Goal: Task Accomplishment & Management: Complete application form

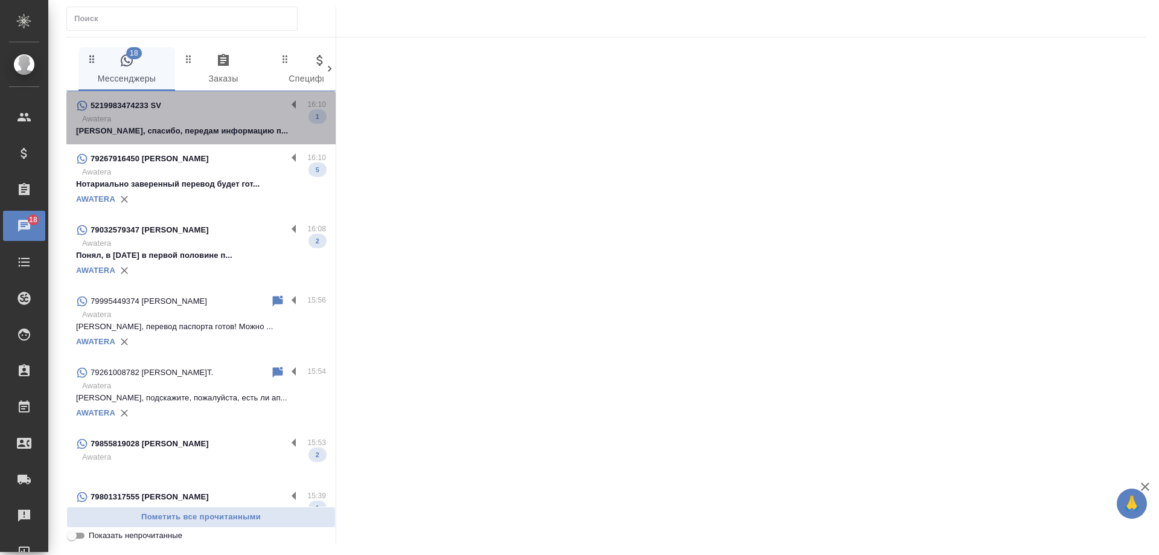
click at [222, 120] on p "Awatera" at bounding box center [204, 119] width 244 height 12
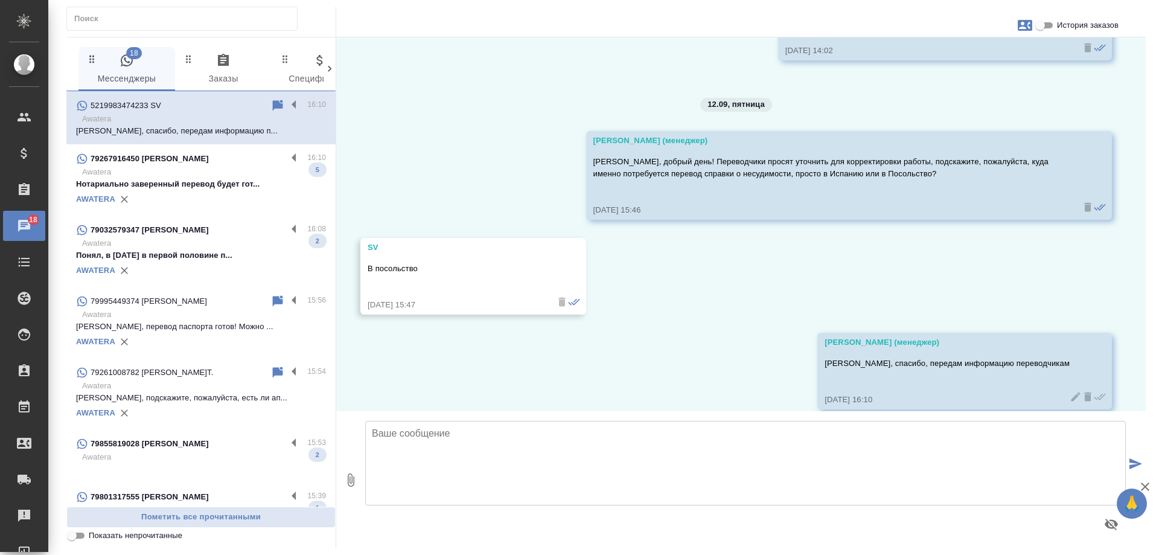
scroll to position [3450, 0]
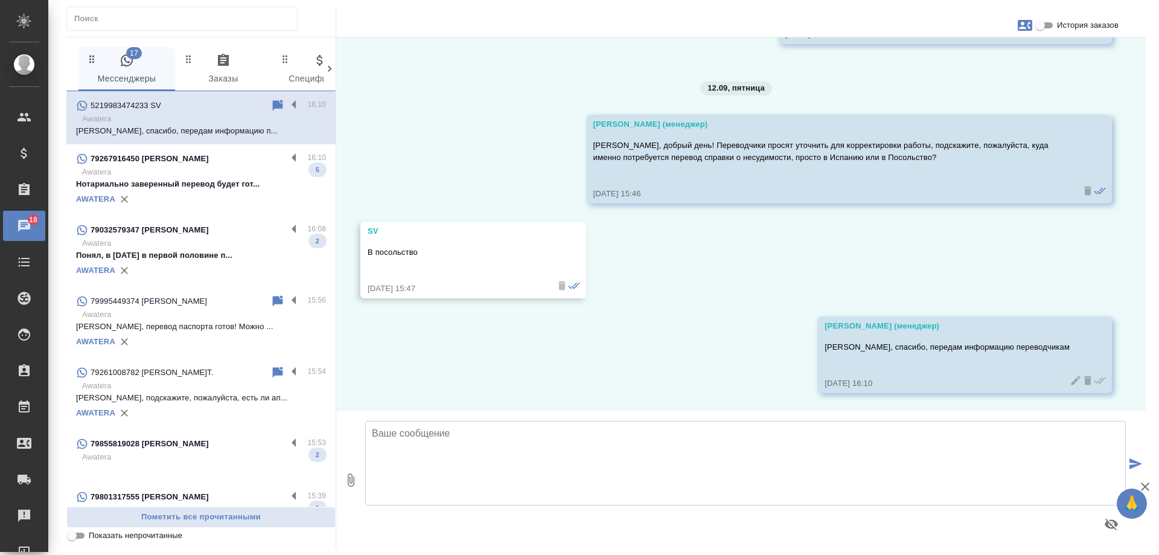
click at [235, 176] on p "Awatera" at bounding box center [204, 172] width 244 height 12
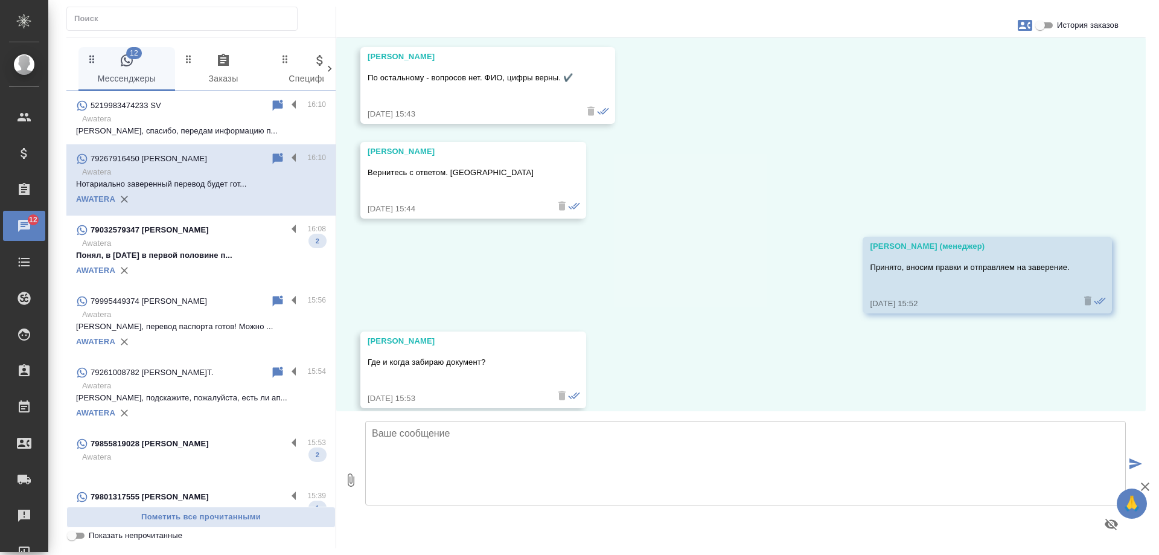
scroll to position [3449, 0]
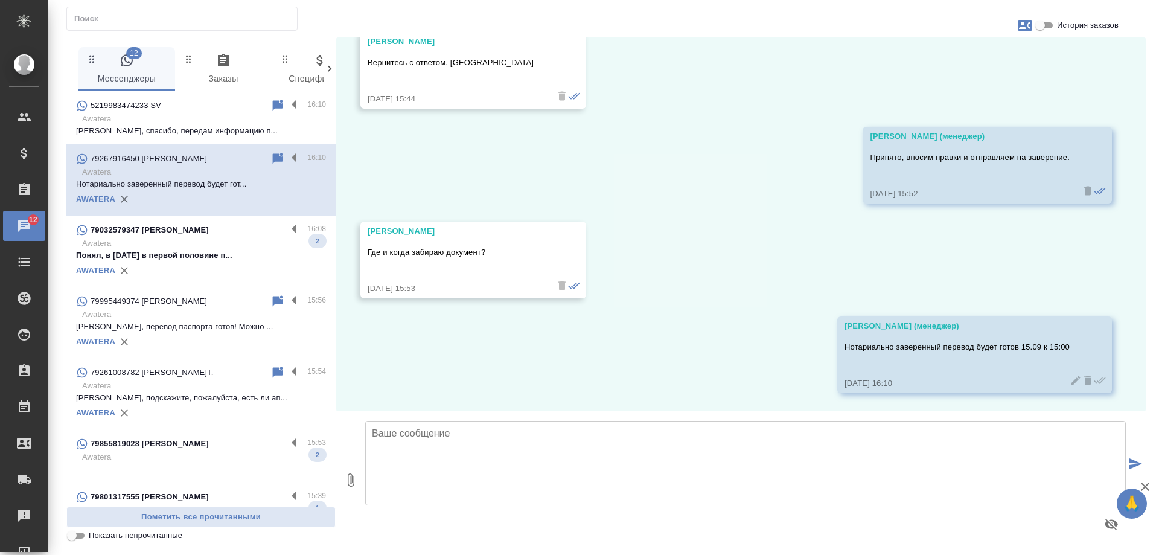
click at [209, 238] on p "Awatera" at bounding box center [204, 243] width 244 height 12
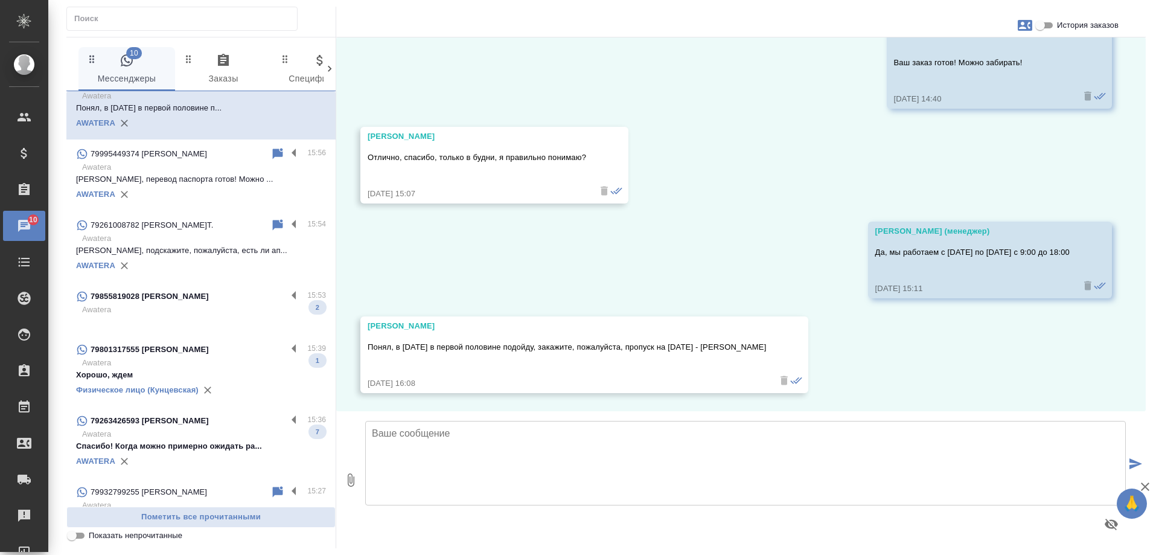
scroll to position [181, 0]
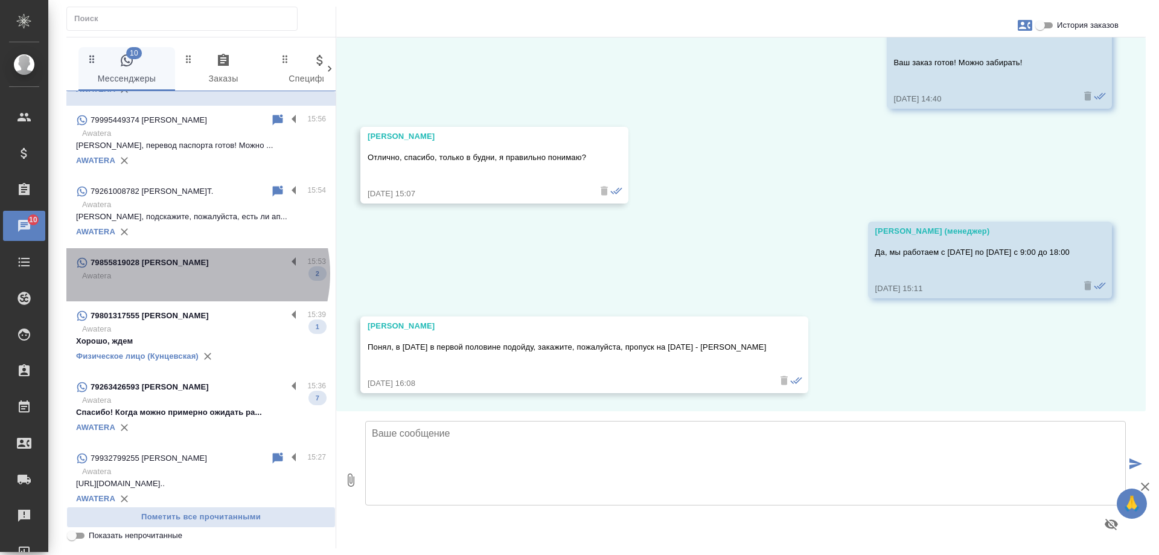
click at [191, 273] on p "Awatera" at bounding box center [204, 276] width 244 height 12
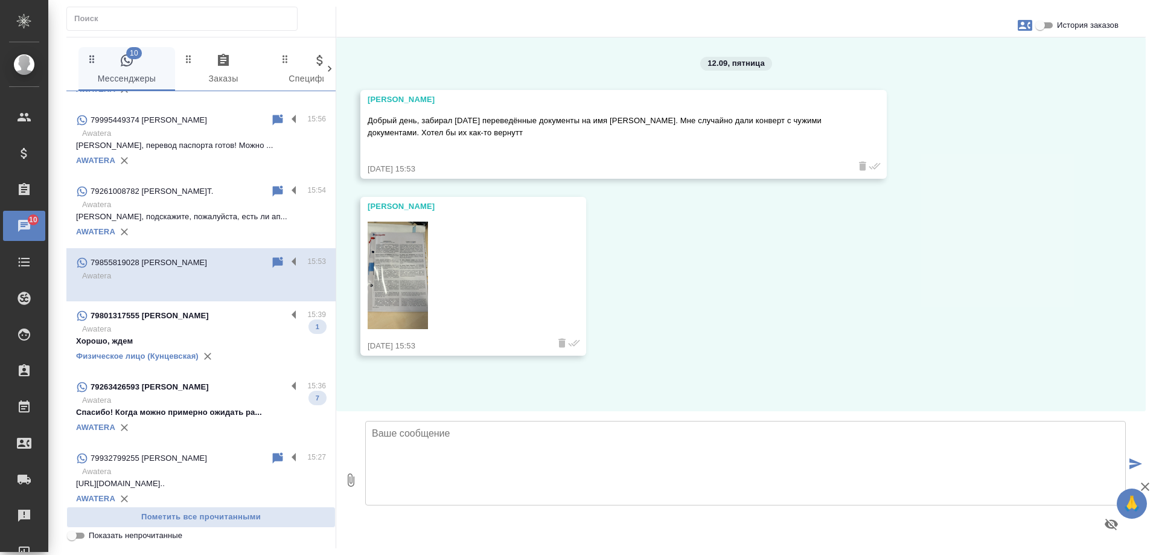
scroll to position [0, 0]
click at [1038, 31] on input "История заказов" at bounding box center [1039, 25] width 43 height 14
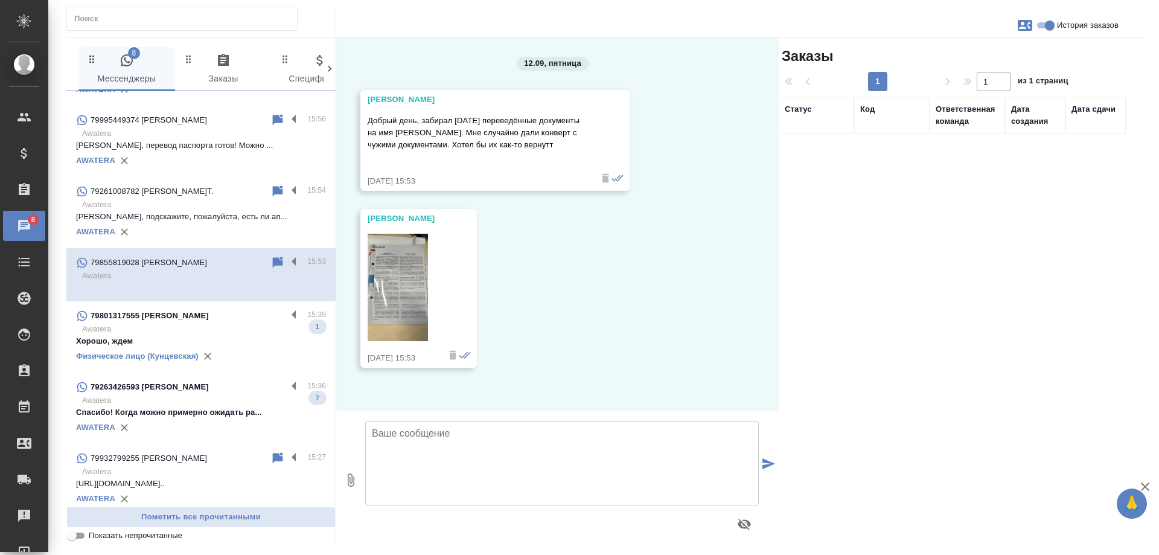
click at [1040, 30] on input "История заказов" at bounding box center [1049, 25] width 43 height 14
checkbox input "false"
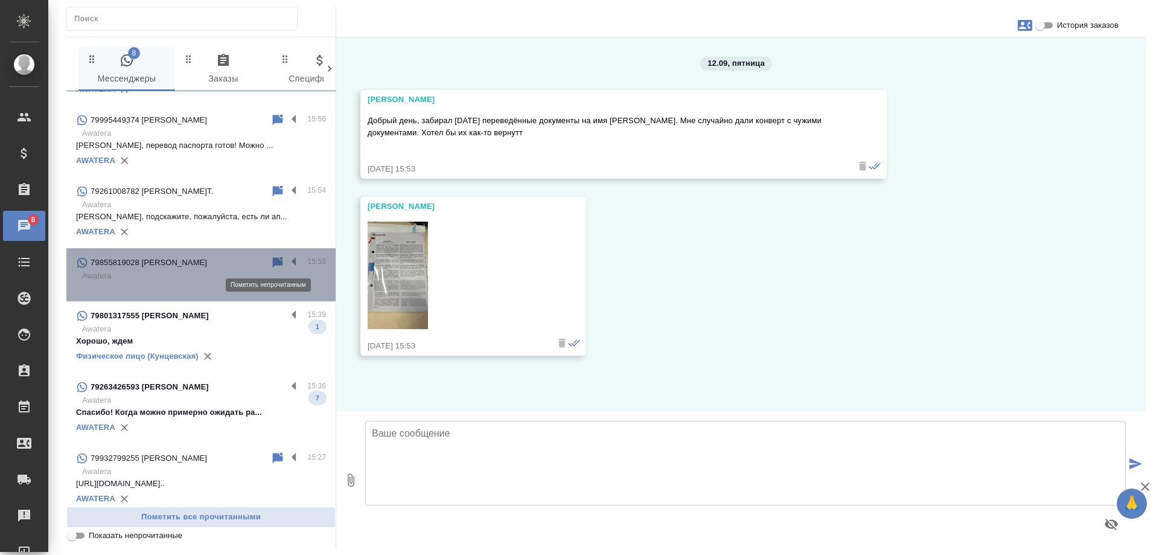
click at [273, 261] on icon at bounding box center [278, 262] width 10 height 11
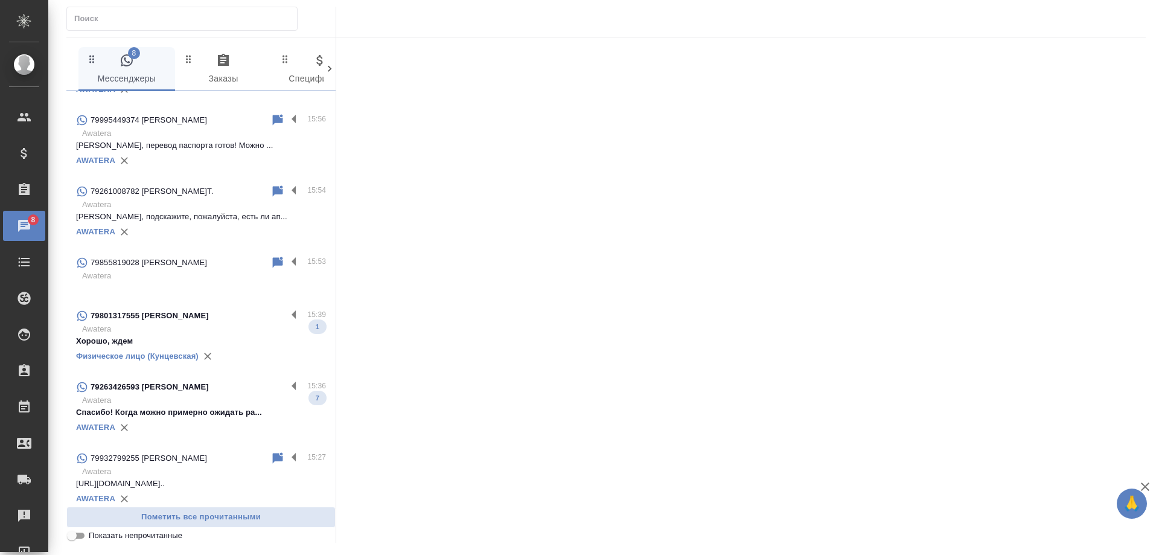
click at [204, 327] on p "Awatera" at bounding box center [204, 329] width 244 height 12
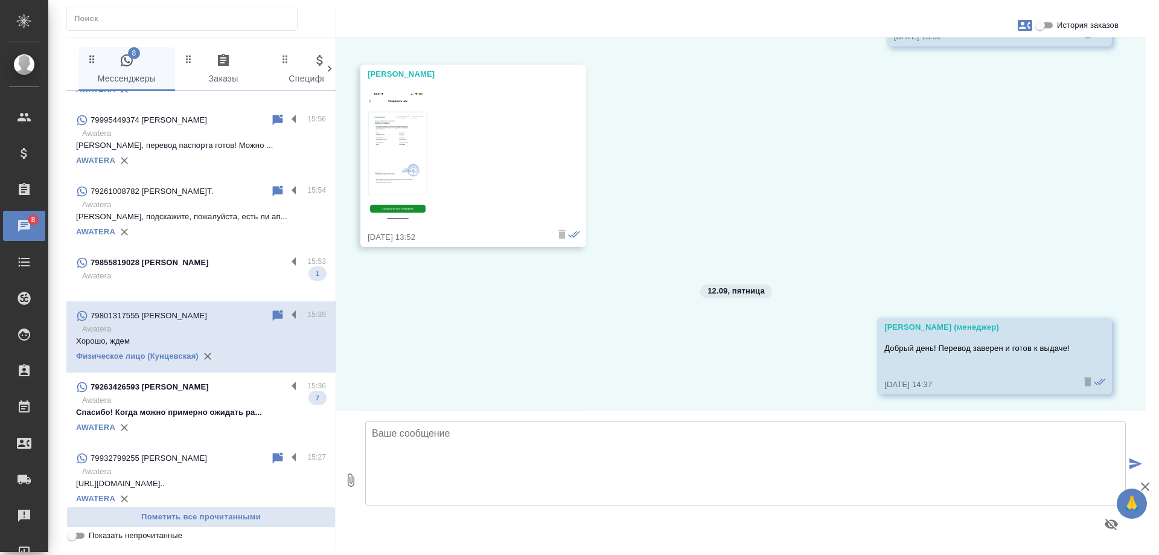
scroll to position [7609, 0]
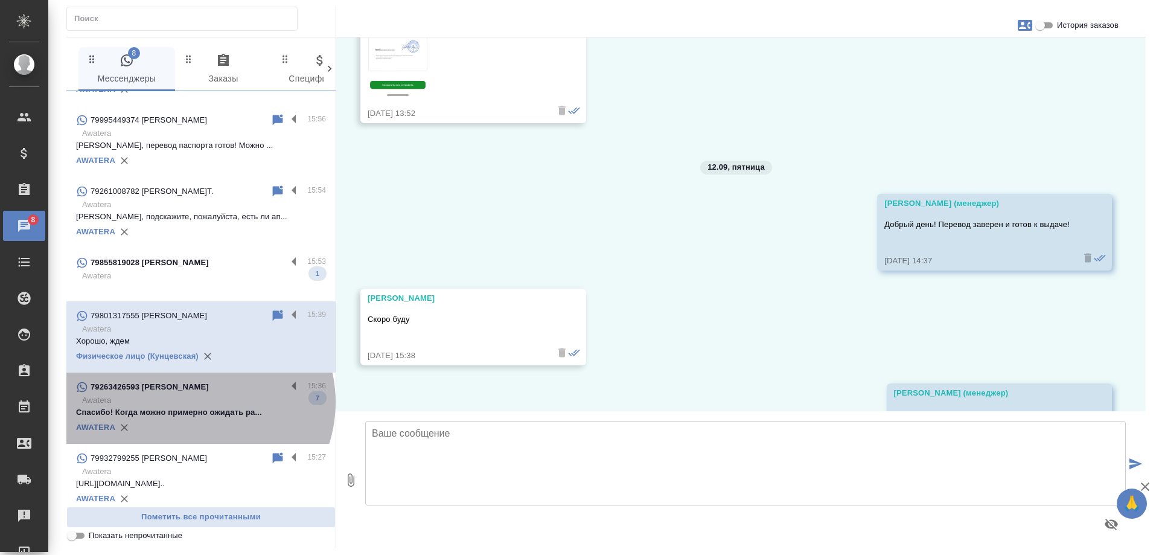
click at [197, 402] on p "Awatera" at bounding box center [204, 400] width 244 height 12
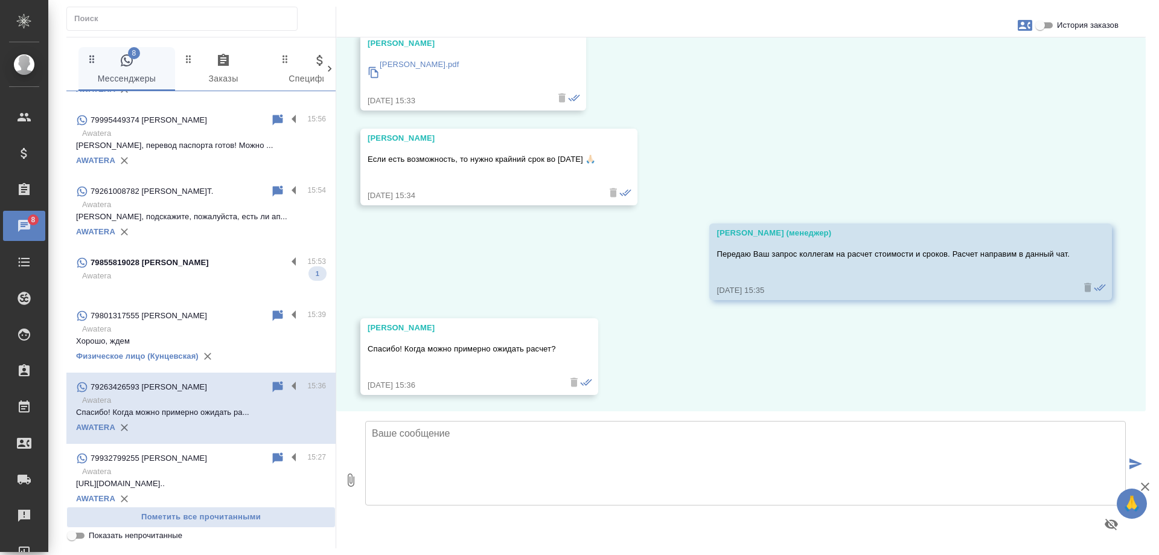
scroll to position [532, 0]
click at [187, 272] on p "Awatera" at bounding box center [204, 276] width 244 height 12
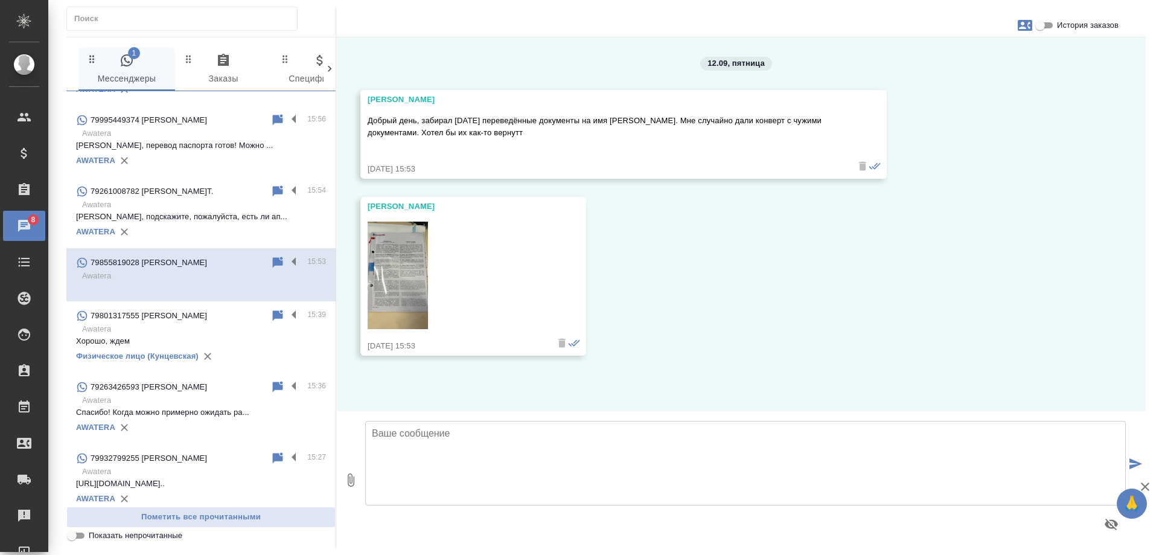
scroll to position [0, 0]
click at [495, 449] on textarea at bounding box center [745, 463] width 761 height 85
click at [392, 264] on img at bounding box center [398, 275] width 60 height 107
click at [436, 433] on textarea "Андре" at bounding box center [745, 463] width 761 height 85
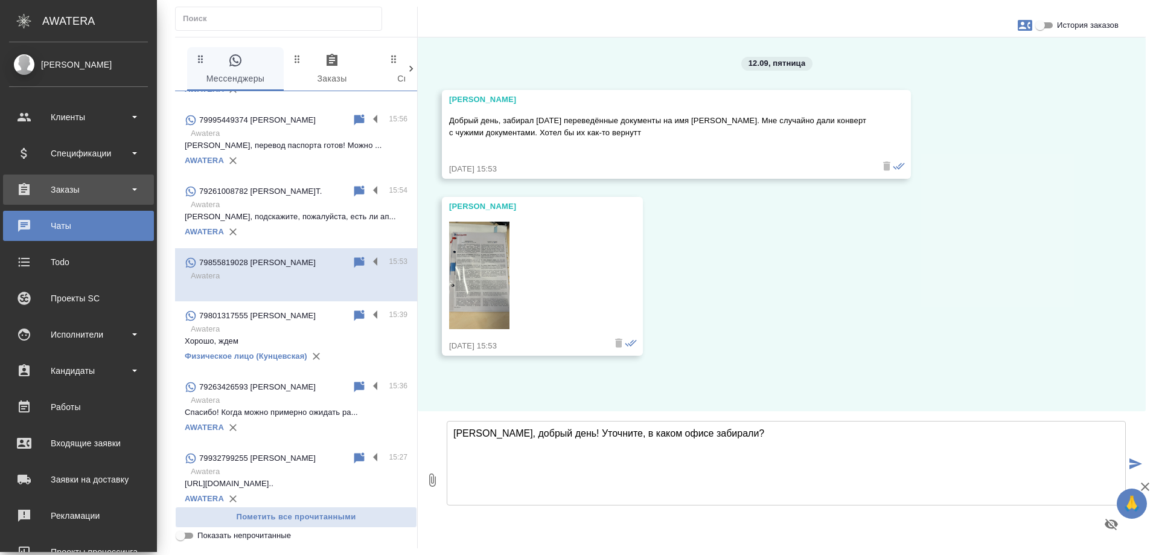
type textarea "Андрей, добрый день! Уточните, в каком офисе забирали?"
click at [79, 189] on div "Заказы" at bounding box center [78, 190] width 139 height 18
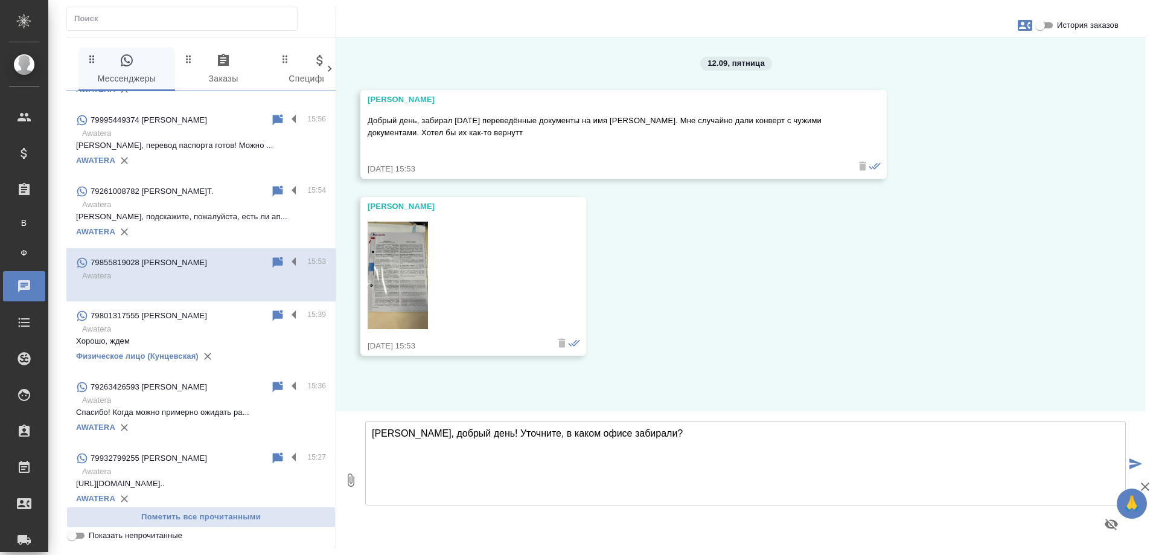
click at [1028, 26] on icon "button" at bounding box center [1025, 25] width 14 height 14
click at [970, 53] on span "Создать заявку" at bounding box center [972, 58] width 57 height 12
select select "RU"
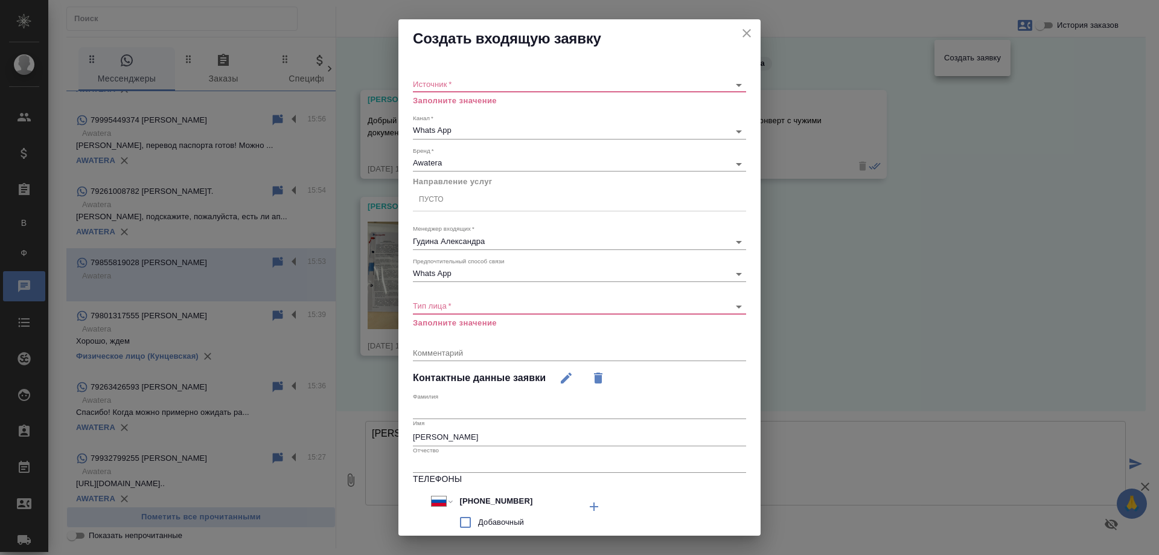
drag, startPoint x: 520, startPoint y: 497, endPoint x: 409, endPoint y: 498, distance: 111.1
click at [409, 498] on div "Источник   * ​ Заполните значение Канал   * Whats App 66ac940615179ecd4145cc10 …" at bounding box center [579, 345] width 362 height 575
click at [743, 34] on icon "close" at bounding box center [747, 33] width 8 height 8
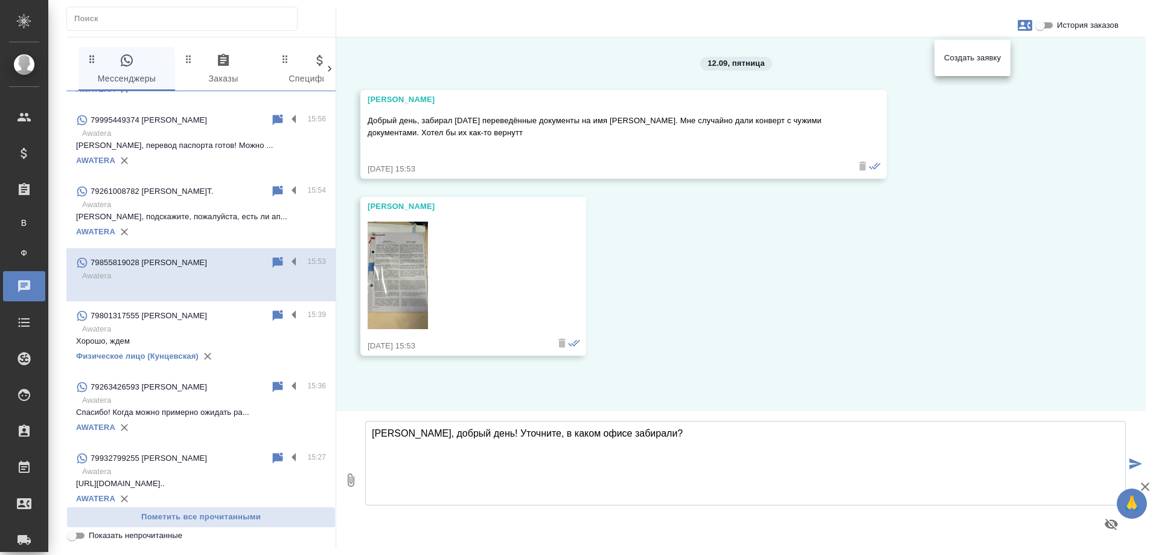
click at [658, 433] on div at bounding box center [579, 277] width 1159 height 555
click at [647, 433] on textarea "Андрей, добрый день! Уточните, в каком офисе забирали?" at bounding box center [745, 463] width 761 height 85
type textarea "Андрей, добрый день! Уточните, в каком офисе забирали?"
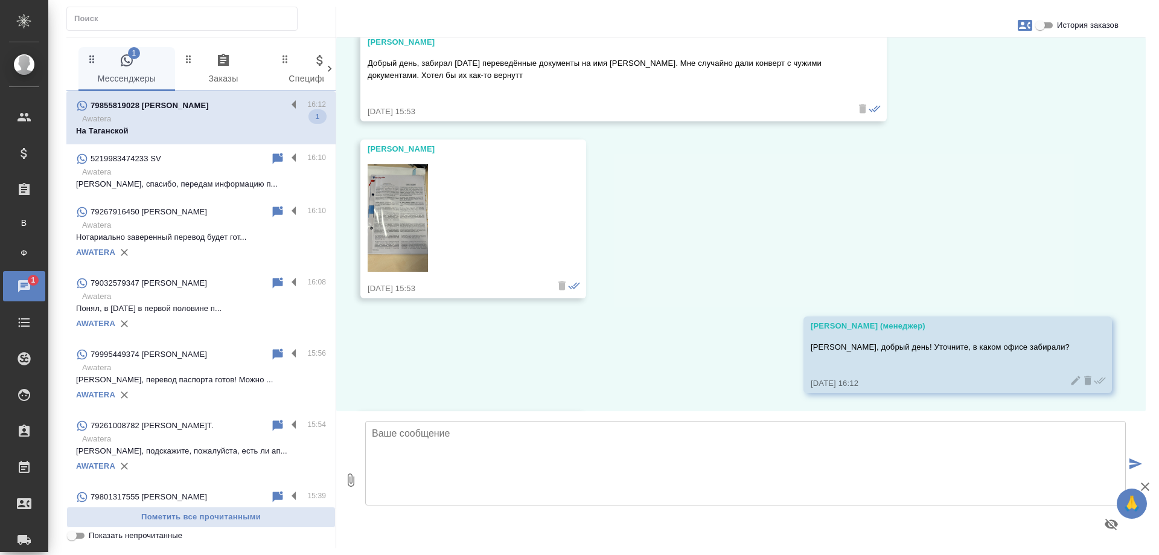
scroll to position [152, 0]
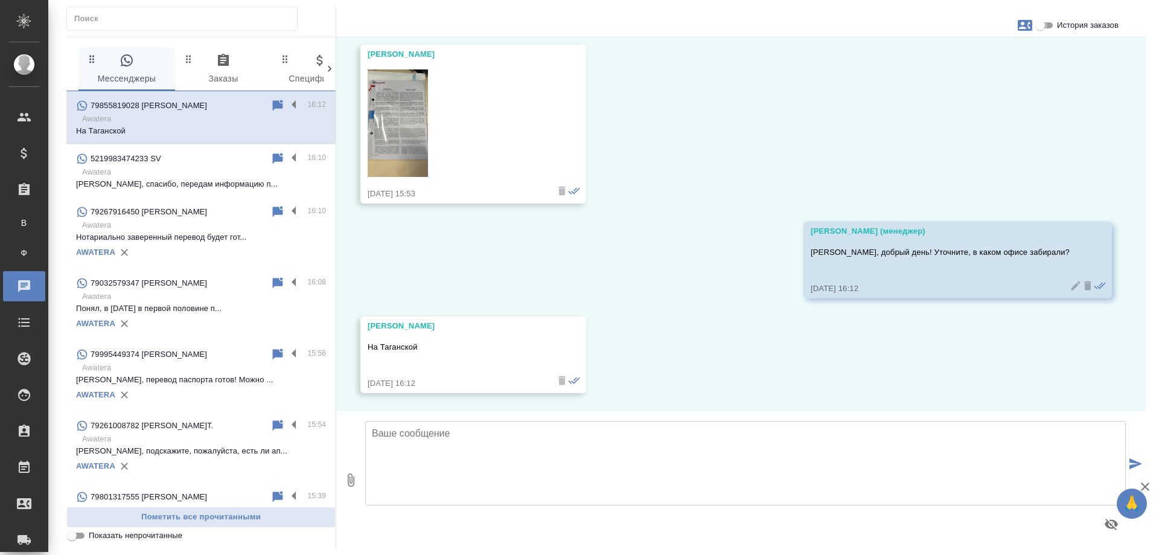
click at [1044, 22] on input "История заказов" at bounding box center [1039, 25] width 43 height 14
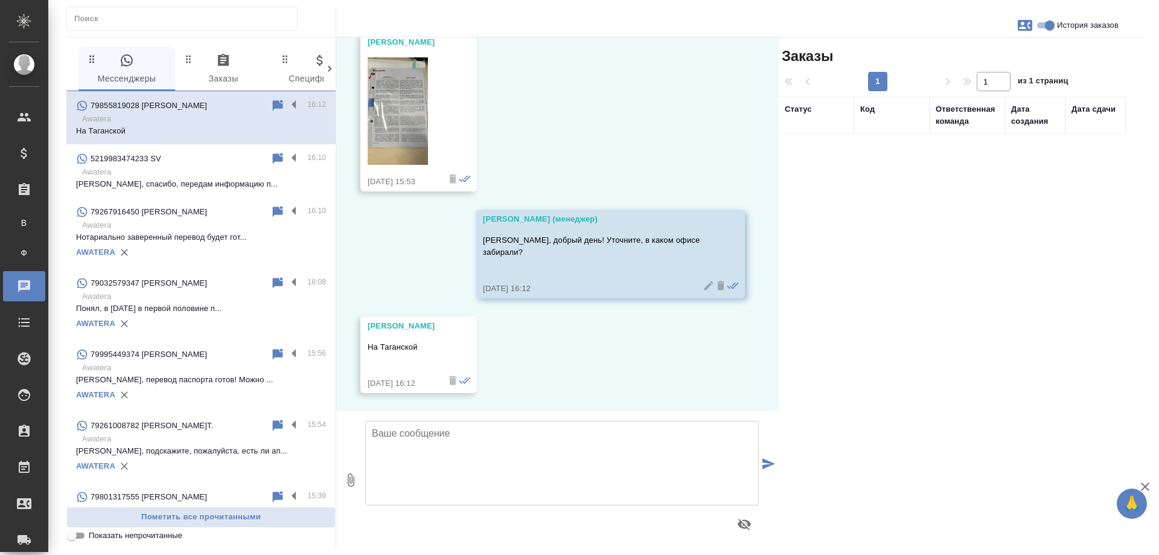
click at [1044, 27] on input "История заказов" at bounding box center [1049, 25] width 43 height 14
checkbox input "false"
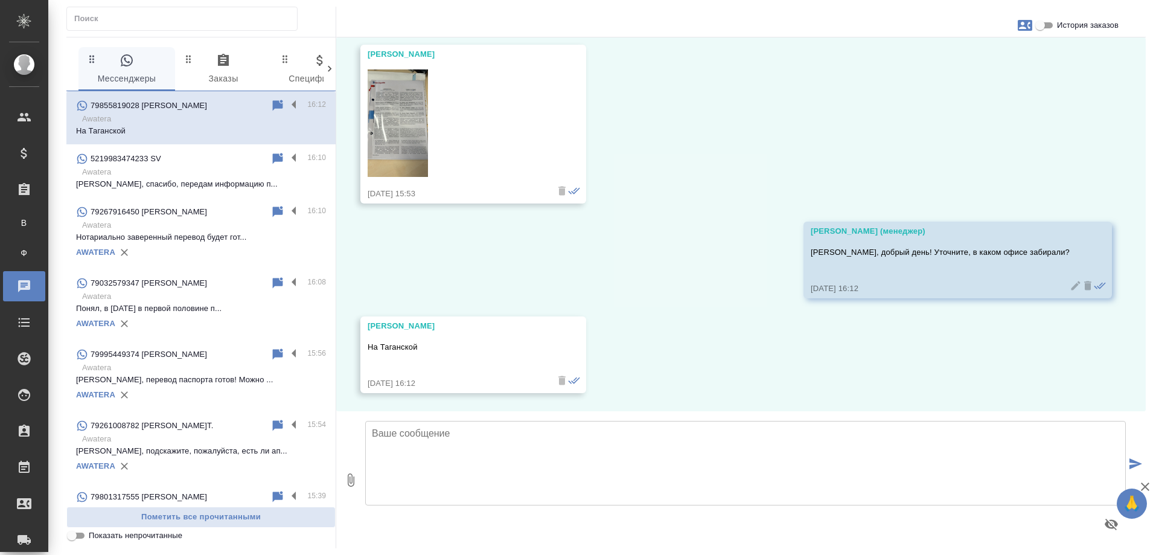
click at [1028, 28] on icon "button" at bounding box center [1025, 25] width 14 height 11
click at [804, 121] on div at bounding box center [579, 277] width 1159 height 555
click at [272, 110] on icon at bounding box center [277, 105] width 14 height 14
click at [272, 108] on div "79855819028 Андрей Лукин" at bounding box center [181, 105] width 211 height 14
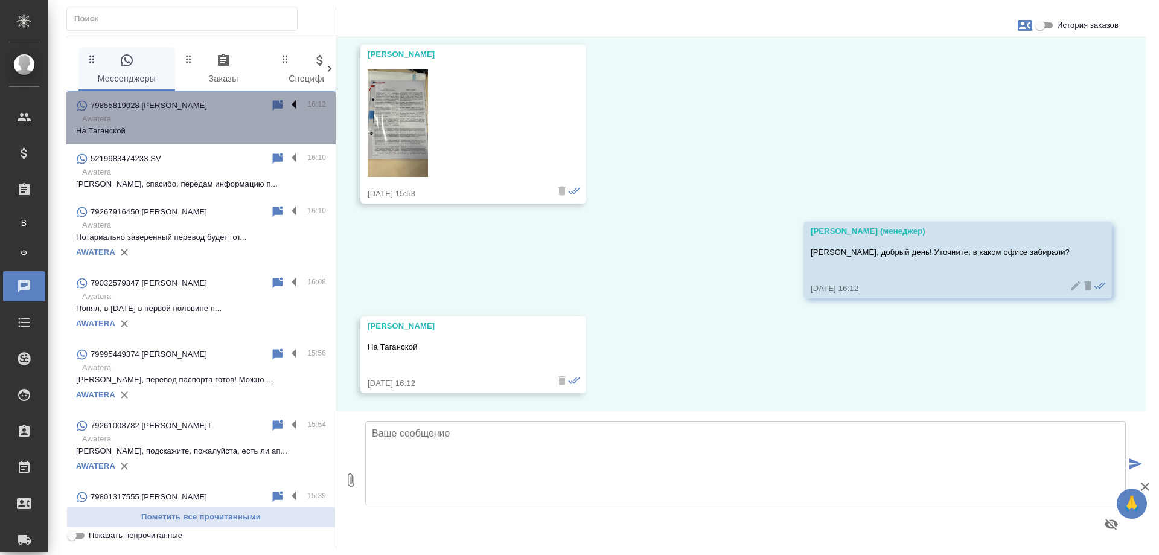
click at [287, 103] on label at bounding box center [297, 105] width 21 height 14
click at [0, 0] on input "checkbox" at bounding box center [0, 0] width 0 height 0
click at [238, 107] on icon at bounding box center [244, 106] width 13 height 10
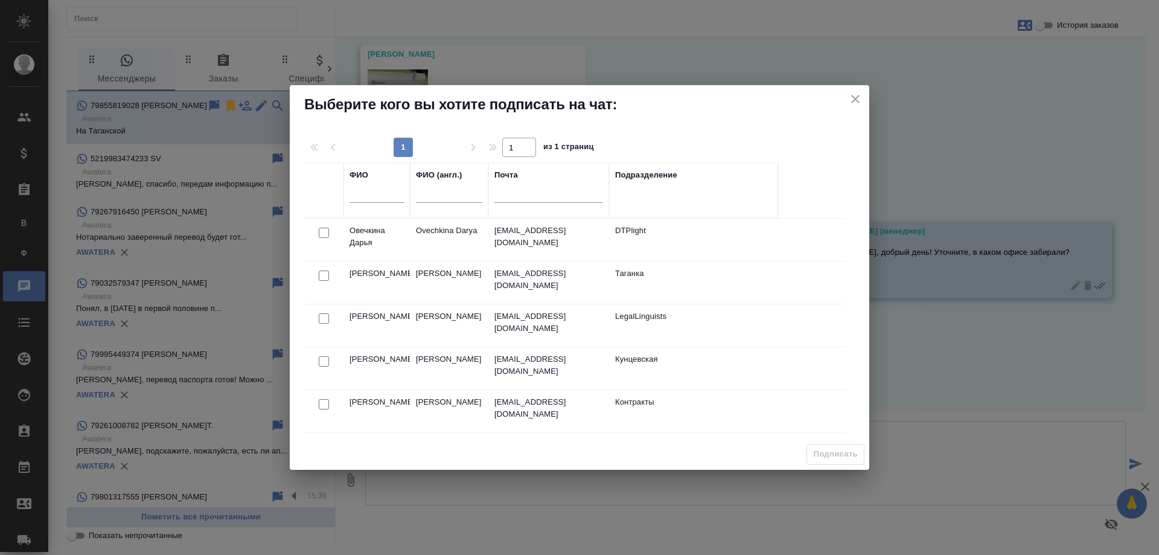
click at [372, 195] on input "text" at bounding box center [377, 194] width 54 height 15
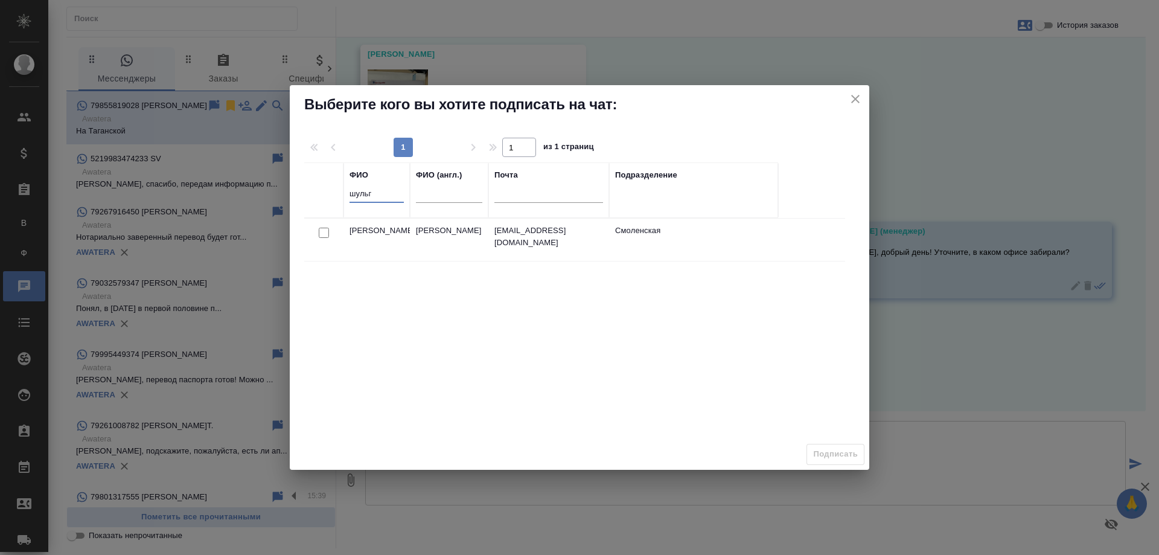
type input "шульг"
click at [322, 234] on input "checkbox" at bounding box center [324, 233] width 10 height 10
checkbox input "true"
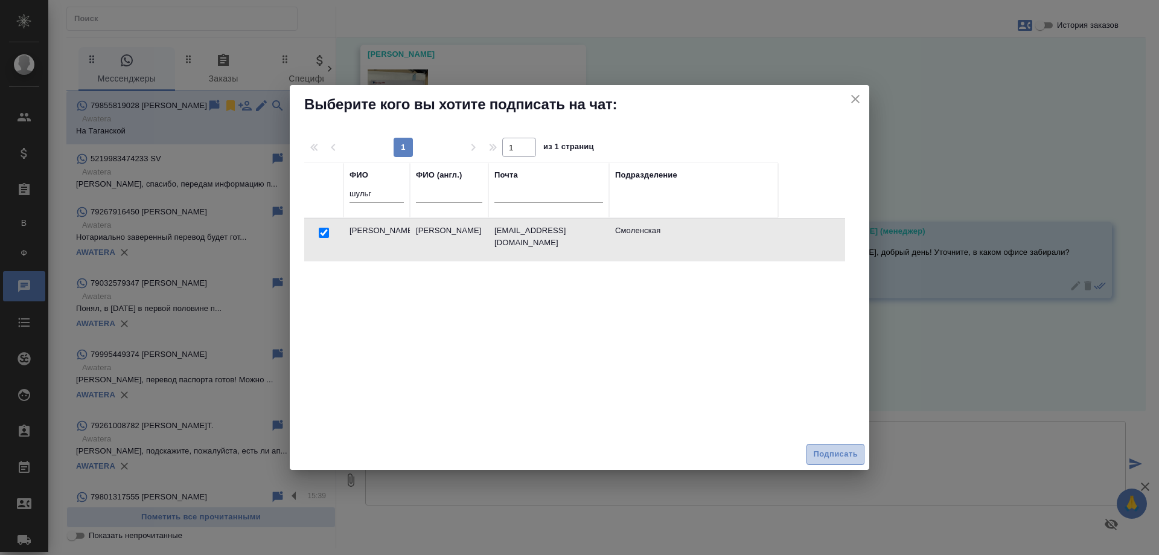
click at [829, 455] on span "Подписать" at bounding box center [835, 454] width 45 height 14
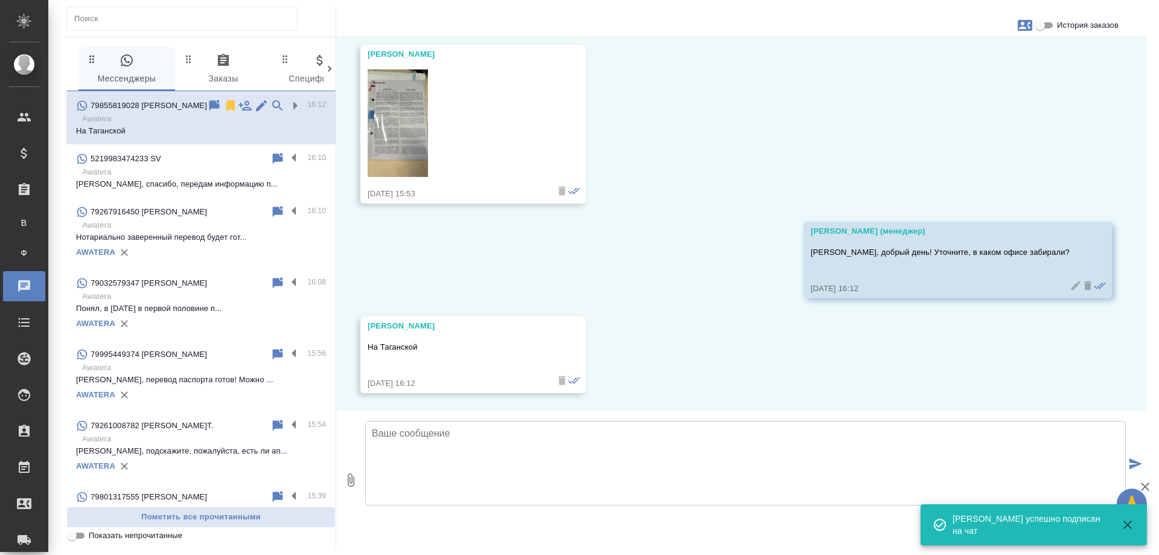
click at [1025, 21] on icon "button" at bounding box center [1025, 25] width 14 height 11
click at [973, 59] on span "Создать заявку" at bounding box center [972, 58] width 57 height 12
select select "RU"
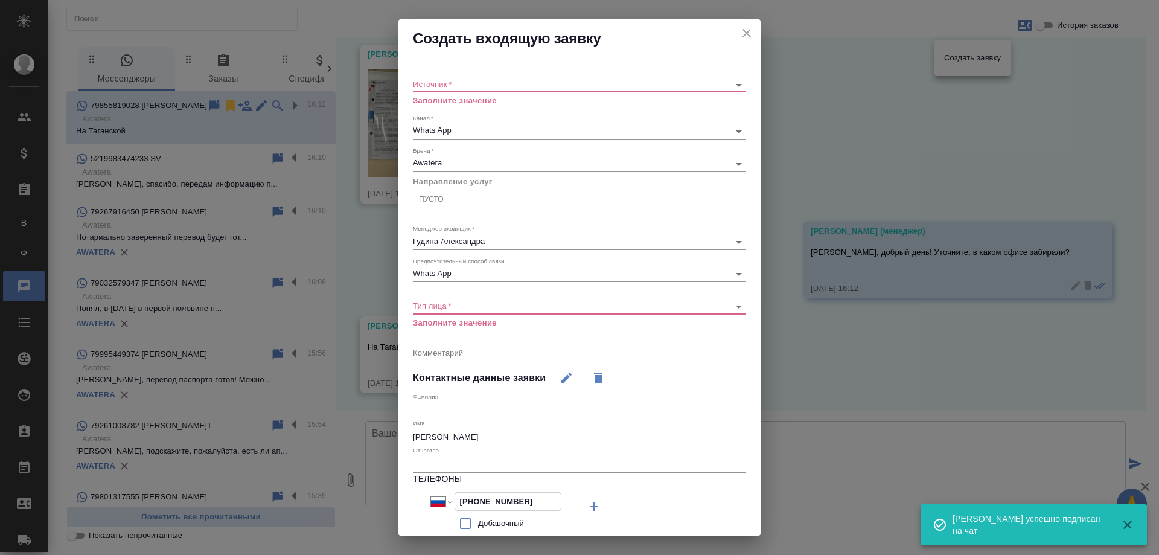
drag, startPoint x: 531, startPoint y: 503, endPoint x: 394, endPoint y: 493, distance: 138.0
click at [394, 493] on div "Создать входящую заявку Источник   * ​ Заполните значение Канал   * Whats App 6…" at bounding box center [579, 277] width 1159 height 555
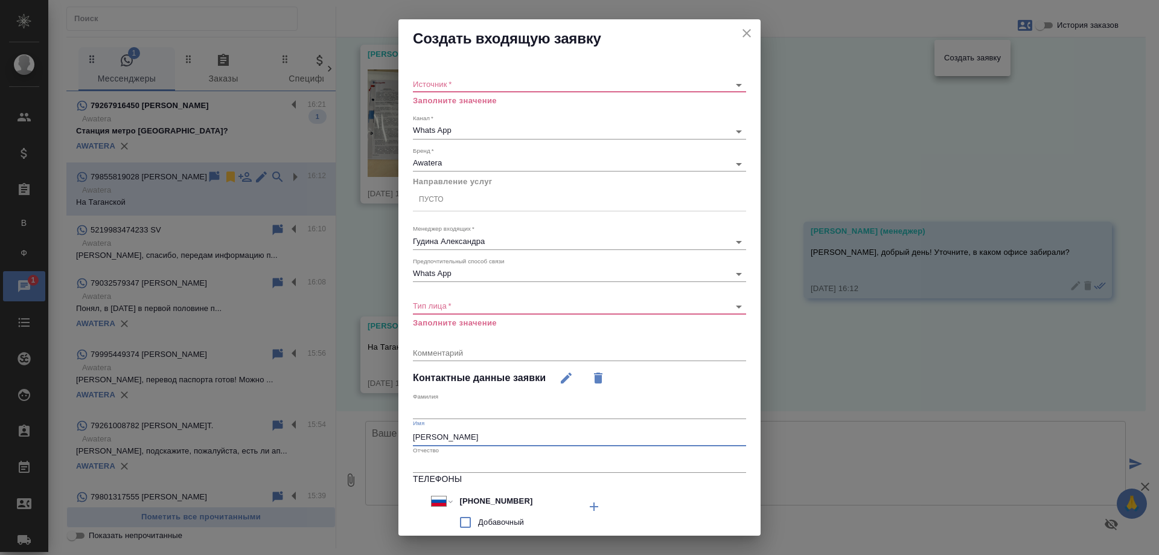
drag, startPoint x: 474, startPoint y: 433, endPoint x: 341, endPoint y: 433, distance: 133.4
click at [341, 433] on div "Создать входящую заявку Источник   * ​ Заполните значение Канал   * Whats App 6…" at bounding box center [579, 277] width 1159 height 555
click at [740, 27] on icon "close" at bounding box center [747, 33] width 14 height 14
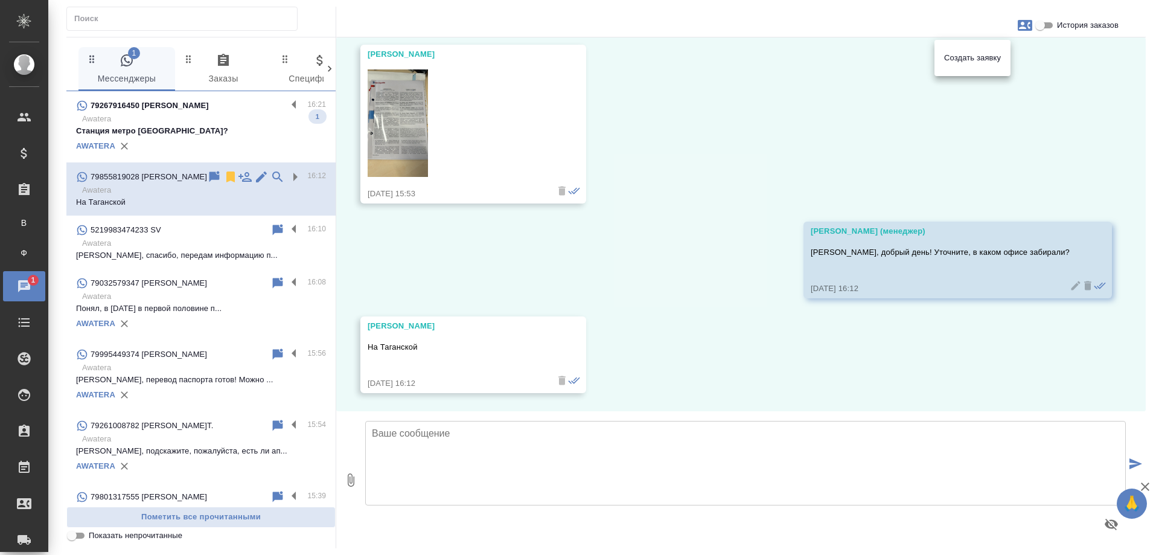
click at [701, 234] on div at bounding box center [579, 277] width 1159 height 555
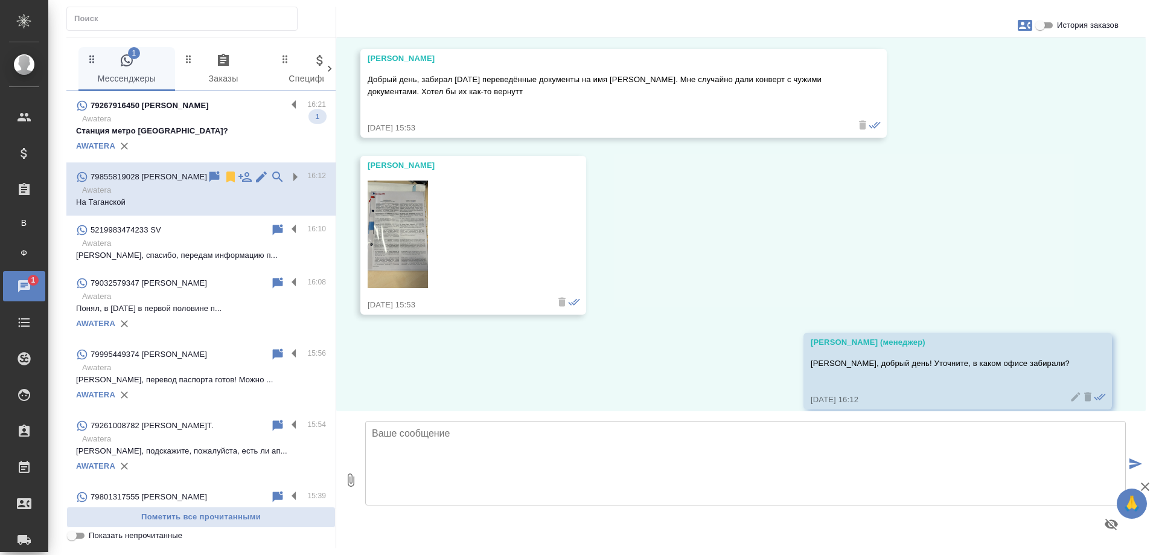
scroll to position [31, 0]
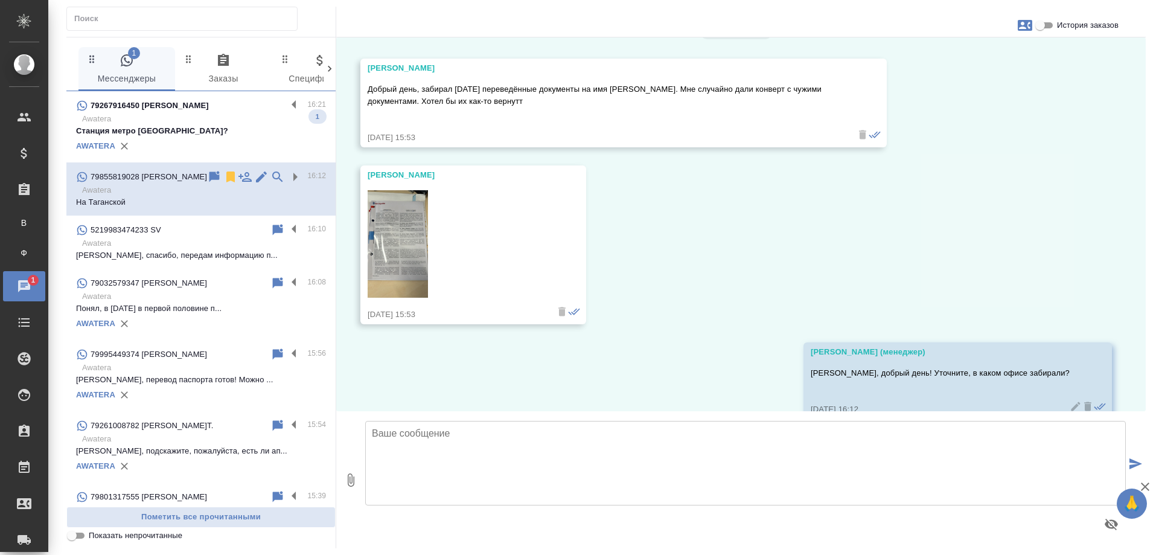
click at [398, 232] on img at bounding box center [398, 243] width 60 height 107
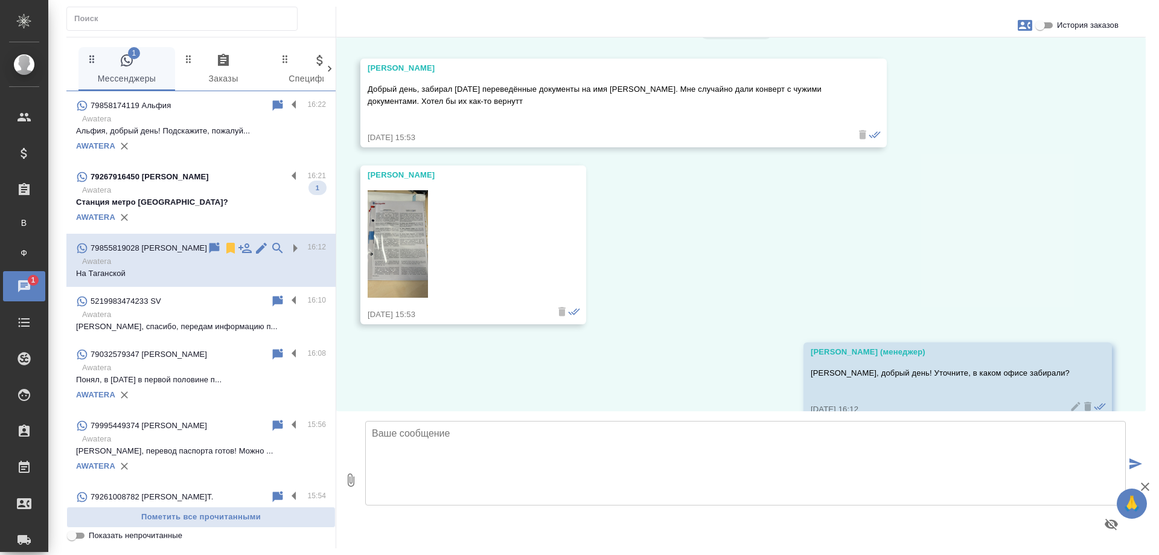
click at [201, 201] on p "Станция метро Бабушкинская?" at bounding box center [201, 202] width 250 height 12
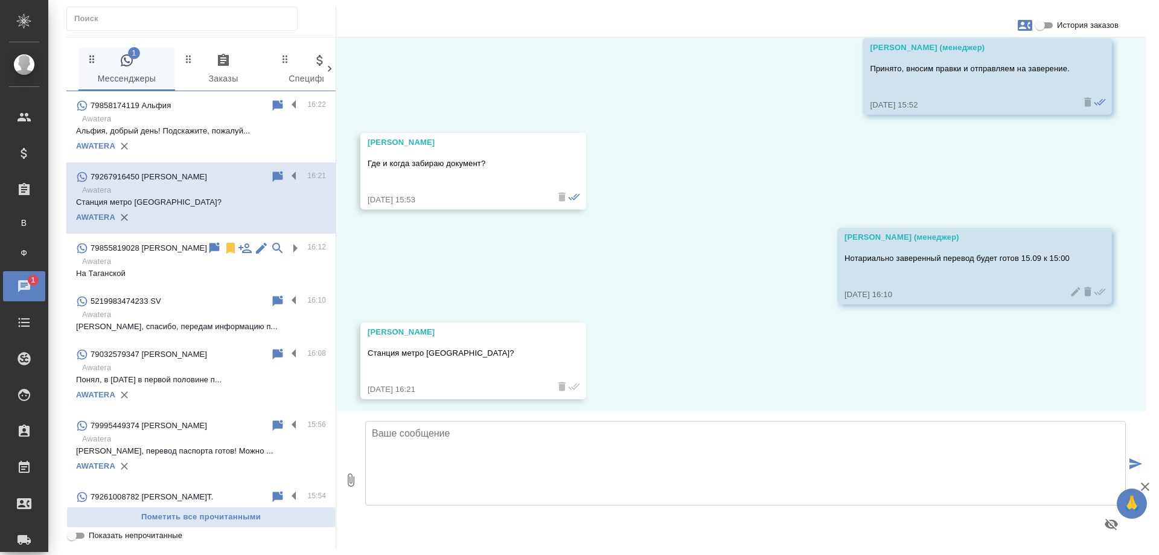
scroll to position [3544, 0]
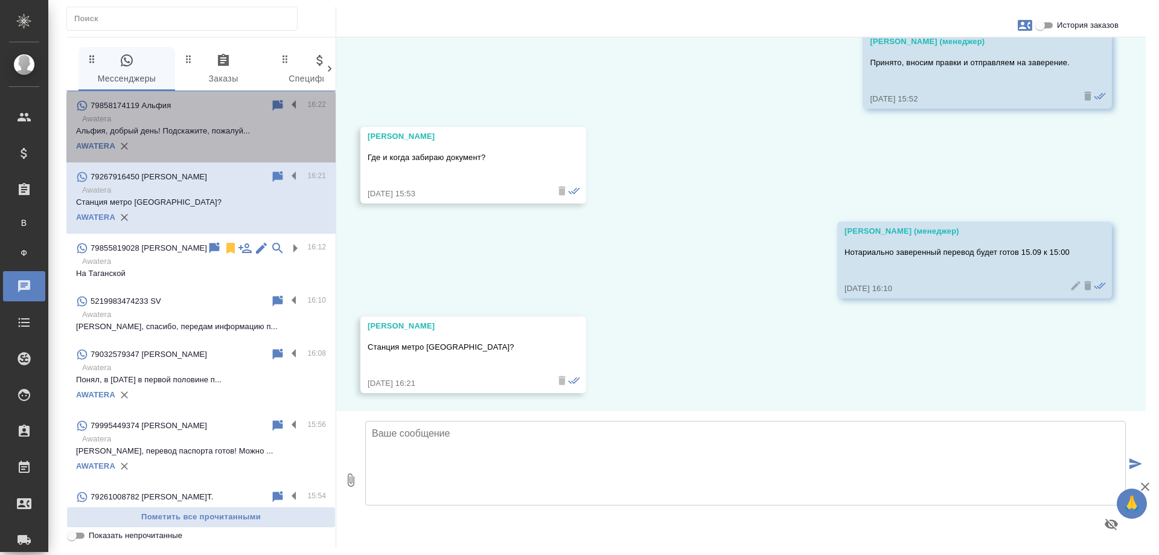
click at [222, 121] on p "Awatera" at bounding box center [204, 119] width 244 height 12
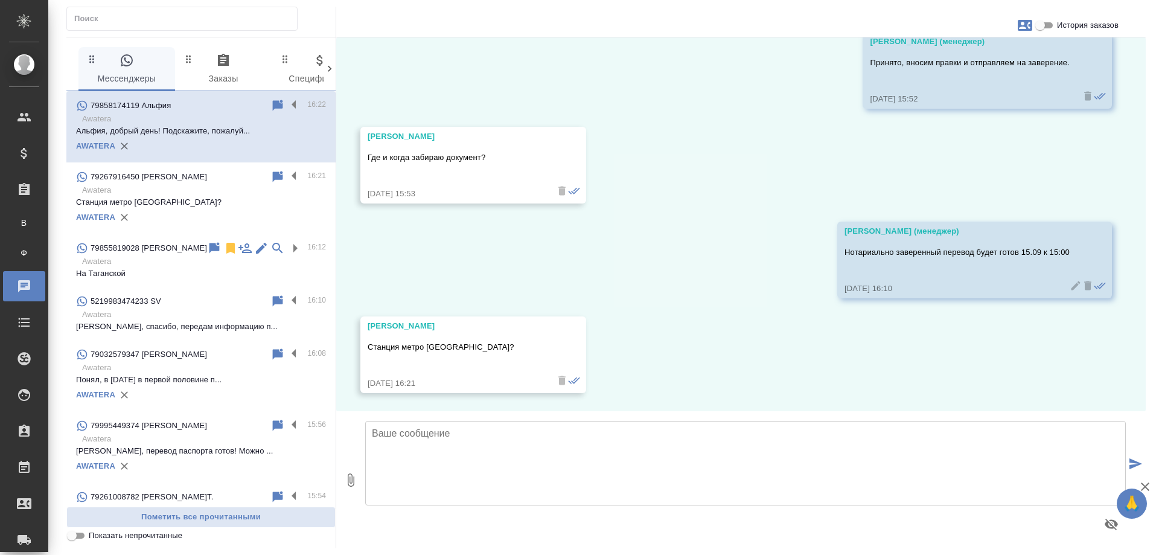
scroll to position [338, 0]
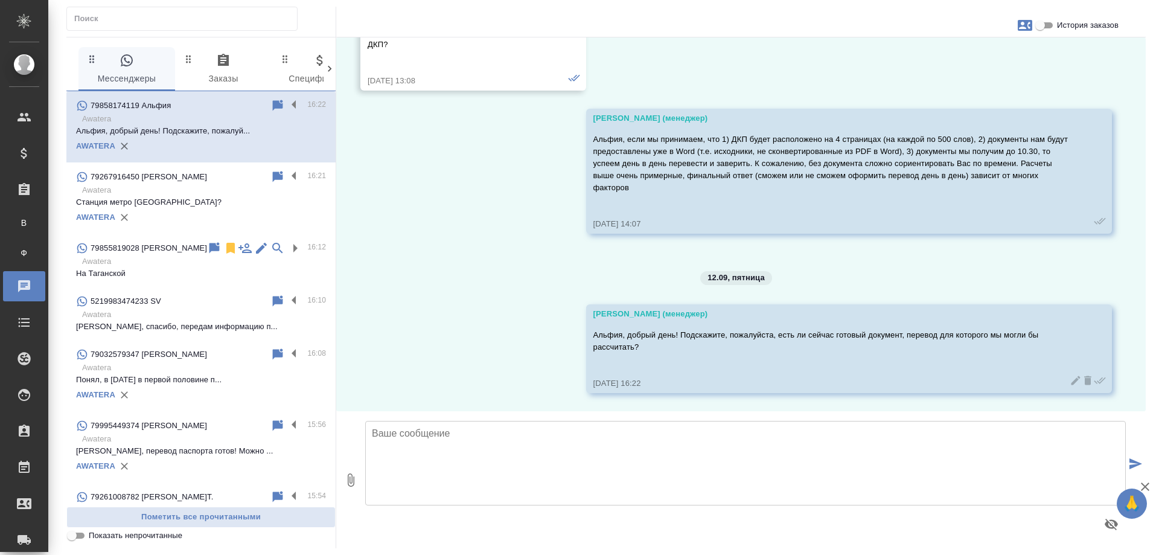
click at [157, 259] on p "Awatera" at bounding box center [204, 261] width 244 height 12
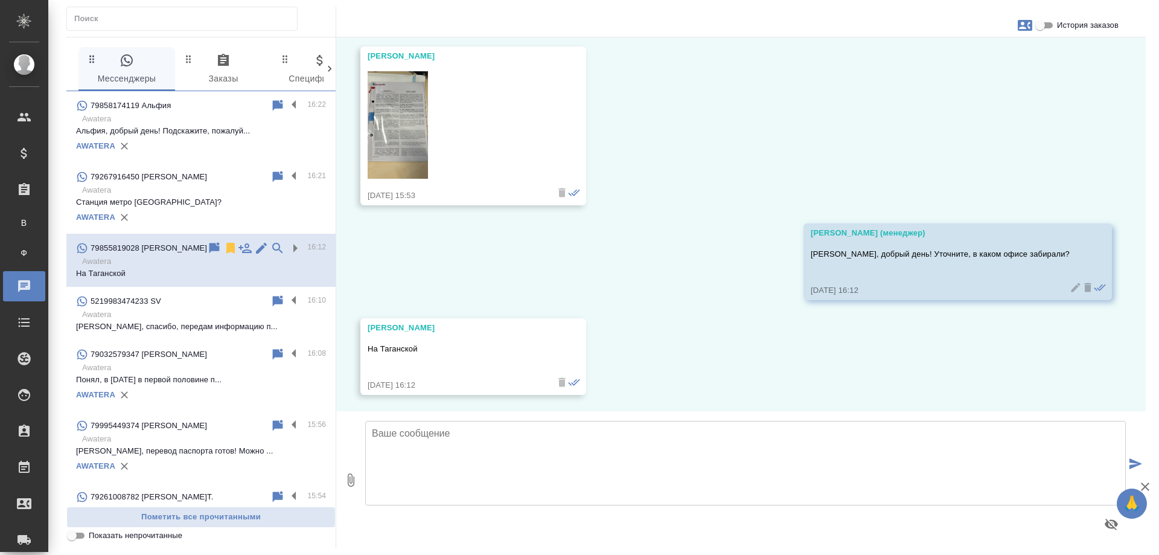
scroll to position [152, 0]
click at [179, 17] on input "text" at bounding box center [185, 18] width 223 height 17
paste input "79855819028"
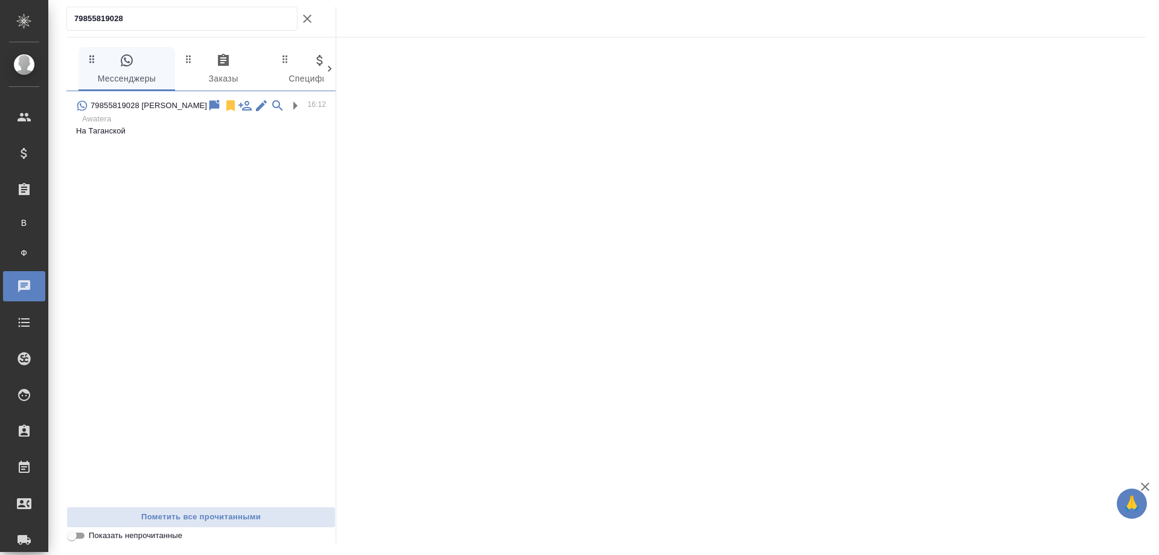
click at [72, 20] on div "79855819028" at bounding box center [181, 19] width 231 height 24
click at [75, 17] on input "79855819028" at bounding box center [185, 18] width 223 height 17
type input "79855819028"
click at [3, 18] on div ".cls-1 fill:#fff; AWATERA Gudina Alexandra Клиенты Спецификации Заказы В Все за…" at bounding box center [579, 277] width 1159 height 555
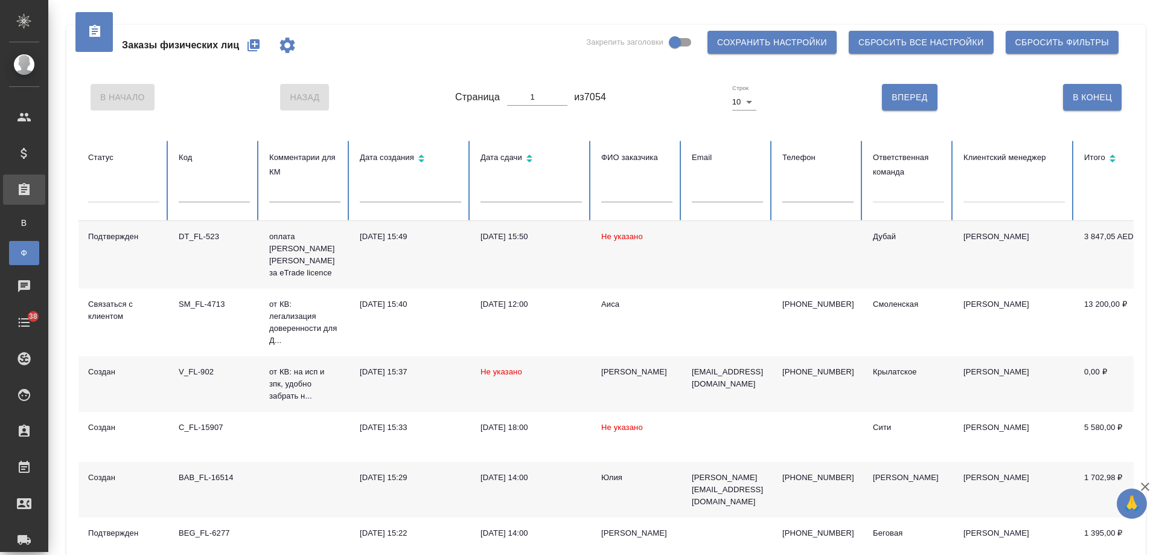
click at [652, 196] on input "text" at bounding box center [636, 193] width 71 height 17
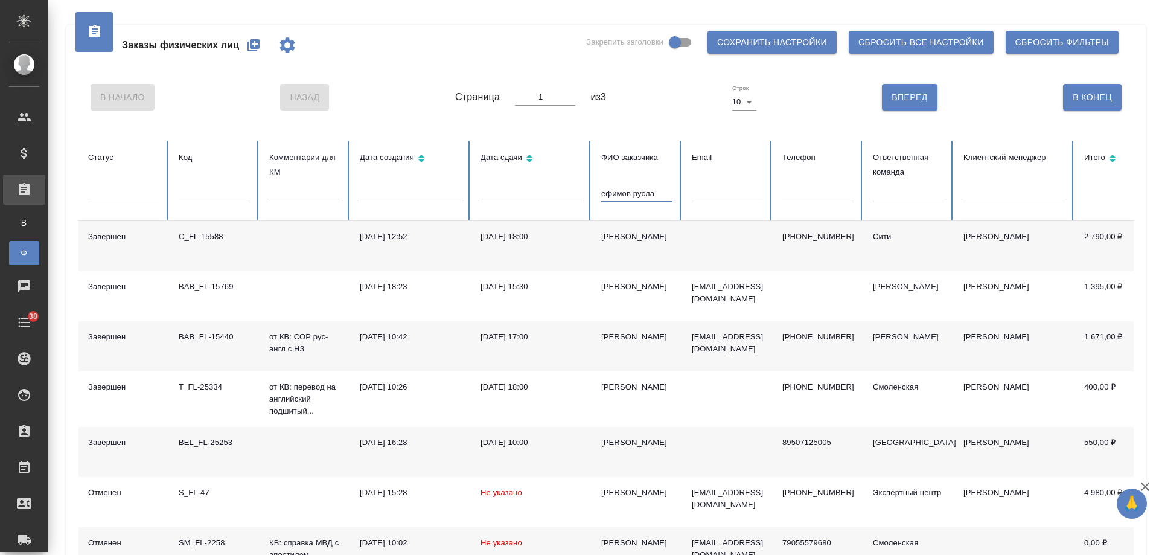
type input "ефимов руслан"
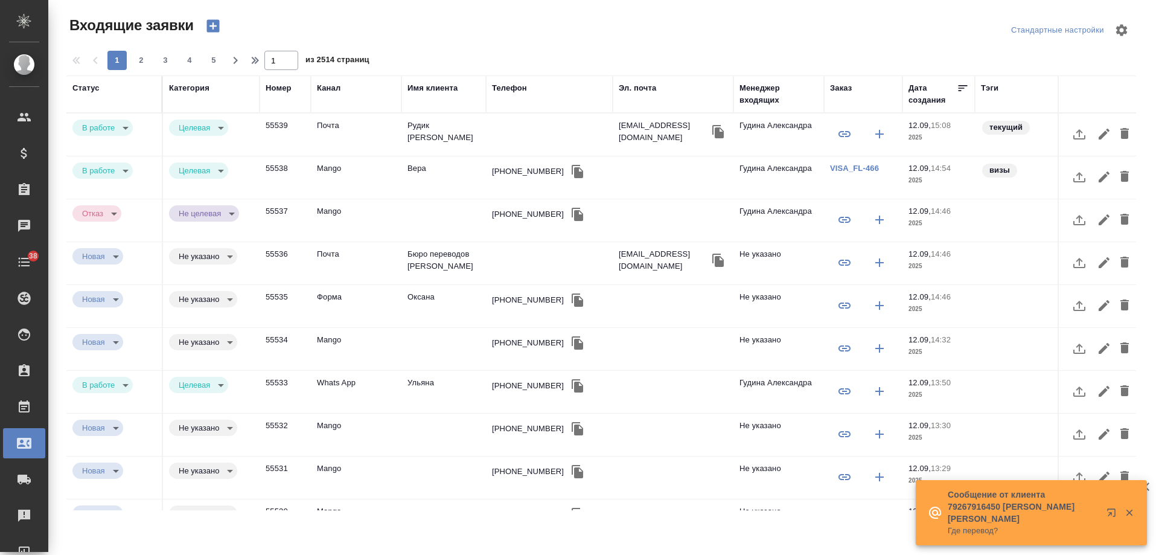
select select "RU"
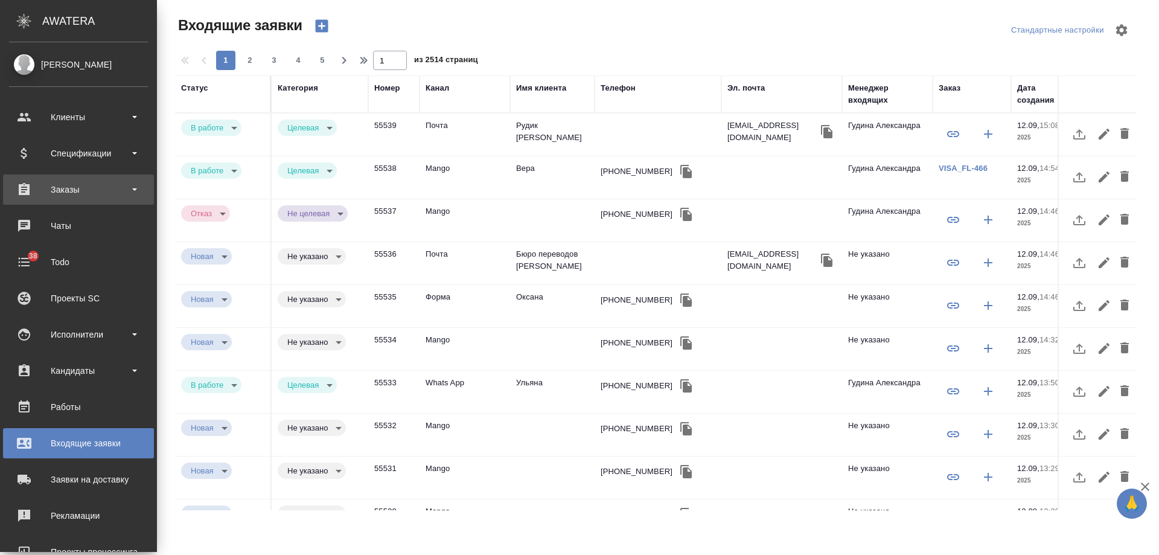
click at [79, 190] on div "Заказы" at bounding box center [78, 190] width 139 height 18
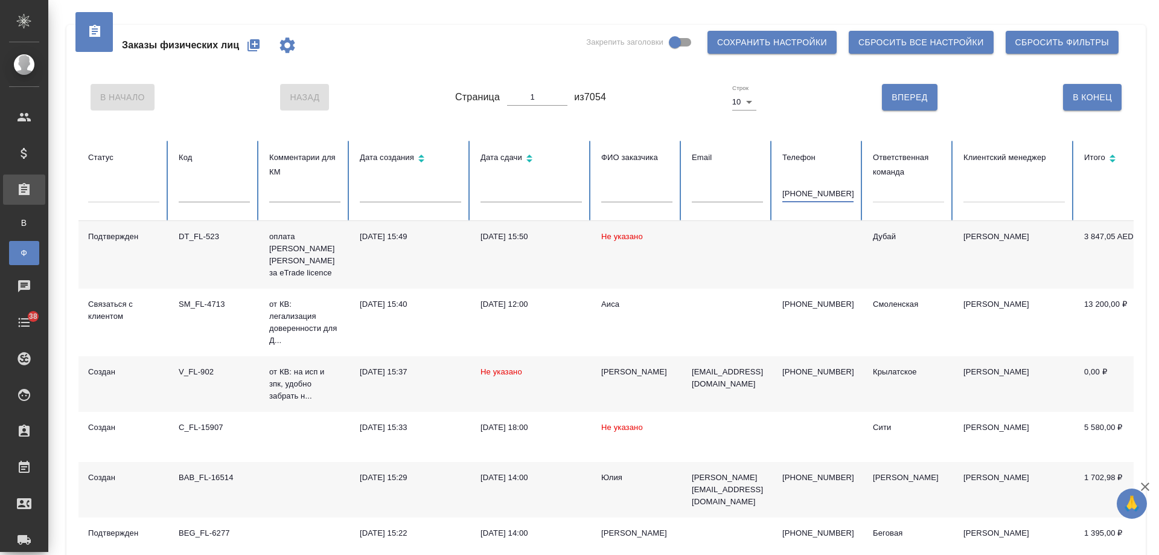
click at [839, 196] on input "[PHONE_NUMBER]" at bounding box center [817, 193] width 71 height 17
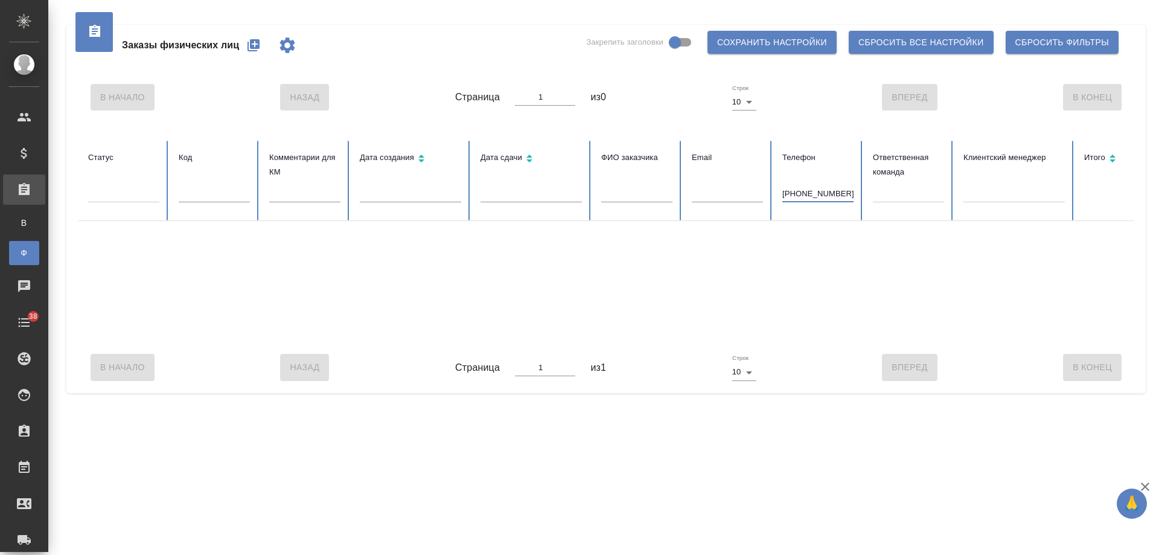
type input "9855819028"
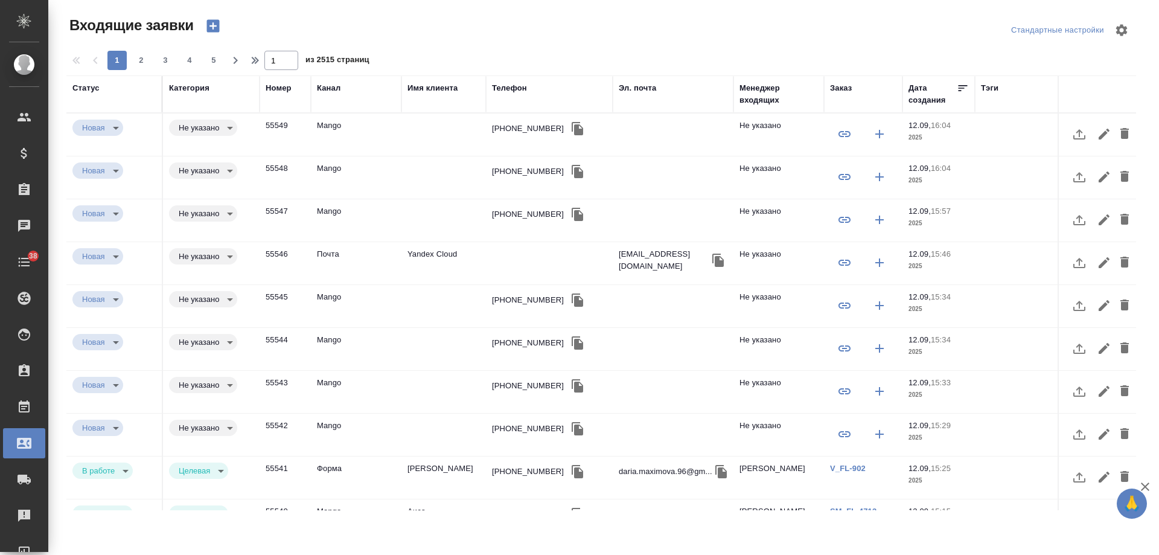
select select "RU"
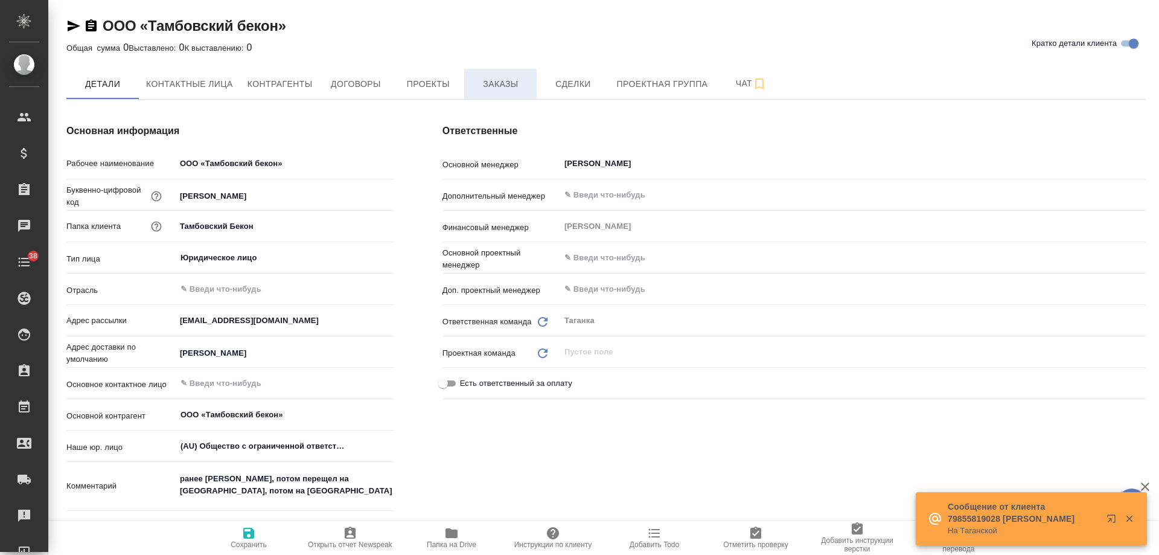
click at [490, 77] on span "Заказы" at bounding box center [500, 84] width 58 height 15
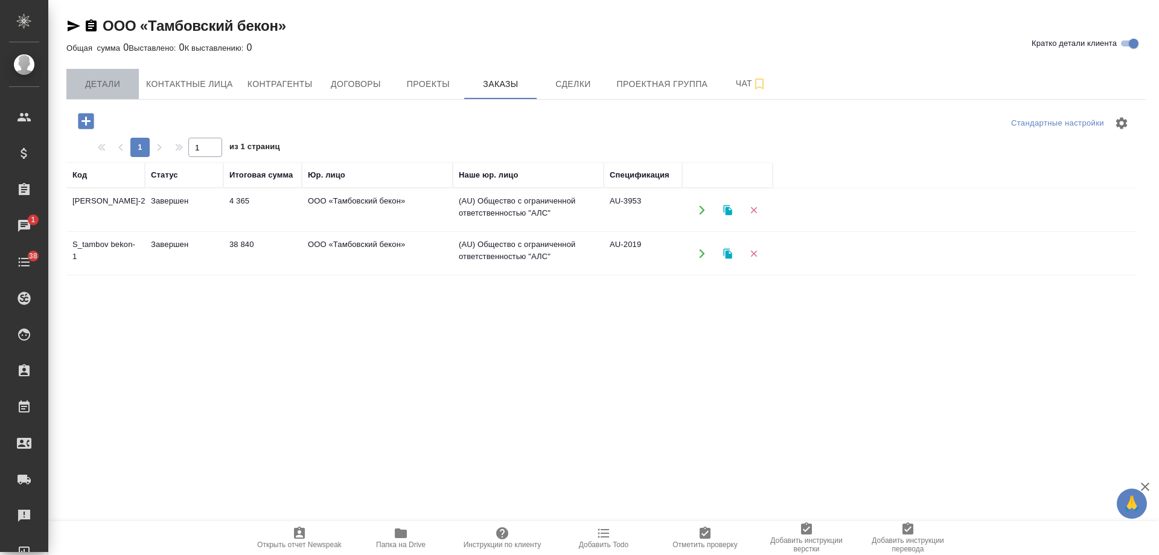
click at [108, 93] on button "Детали" at bounding box center [102, 84] width 72 height 30
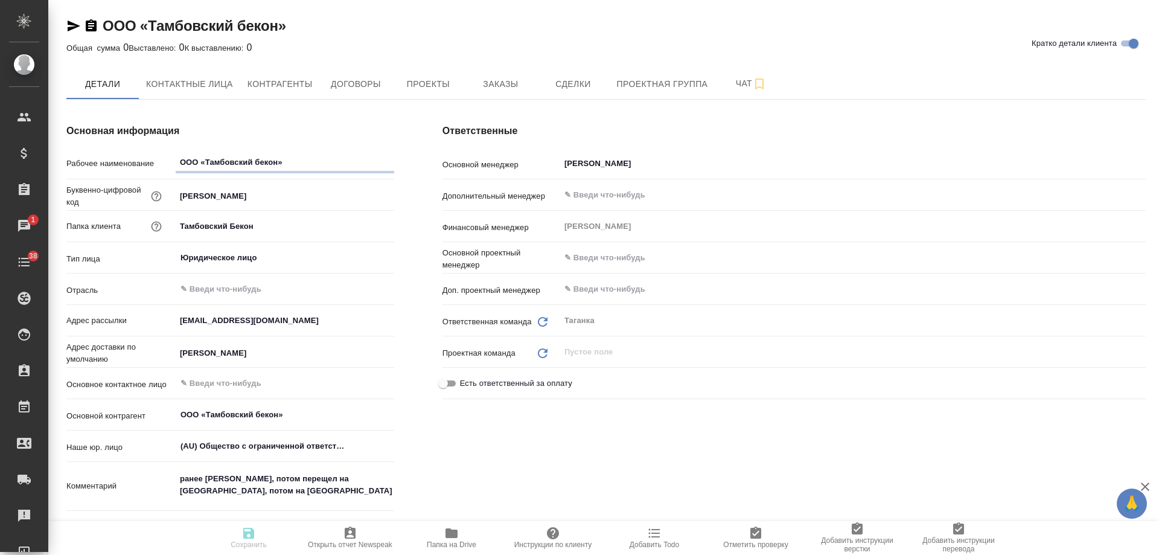
type textarea "x"
click at [365, 88] on span "Договоры" at bounding box center [356, 84] width 58 height 15
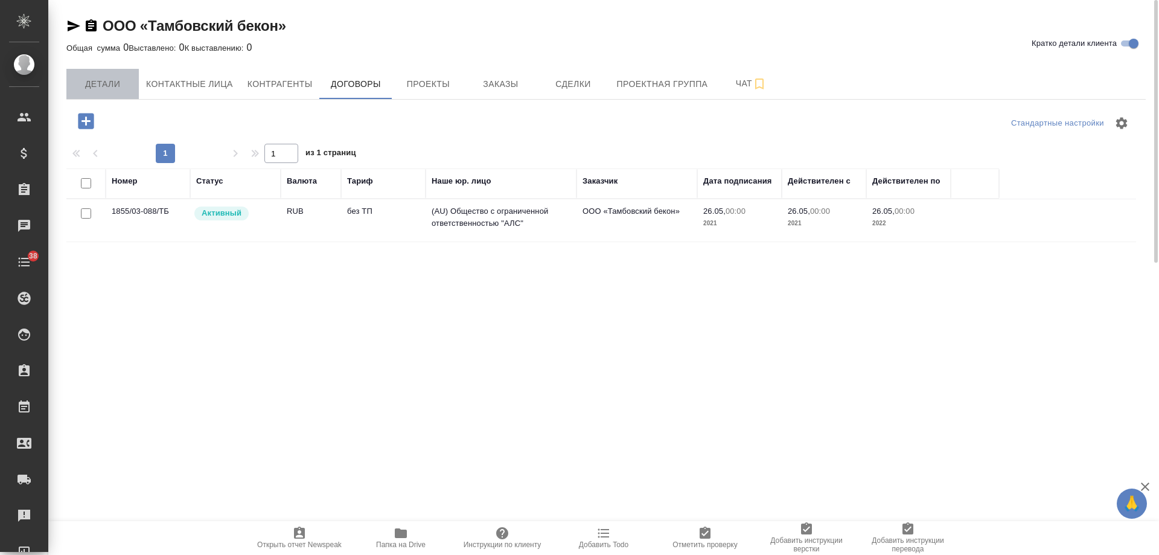
click at [97, 78] on span "Детали" at bounding box center [103, 84] width 58 height 15
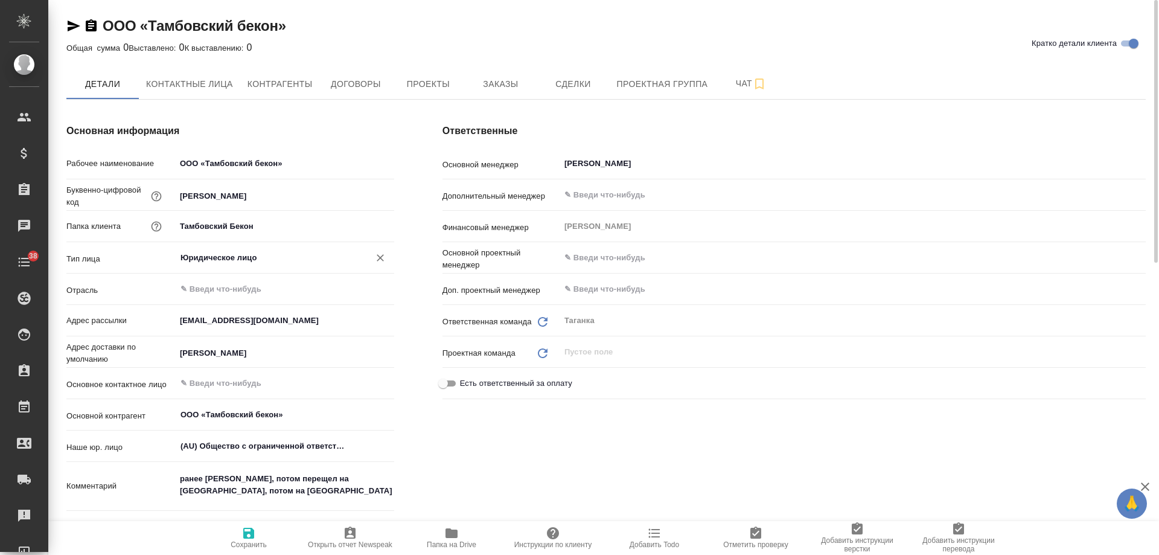
type textarea "x"
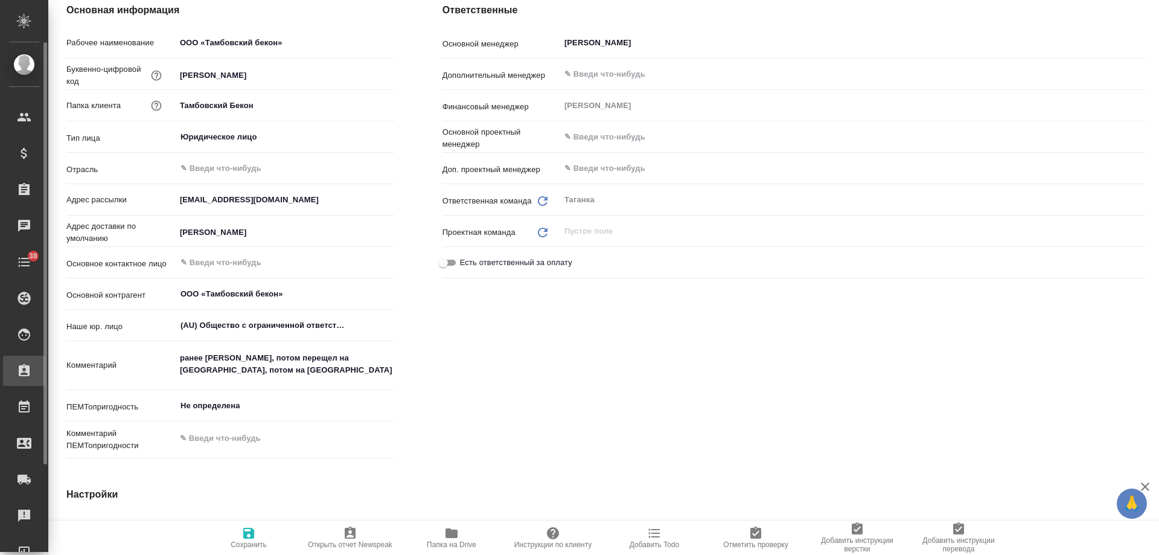
type textarea "x"
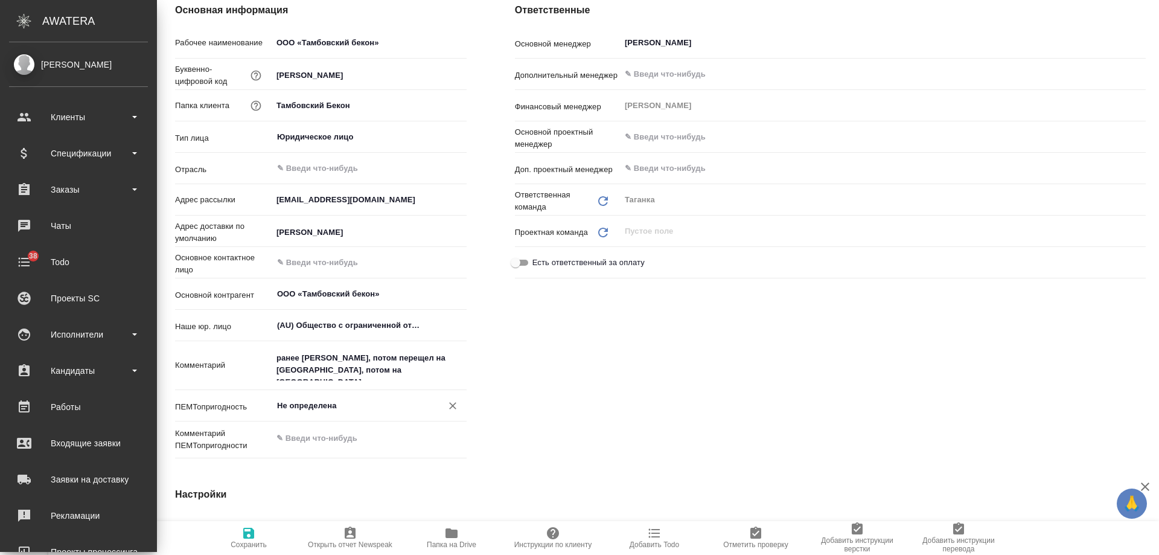
type textarea "x"
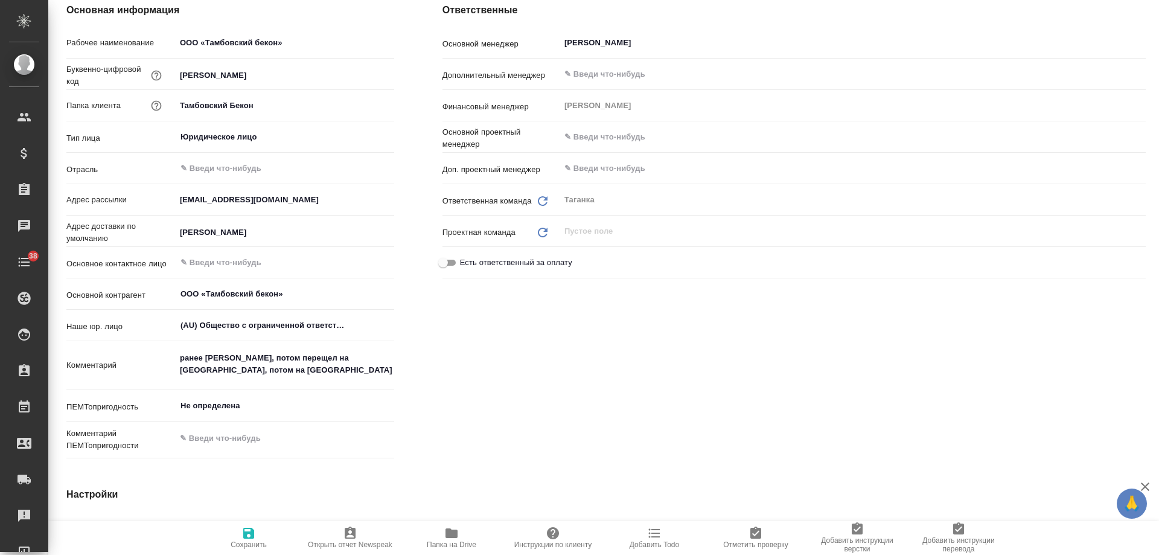
scroll to position [0, 0]
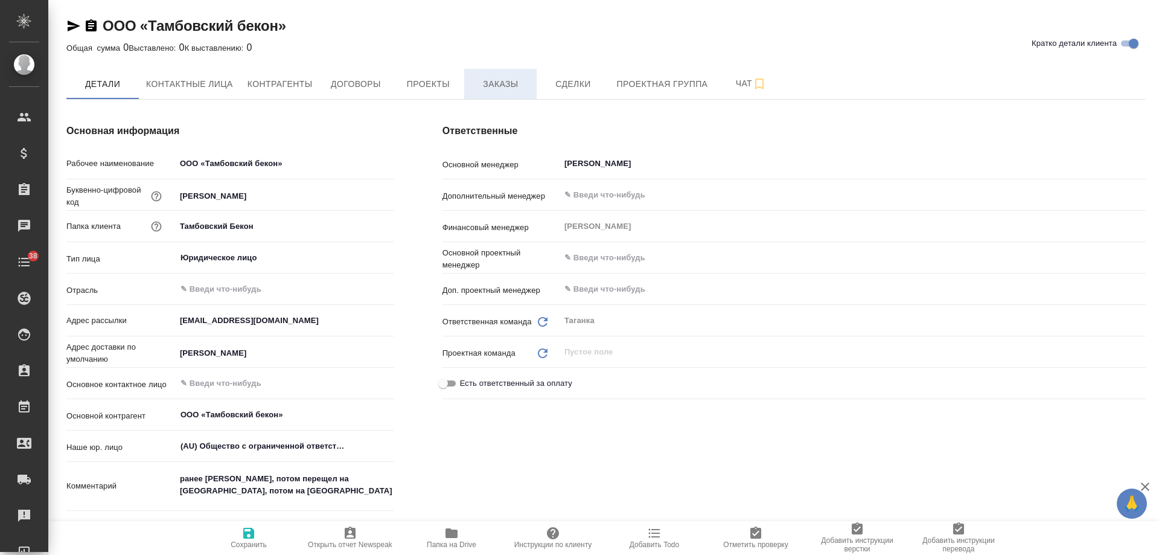
click at [513, 87] on span "Заказы" at bounding box center [500, 84] width 58 height 15
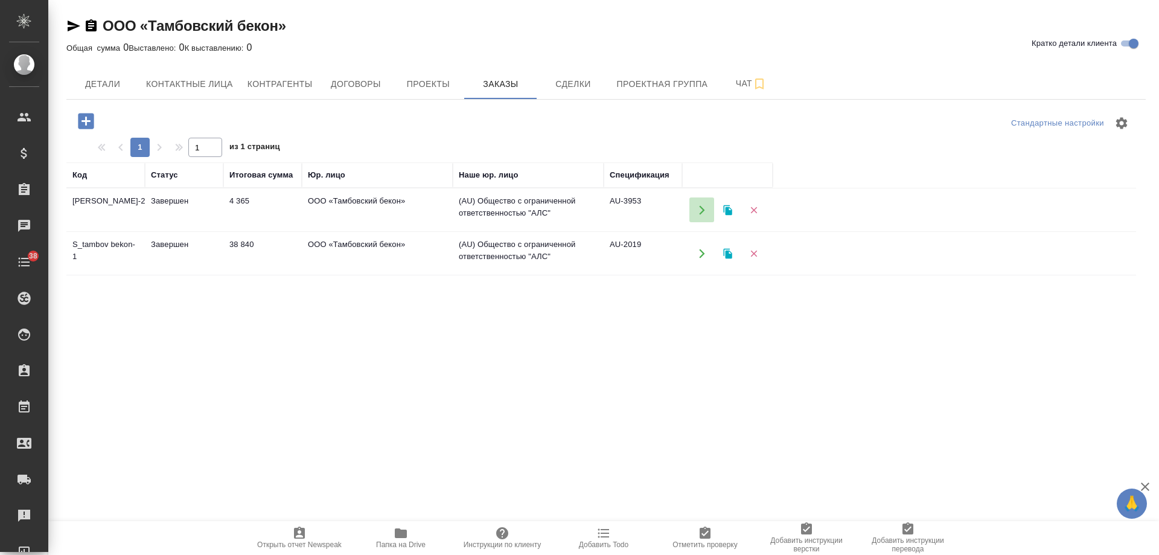
click at [708, 211] on button "button" at bounding box center [701, 209] width 25 height 25
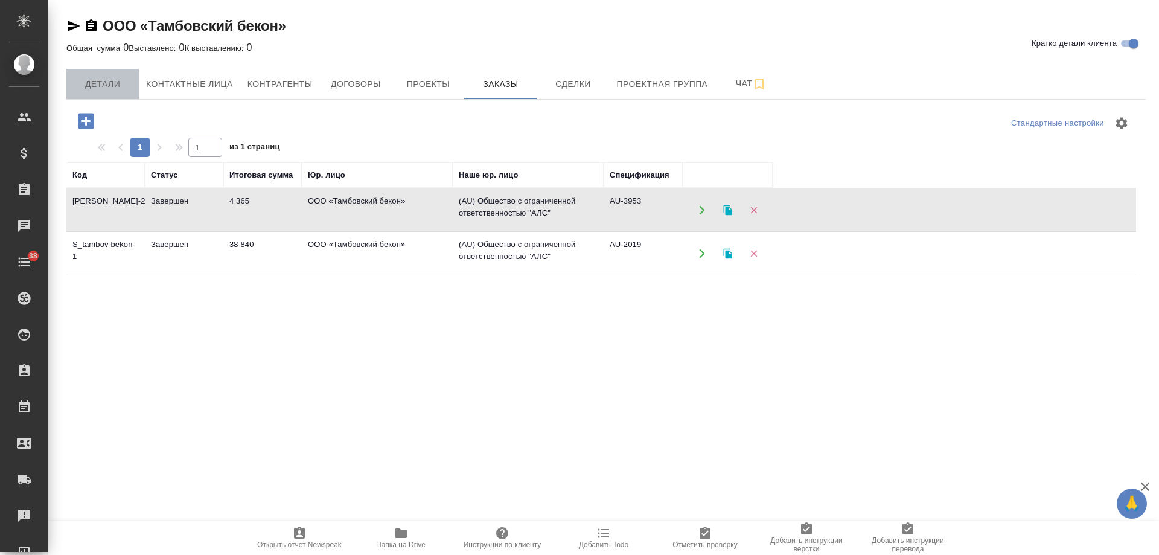
click at [111, 84] on span "Детали" at bounding box center [103, 84] width 58 height 15
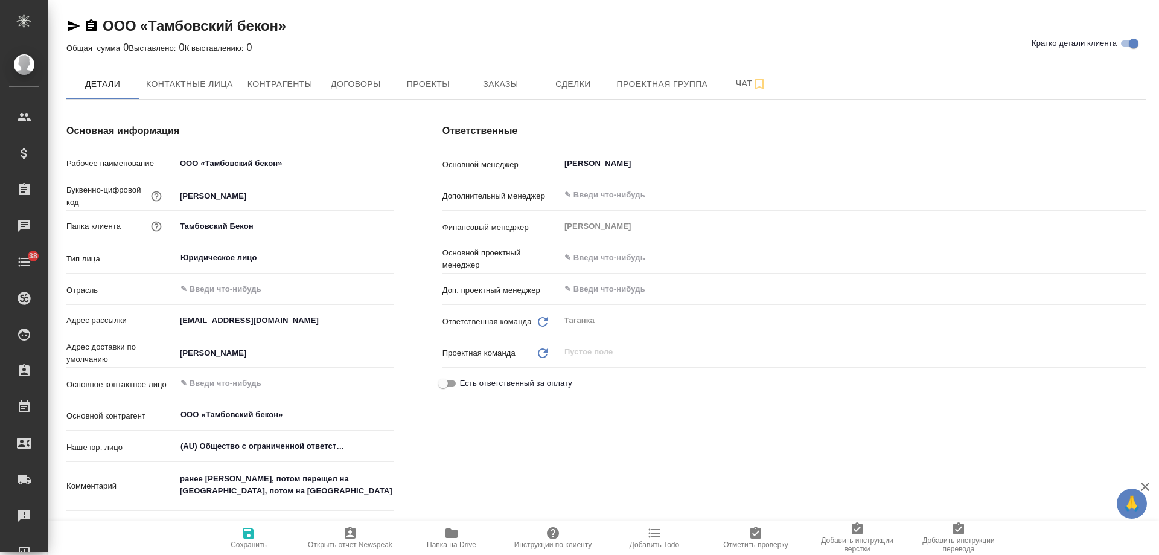
type textarea "x"
click at [94, 30] on icon "button" at bounding box center [91, 25] width 11 height 12
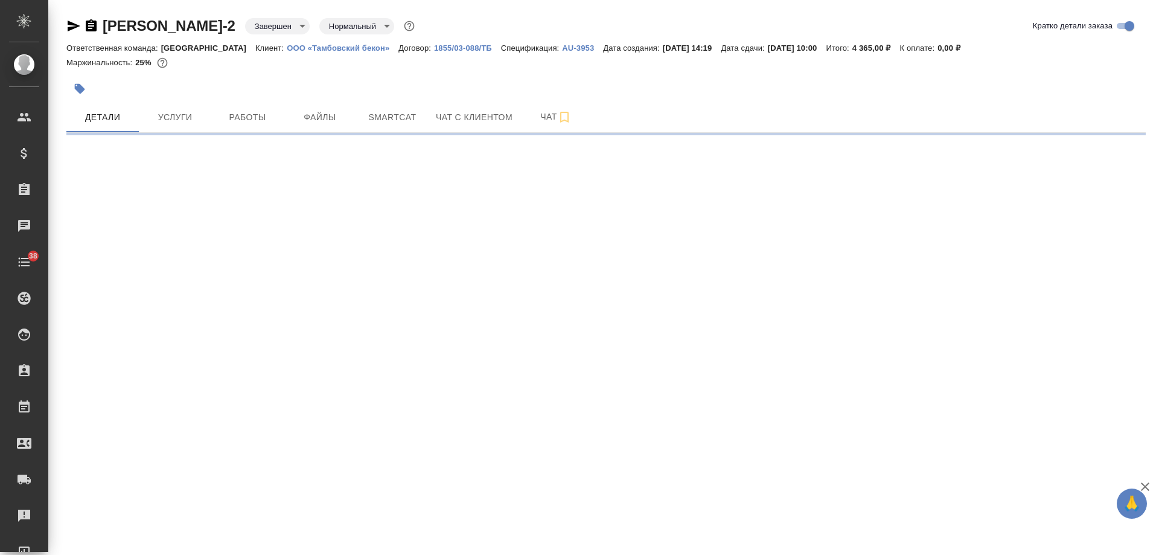
select select "RU"
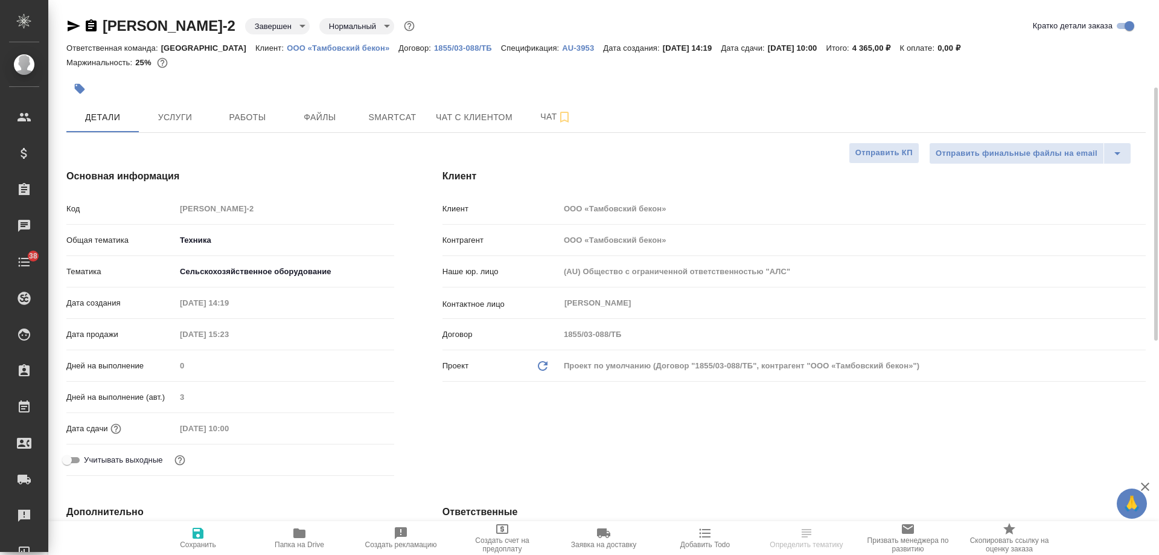
type textarea "x"
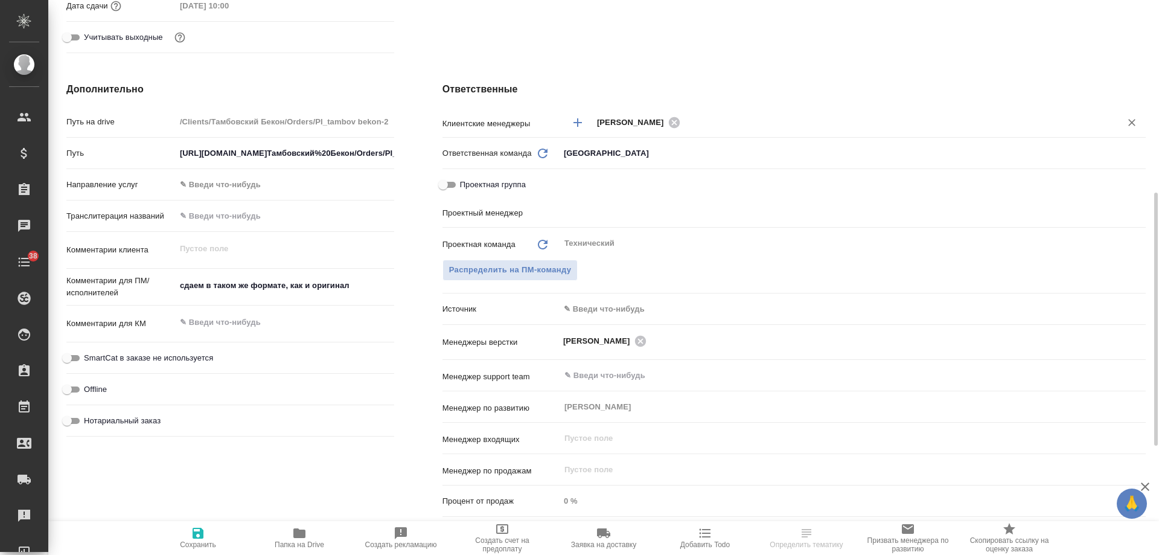
scroll to position [483, 0]
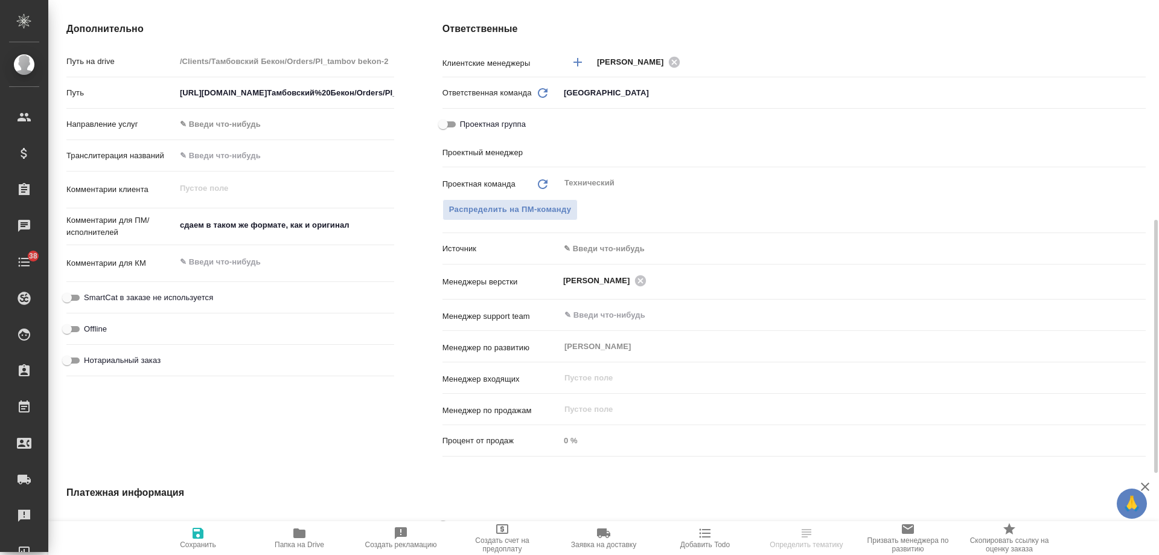
select select "RU"
type textarea "x"
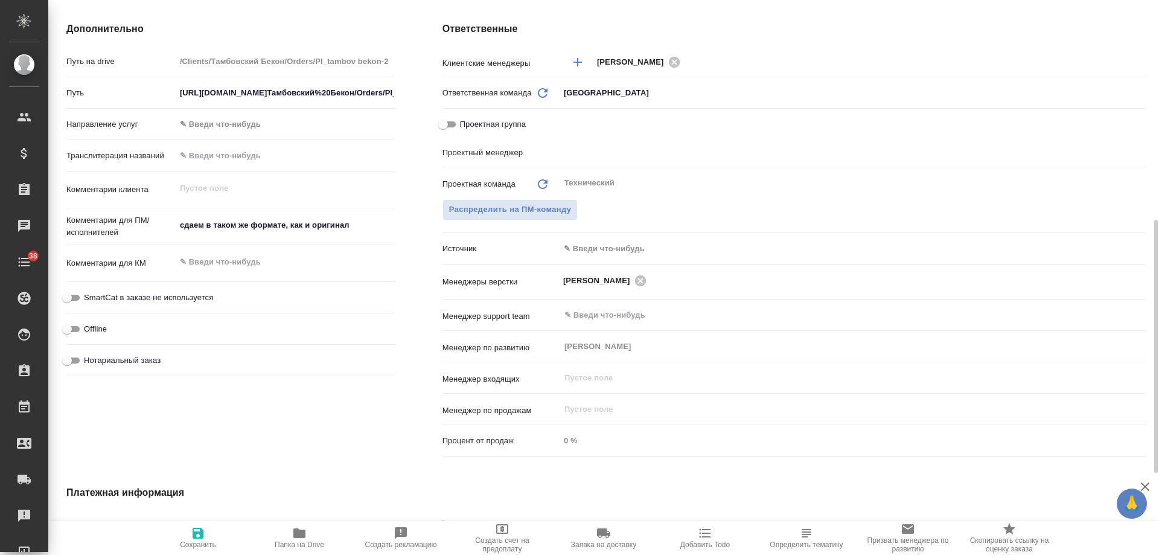
type textarea "x"
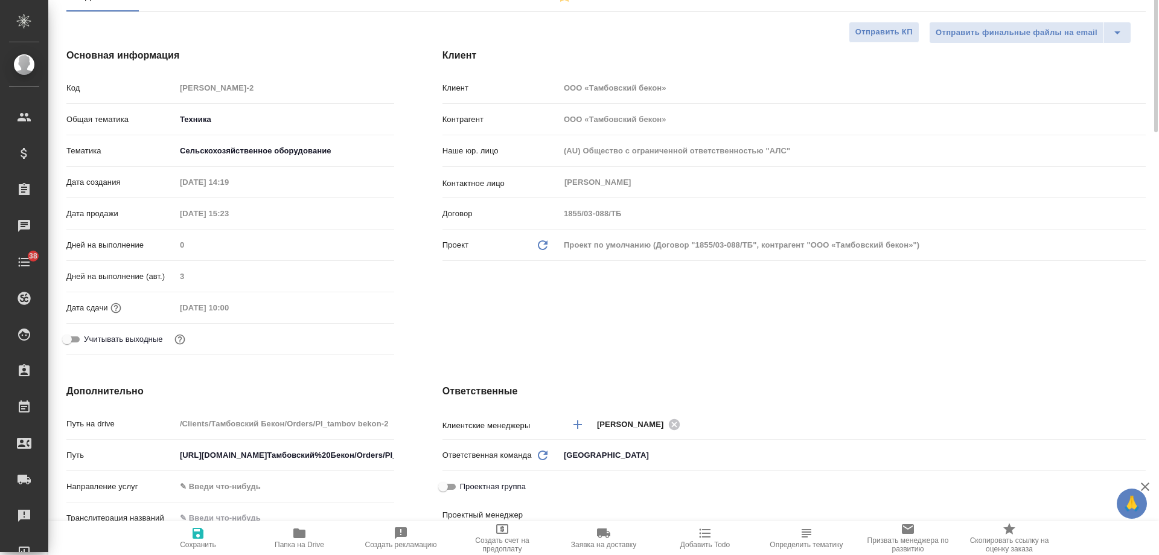
scroll to position [0, 0]
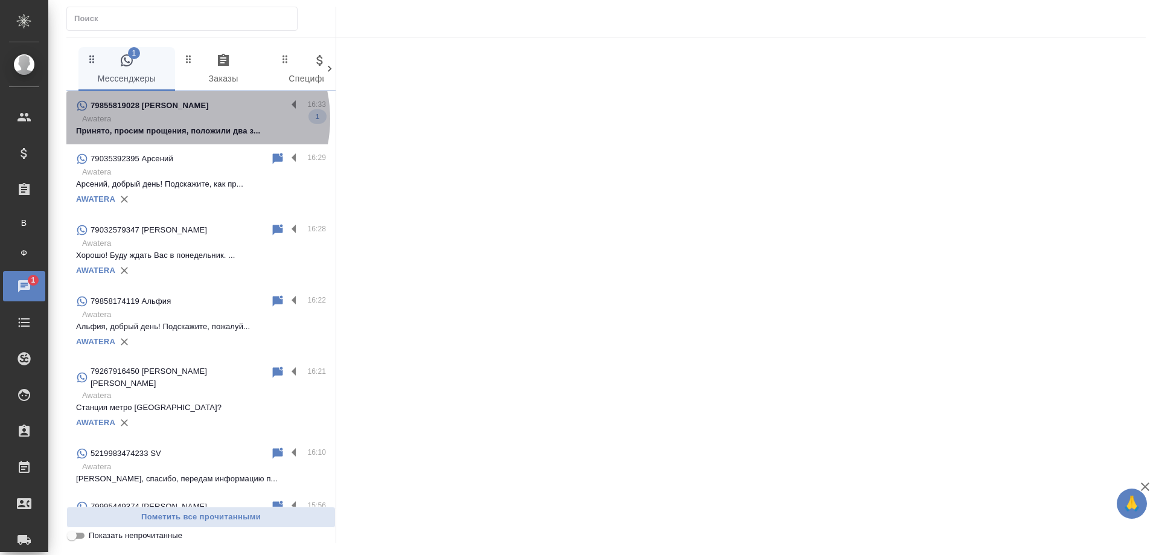
click at [195, 119] on p "Awatera" at bounding box center [204, 119] width 244 height 12
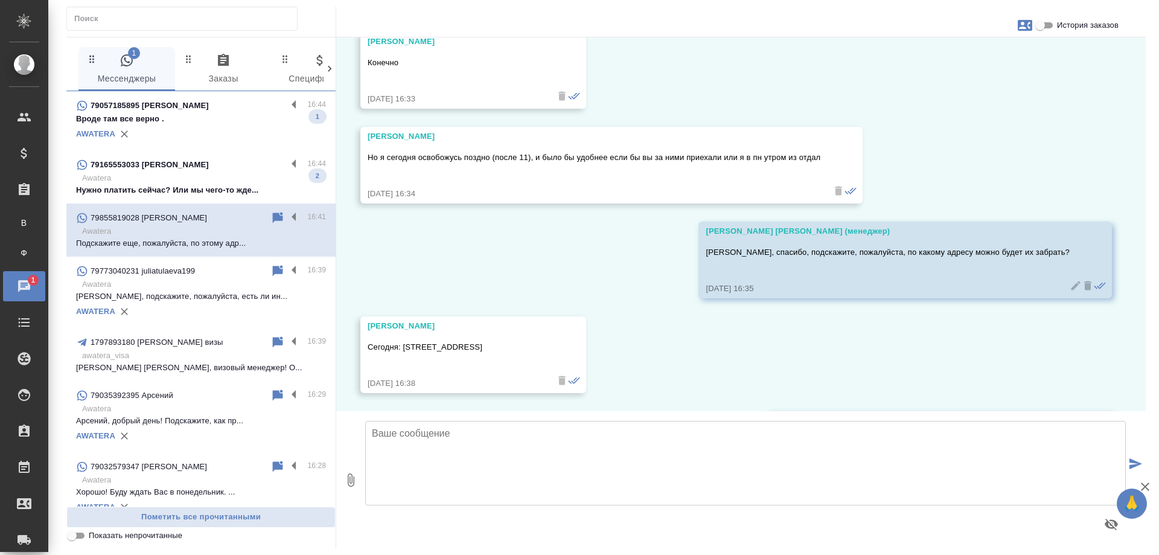
scroll to position [922, 0]
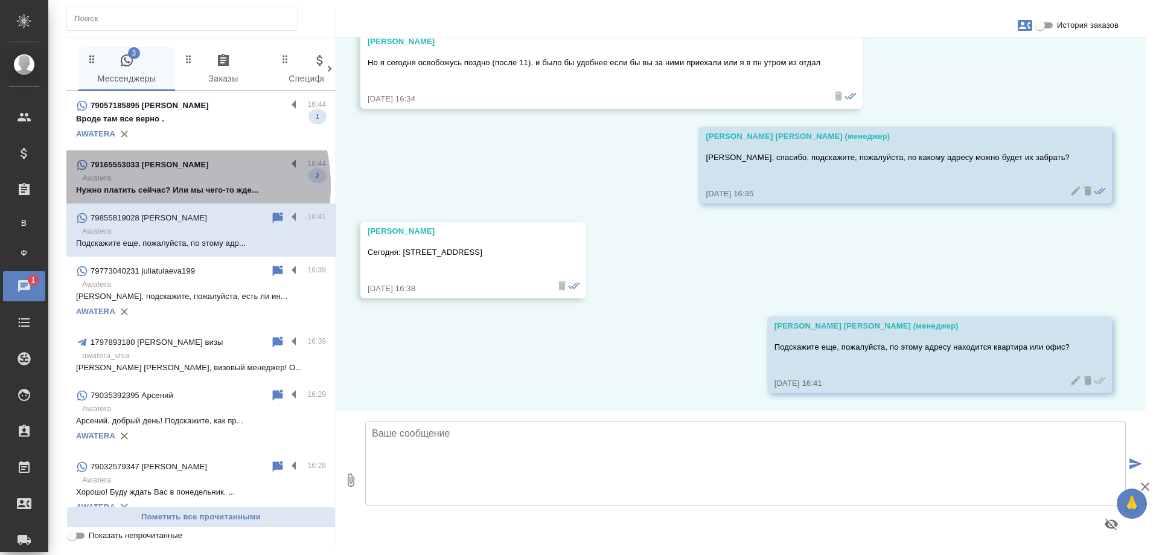
click at [165, 185] on p "Нужно платить сейчас? Или мы чего-то жде..." at bounding box center [201, 190] width 250 height 12
type textarea "Д"
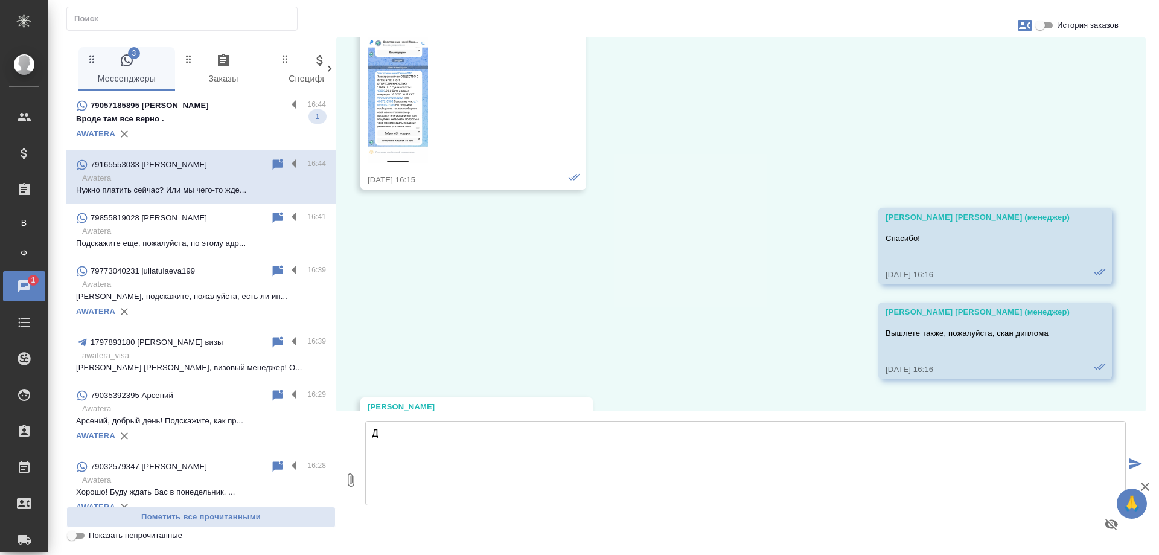
scroll to position [15268, 0]
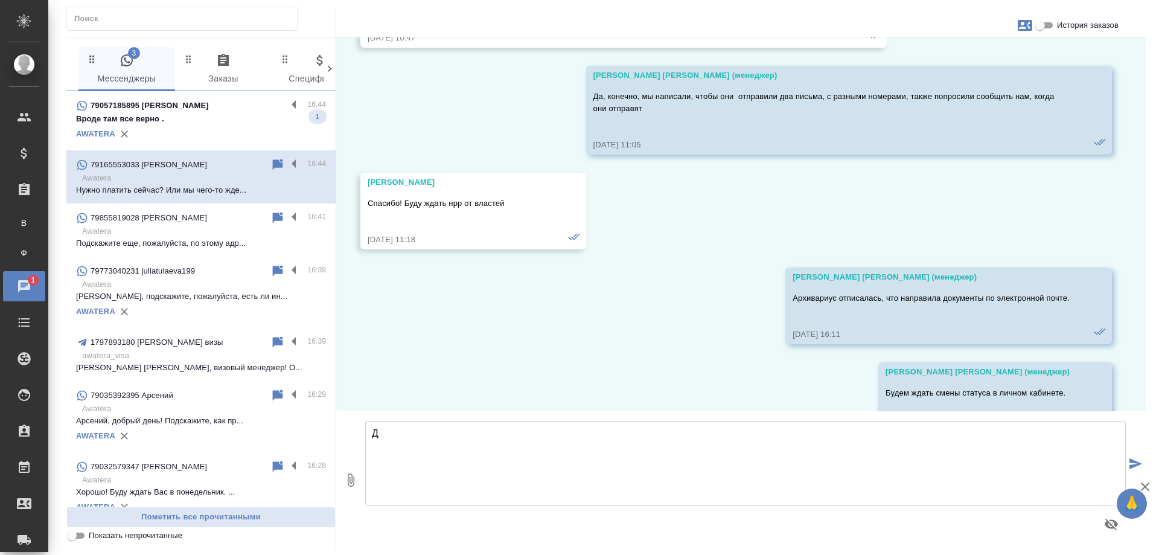
click at [198, 124] on p "Вроде там все верно ." at bounding box center [201, 119] width 250 height 12
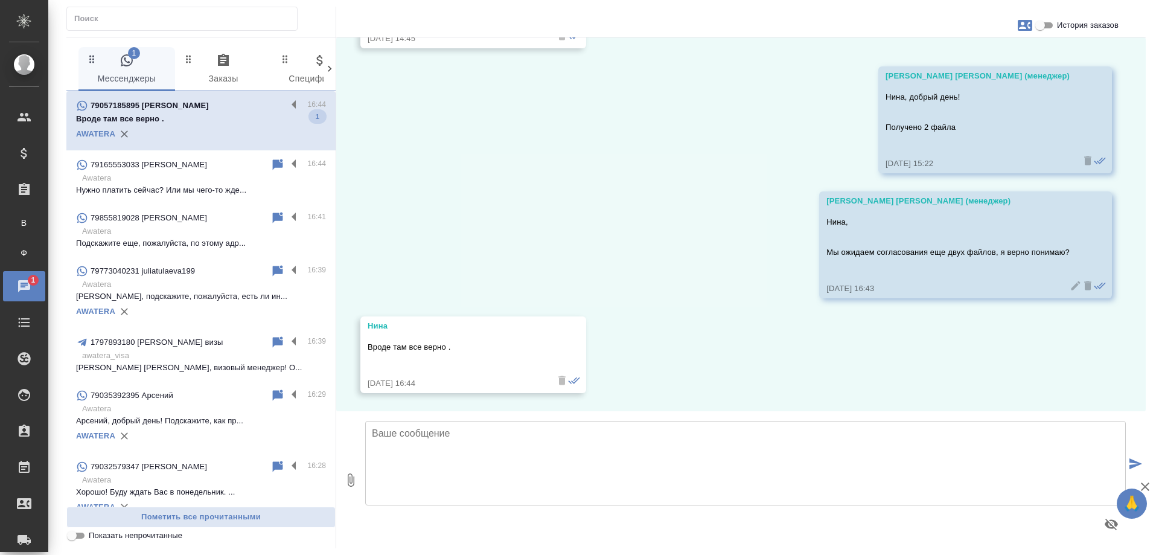
click at [200, 244] on p "Подскажите еще, пожалуйста, по этому адр..." at bounding box center [201, 243] width 250 height 12
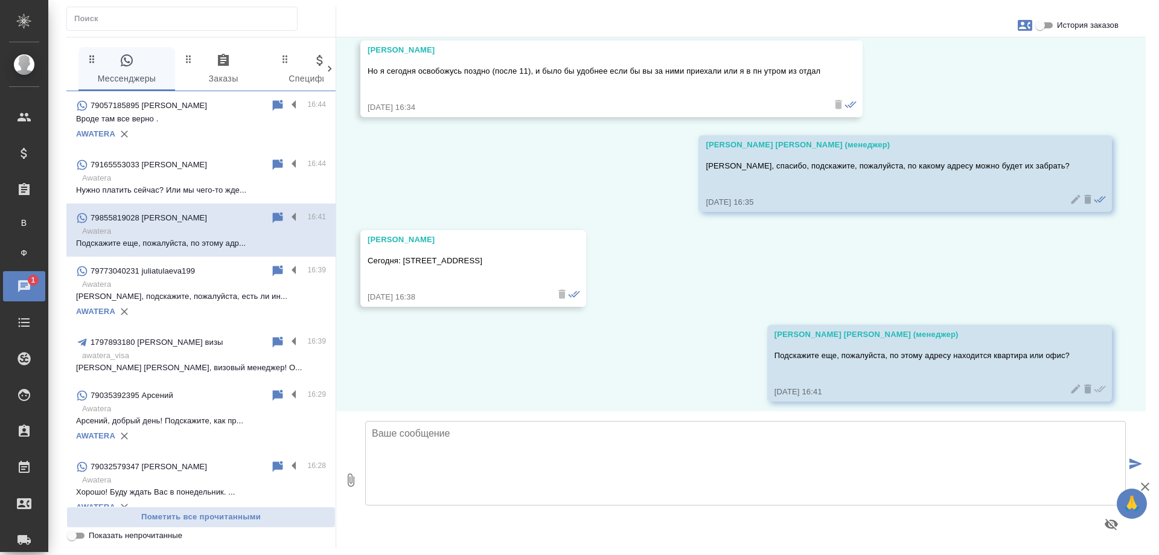
scroll to position [922, 0]
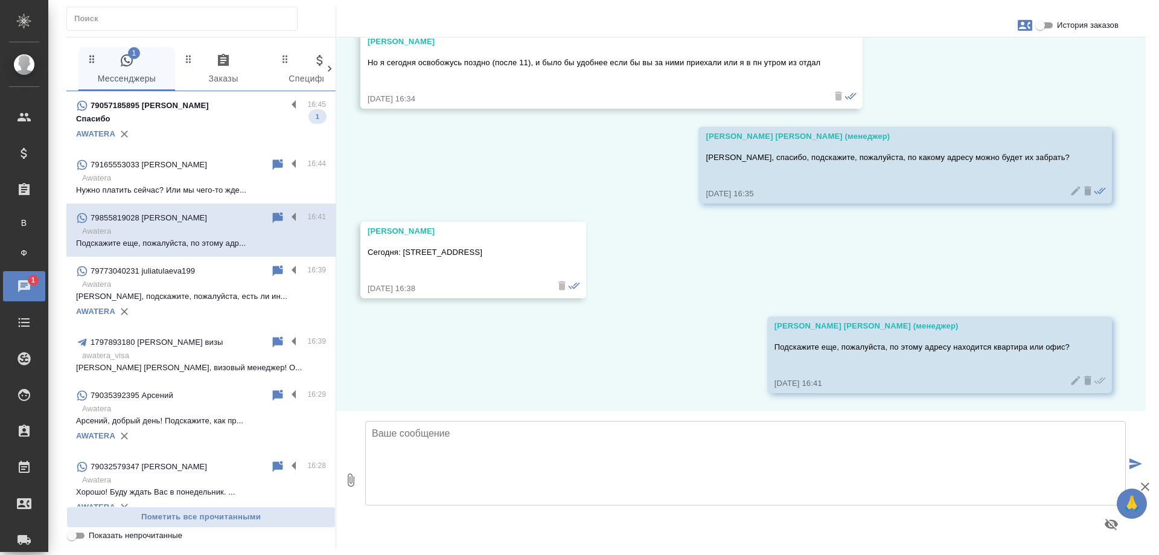
drag, startPoint x: 191, startPoint y: 116, endPoint x: 290, endPoint y: 15, distance: 140.9
click at [191, 116] on p "Спасибо" at bounding box center [201, 119] width 250 height 12
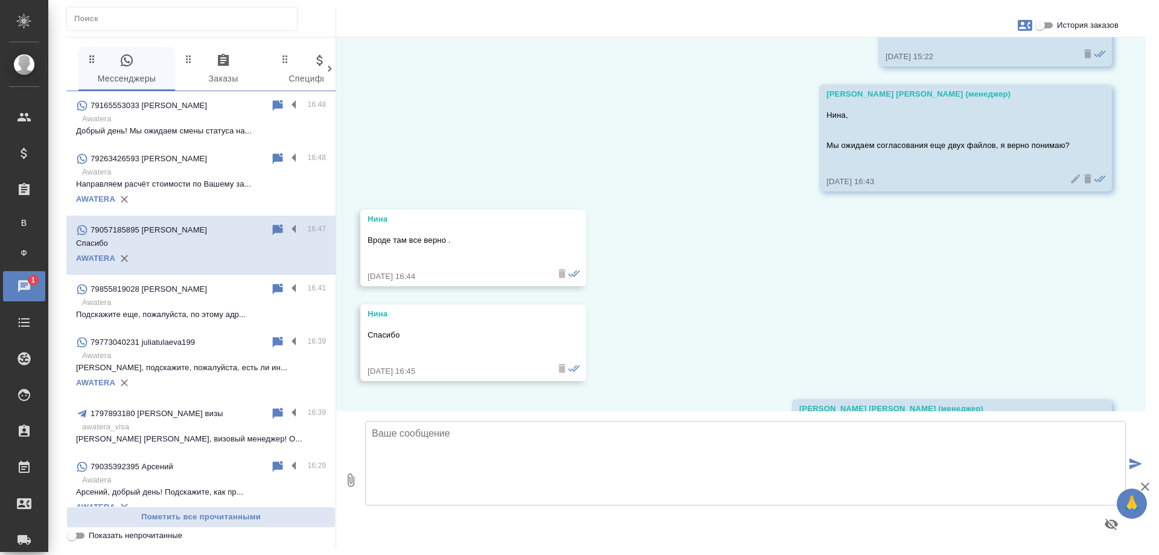
scroll to position [2840, 0]
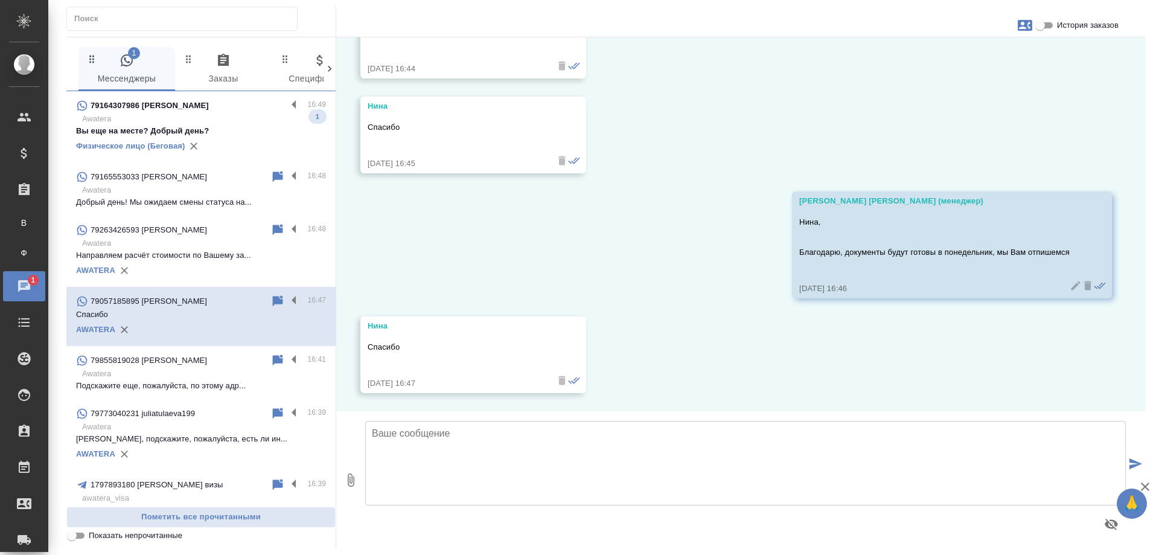
click at [164, 115] on p "Awatera" at bounding box center [204, 119] width 244 height 12
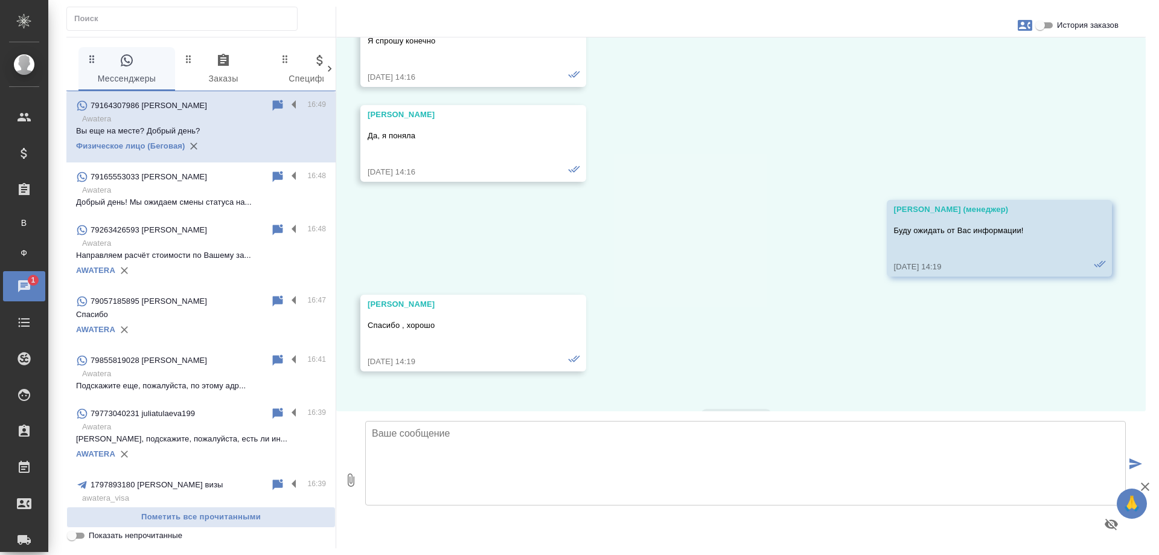
scroll to position [6084, 0]
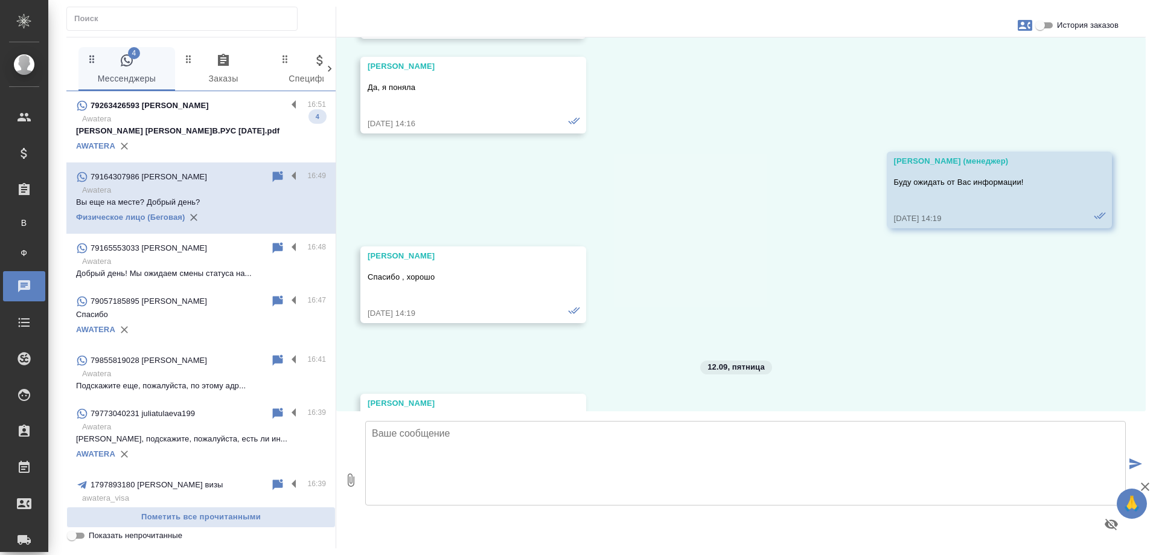
click at [229, 117] on p "Awatera" at bounding box center [204, 119] width 244 height 12
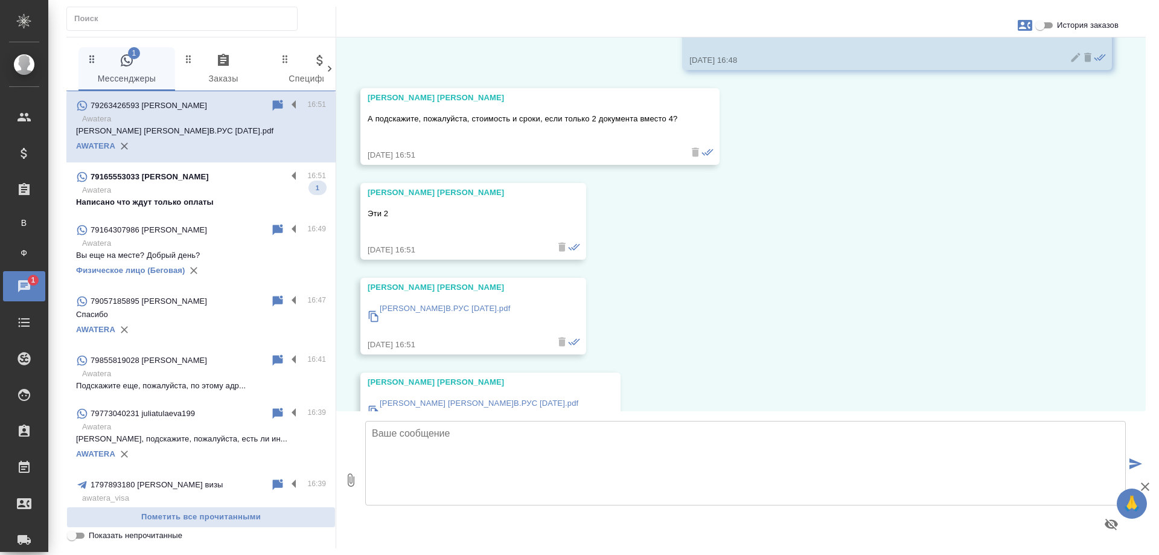
scroll to position [1145, 0]
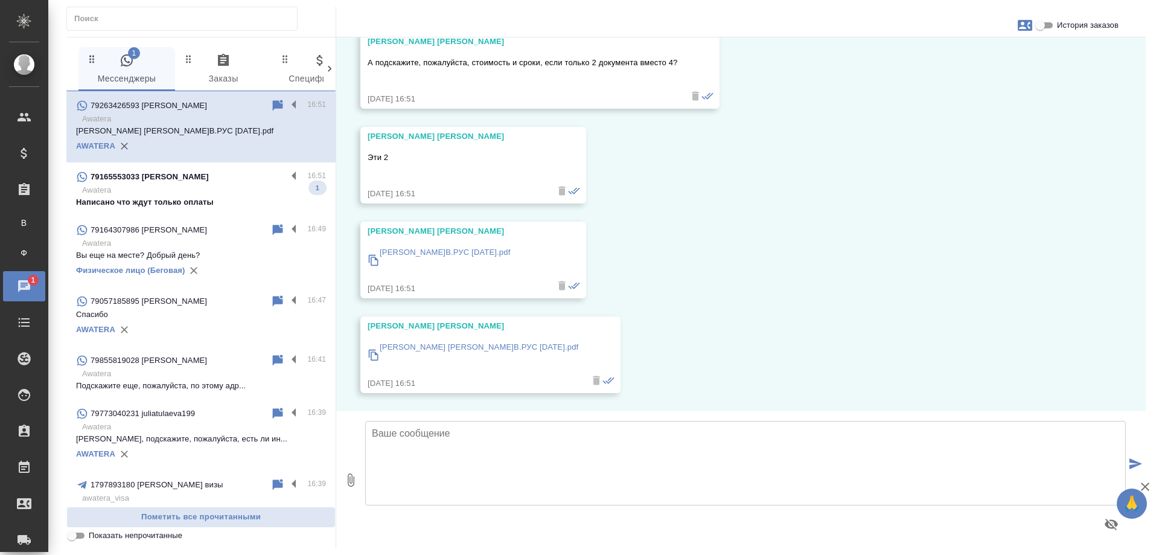
click at [210, 183] on div "79165553033 Людмила" at bounding box center [181, 177] width 211 height 14
type textarea "Д"
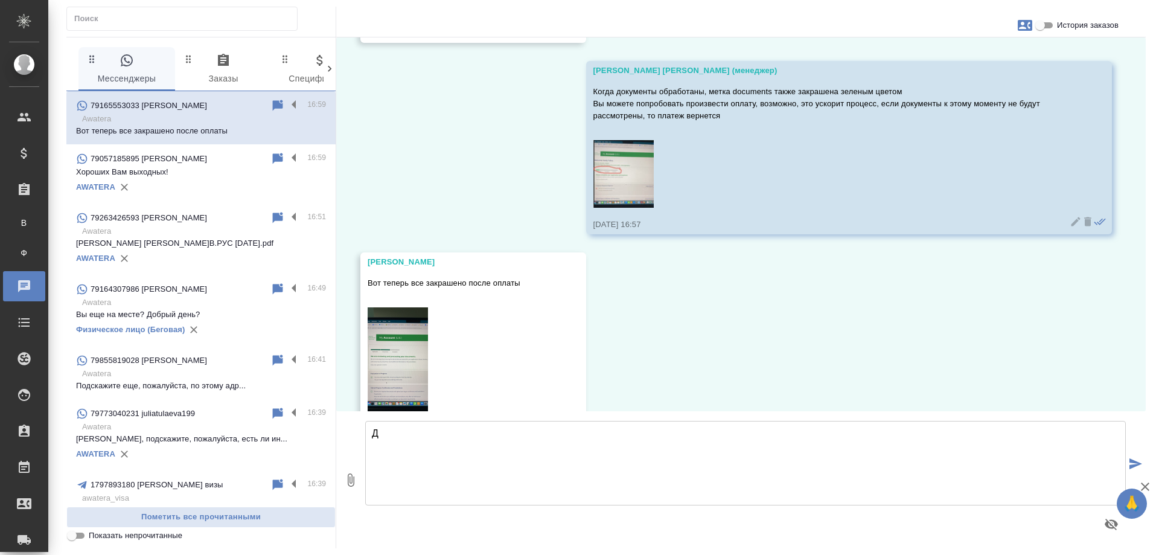
scroll to position [18974, 0]
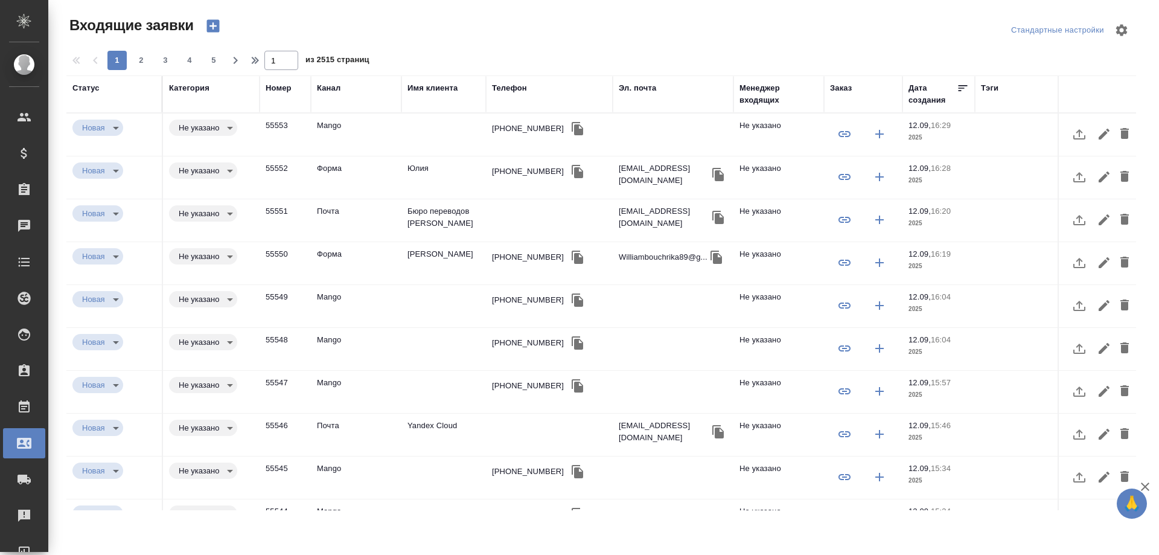
select select "RU"
click at [423, 257] on td "[PERSON_NAME]" at bounding box center [443, 263] width 85 height 42
click at [423, 257] on td "Аймен" at bounding box center [443, 263] width 85 height 42
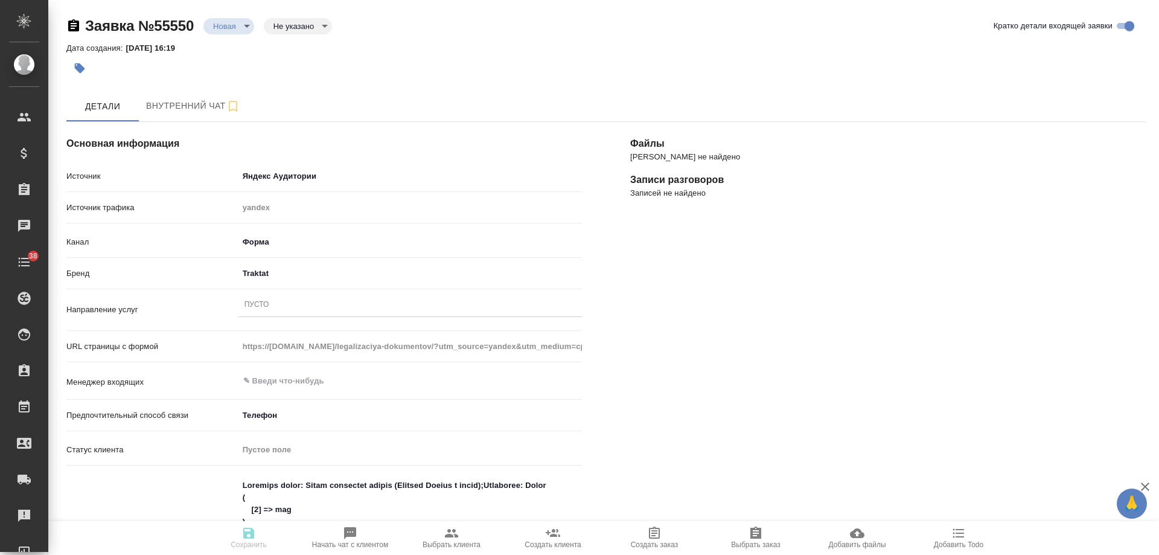
select select "RU"
click at [257, 309] on div "Пусто" at bounding box center [256, 305] width 25 height 10
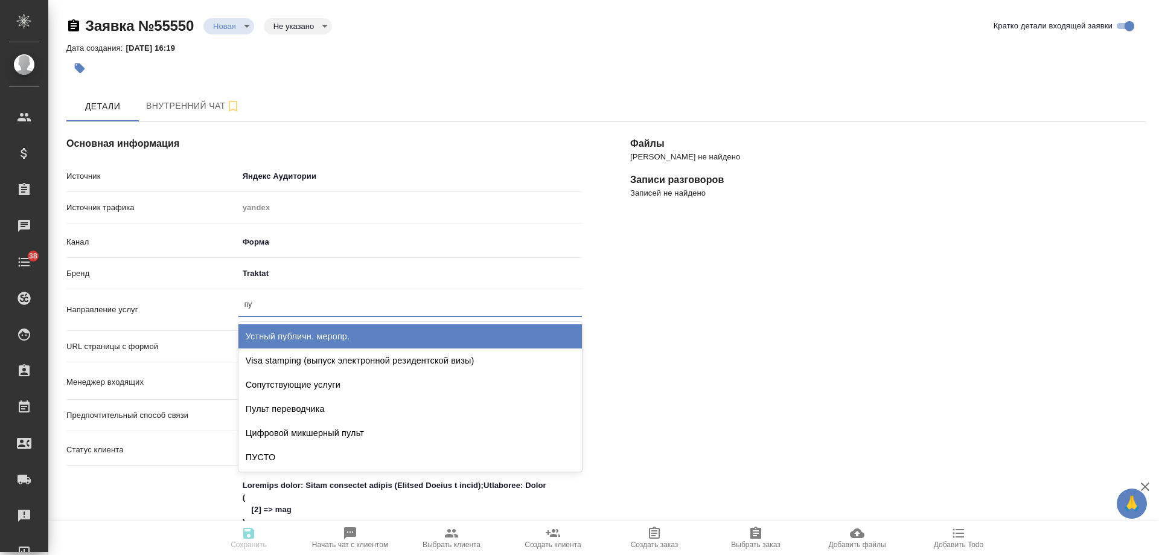
type input "пус"
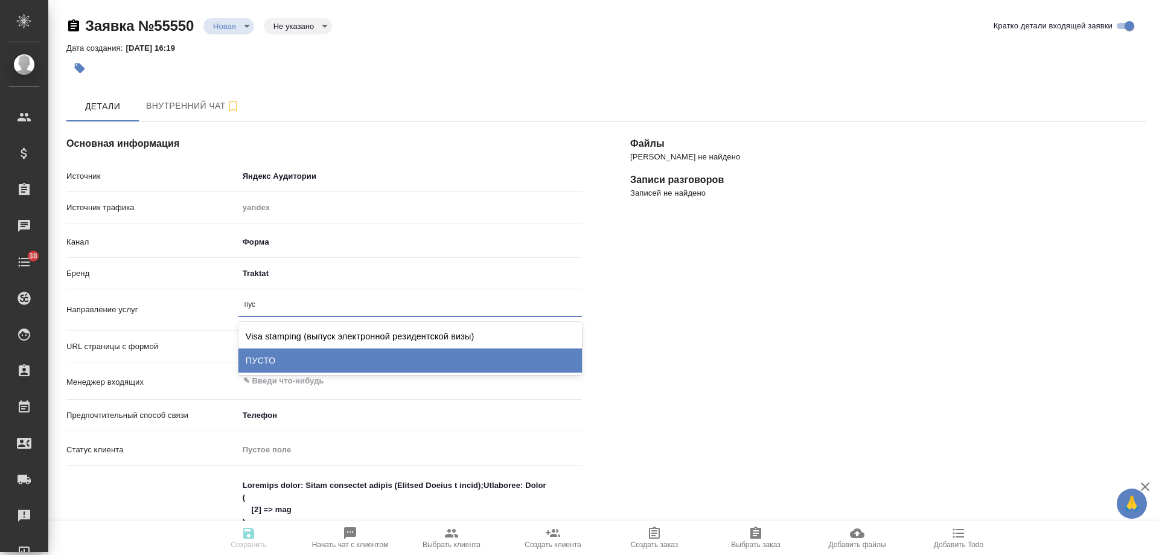
click at [258, 355] on div "ПУСТО" at bounding box center [409, 360] width 343 height 24
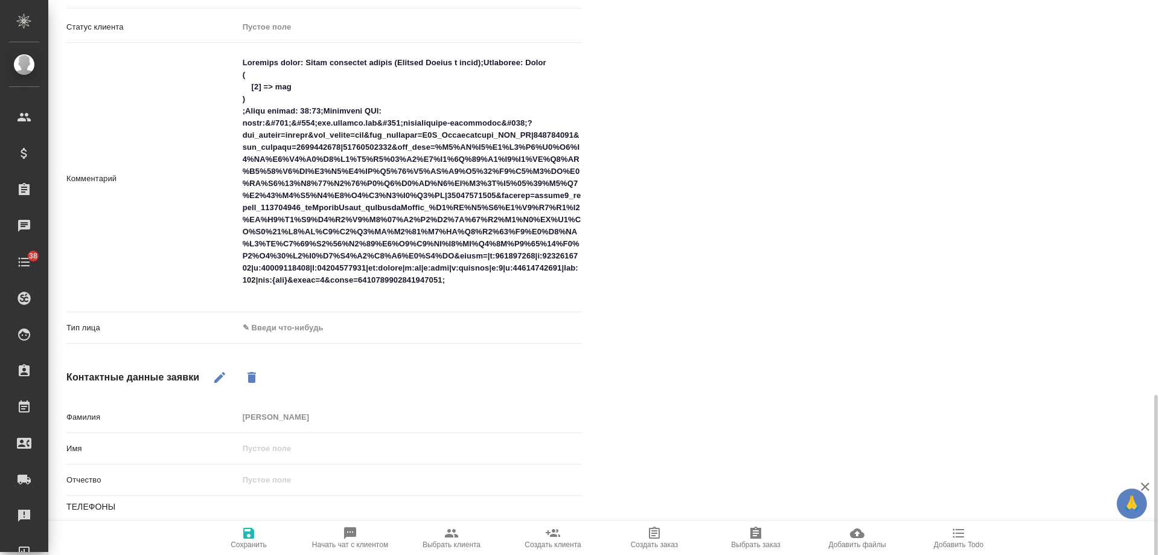
scroll to position [543, 0]
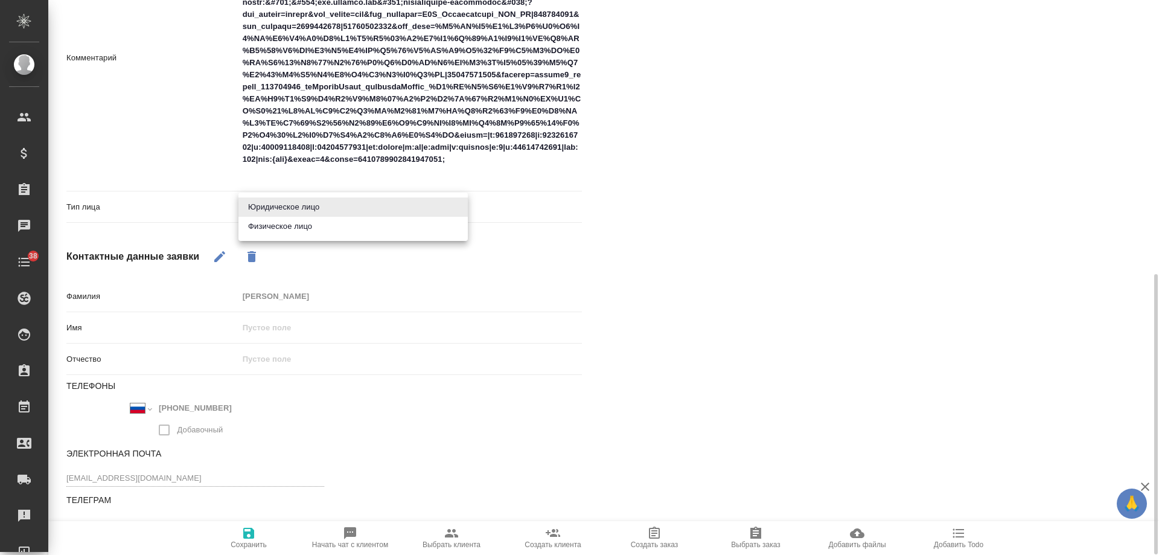
click at [281, 210] on body "🙏 .cls-1 fill:#fff; AWATERA [PERSON_NAME] Спецификации Заказы 0 Чаты 38 Todo Пр…" at bounding box center [579, 277] width 1159 height 555
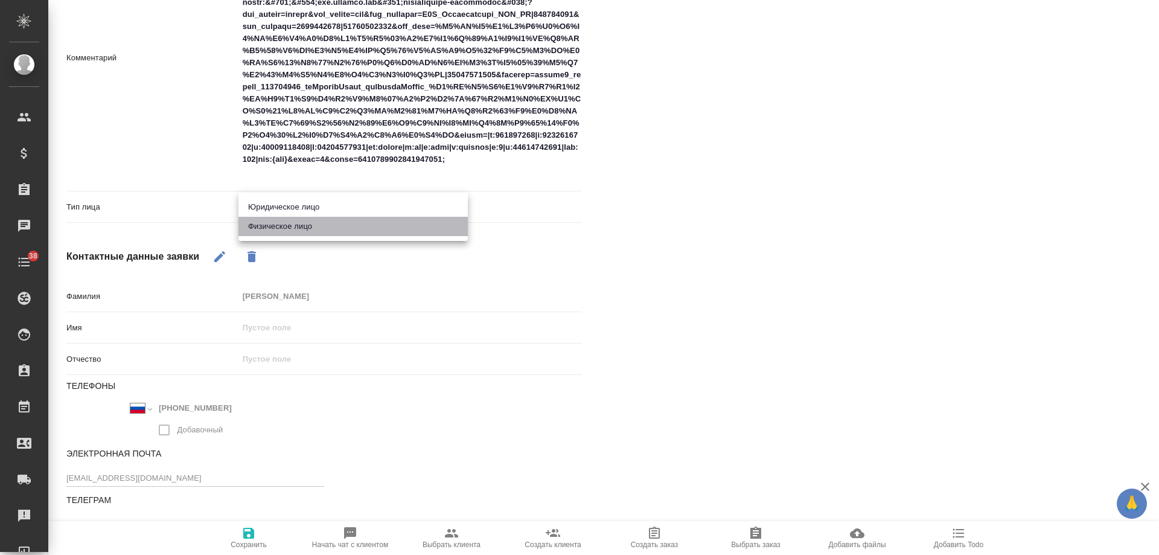
click at [281, 224] on li "Физическое лицо" at bounding box center [352, 226] width 229 height 19
type input "private"
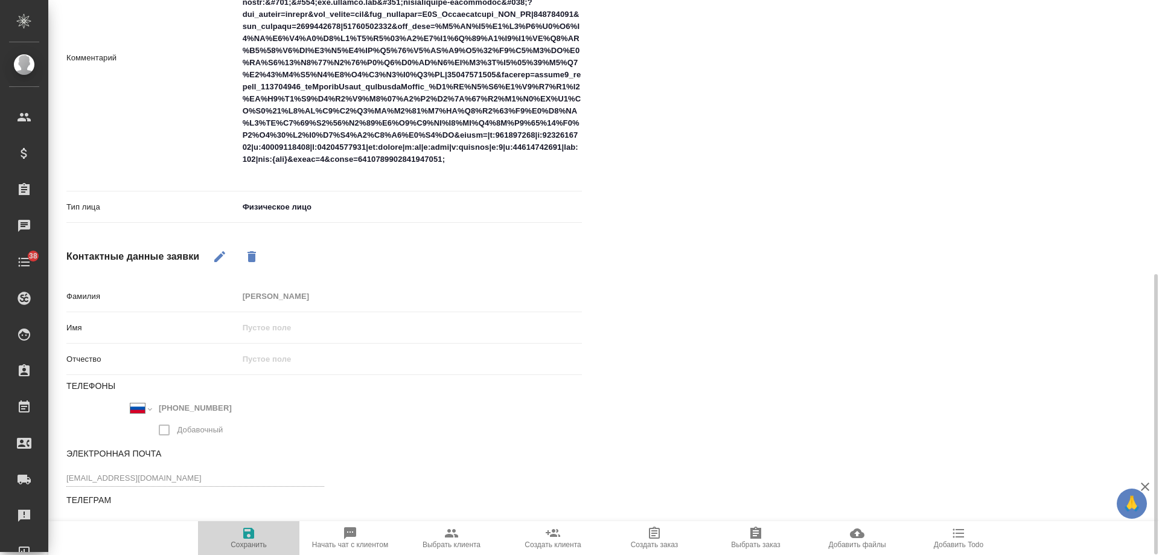
click at [257, 537] on span "Сохранить" at bounding box center [248, 537] width 87 height 23
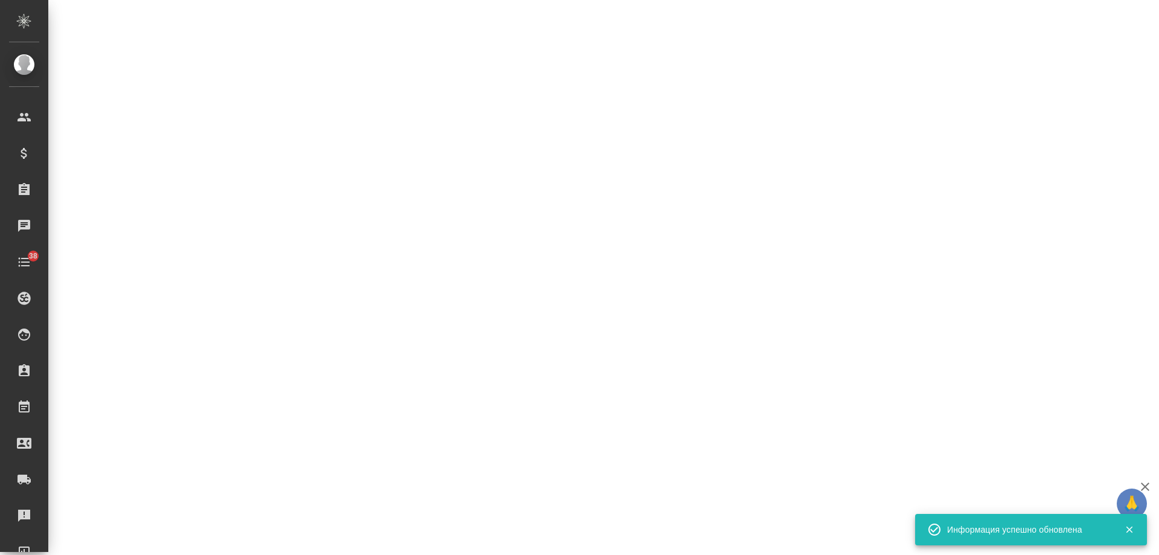
select select "RU"
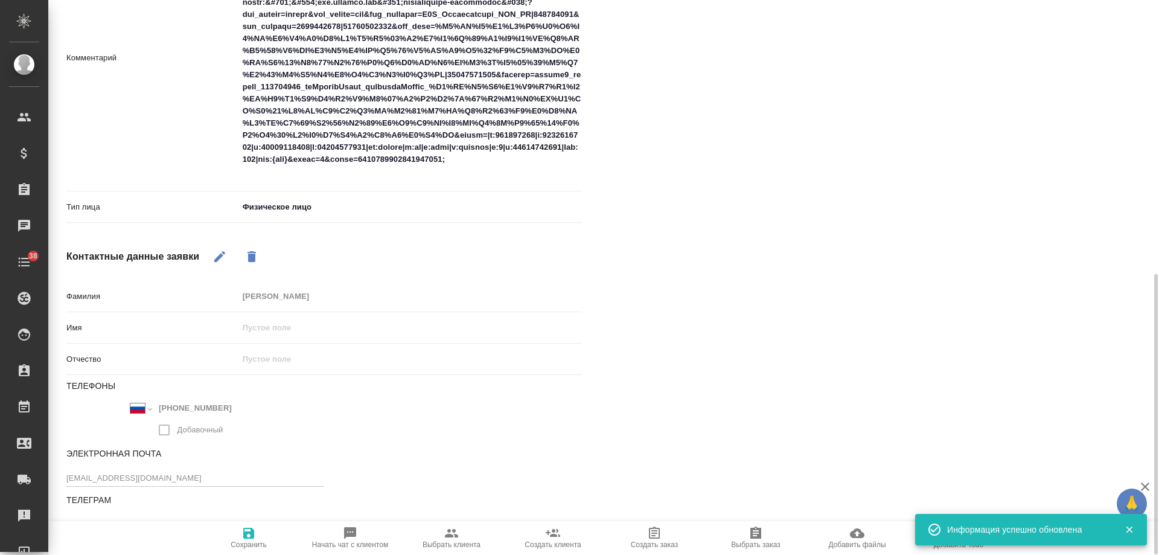
type textarea "x"
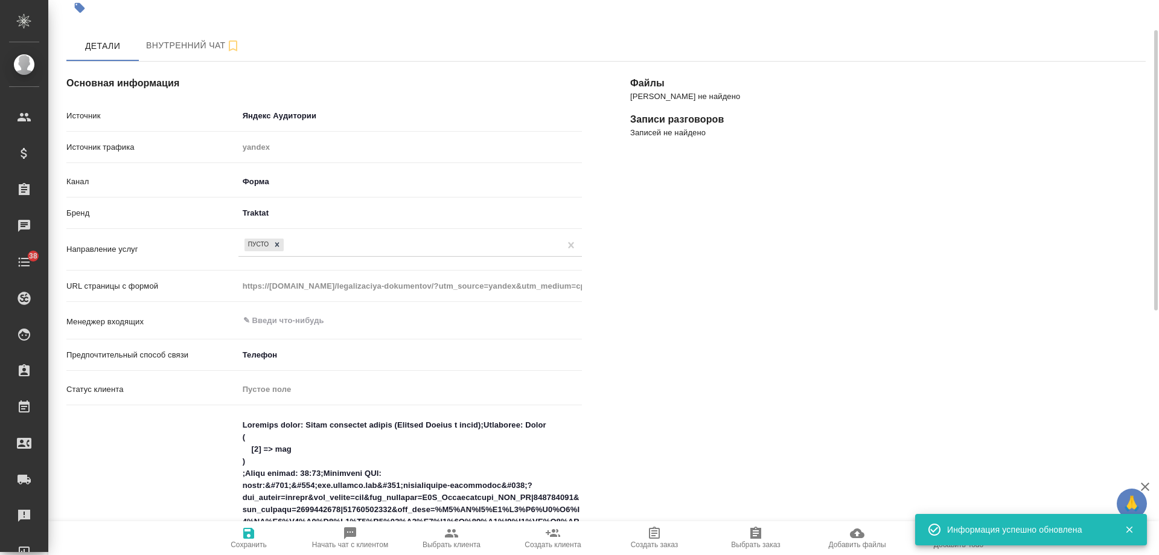
scroll to position [0, 0]
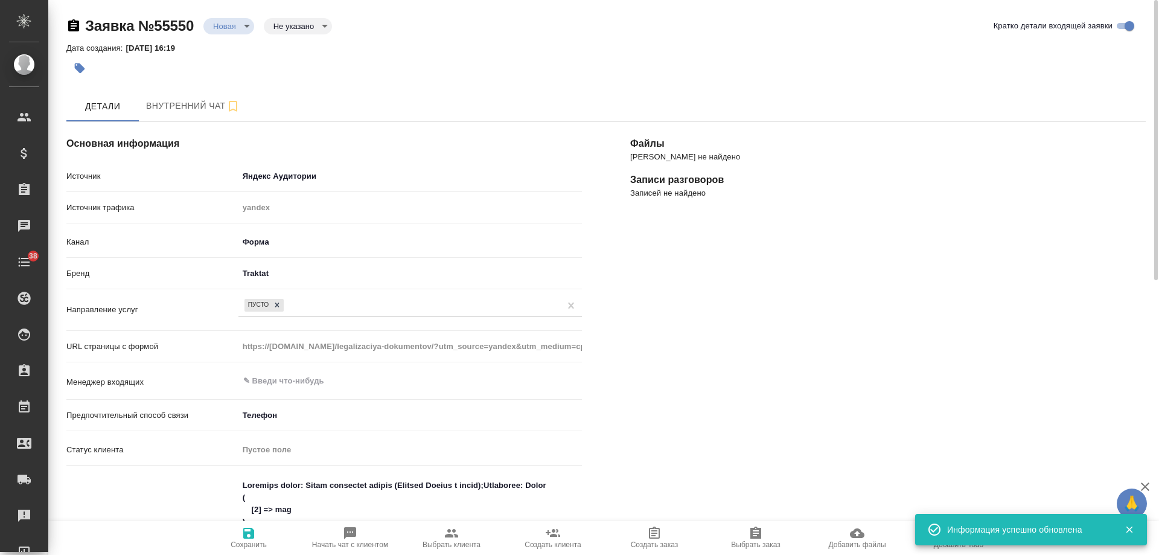
click at [226, 27] on body "🙏 .cls-1 fill:#fff; AWATERA Gudina Alexandra Клиенты Спецификации Заказы 0 Чаты…" at bounding box center [579, 277] width 1159 height 555
click at [223, 44] on button "Отказ" at bounding box center [227, 46] width 28 height 13
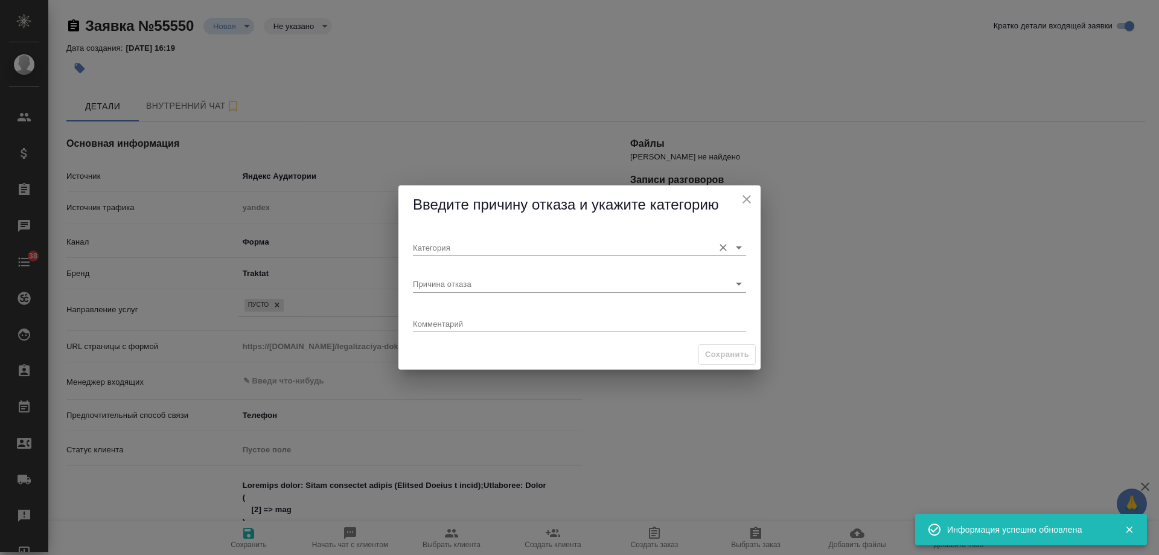
click at [460, 246] on input "Категория" at bounding box center [560, 247] width 295 height 16
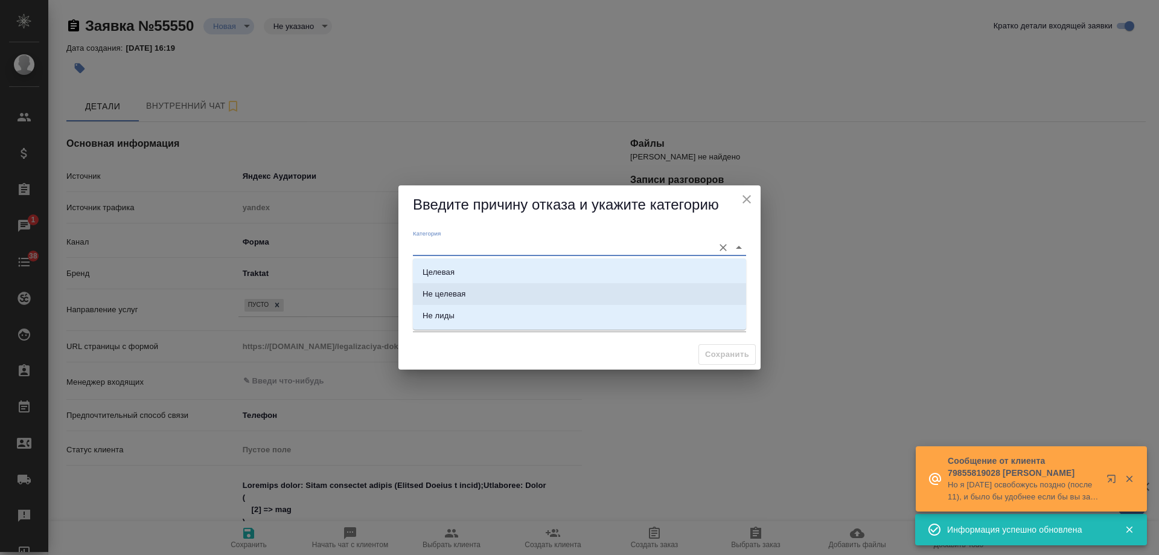
click at [454, 286] on li "Не целевая" at bounding box center [579, 294] width 333 height 22
type input "Не целевая"
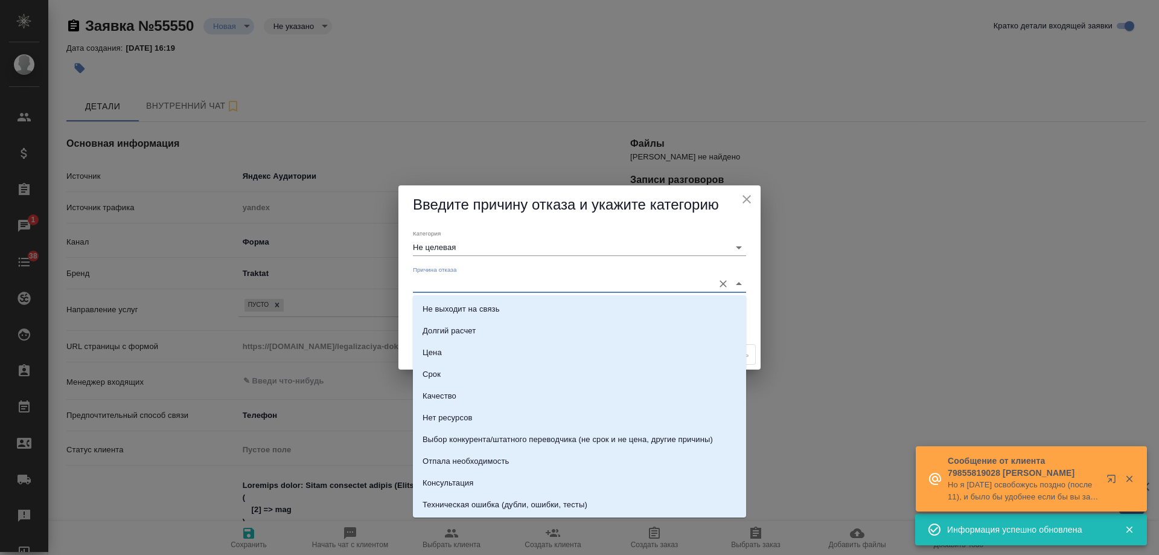
click at [474, 285] on input "Причина отказа" at bounding box center [560, 283] width 295 height 16
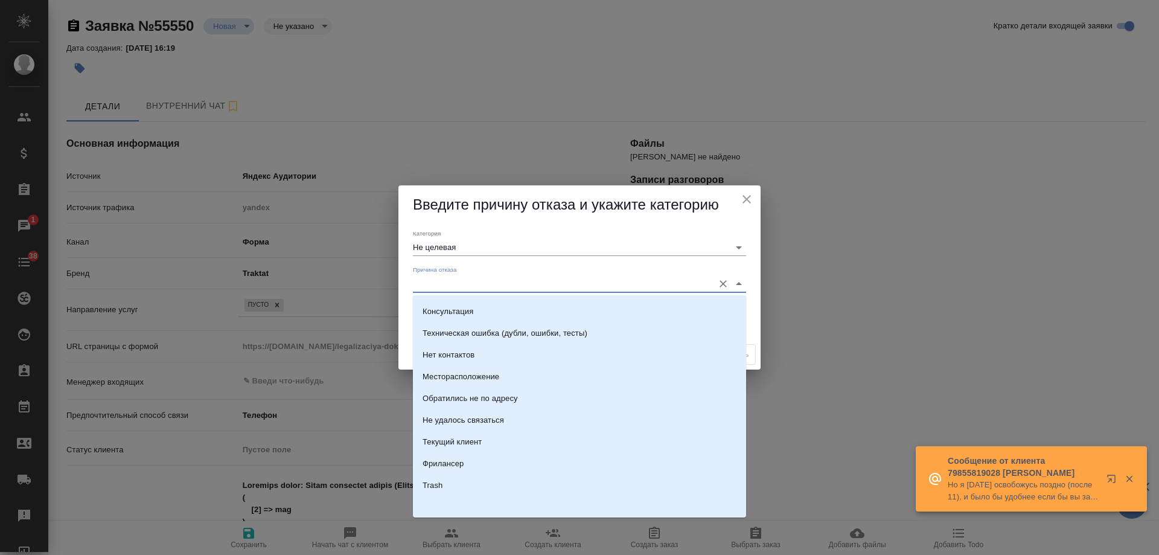
scroll to position [173, 0]
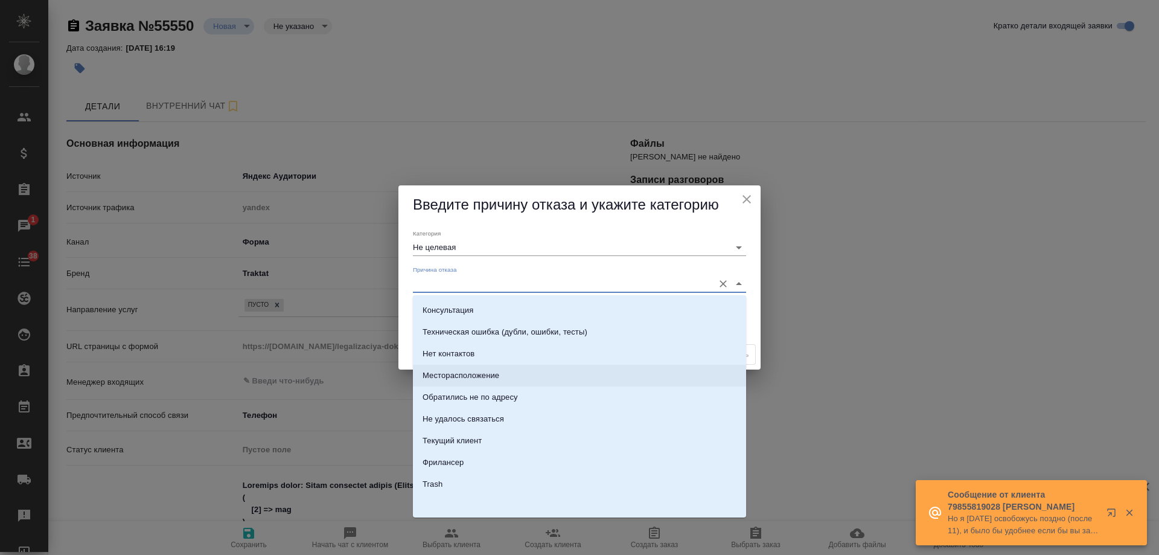
click at [487, 385] on li "Месторасположение" at bounding box center [579, 376] width 333 height 22
type input "Месторасположение"
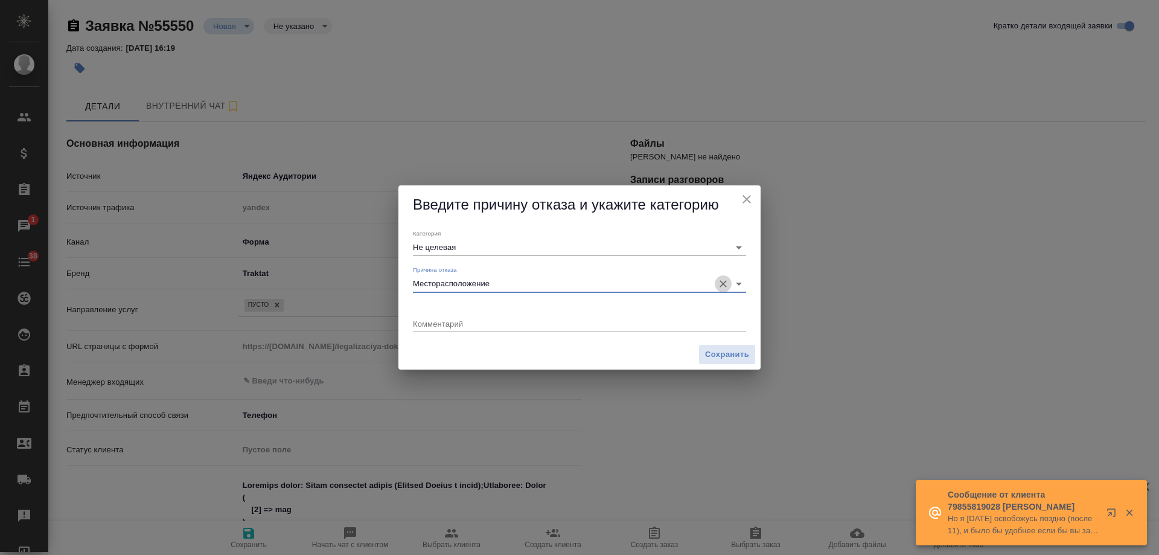
drag, startPoint x: 721, startPoint y: 285, endPoint x: 663, endPoint y: 281, distance: 57.5
click at [720, 285] on icon "Очистить" at bounding box center [723, 284] width 12 height 12
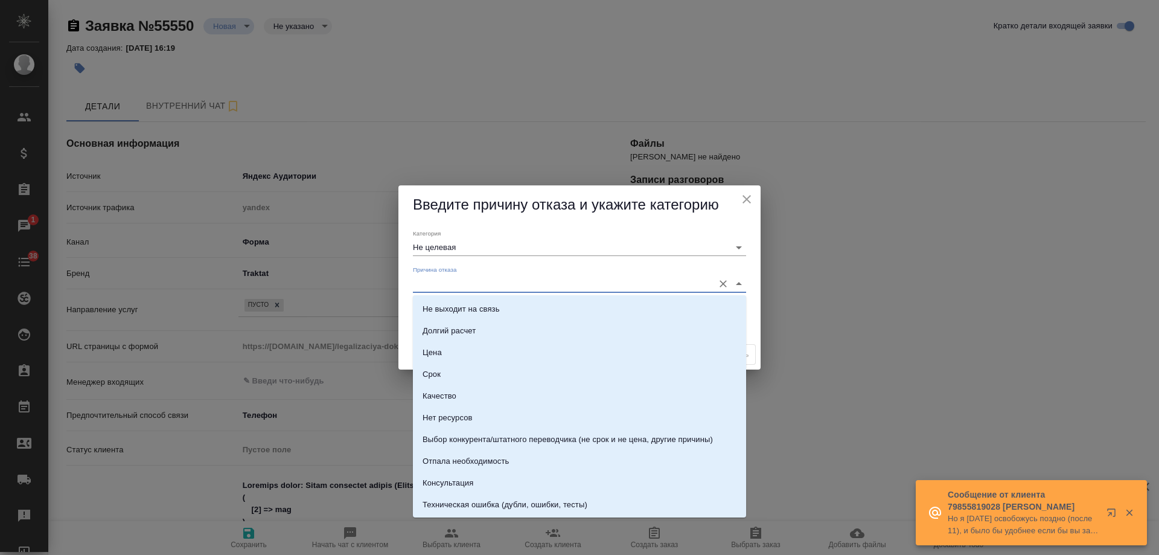
click at [651, 286] on input "Причина отказа" at bounding box center [560, 283] width 295 height 16
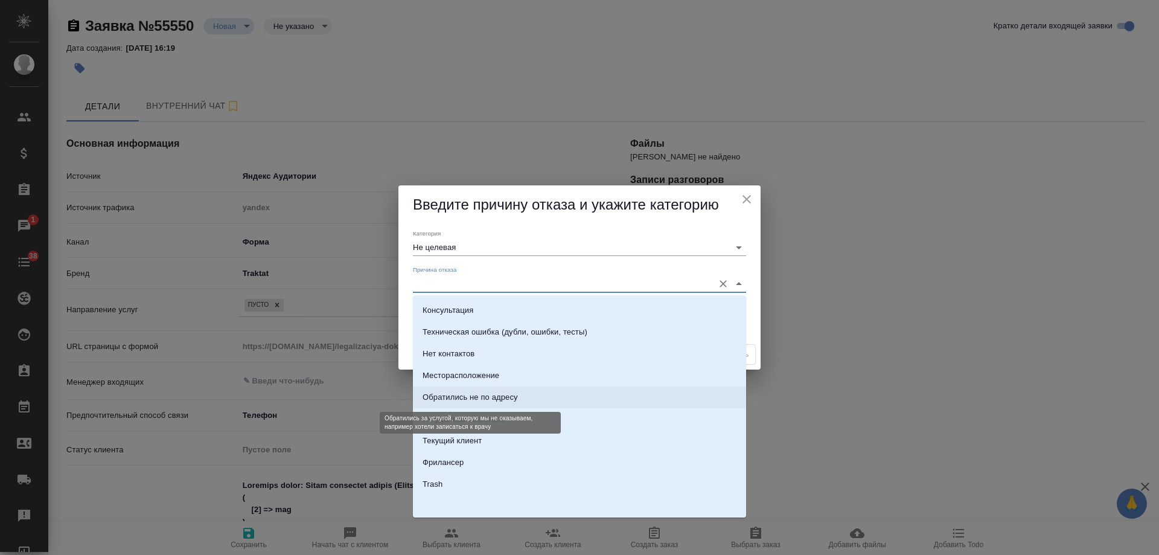
click at [468, 403] on div "Обратились не по адресу" at bounding box center [470, 397] width 95 height 12
type input "Обратились не по адресу"
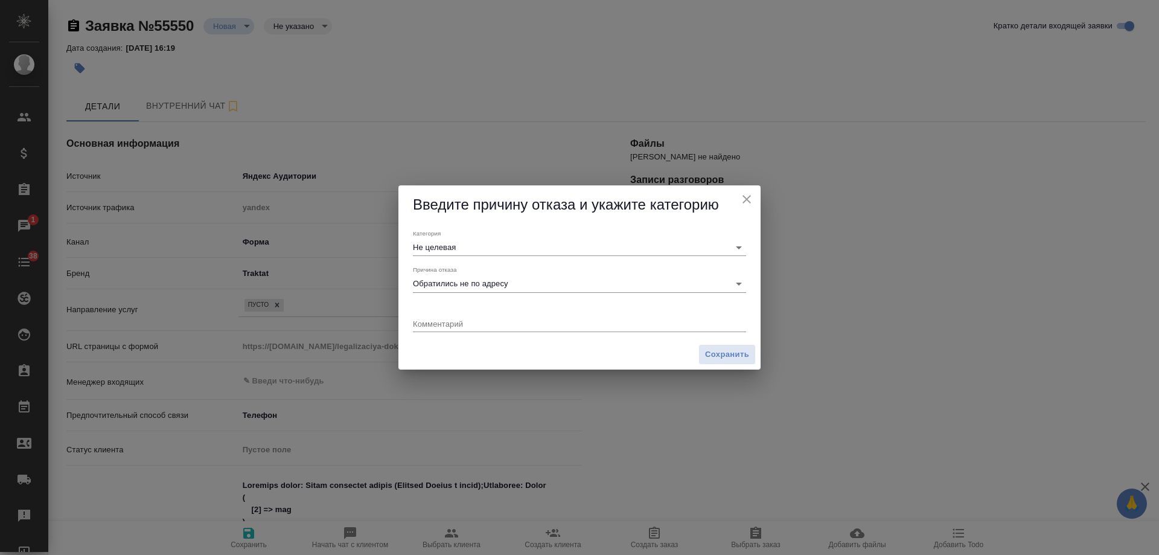
click at [503, 331] on div "x" at bounding box center [579, 324] width 333 height 15
type textarea "нужно легализоваться в РФ иностранцу"
click at [742, 354] on span "Сохранить" at bounding box center [727, 355] width 44 height 14
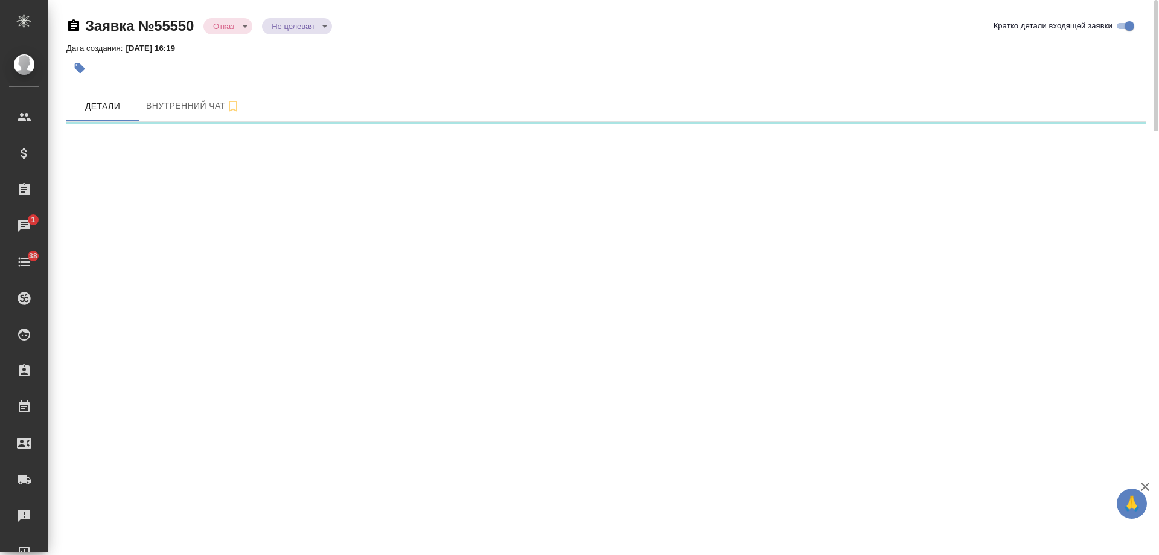
select select "RU"
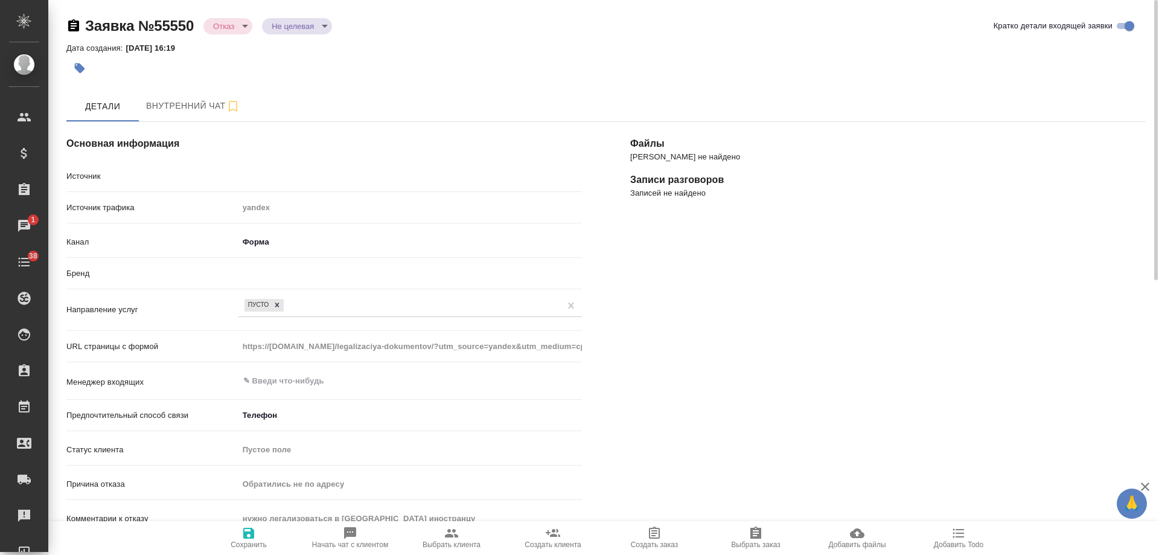
type textarea "x"
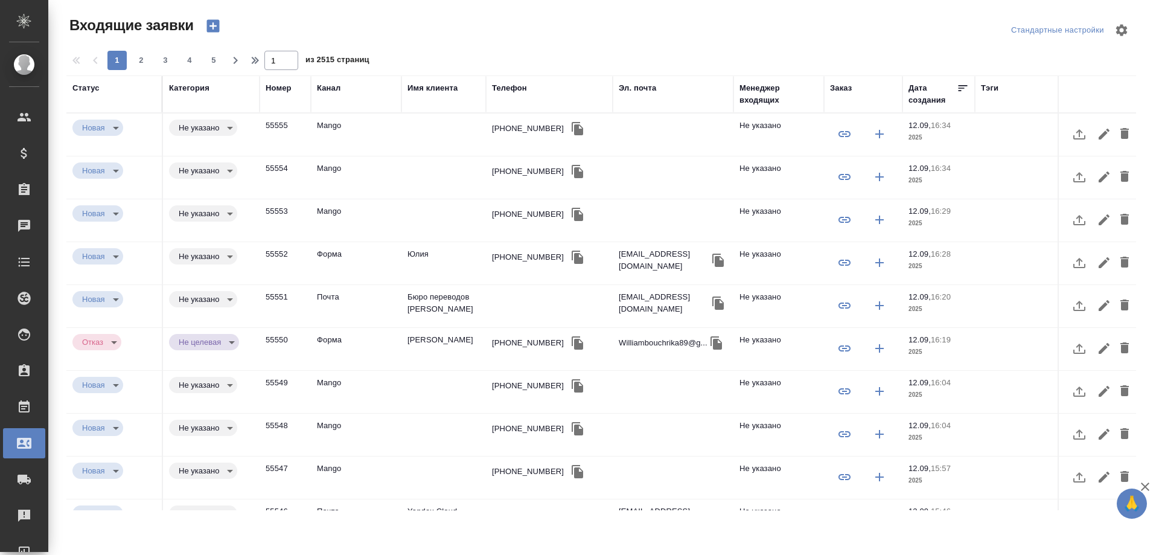
select select "RU"
click at [429, 261] on td "Юлия" at bounding box center [443, 263] width 85 height 42
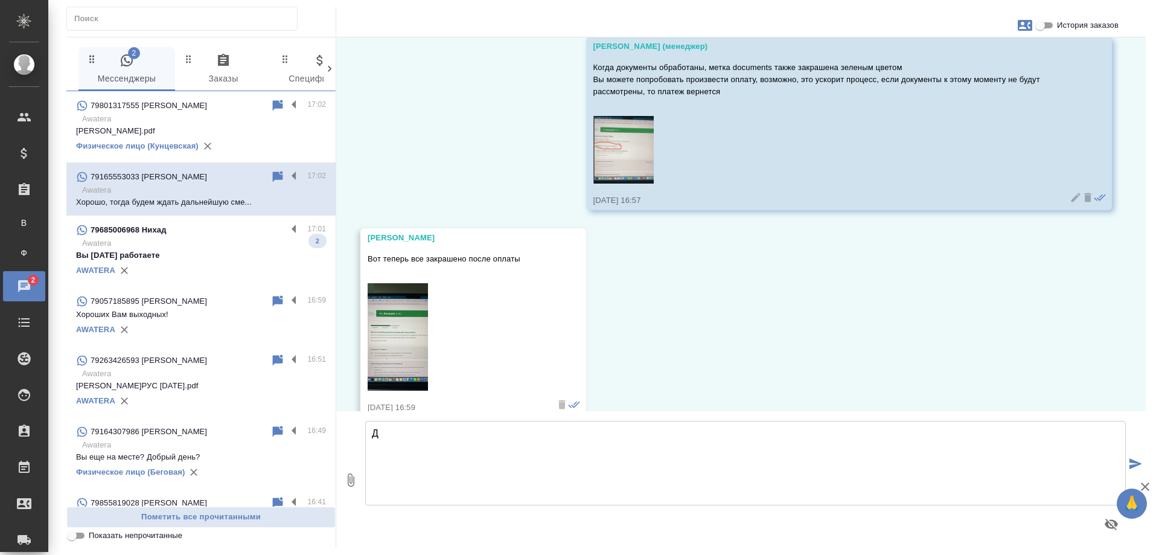
scroll to position [19129, 0]
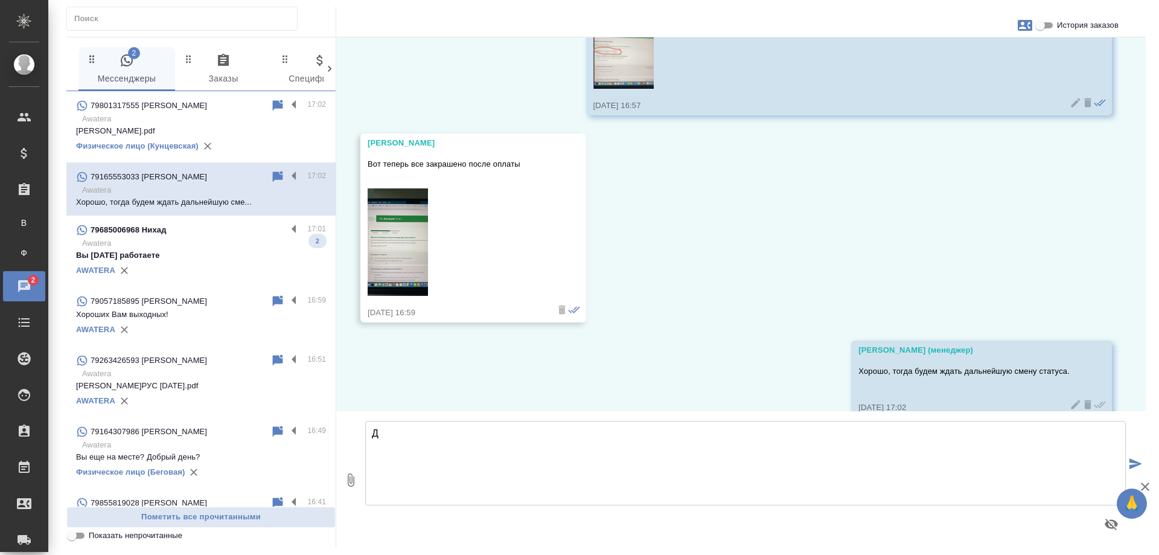
click at [223, 243] on p "Awatera" at bounding box center [204, 243] width 244 height 12
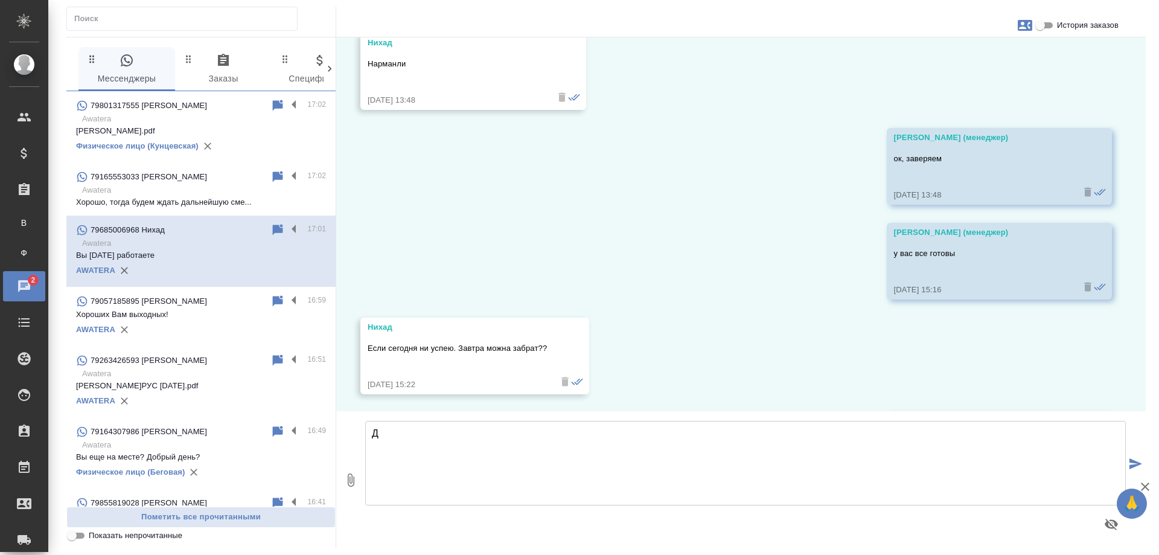
scroll to position [4182, 0]
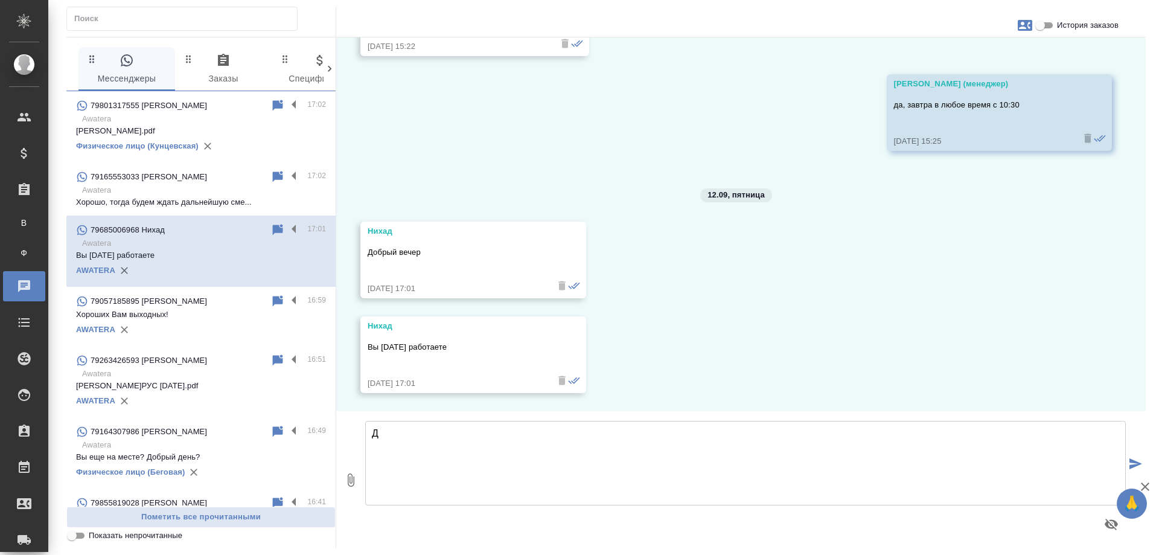
click at [719, 444] on textarea "Д" at bounding box center [745, 463] width 761 height 85
drag, startPoint x: 398, startPoint y: 435, endPoint x: 285, endPoint y: 432, distance: 112.9
click at [276, 434] on div "0 Мессенджеры 0 Заказы 0 Спецификации 0 Клиенты 0 Входящие 0 Тендеры 0 Исполнит…" at bounding box center [605, 292] width 1079 height 511
type textarea "Добрый день! Да, офис м. Бабушкинская работает завтра с 10:00 до 17:00"
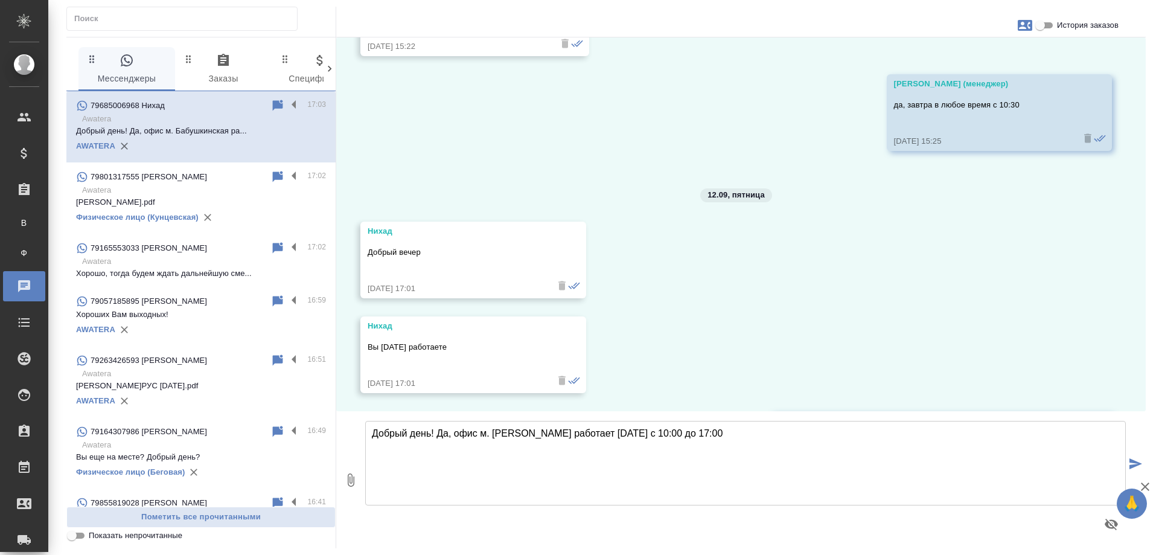
scroll to position [4277, 0]
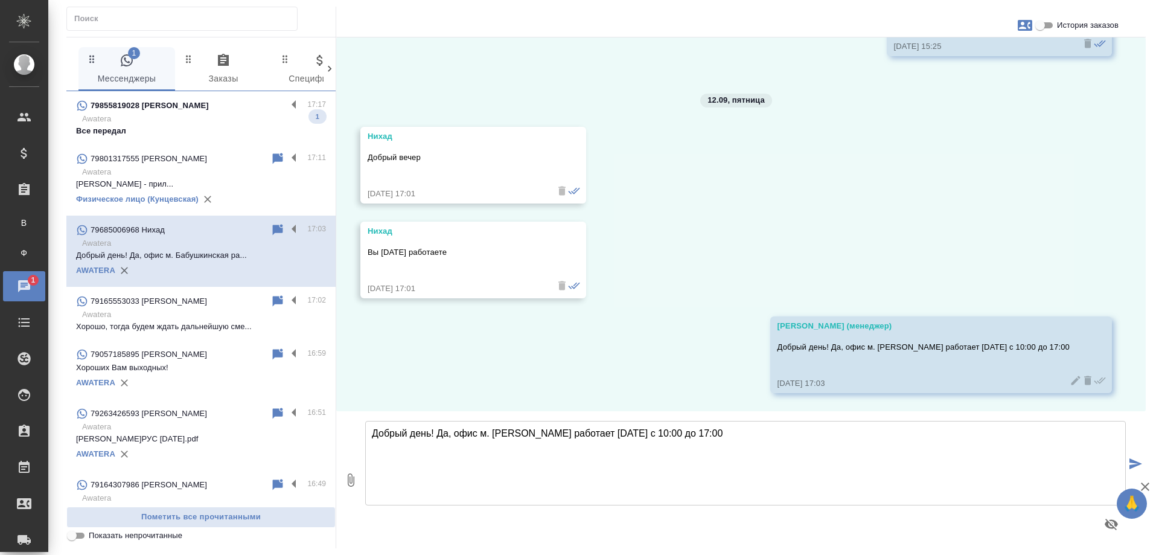
click at [229, 121] on p "Awatera" at bounding box center [204, 119] width 244 height 12
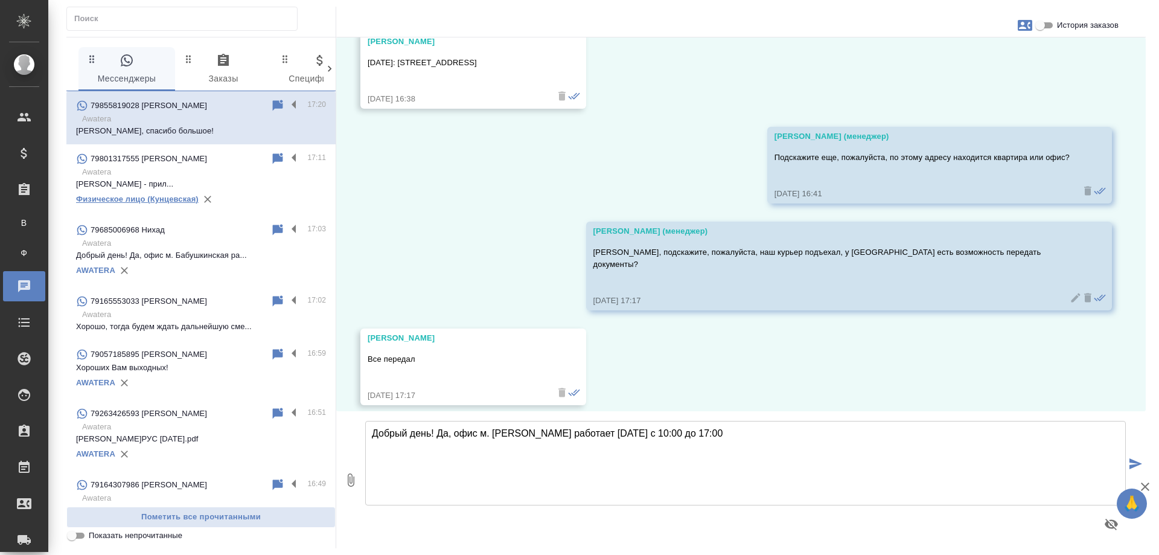
scroll to position [1207, 0]
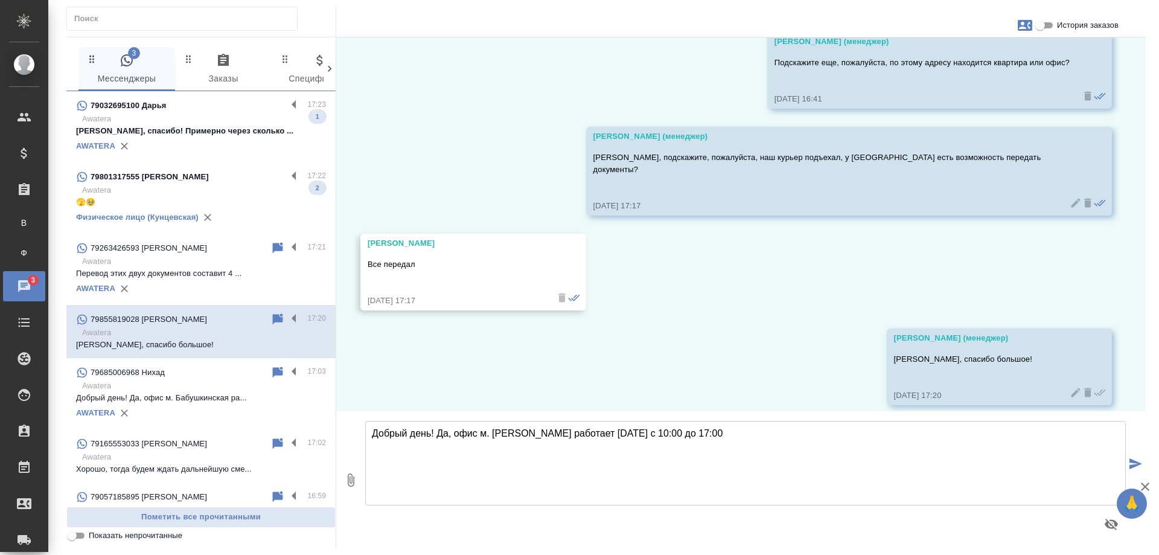
click at [221, 184] on p "Awatera" at bounding box center [204, 190] width 244 height 12
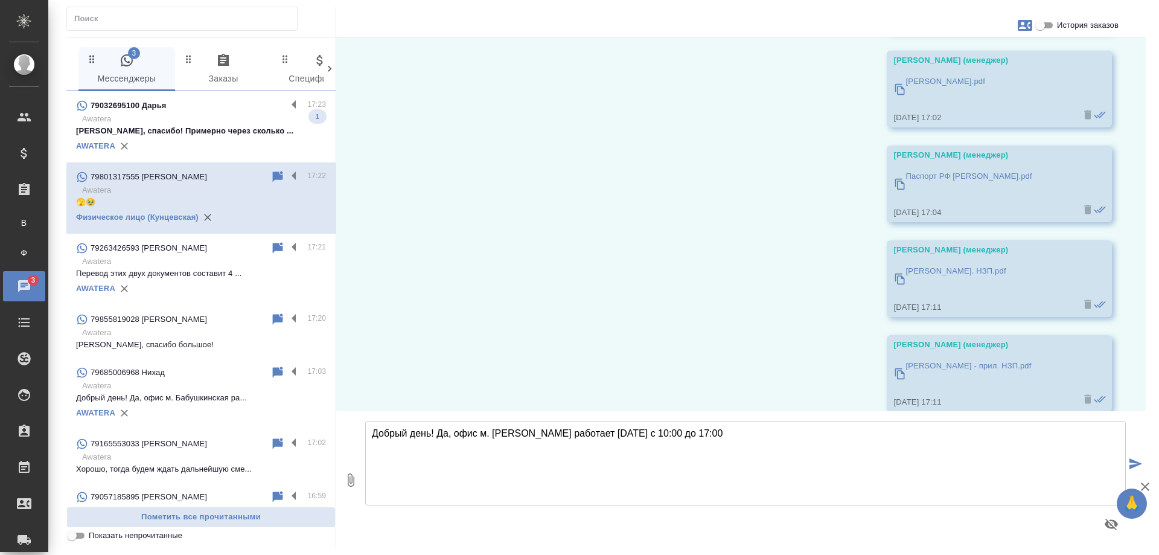
scroll to position [8044, 0]
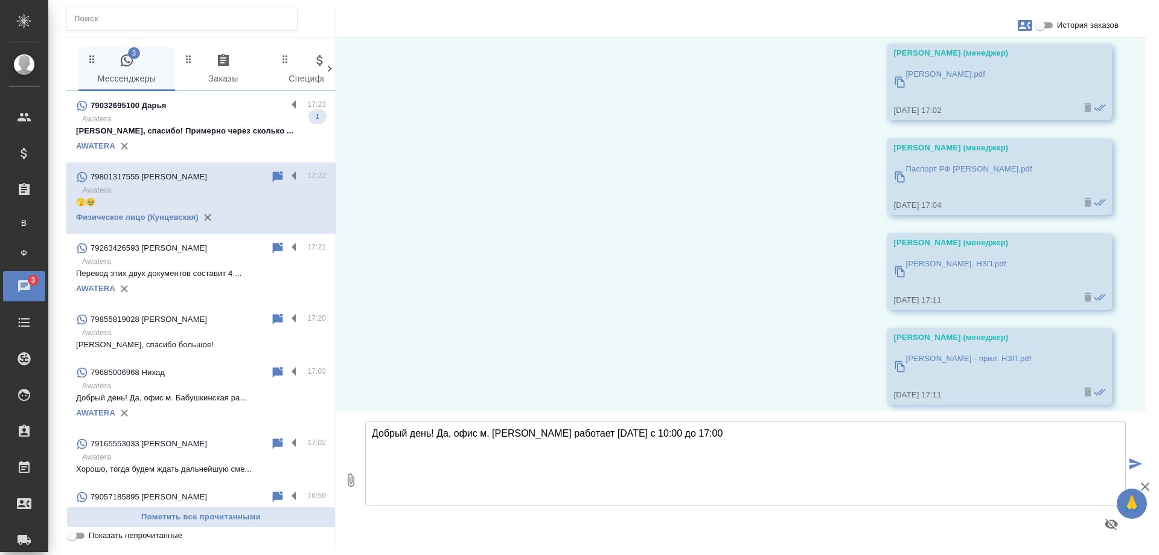
click at [243, 123] on p "Awatera" at bounding box center [204, 119] width 244 height 12
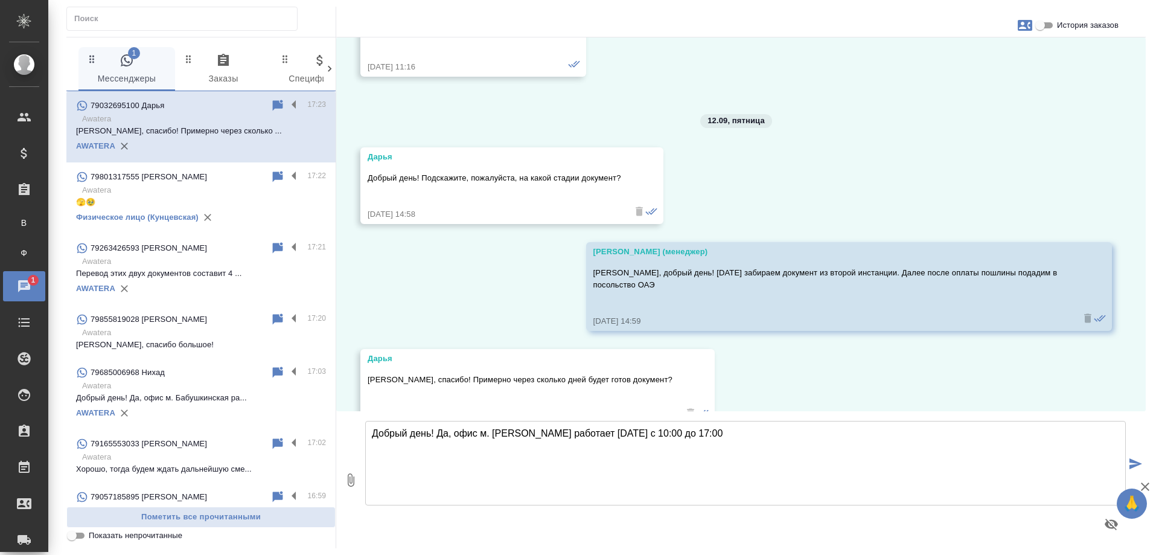
scroll to position [8478, 0]
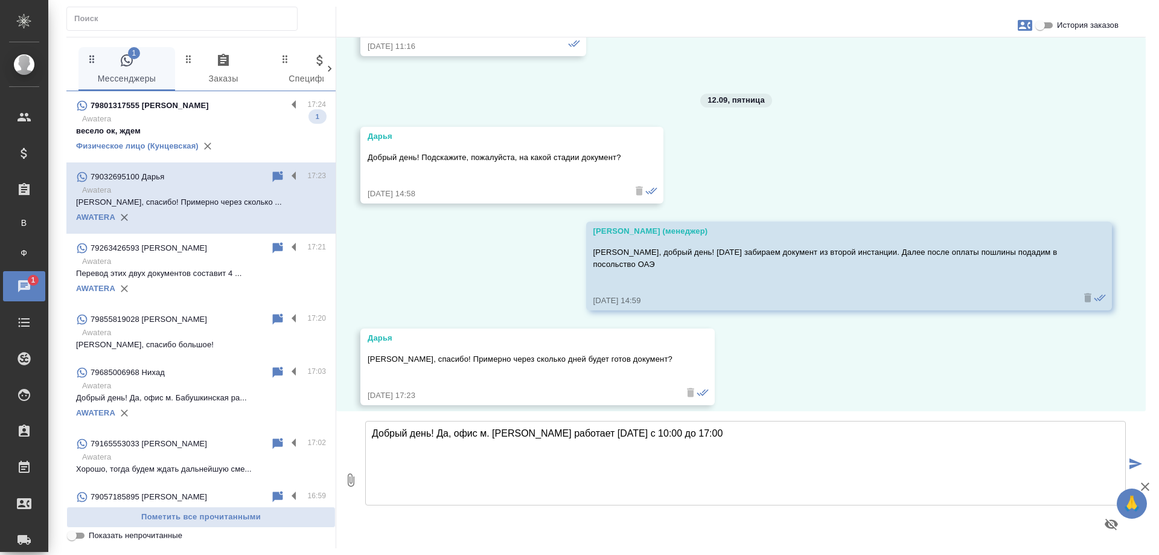
click at [255, 115] on p "Awatera" at bounding box center [204, 119] width 244 height 12
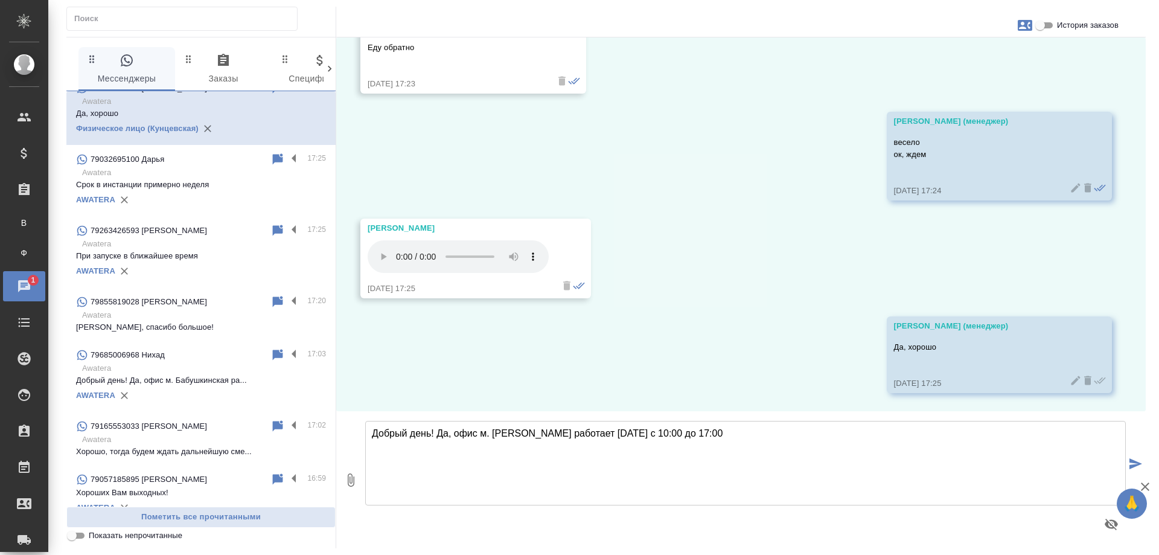
scroll to position [0, 0]
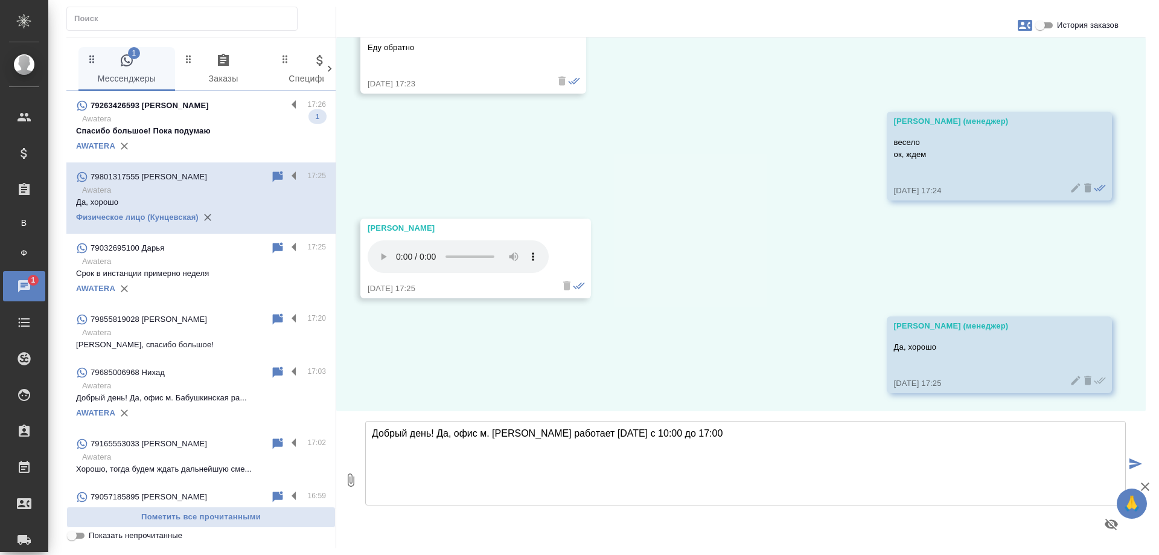
click at [205, 122] on p "Awatera" at bounding box center [204, 119] width 244 height 12
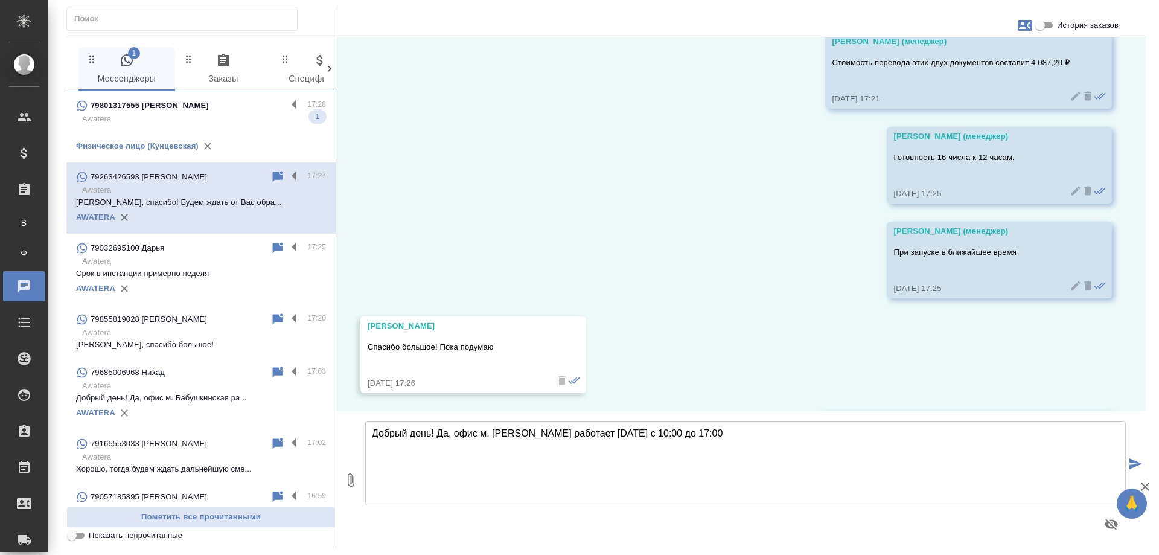
scroll to position [1618, 0]
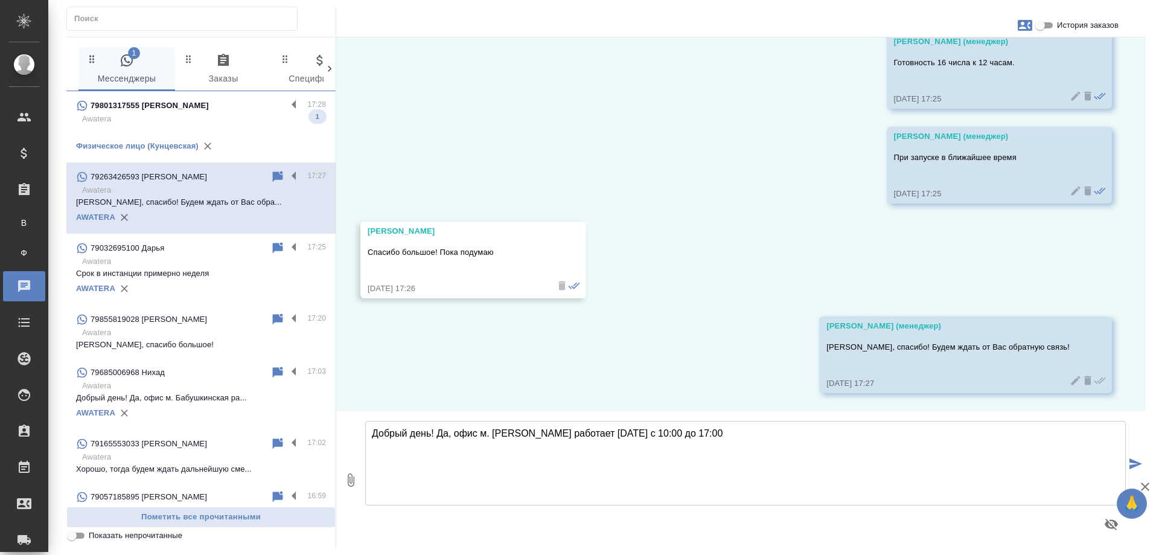
drag, startPoint x: 270, startPoint y: 117, endPoint x: 363, endPoint y: 1, distance: 149.0
click at [270, 117] on p "Awatera" at bounding box center [204, 119] width 244 height 12
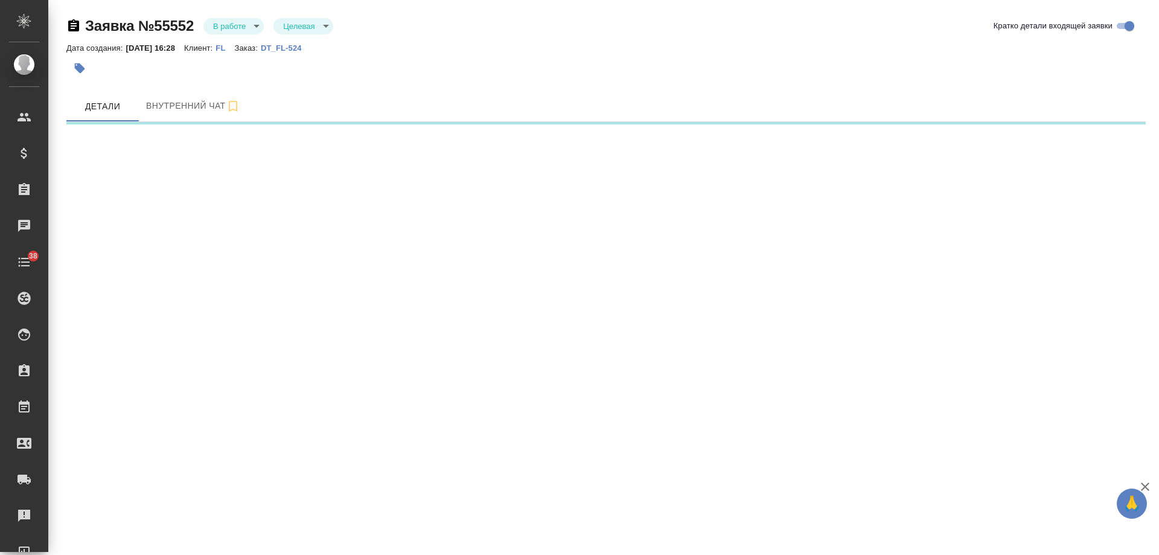
select select "RU"
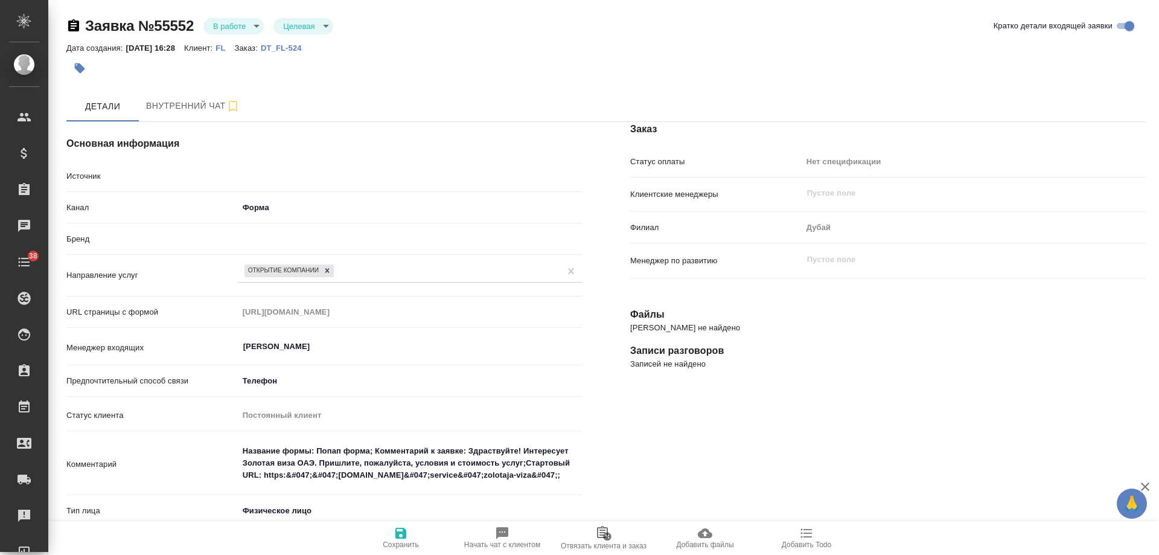
type textarea "x"
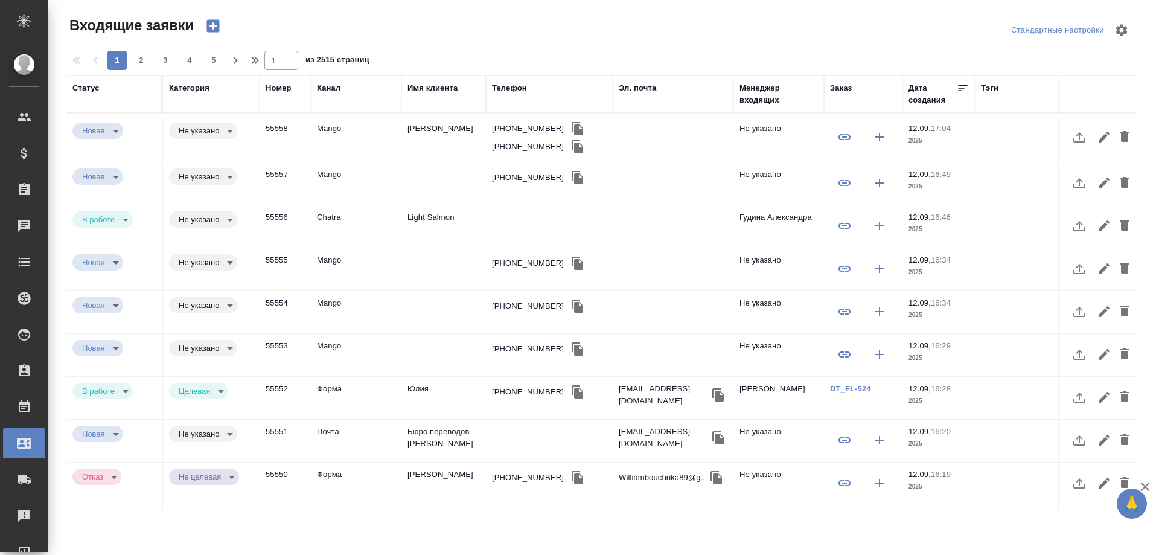
select select "RU"
click at [444, 222] on td "Light Salmon" at bounding box center [443, 226] width 85 height 42
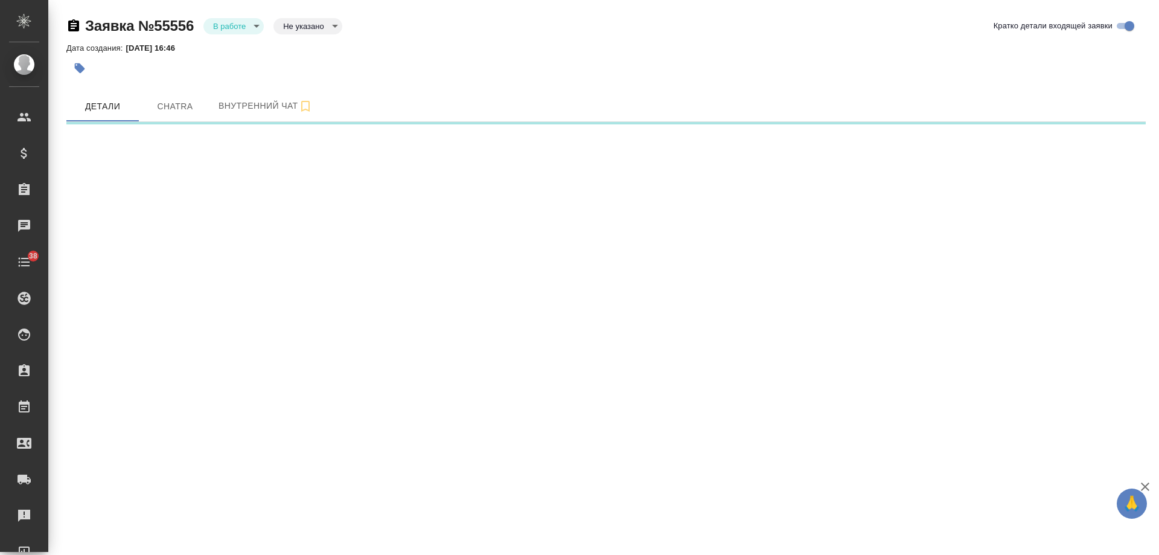
select select "RU"
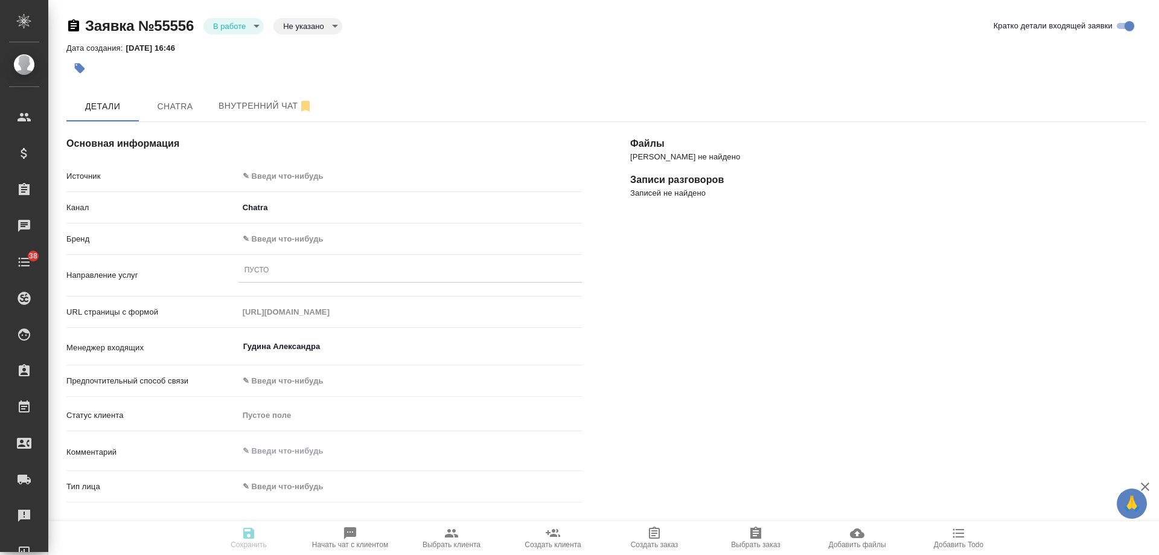
type textarea "x"
click at [328, 174] on body "🙏 .cls-1 fill:#fff; AWATERA [PERSON_NAME] Спецификации Заказы 0 Чаты 38 Todo Пр…" at bounding box center [579, 277] width 1159 height 555
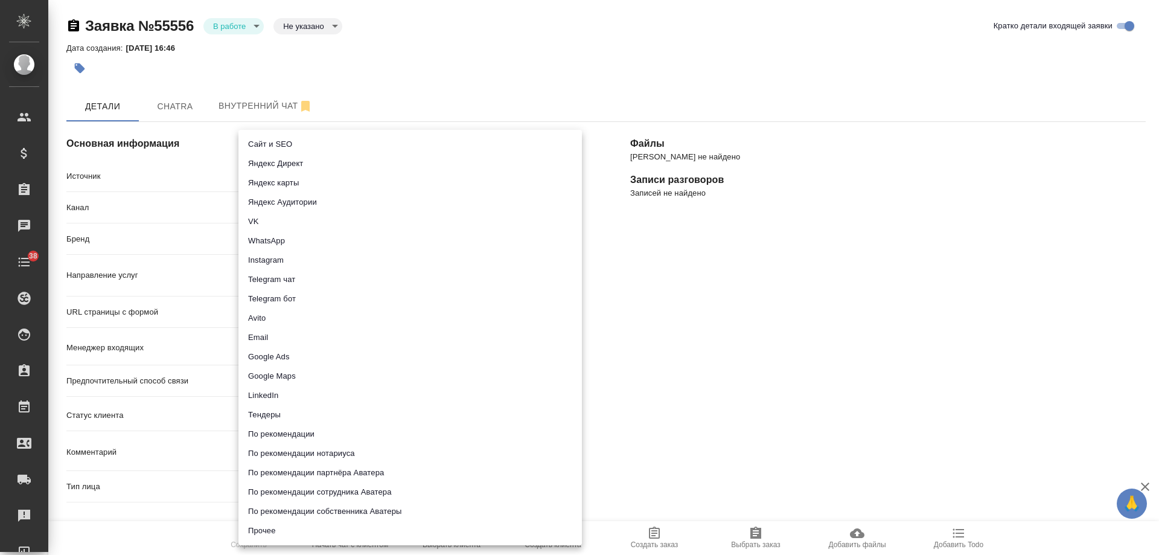
click at [300, 145] on li "Сайт и SEO" at bounding box center [409, 144] width 343 height 19
type input "seo"
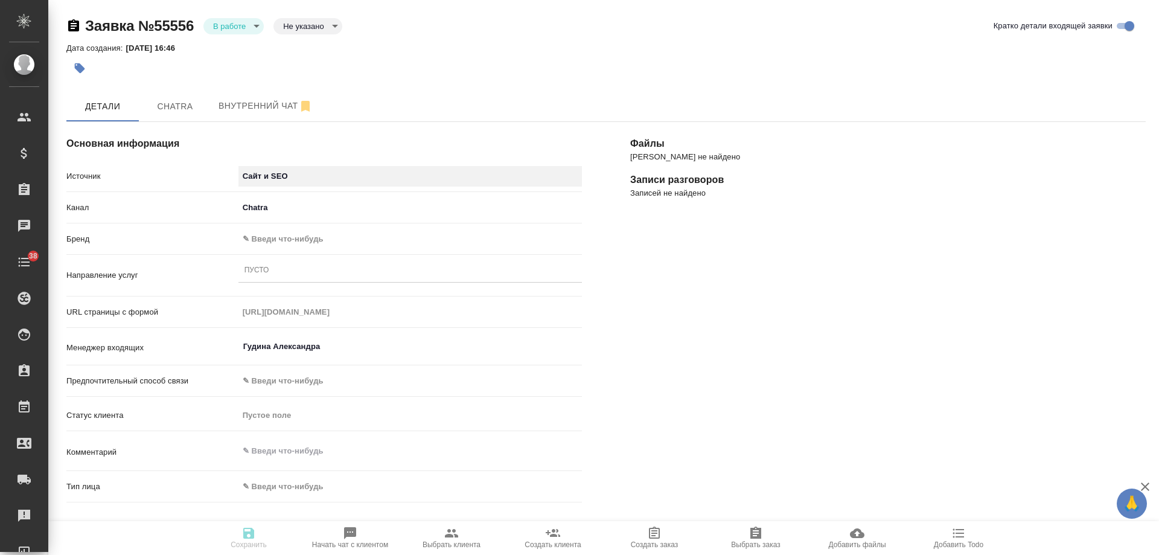
type textarea "x"
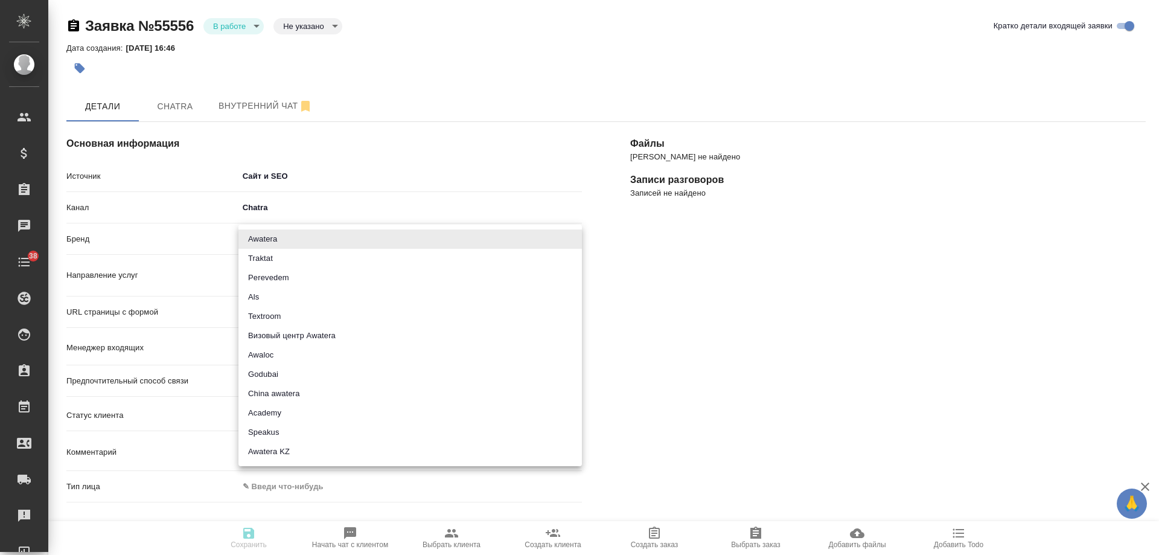
click at [267, 239] on body "🙏 .cls-1 fill:#fff; AWATERA [PERSON_NAME] Спецификации Заказы 0 Чаты 38 Todo Пр…" at bounding box center [579, 277] width 1159 height 555
click at [267, 242] on li "Awatera" at bounding box center [409, 238] width 343 height 19
type input "awatera"
type textarea "x"
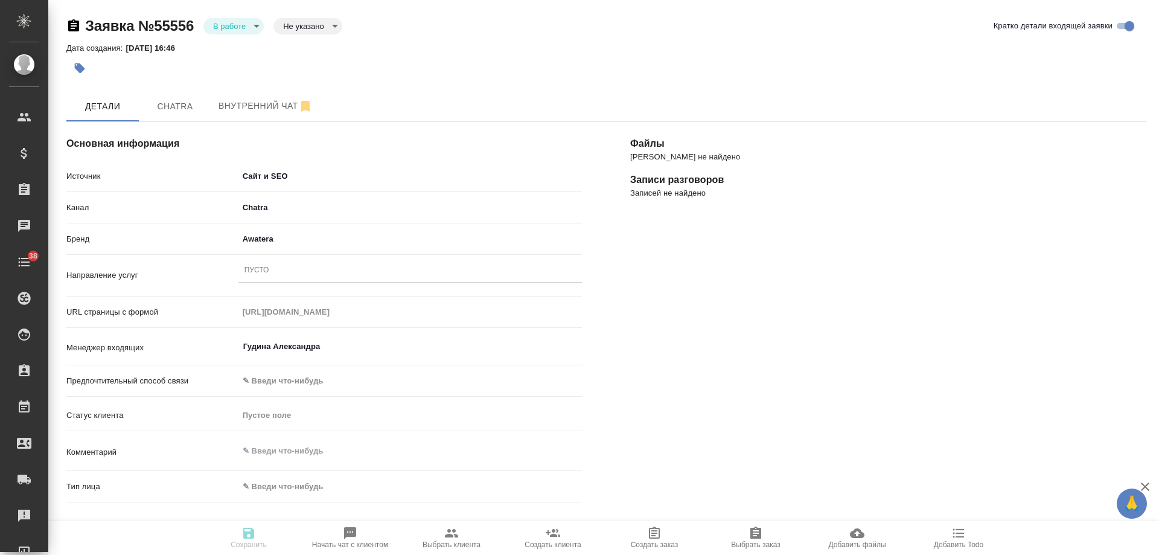
click at [281, 270] on div "Пусто" at bounding box center [409, 271] width 343 height 18
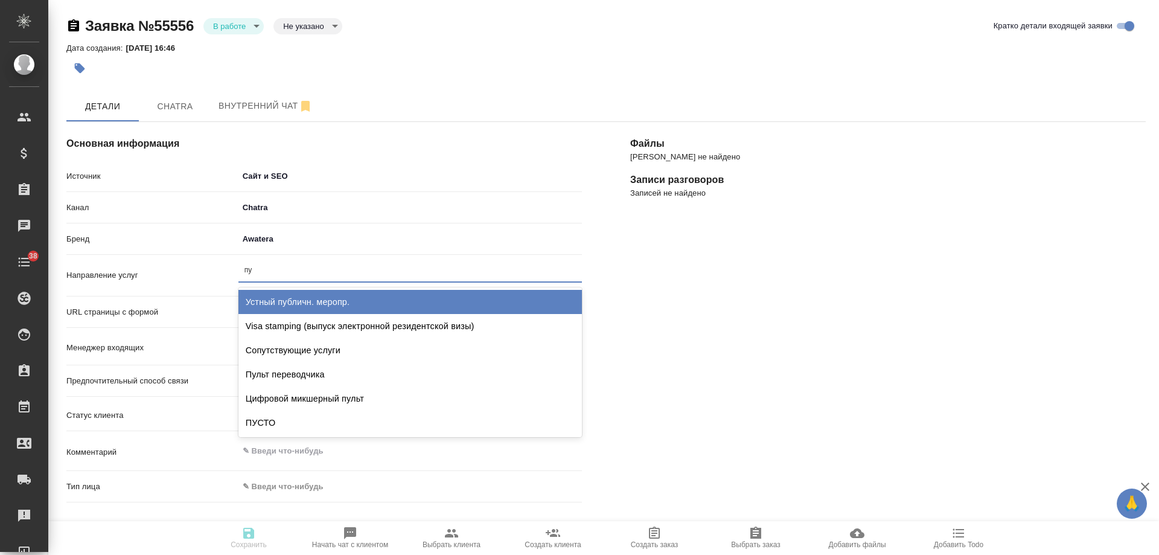
type input "пус"
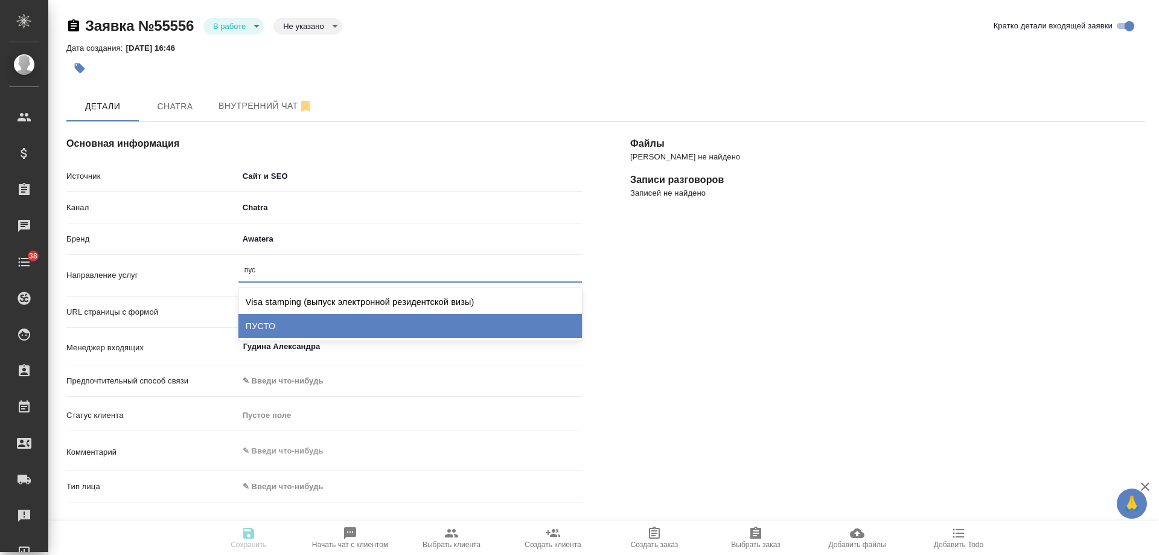
click at [292, 325] on div "ПУСТО" at bounding box center [409, 326] width 343 height 24
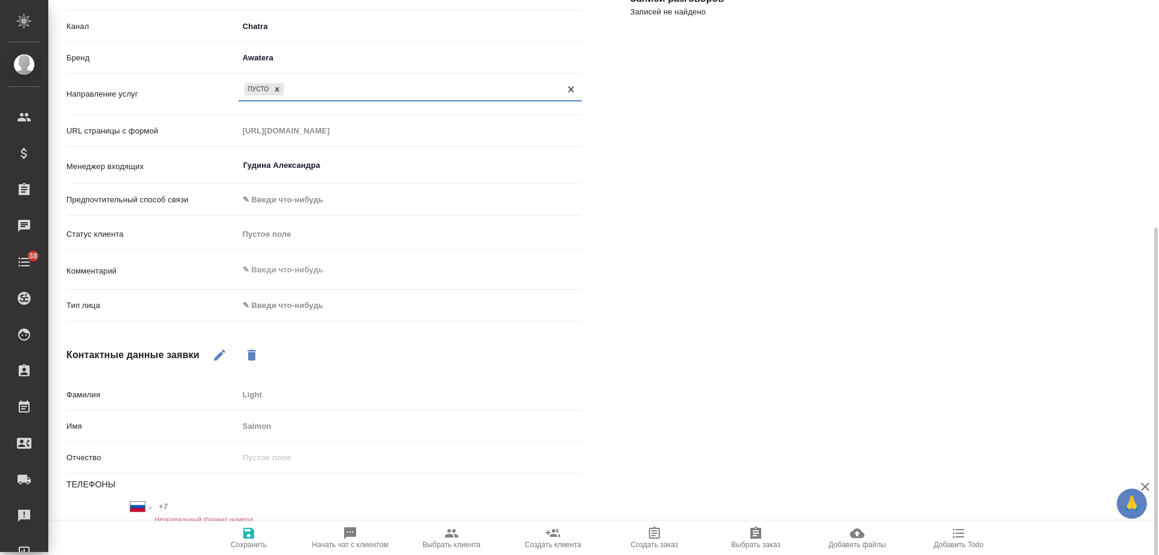
scroll to position [241, 0]
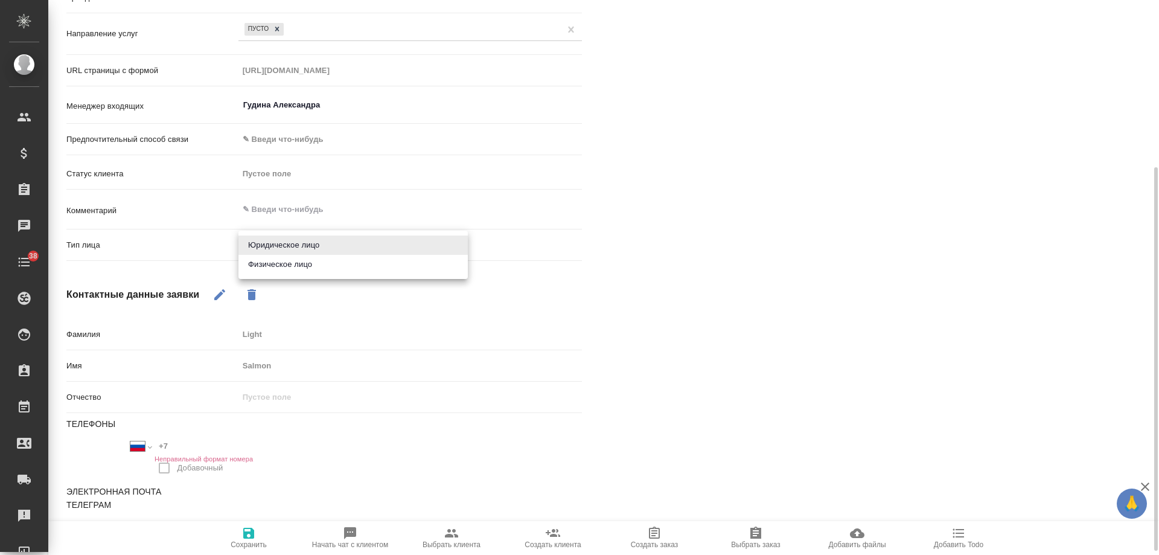
click at [294, 248] on body "🙏 .cls-1 fill:#fff; AWATERA [PERSON_NAME] Спецификации Заказы 0 Чаты 38 Todo Пр…" at bounding box center [579, 277] width 1159 height 555
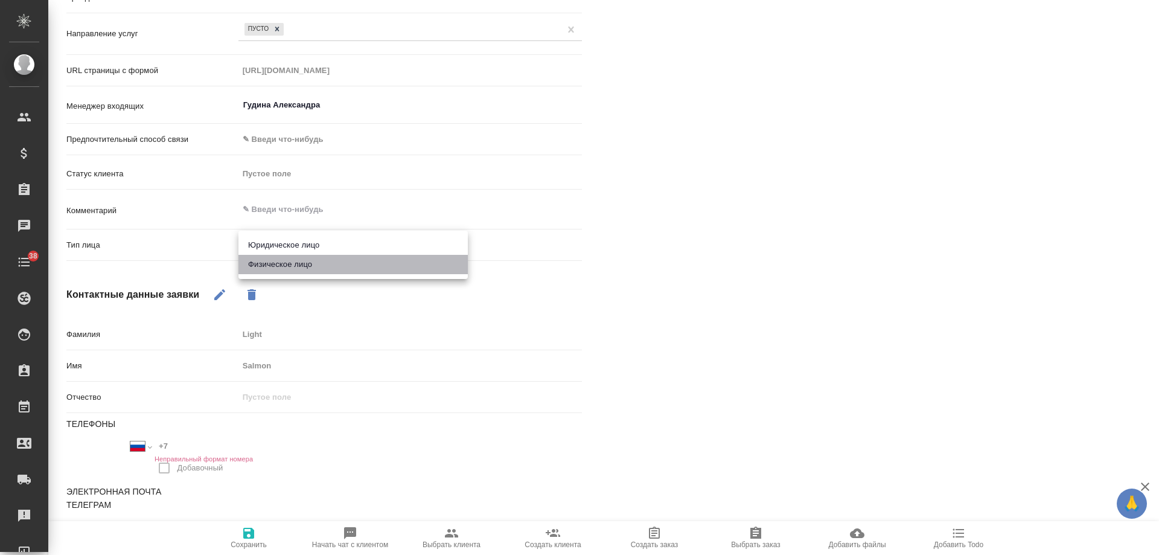
click at [294, 264] on li "Физическое лицо" at bounding box center [352, 264] width 229 height 19
type textarea "x"
type input "private"
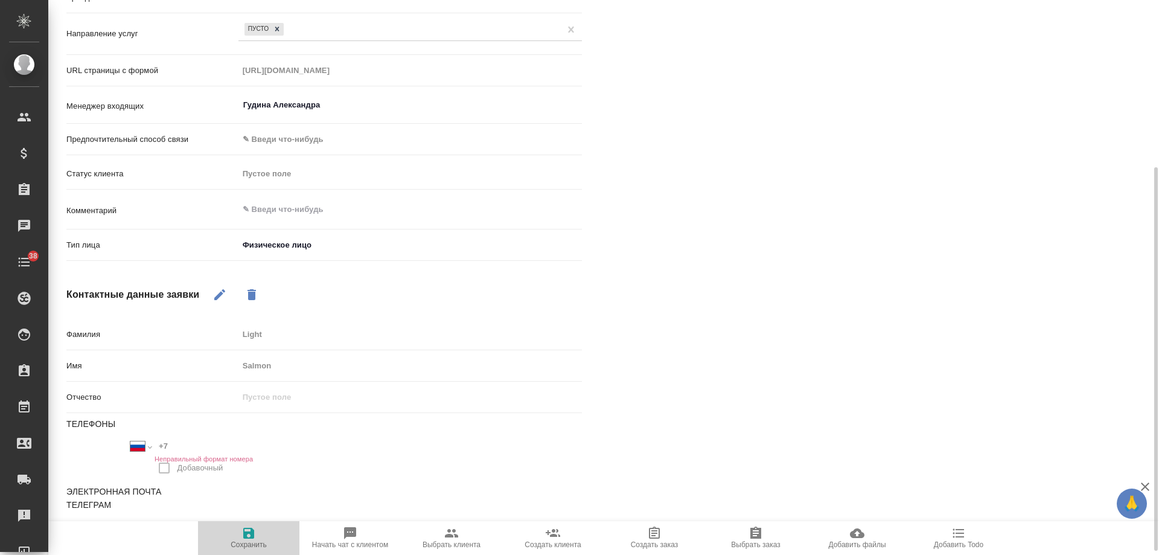
click at [241, 535] on span "Сохранить" at bounding box center [248, 537] width 87 height 23
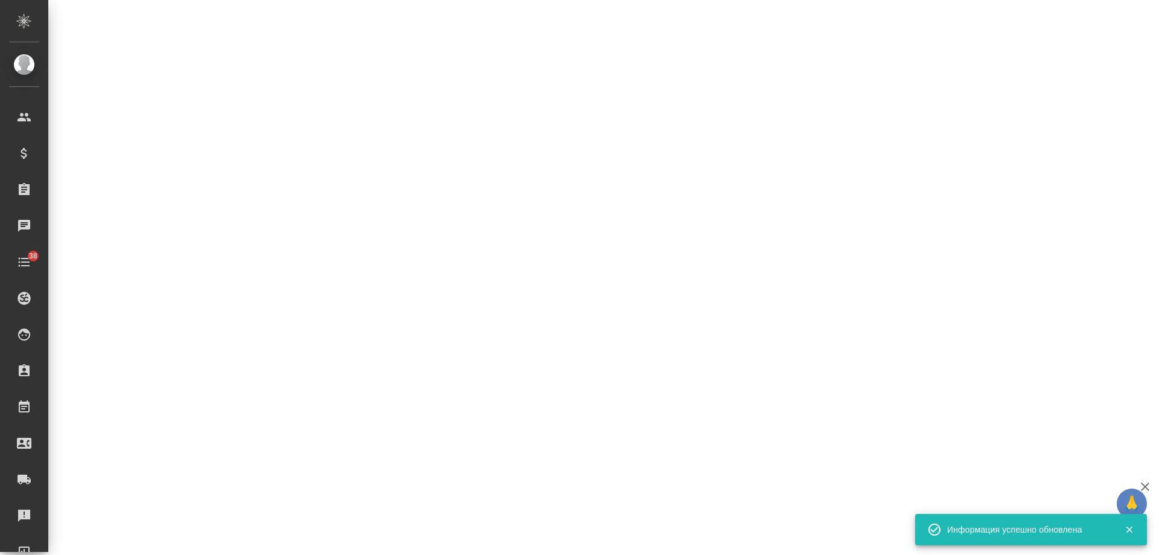
select select "RU"
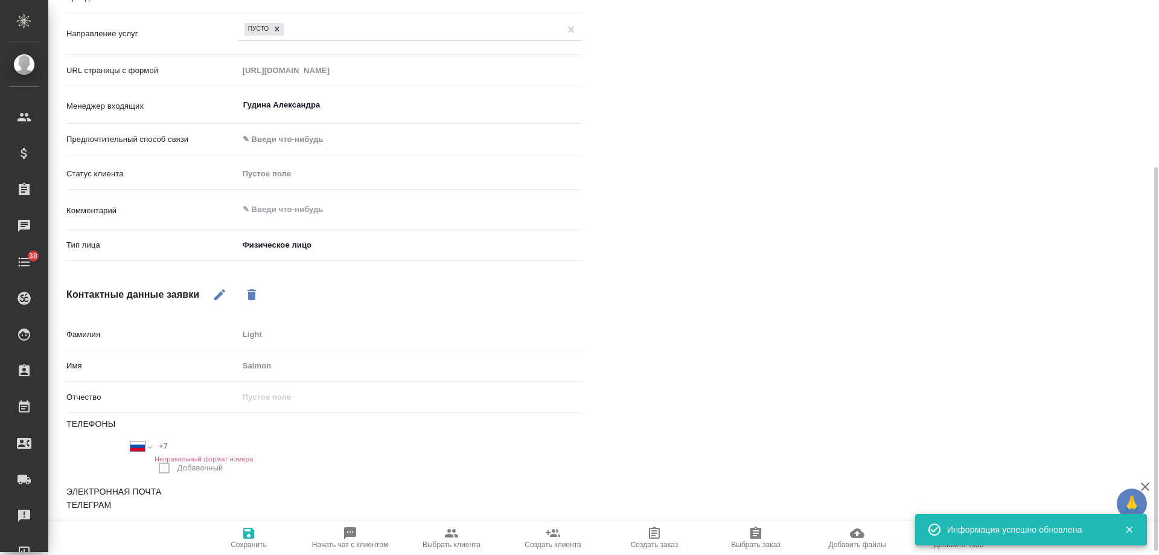
type textarea "x"
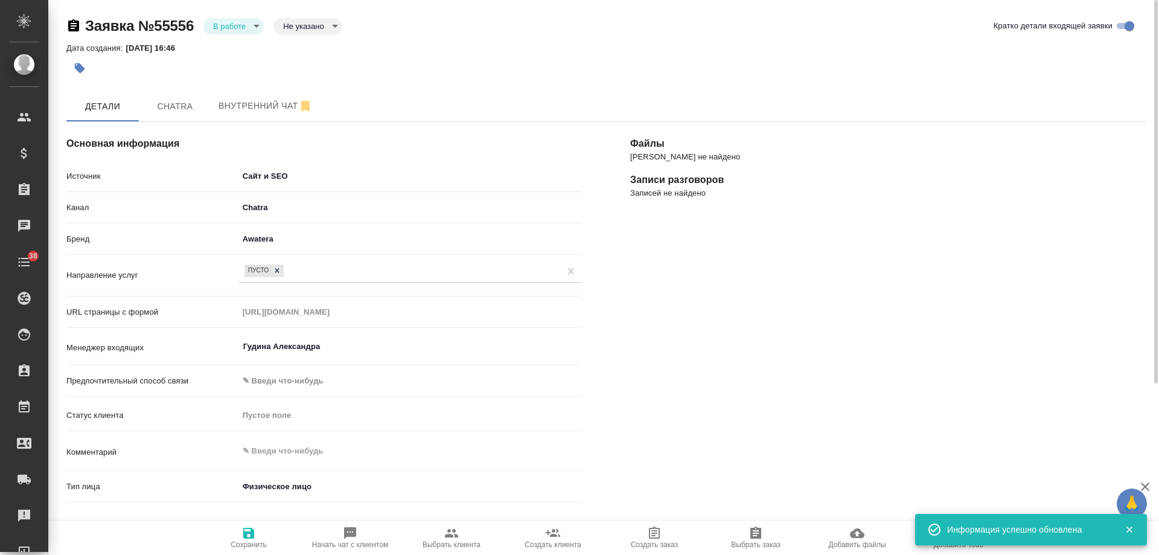
click at [217, 26] on body "🙏 .cls-1 fill:#fff; AWATERA [PERSON_NAME] Спецификации Заказы 0 Чаты 38 Todo Пр…" at bounding box center [579, 277] width 1159 height 555
click at [225, 53] on button "Отказ" at bounding box center [227, 46] width 28 height 13
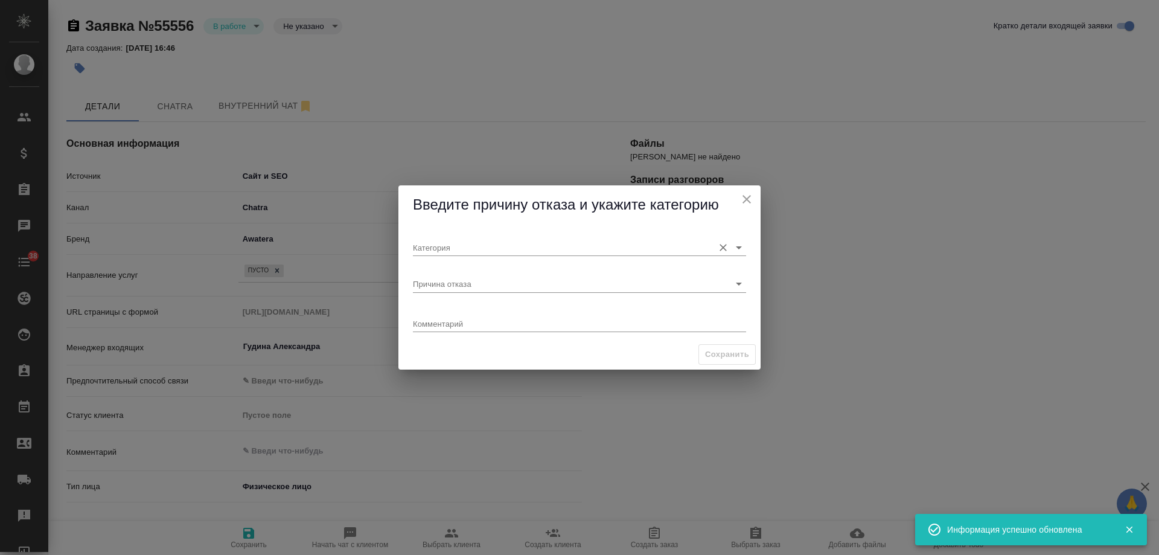
click at [467, 240] on input "Категория" at bounding box center [560, 247] width 295 height 16
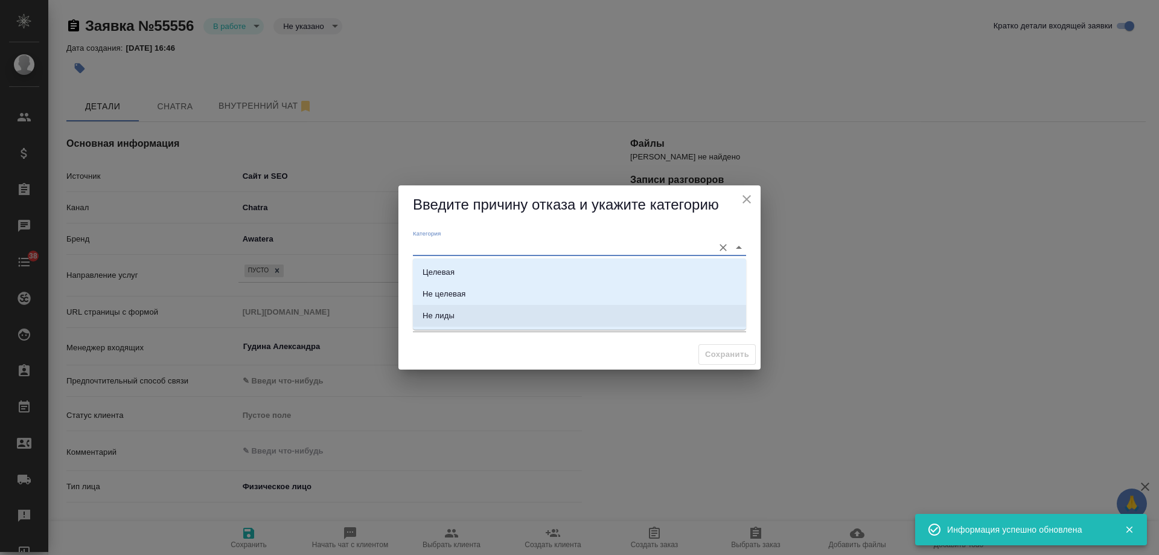
click at [461, 316] on li "Не лиды" at bounding box center [579, 316] width 333 height 22
type input "Не лиды"
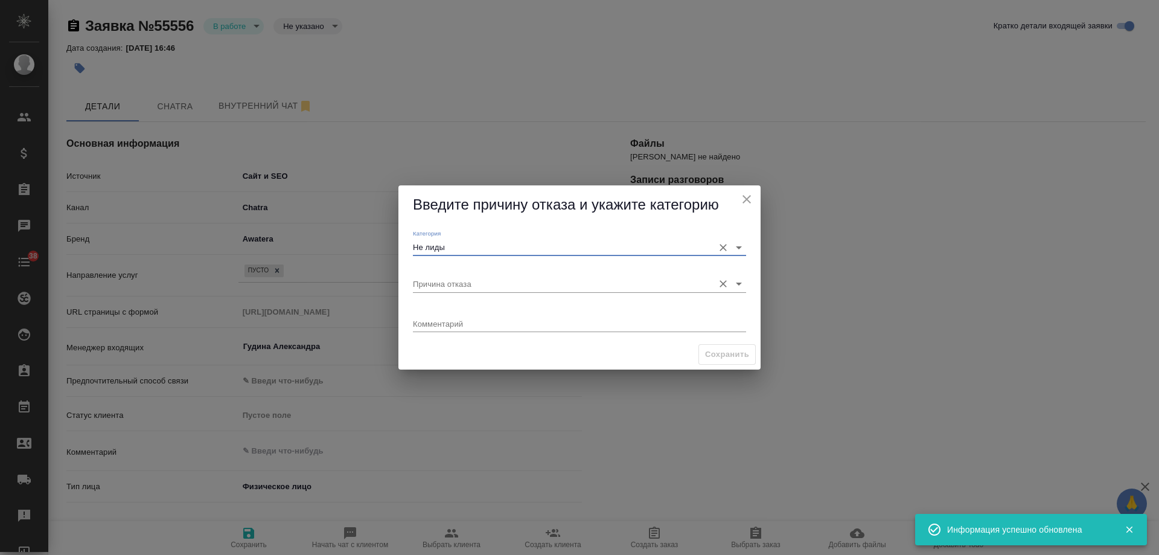
click at [459, 278] on input "Причина отказа" at bounding box center [560, 283] width 295 height 16
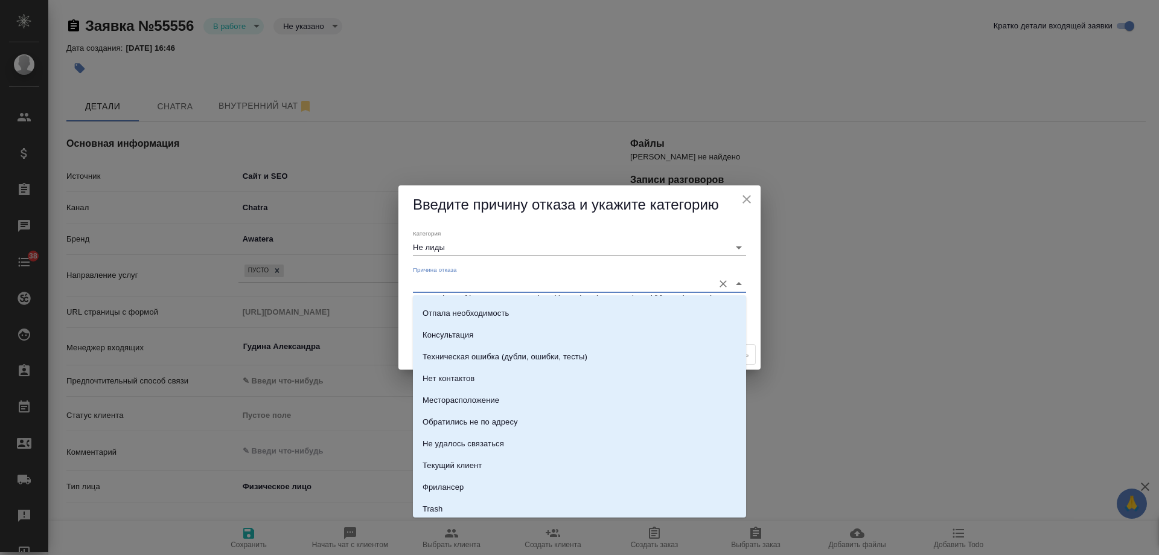
scroll to position [173, 0]
click at [471, 482] on li "Trash" at bounding box center [579, 484] width 333 height 22
type input "Trash"
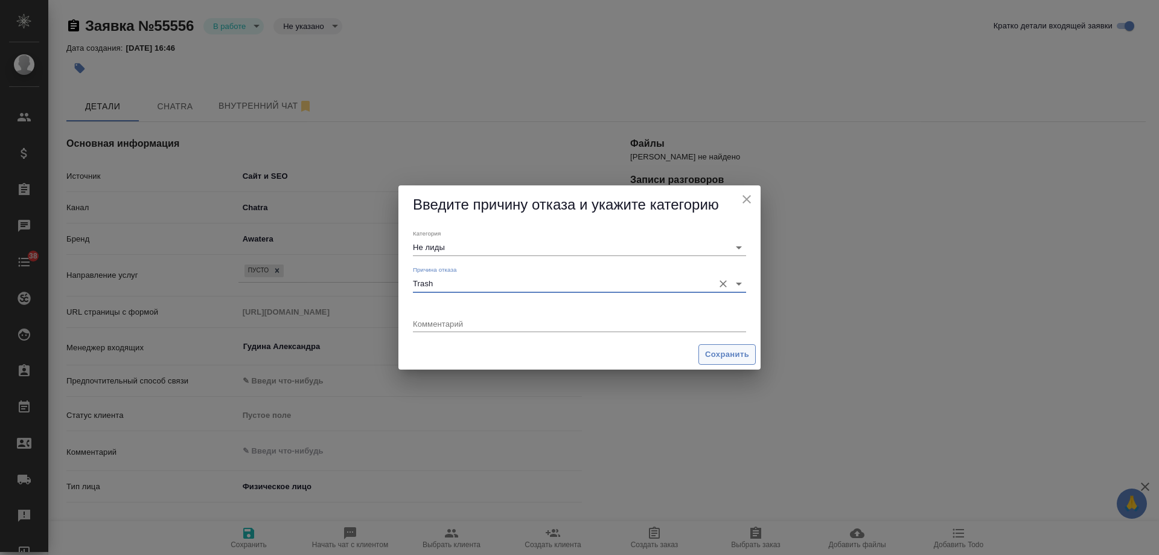
click at [746, 350] on span "Сохранить" at bounding box center [727, 355] width 44 height 14
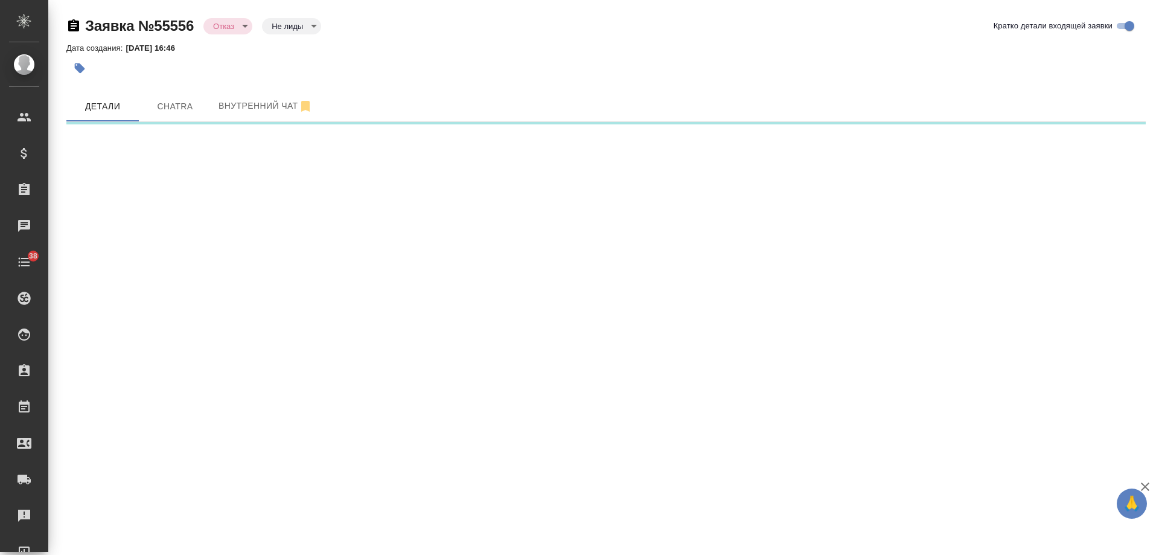
select select "RU"
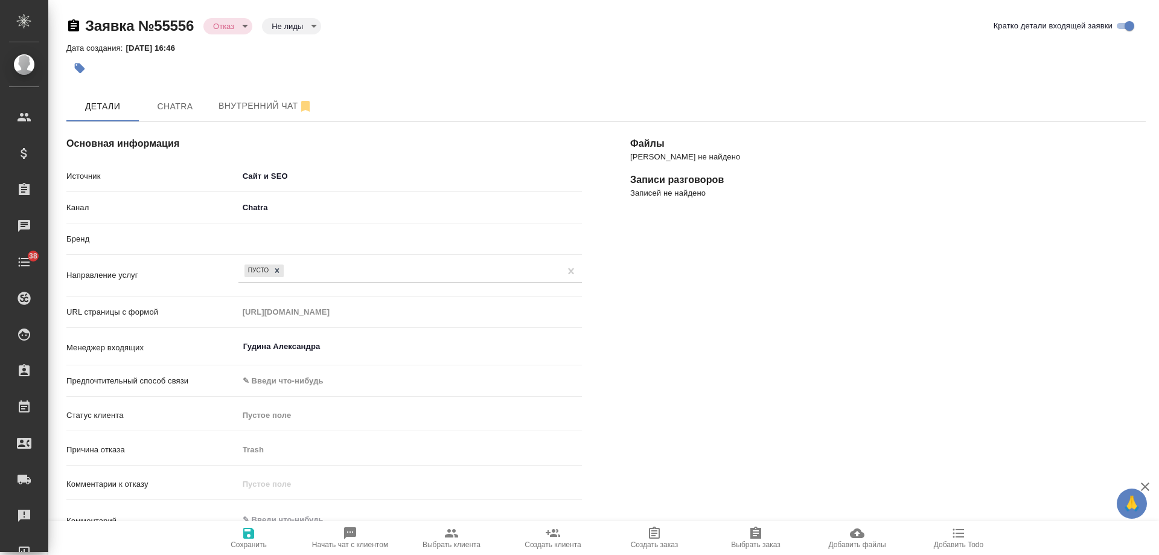
type textarea "x"
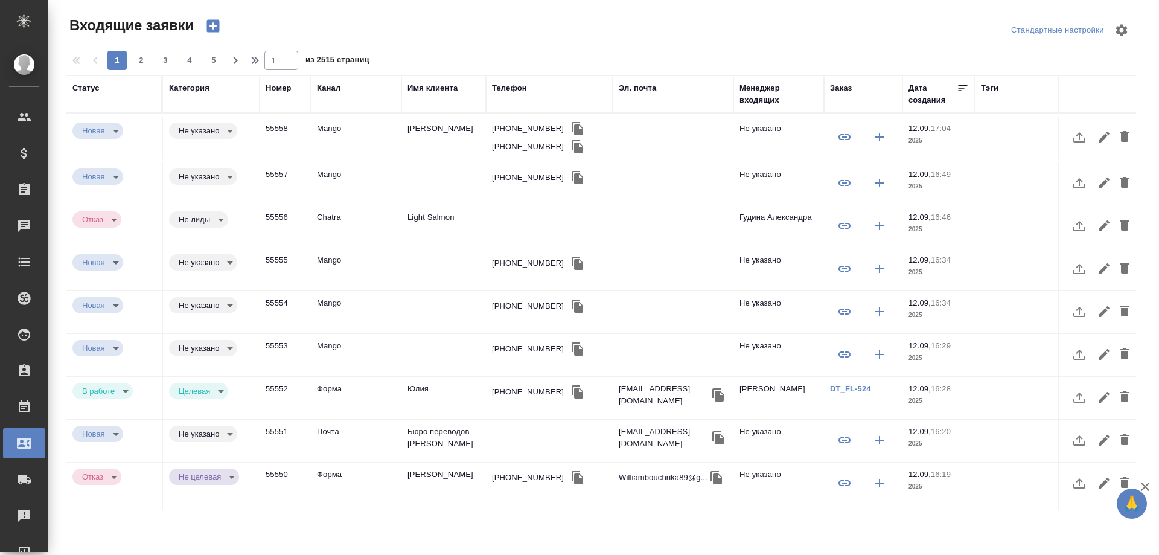
select select "RU"
click at [424, 81] on th "Имя клиента" at bounding box center [443, 93] width 85 height 37
click at [433, 90] on div "Имя клиента" at bounding box center [432, 88] width 50 height 12
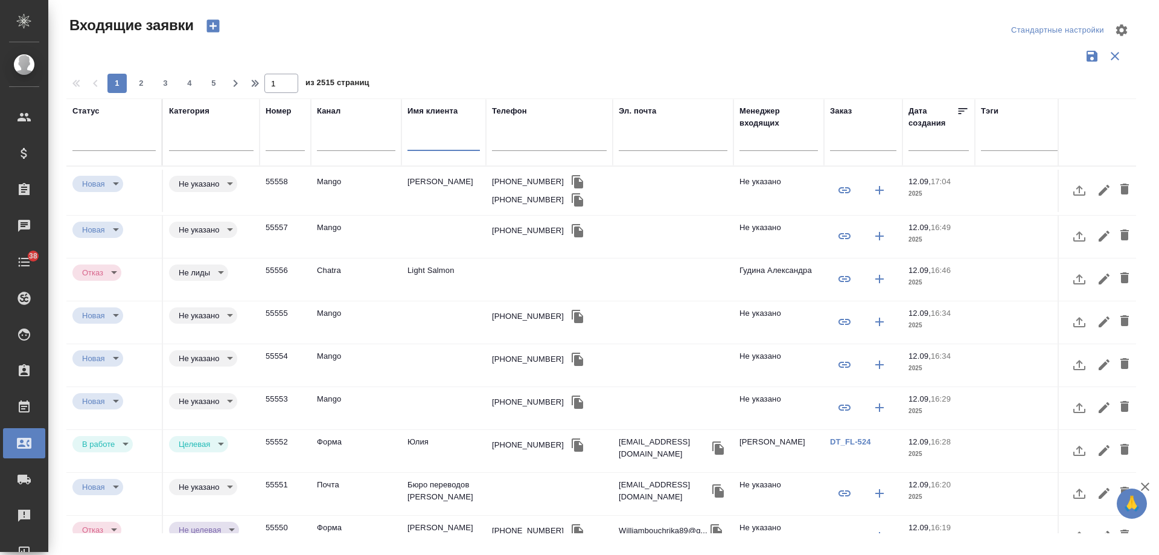
click at [431, 145] on input "text" at bounding box center [443, 142] width 72 height 15
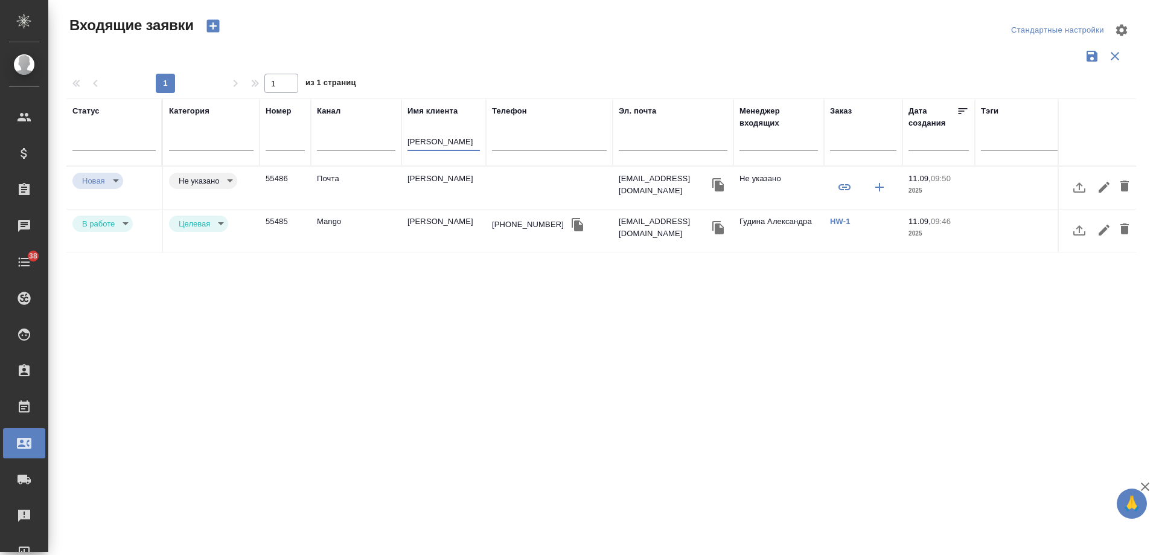
type input "мерцалов"
click at [722, 226] on icon "button" at bounding box center [717, 227] width 11 height 13
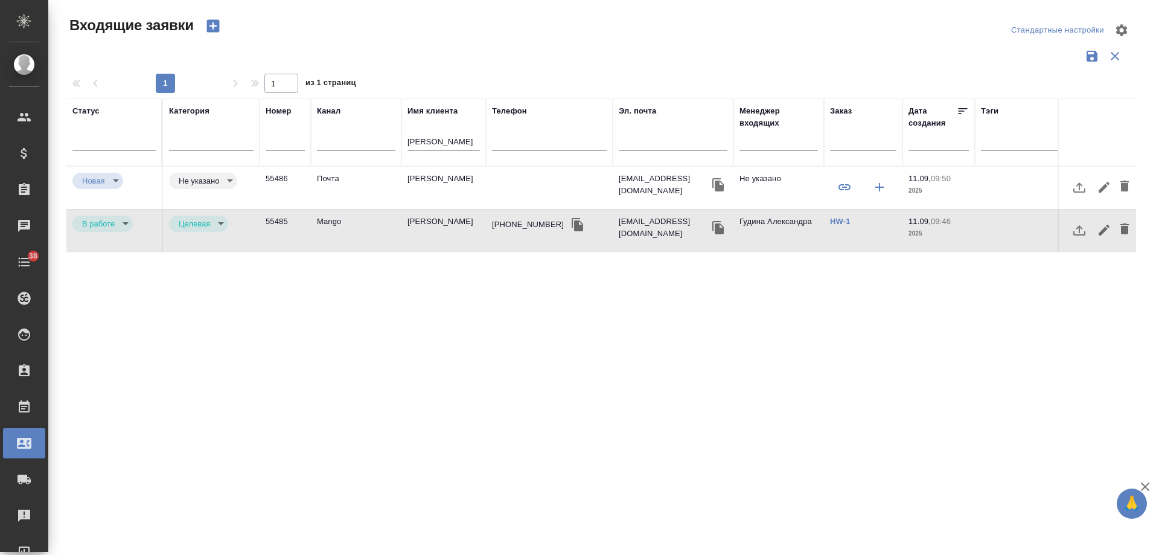
click at [118, 225] on body "🙏 .cls-1 fill:#fff; AWATERA Gudina Alexandra Клиенты Спецификации Заказы 0 Чаты…" at bounding box center [579, 277] width 1159 height 555
click at [97, 226] on button "Отказ" at bounding box center [96, 223] width 28 height 13
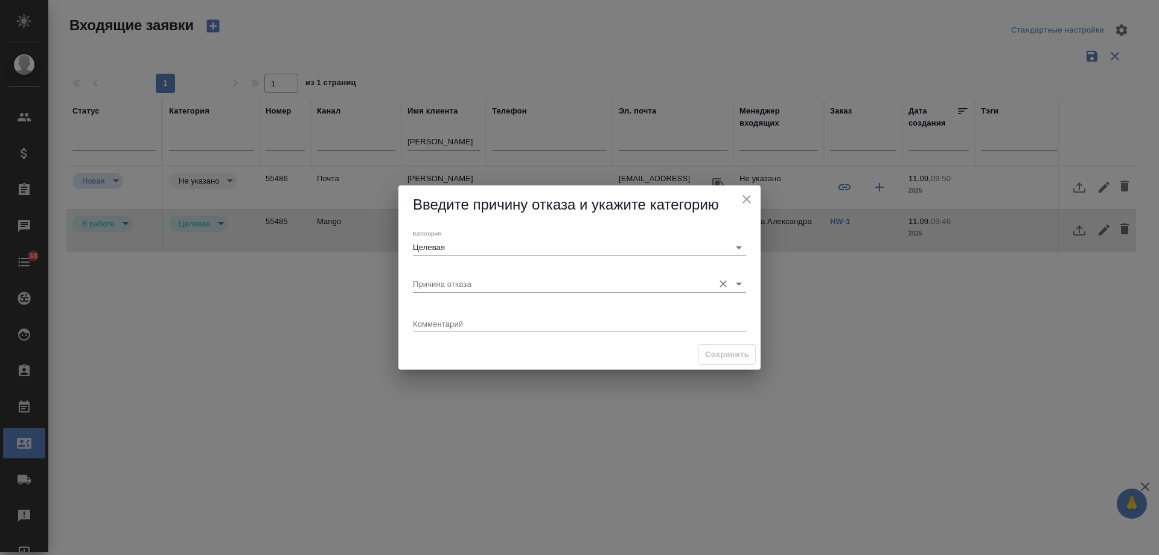
click at [448, 289] on input "Причина отказа" at bounding box center [560, 283] width 295 height 16
click at [400, 311] on div "Категория Целевая Причина отказа Комментарий x" at bounding box center [579, 282] width 362 height 115
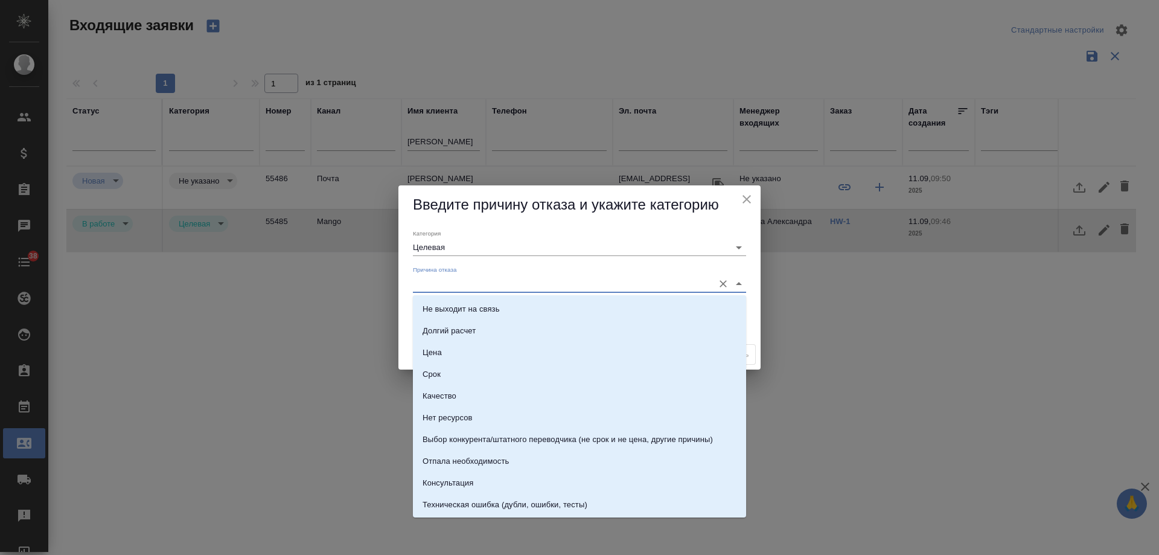
click at [455, 285] on input "Причина отказа" at bounding box center [560, 283] width 295 height 16
click at [451, 348] on li "Цена" at bounding box center [579, 353] width 333 height 22
type input "Цена"
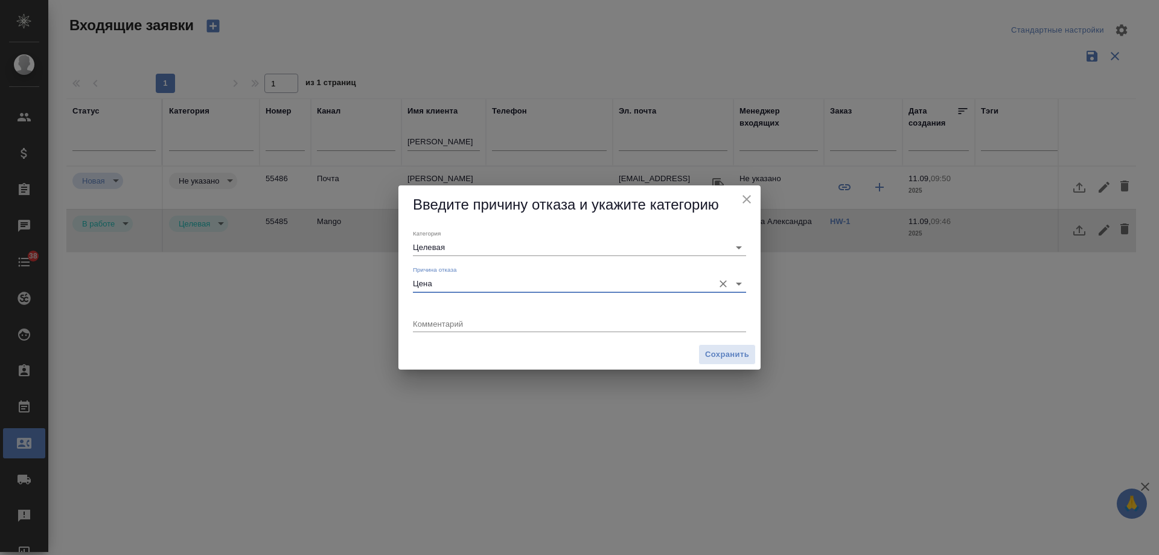
click at [453, 324] on textarea at bounding box center [579, 323] width 333 height 9
paste textarea "С расчетом ознакомились, выбрали другой вариант."
type textarea "С расчетом ознакомились, выбрали другой вариант."
click at [737, 354] on span "Сохранить" at bounding box center [727, 355] width 44 height 14
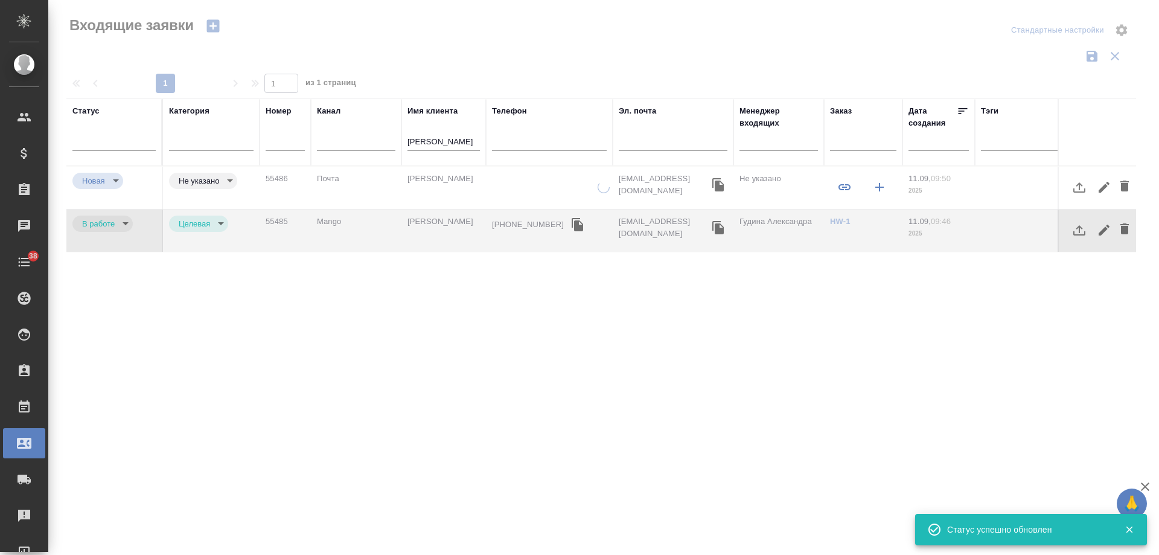
type input "rejection"
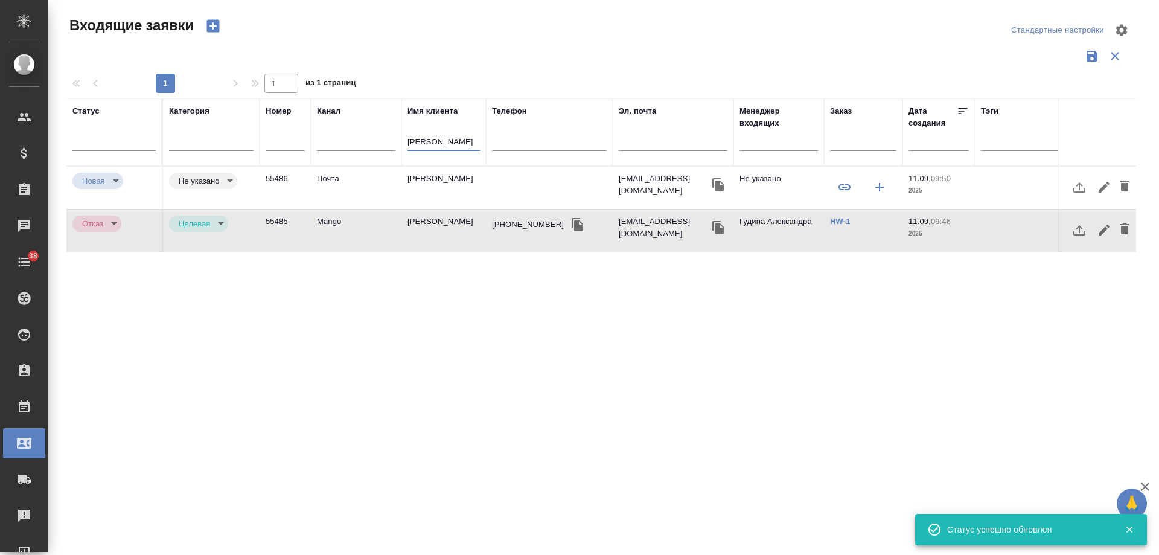
drag, startPoint x: 459, startPoint y: 143, endPoint x: 299, endPoint y: 143, distance: 160.6
click at [299, 143] on tr "Статус Категория Номер Канал Имя клиента мерцалов Телефон Эл. почта Менеджер вх…" at bounding box center [768, 132] width 1404 height 68
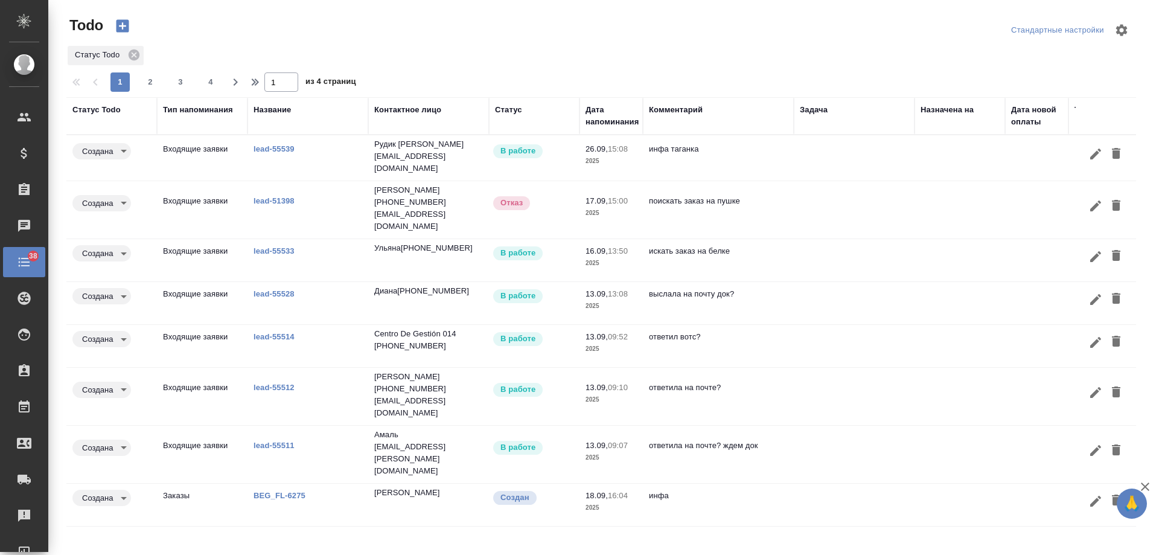
click at [613, 124] on div "Дата напоминания" at bounding box center [612, 116] width 53 height 24
select select "8"
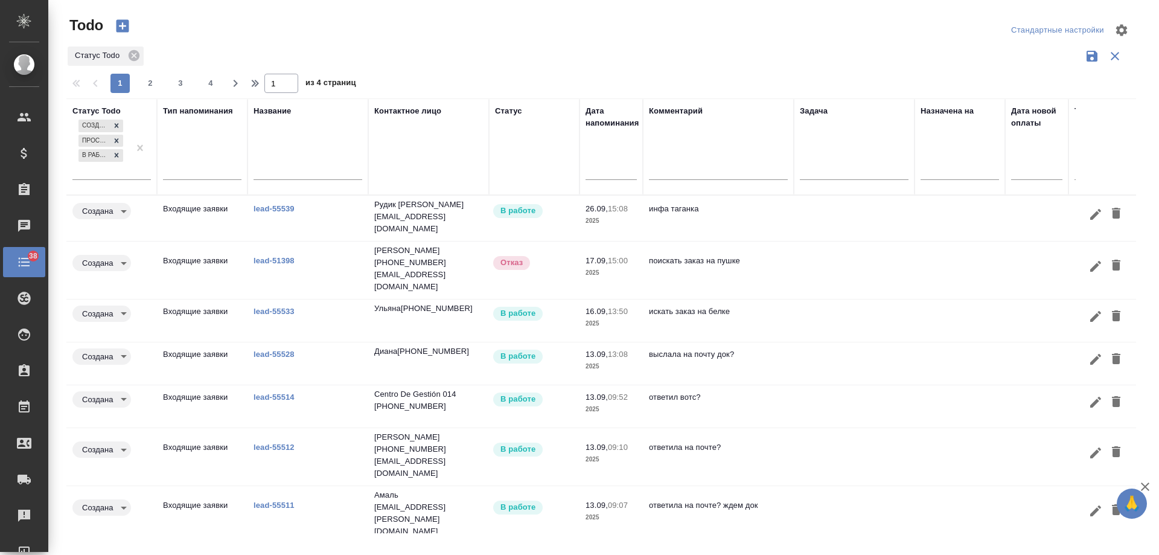
click at [606, 177] on input "text" at bounding box center [615, 169] width 44 height 17
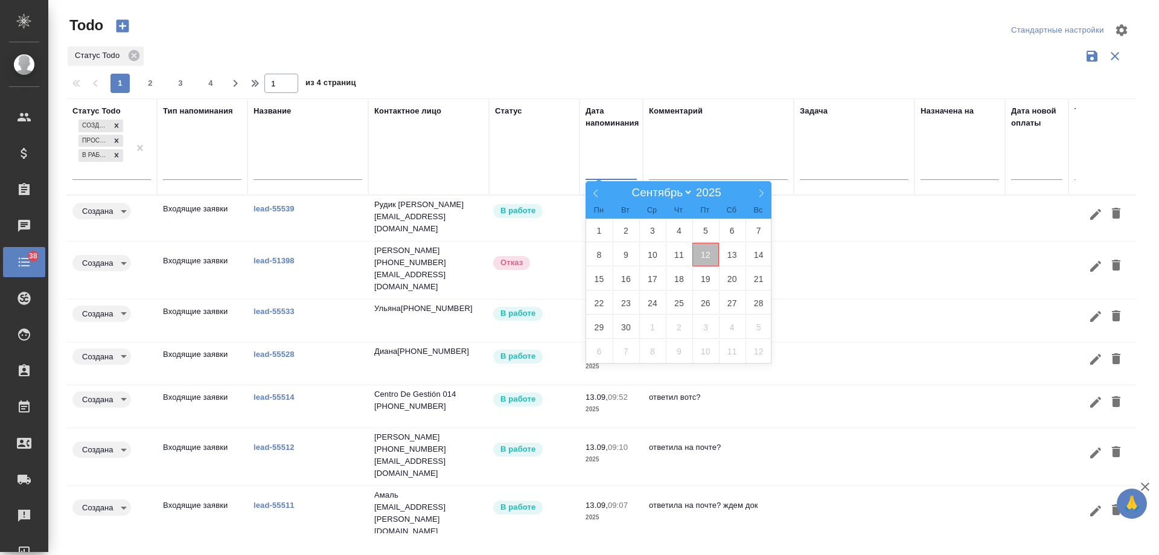
click at [703, 254] on span "12" at bounding box center [705, 255] width 27 height 24
type div "[DATE]T21:00:00.000Z"
click at [731, 253] on span "13" at bounding box center [732, 255] width 27 height 24
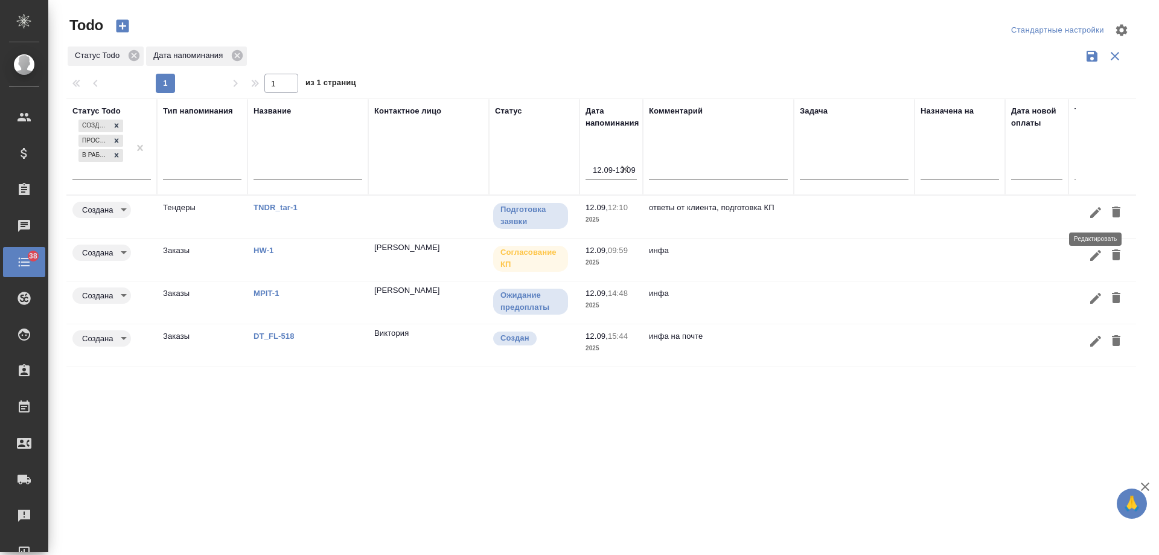
click at [1095, 214] on icon "button" at bounding box center [1095, 212] width 11 height 11
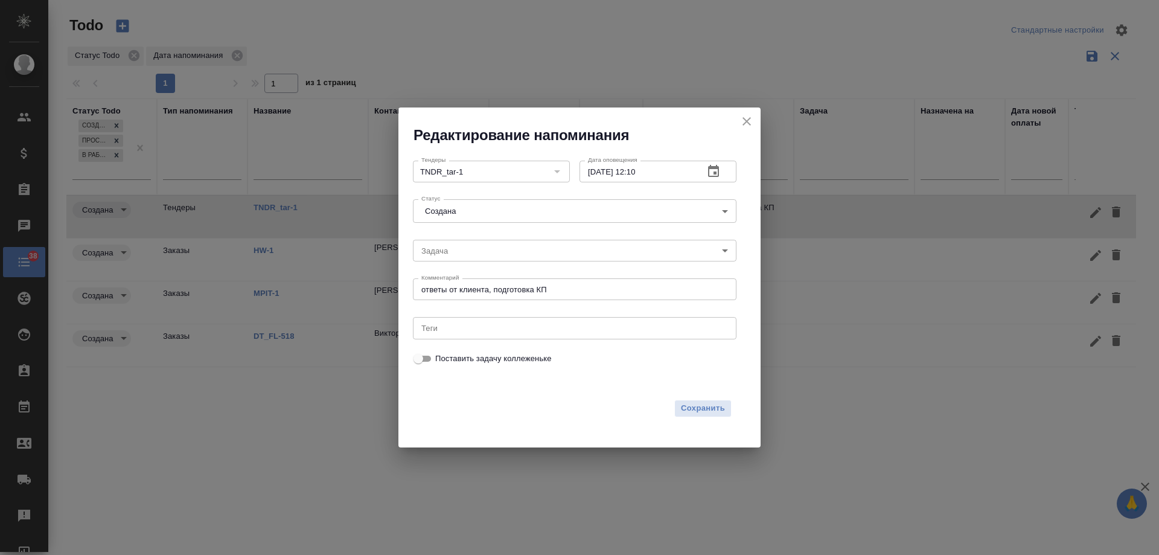
click at [709, 170] on icon "button" at bounding box center [713, 171] width 11 height 12
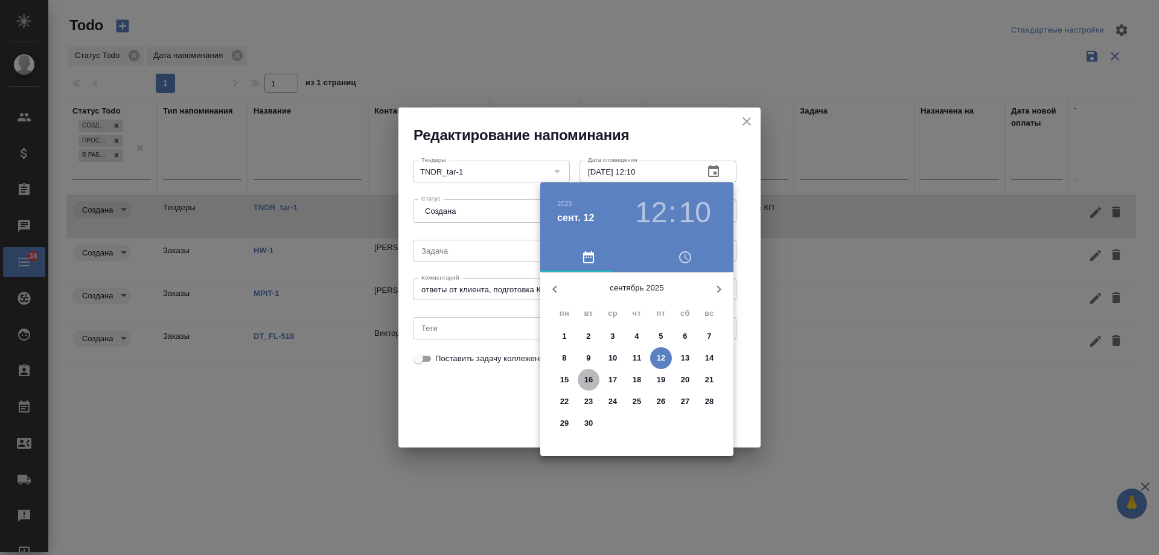
click at [593, 374] on p "16" at bounding box center [588, 380] width 9 height 12
type input "[DATE] 12:10"
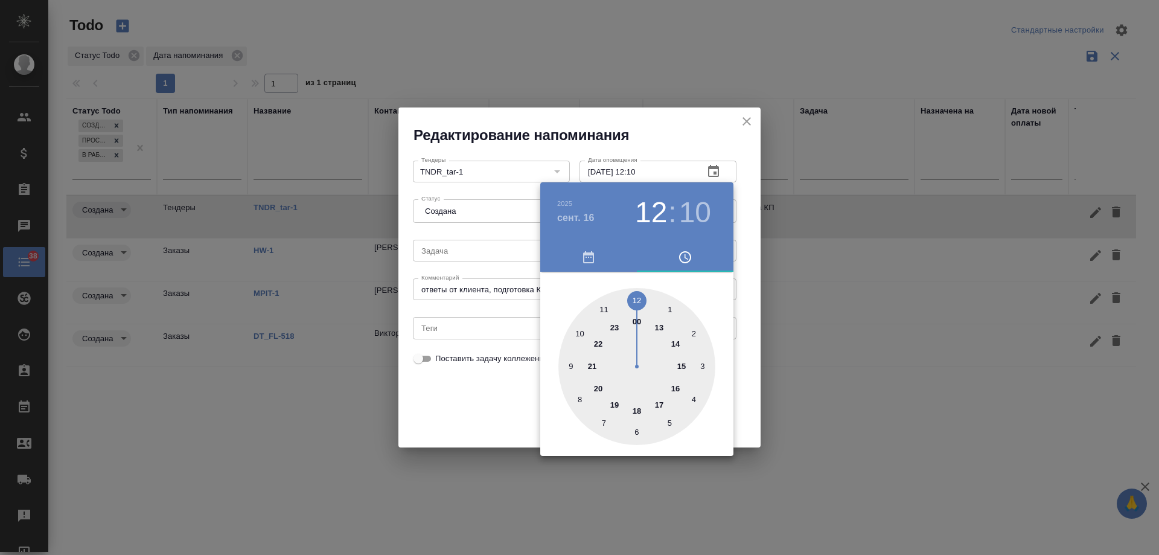
click at [479, 407] on div at bounding box center [579, 277] width 1159 height 555
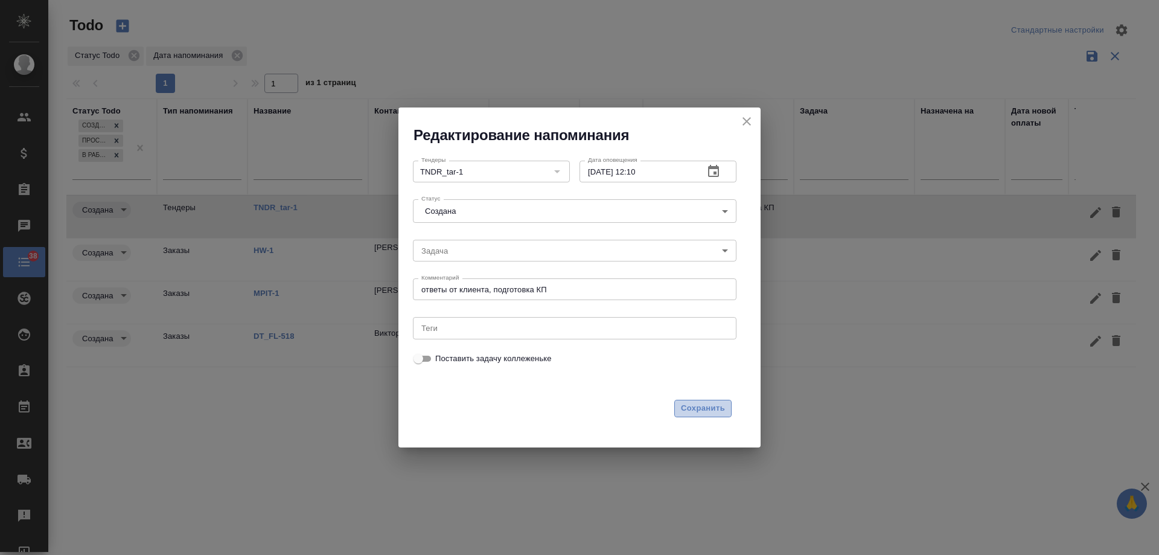
click at [718, 411] on span "Сохранить" at bounding box center [703, 408] width 44 height 14
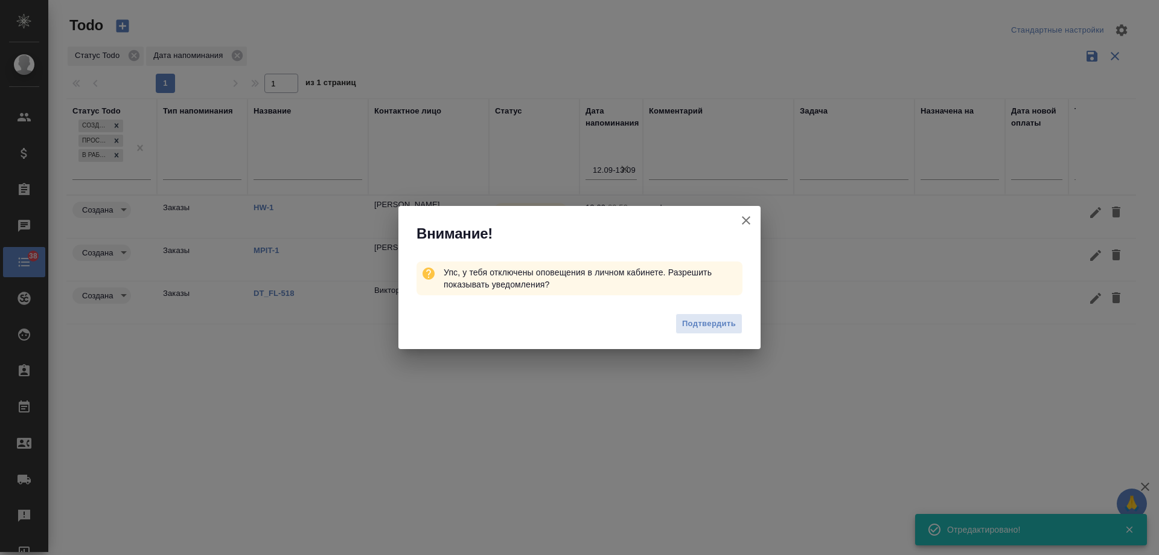
click at [747, 219] on icon "button" at bounding box center [746, 220] width 14 height 14
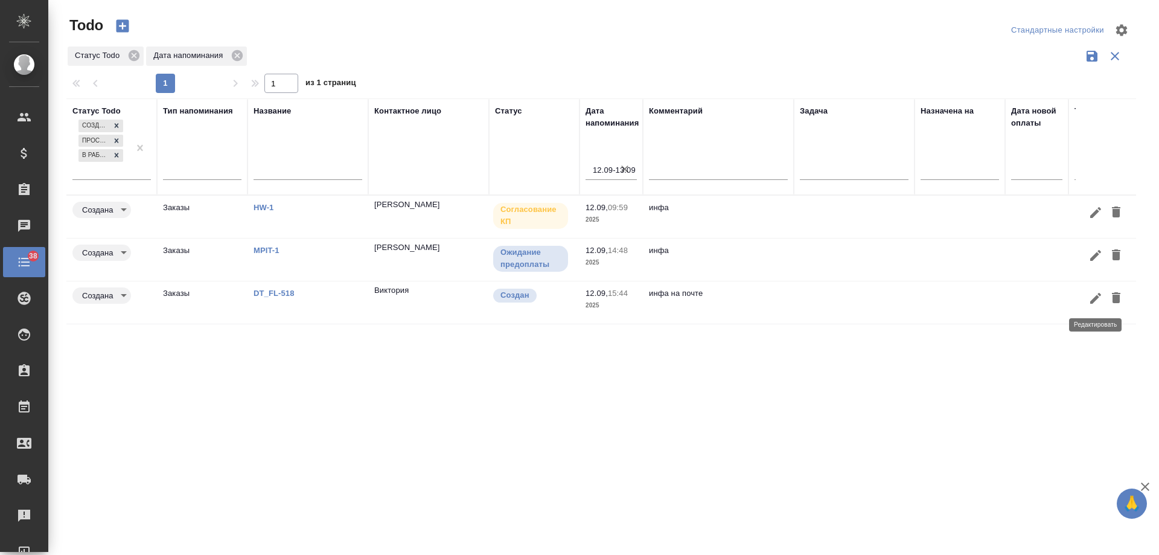
click at [1095, 302] on icon "button" at bounding box center [1095, 298] width 14 height 14
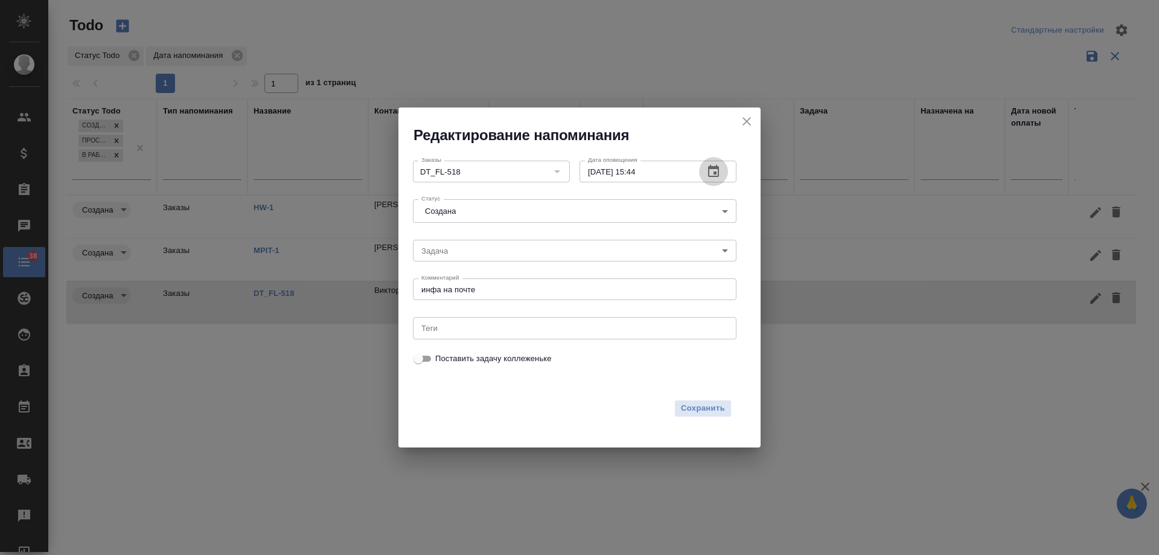
click at [723, 167] on button "button" at bounding box center [713, 171] width 29 height 29
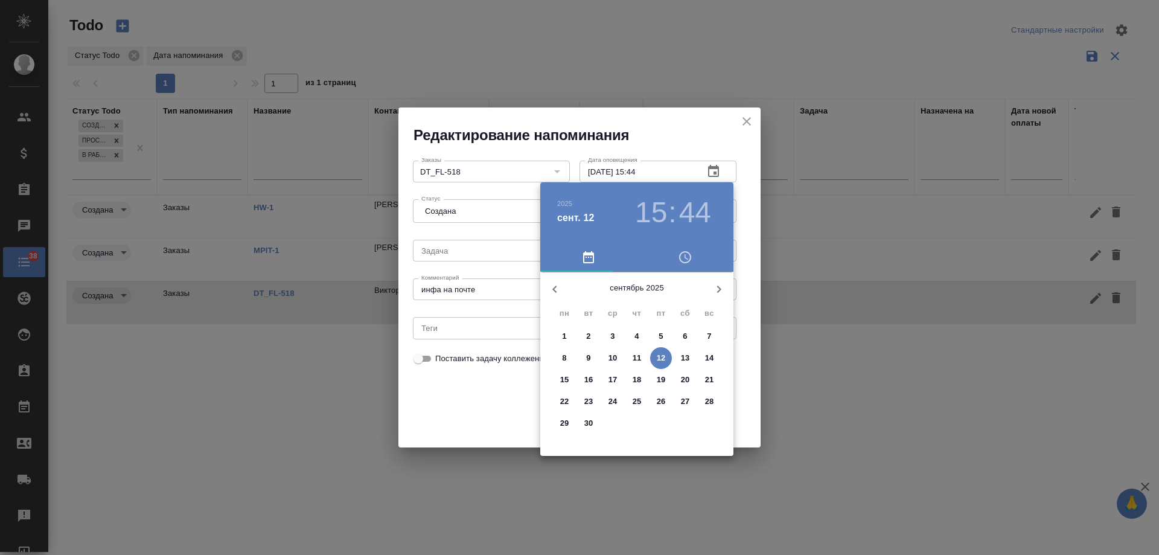
click at [613, 379] on p "17" at bounding box center [613, 380] width 9 height 12
type input "17.09.2025 15:44"
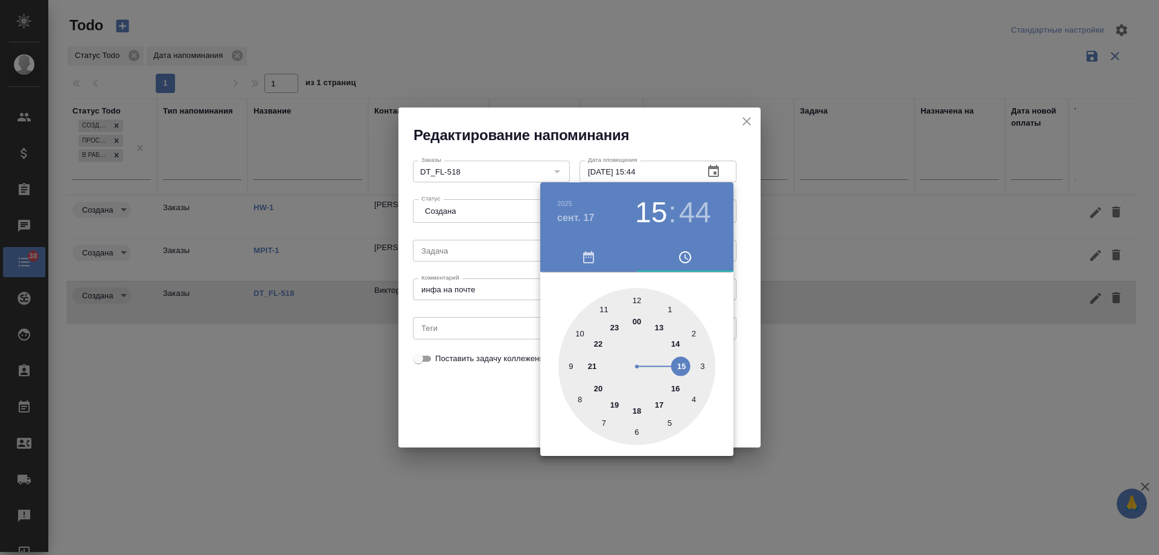
click at [483, 401] on div at bounding box center [579, 277] width 1159 height 555
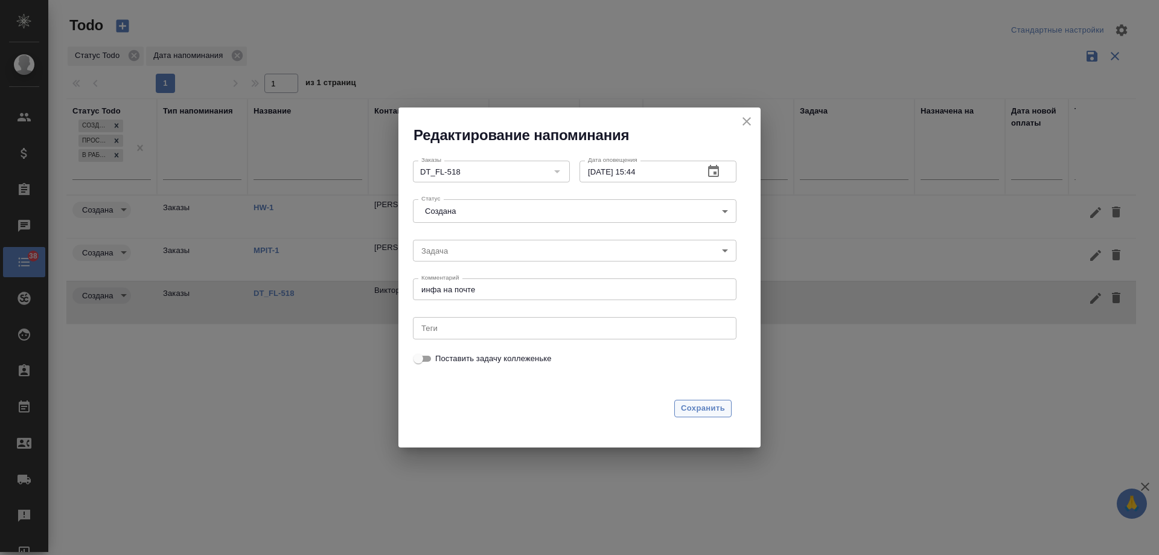
click at [695, 407] on span "Сохранить" at bounding box center [703, 408] width 44 height 14
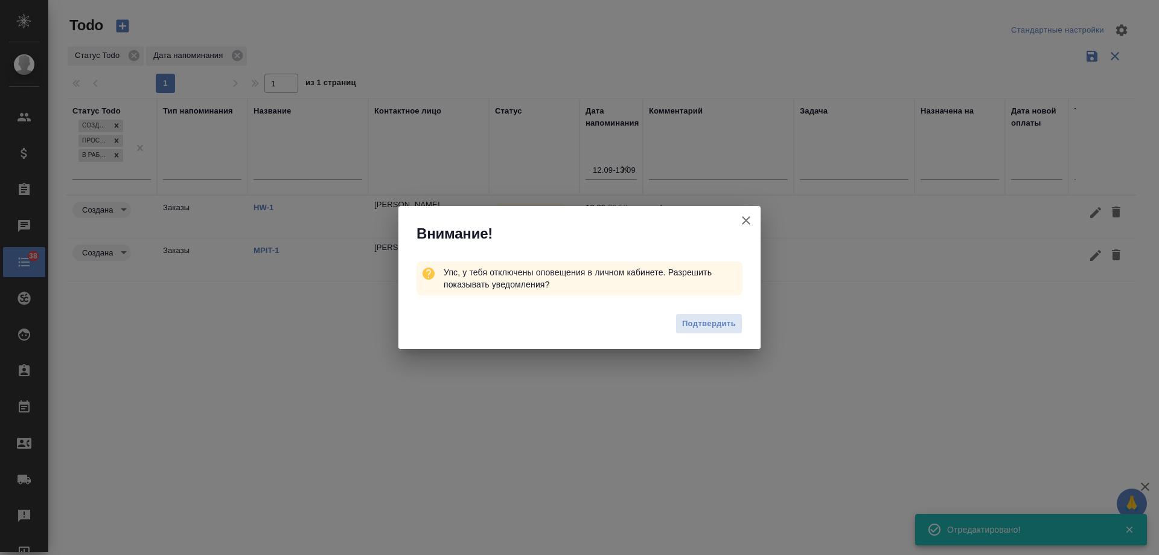
click at [745, 223] on icon "button" at bounding box center [746, 220] width 14 height 14
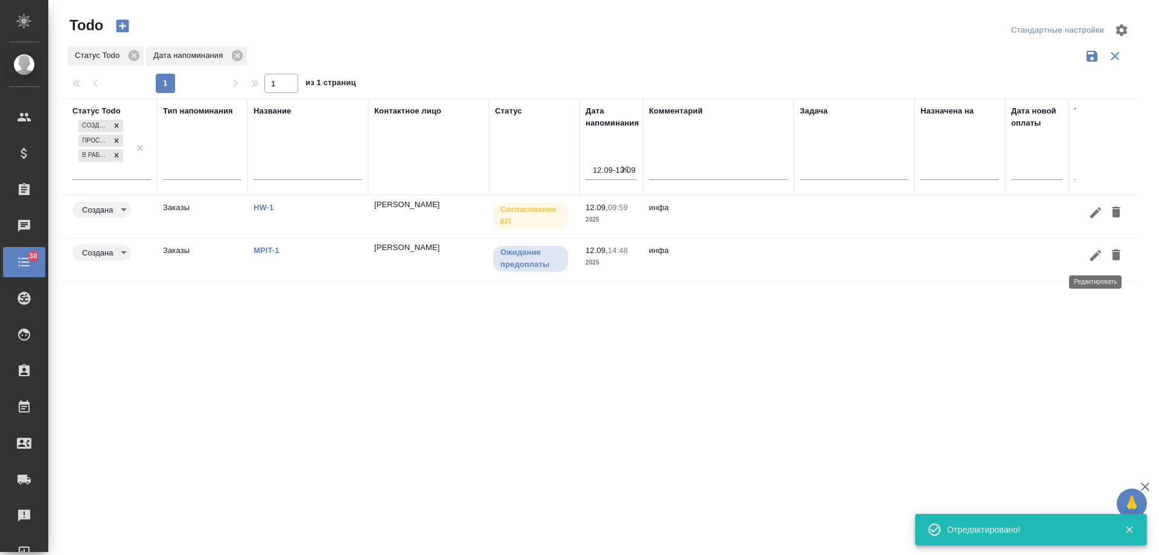
click at [1094, 258] on icon "button" at bounding box center [1095, 255] width 11 height 11
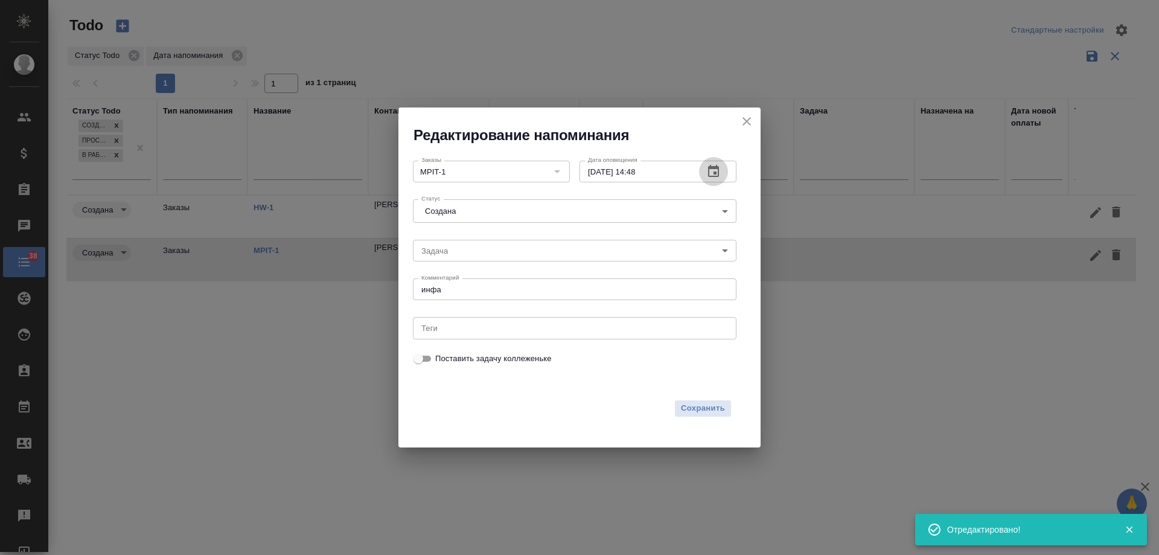
click at [716, 163] on button "button" at bounding box center [713, 171] width 29 height 29
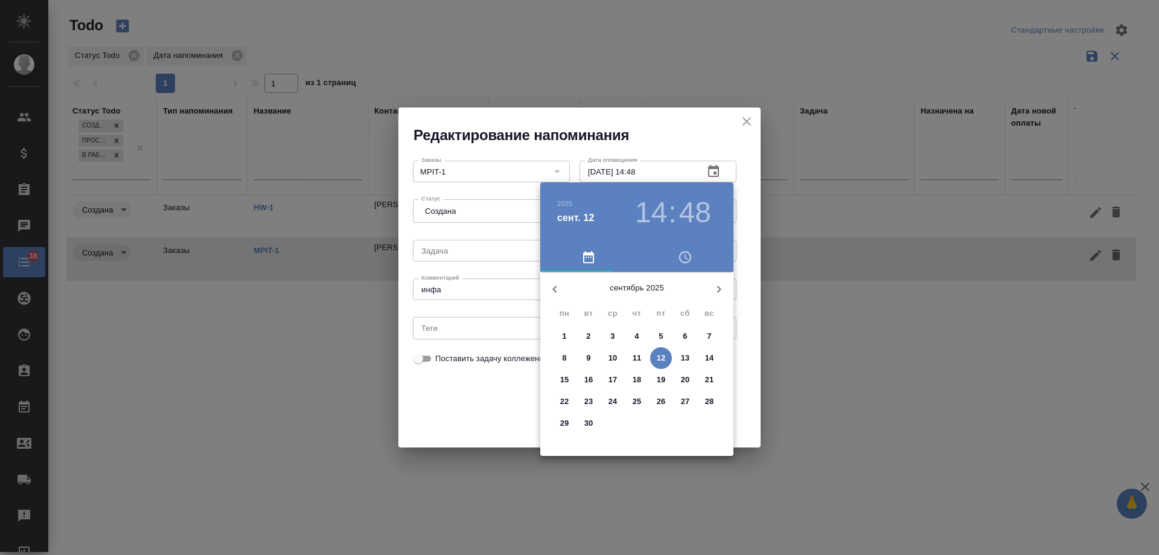
click at [587, 377] on p "16" at bounding box center [588, 380] width 9 height 12
type input "16.09.2025 14:48"
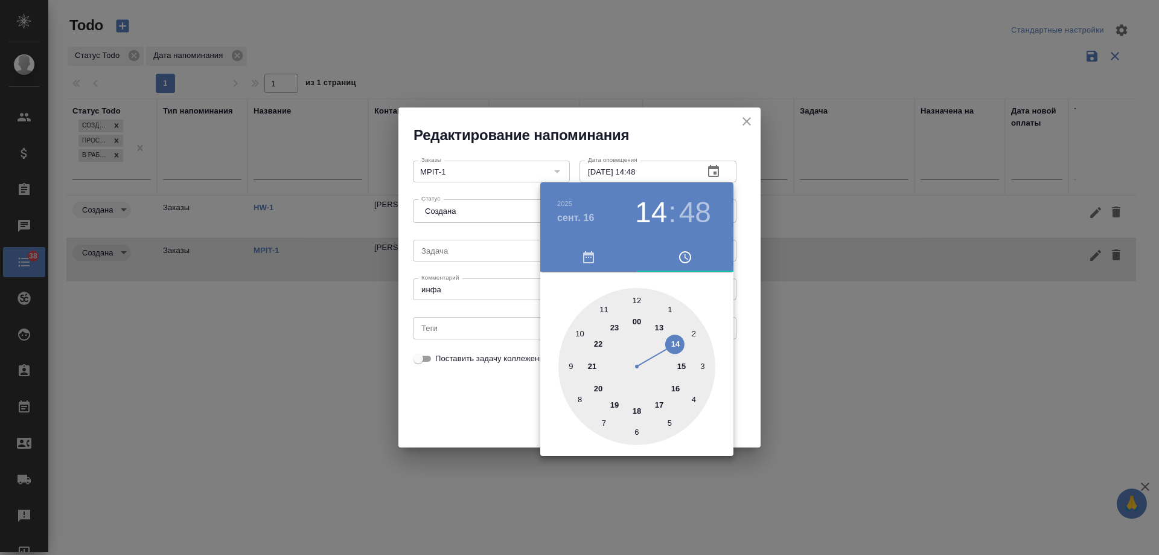
click at [474, 397] on div at bounding box center [579, 277] width 1159 height 555
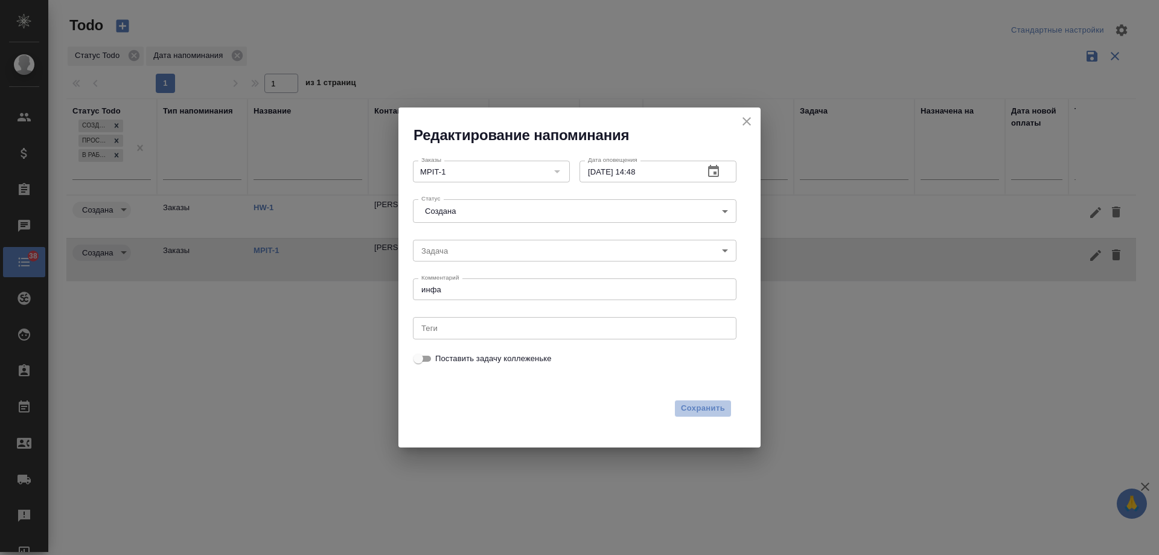
click at [712, 406] on span "Сохранить" at bounding box center [703, 408] width 44 height 14
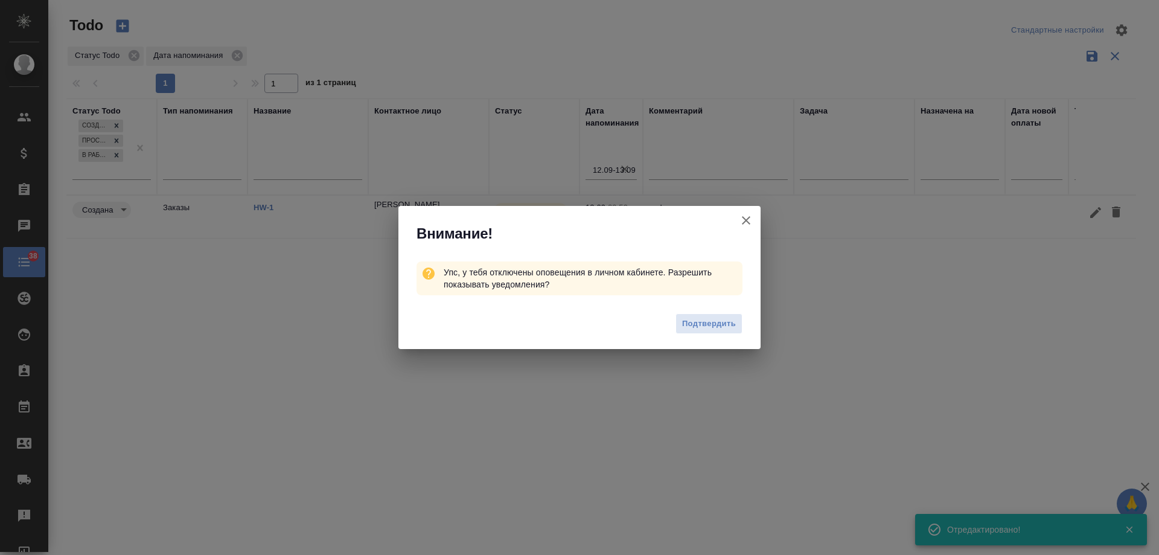
click at [742, 219] on icon "button" at bounding box center [746, 220] width 14 height 14
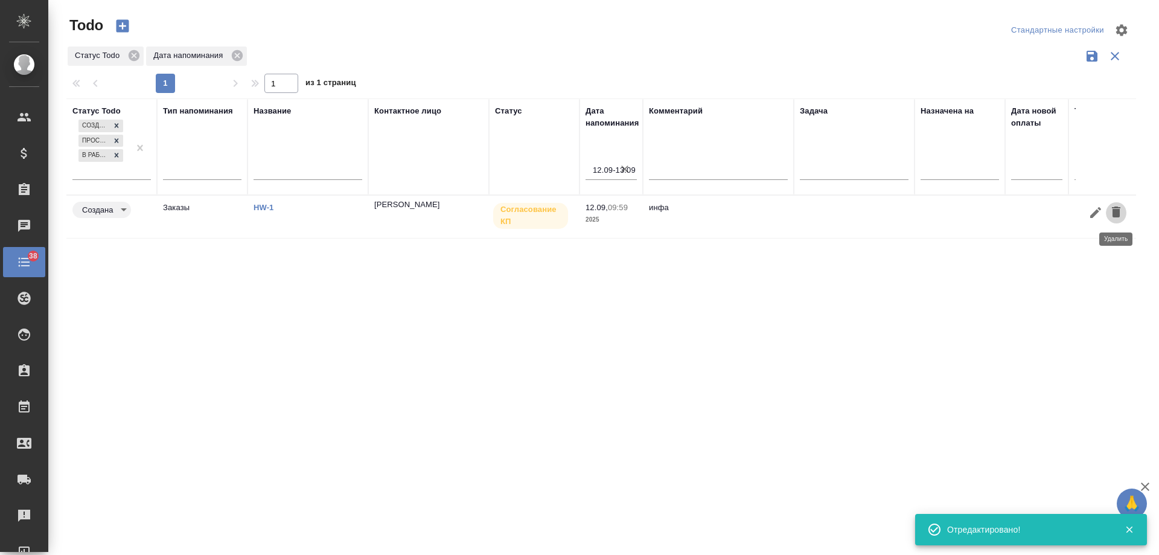
click at [1120, 211] on icon "button" at bounding box center [1116, 211] width 8 height 11
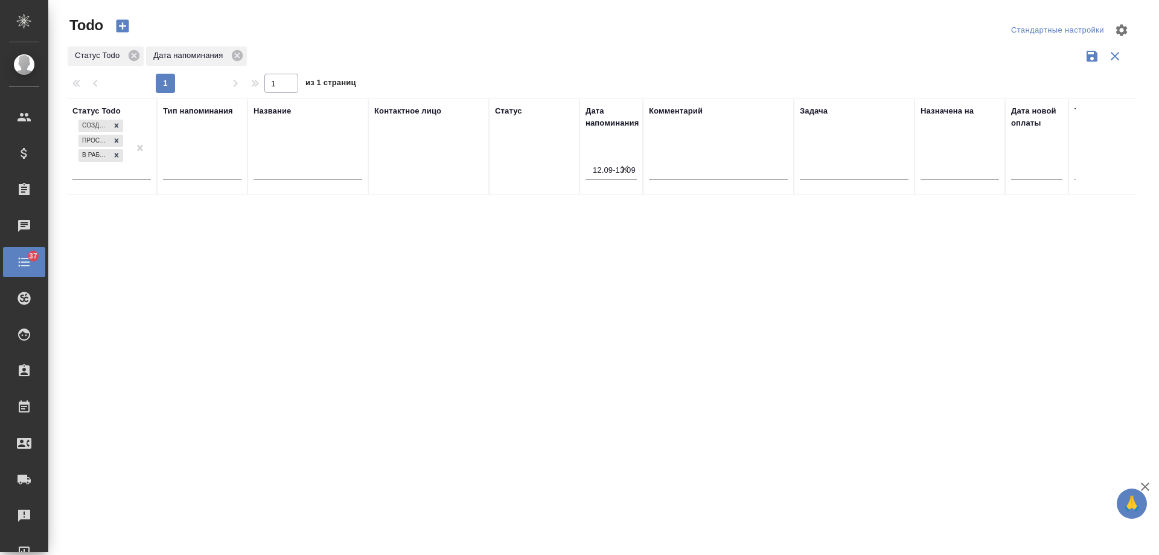
click at [624, 168] on icon "button" at bounding box center [624, 168] width 7 height 7
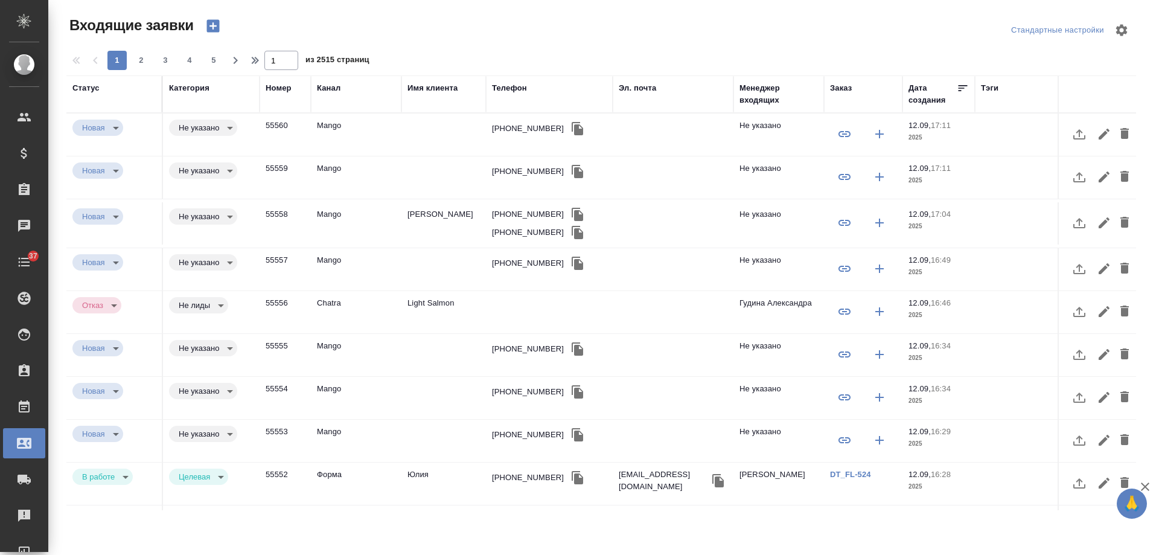
select select "RU"
click at [426, 88] on div "Имя клиента" at bounding box center [432, 88] width 50 height 12
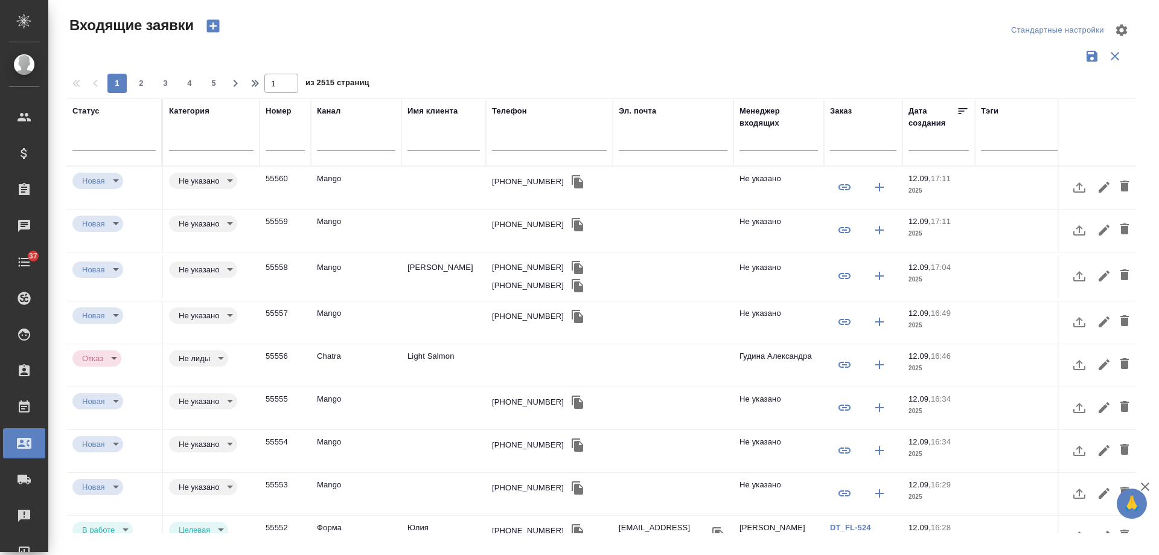
click at [435, 140] on input "text" at bounding box center [443, 142] width 72 height 15
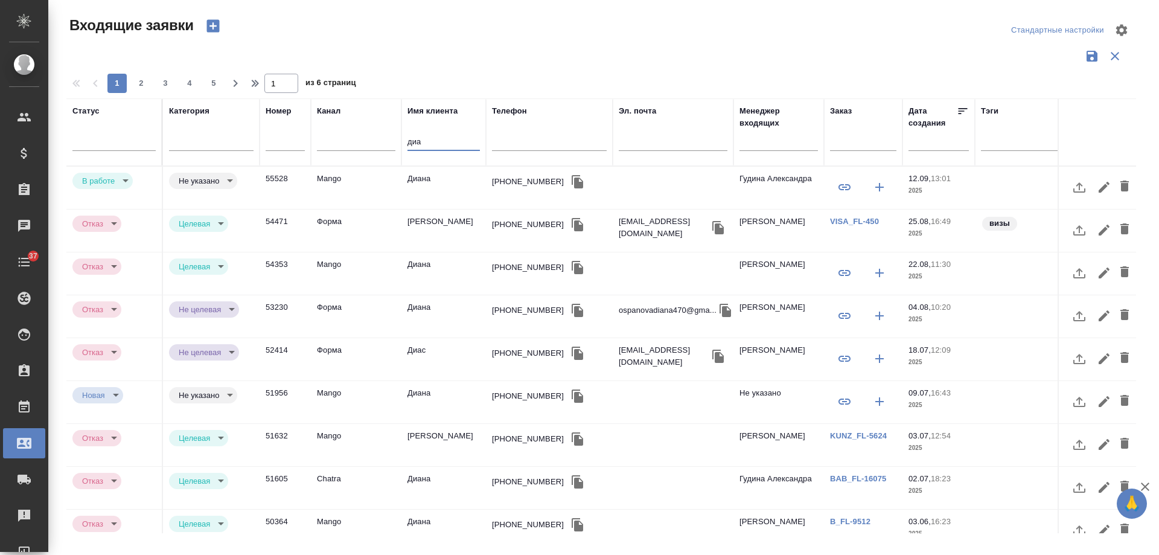
type input "диа"
click at [511, 178] on div "+79139669255" at bounding box center [528, 182] width 72 height 12
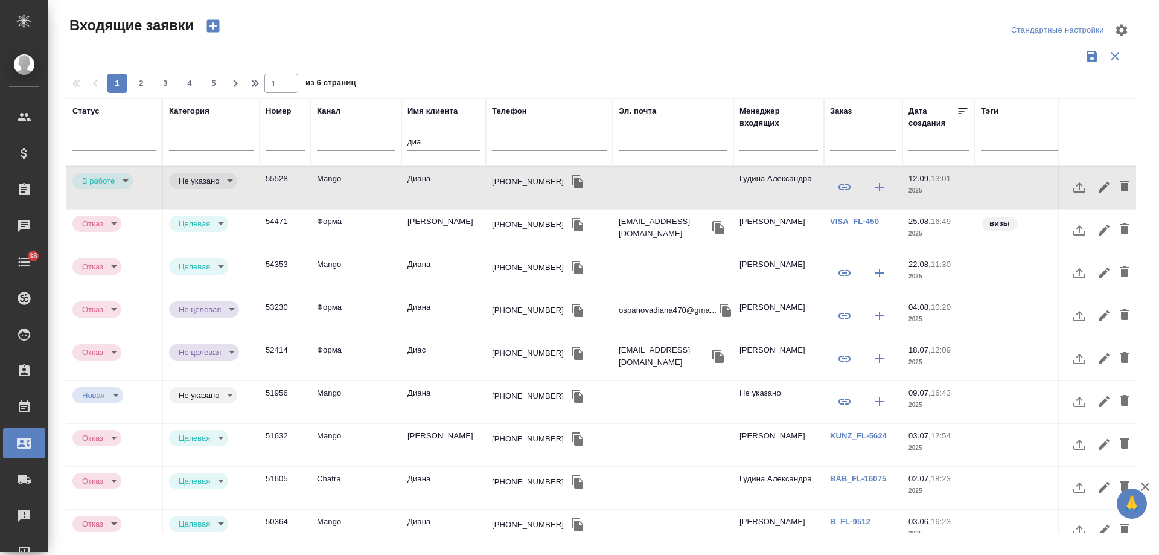
click at [296, 142] on tr "Статус Категория Номер Канал Имя клиента диа Телефон Эл. почта Менеджер входящи…" at bounding box center [768, 132] width 1404 height 68
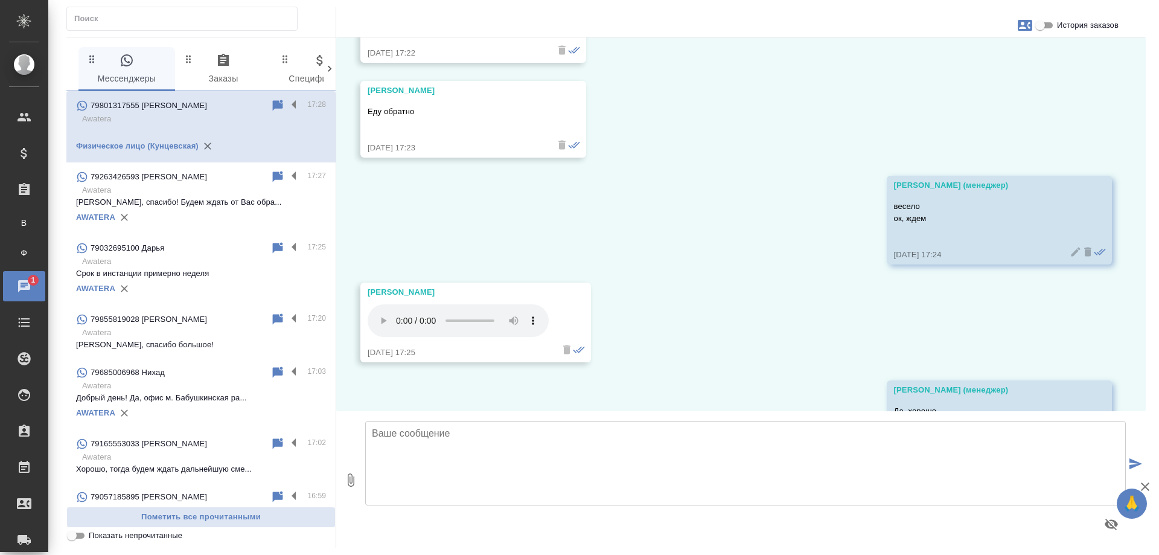
scroll to position [9043, 0]
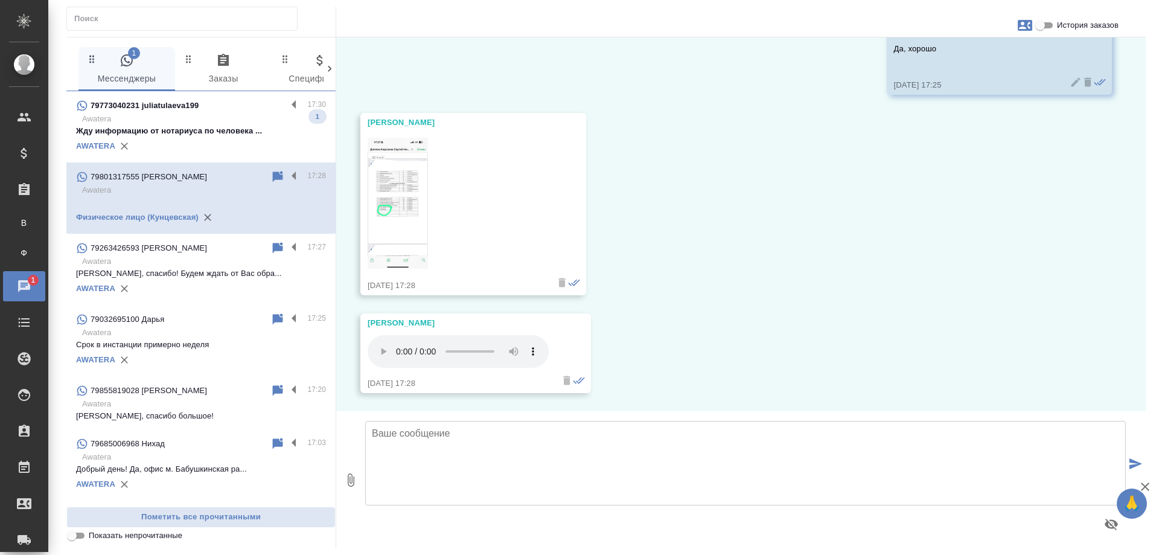
click at [215, 106] on div "79773040231 juliatulaeva199" at bounding box center [181, 105] width 211 height 14
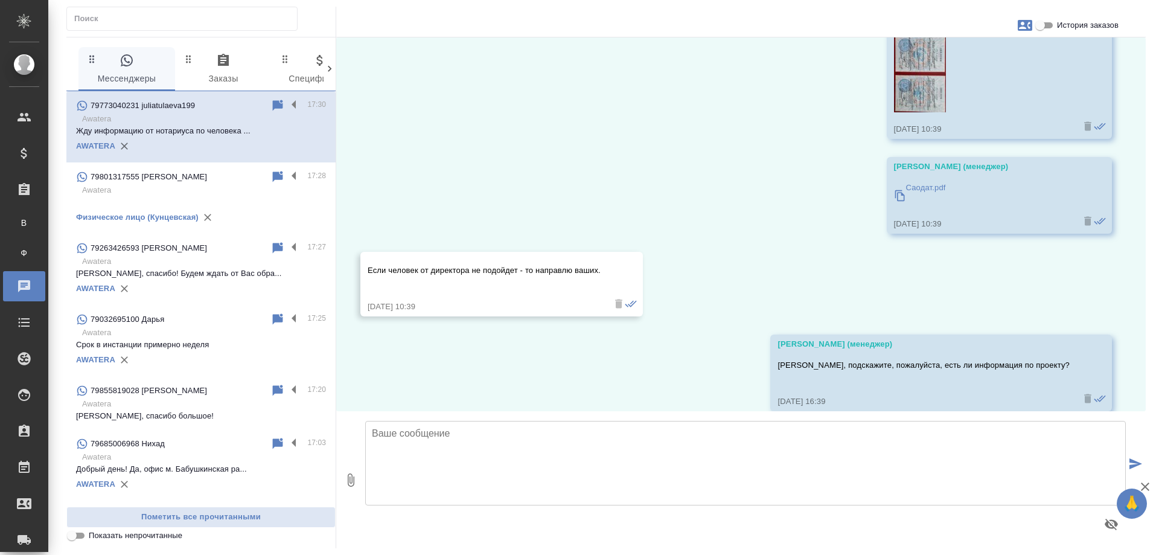
scroll to position [3163, 0]
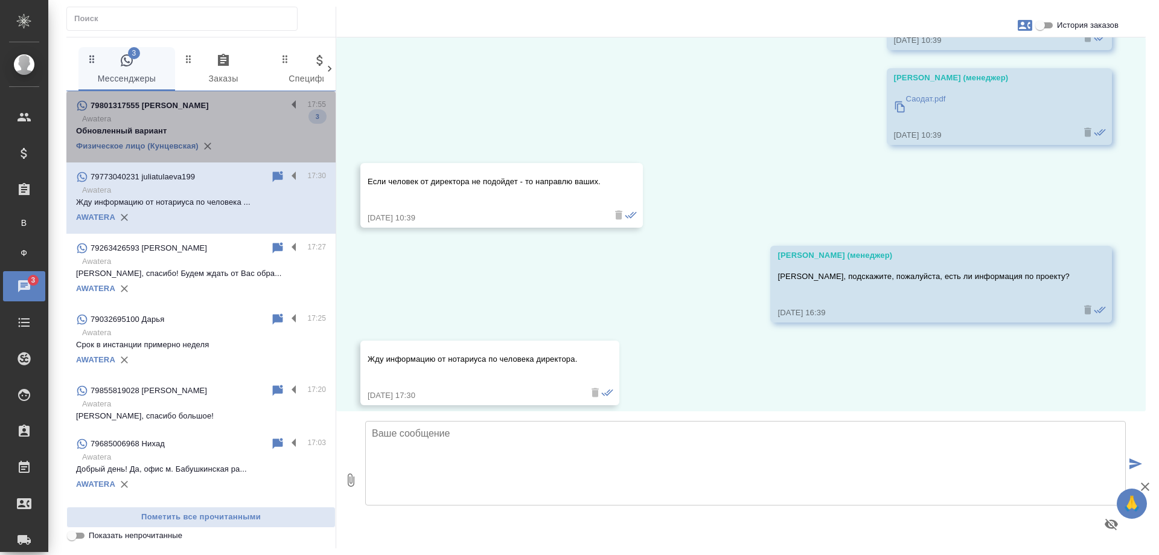
click at [215, 116] on p "Awatera" at bounding box center [204, 119] width 244 height 12
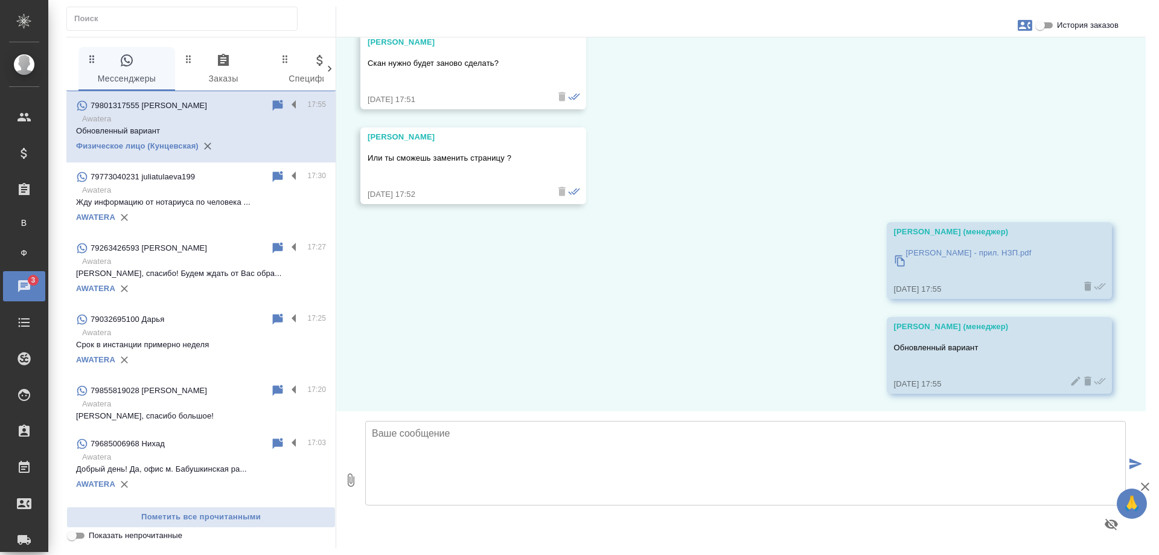
scroll to position [9517, 0]
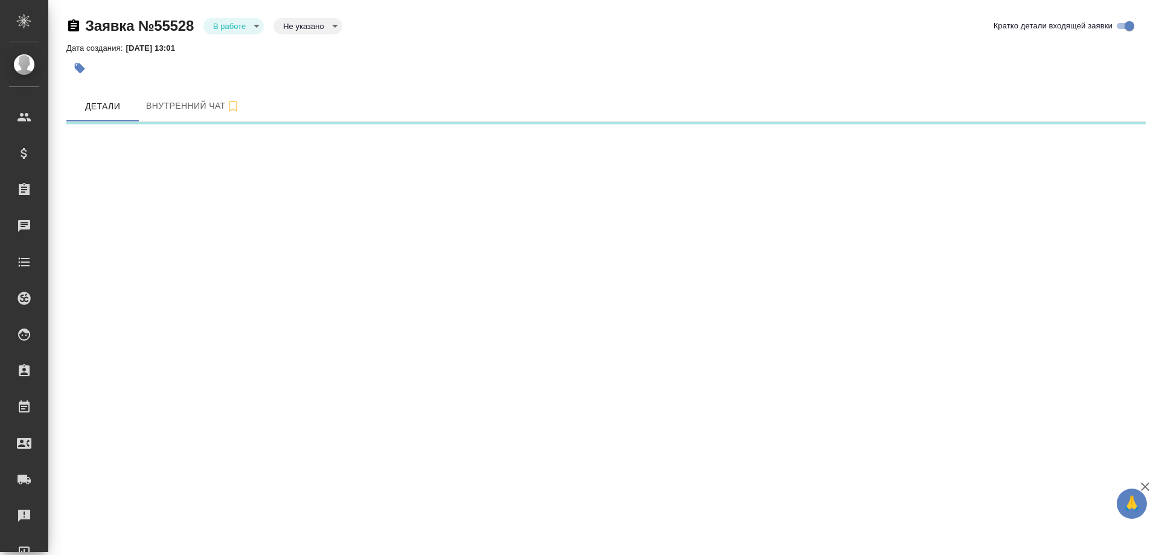
select select "RU"
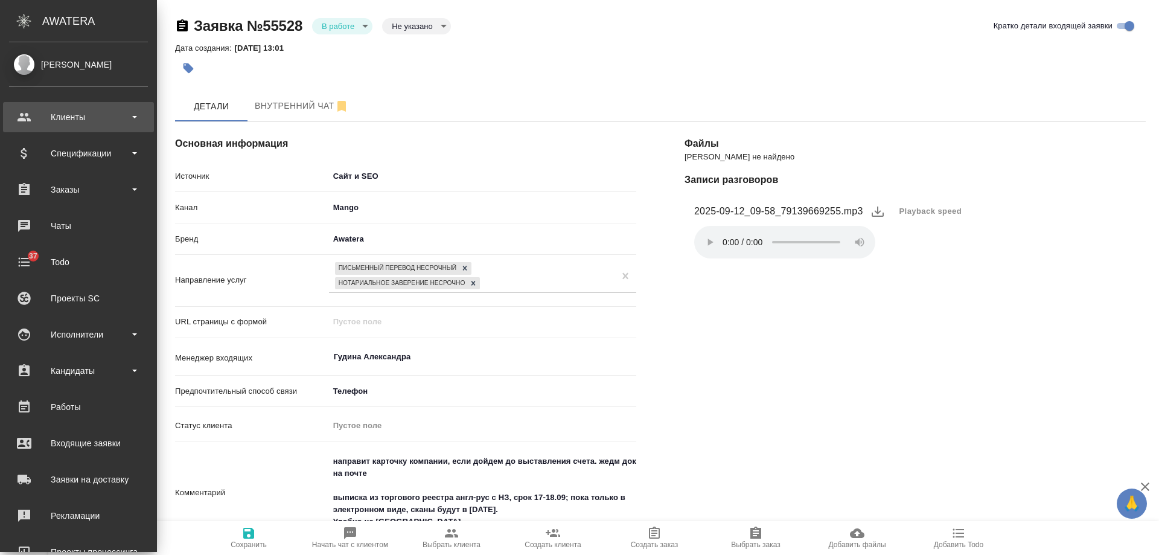
click at [74, 122] on div "Клиенты" at bounding box center [78, 117] width 139 height 18
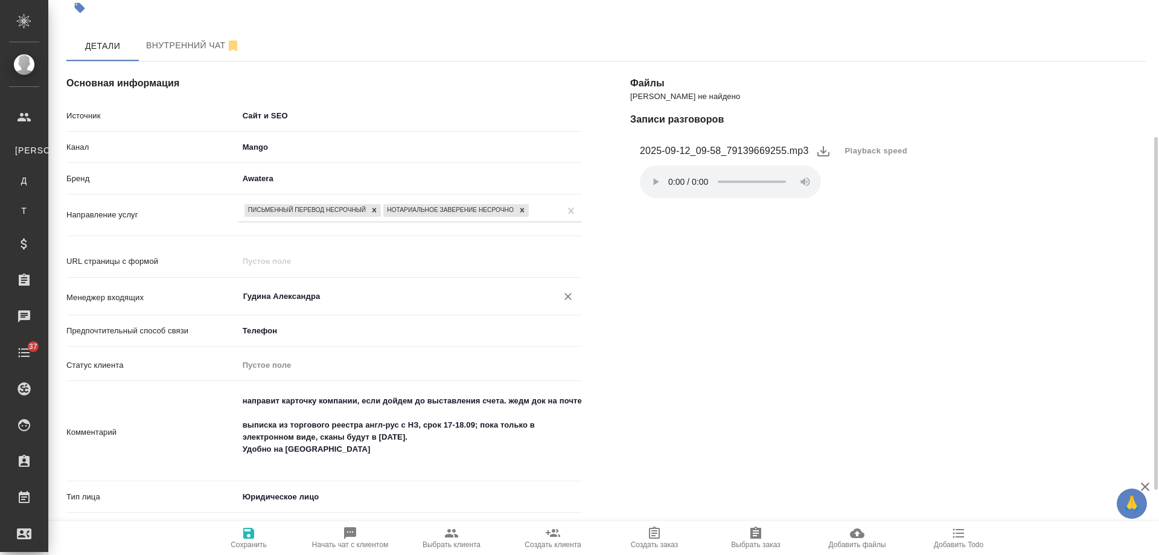
scroll to position [181, 0]
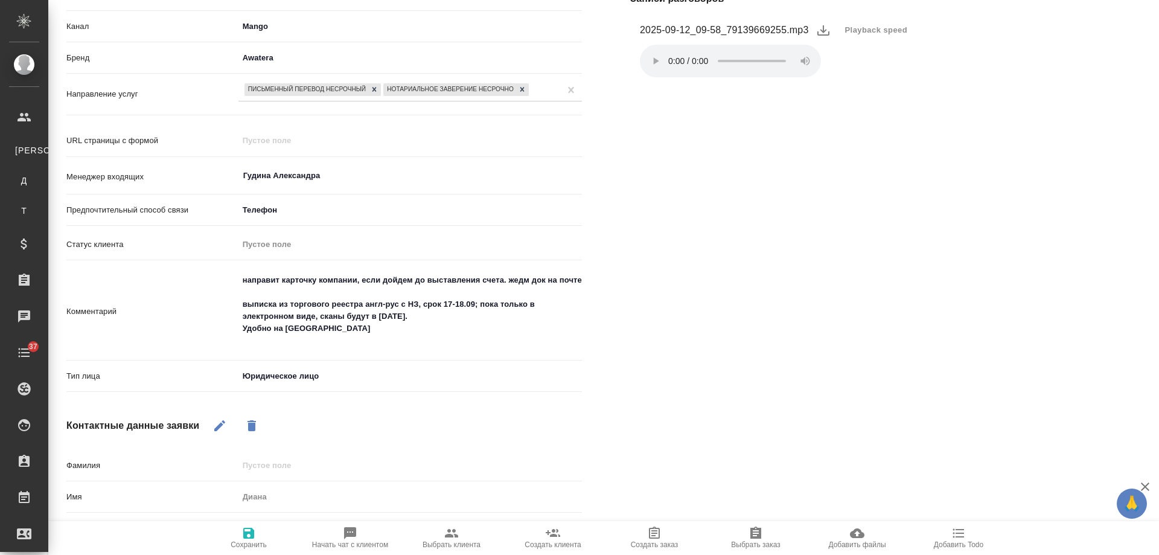
click at [554, 537] on icon "button" at bounding box center [553, 533] width 14 height 8
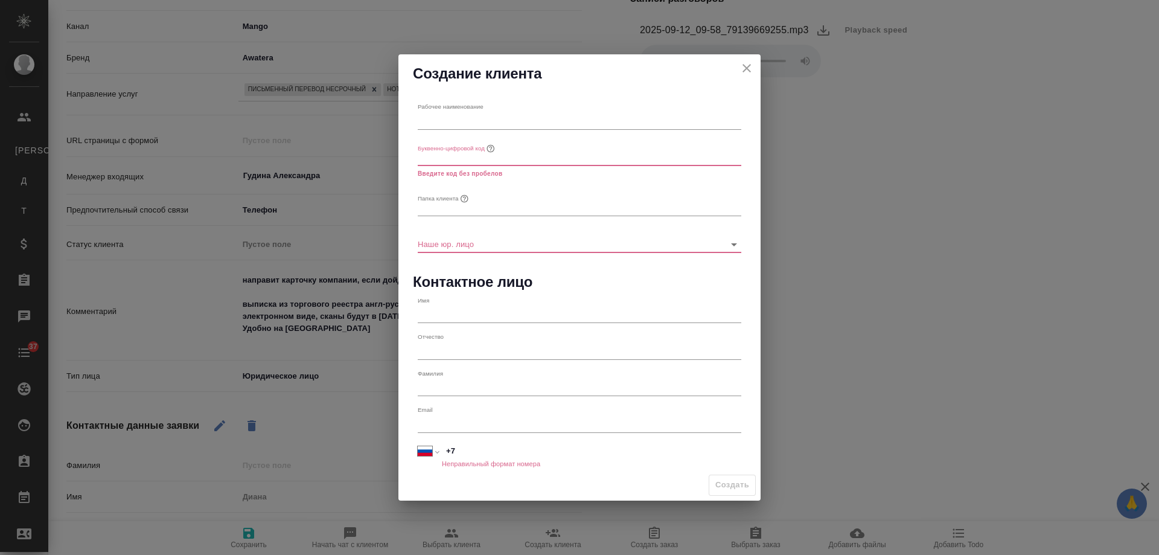
type textarea "x"
click at [447, 120] on input "text" at bounding box center [580, 120] width 324 height 17
paste input "pantey"
drag, startPoint x: 423, startPoint y: 120, endPoint x: 414, endPoint y: 119, distance: 8.5
click at [414, 119] on div "Рабочее наименование pantey" at bounding box center [579, 116] width 333 height 36
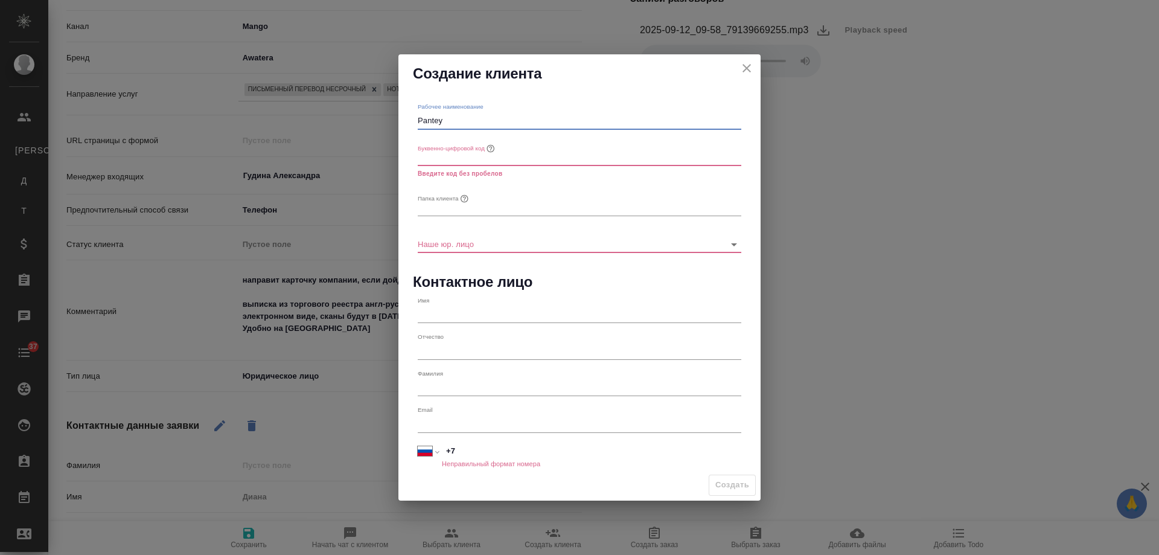
drag, startPoint x: 455, startPoint y: 120, endPoint x: 368, endPoint y: 121, distance: 87.5
click at [368, 121] on div "Создание клиента Рабочее наименование Pantey Буквенно-цифровой код Введите код …" at bounding box center [579, 277] width 1159 height 555
type input "Pantey"
click at [439, 211] on input "text" at bounding box center [580, 207] width 324 height 17
paste input "Pantey"
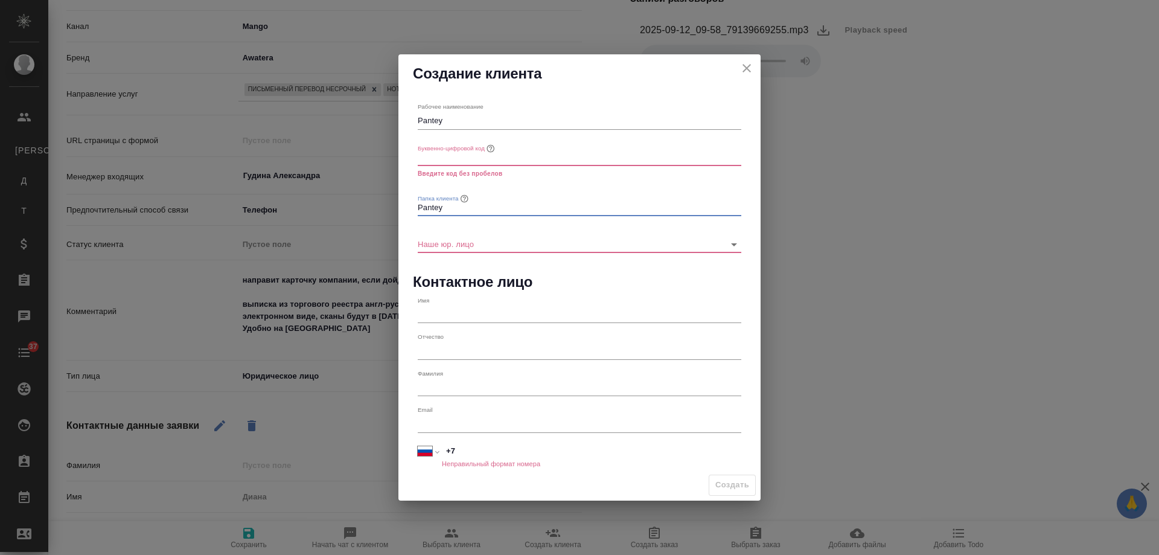
type input "Pantey"
drag, startPoint x: 436, startPoint y: 156, endPoint x: 468, endPoint y: 177, distance: 39.2
click at [437, 156] on input "text" at bounding box center [580, 157] width 324 height 17
paste input "Pantey"
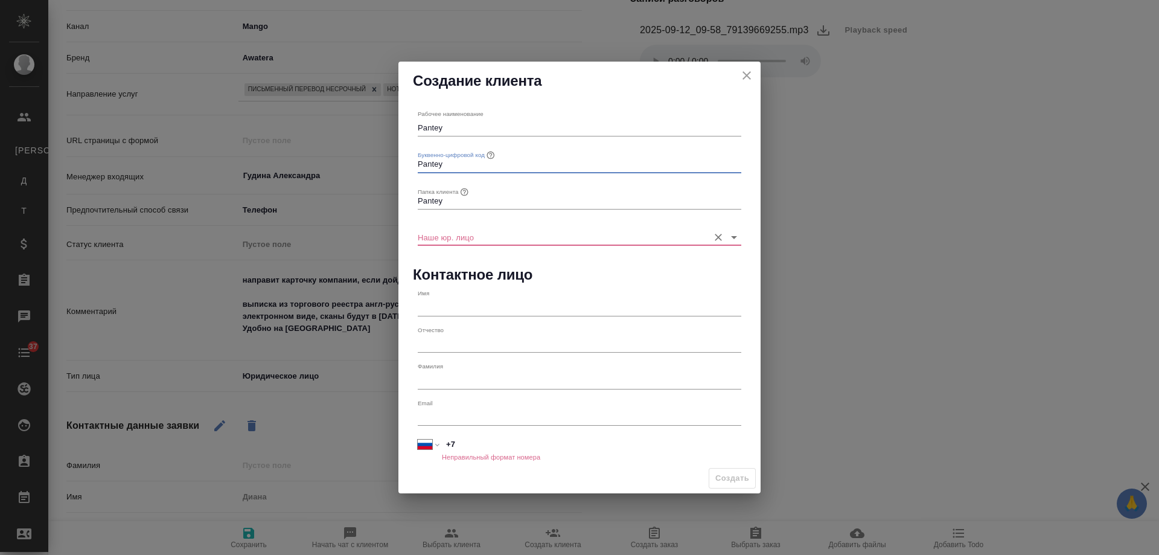
type input "Pantey"
click at [449, 239] on input "Наше юр. лицо" at bounding box center [560, 237] width 285 height 16
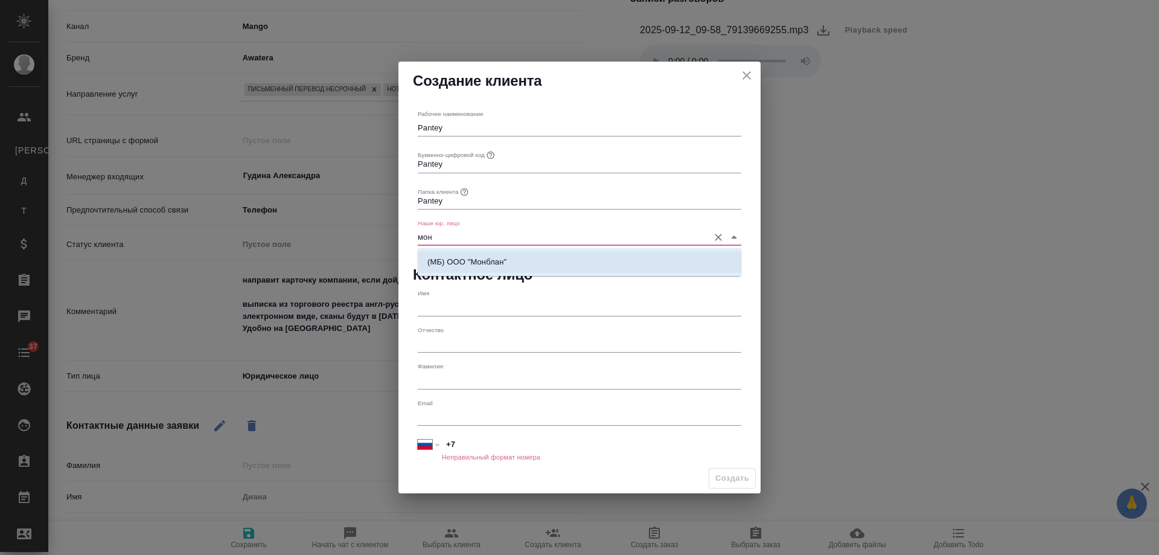
click at [470, 256] on p "(МБ) ООО "Монблан"" at bounding box center [466, 262] width 79 height 12
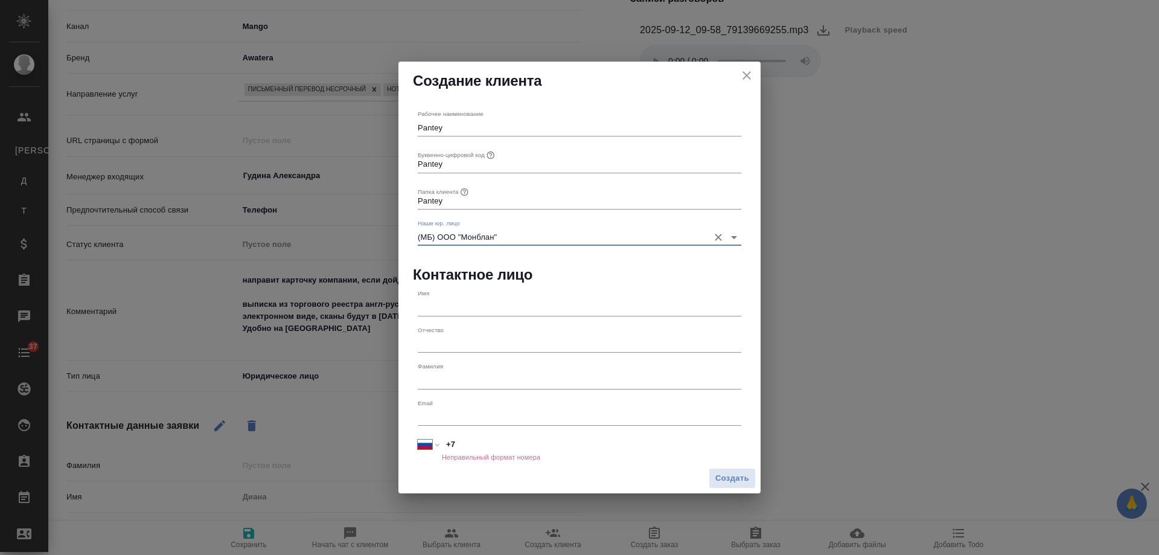
type input "(МБ) ООО "Монблан""
type textarea "x"
click at [434, 313] on input "text" at bounding box center [580, 307] width 324 height 17
paste input "[PERSON_NAME]"
type input "[PERSON_NAME]"
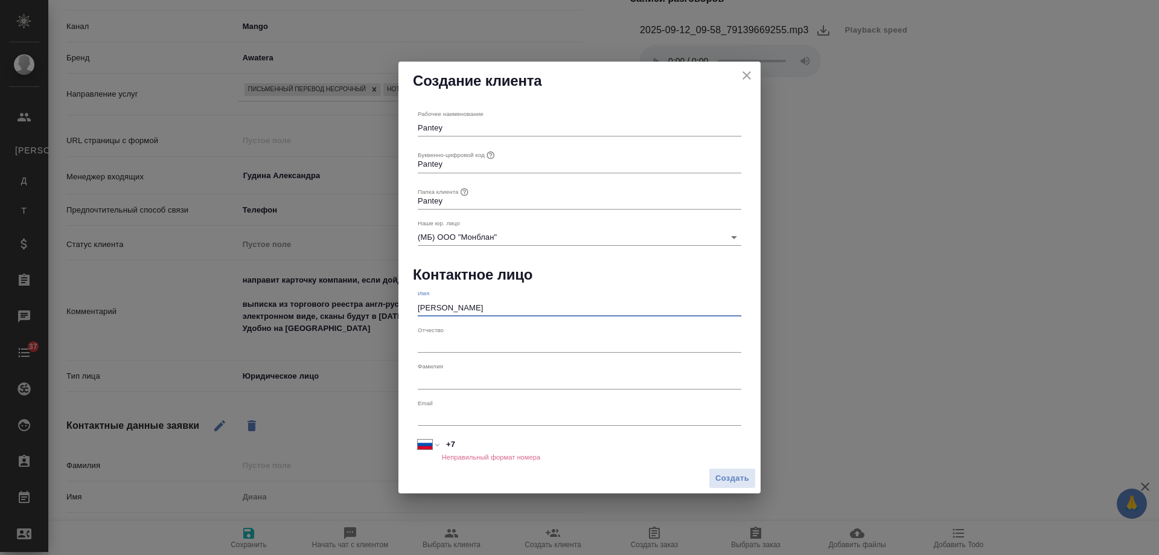
click at [435, 382] on input "text" at bounding box center [580, 380] width 324 height 17
paste input "[PERSON_NAME]"
type input "[PERSON_NAME]"
drag, startPoint x: 441, startPoint y: 308, endPoint x: 549, endPoint y: 310, distance: 108.1
click at [549, 310] on input "[PERSON_NAME]" at bounding box center [580, 307] width 324 height 17
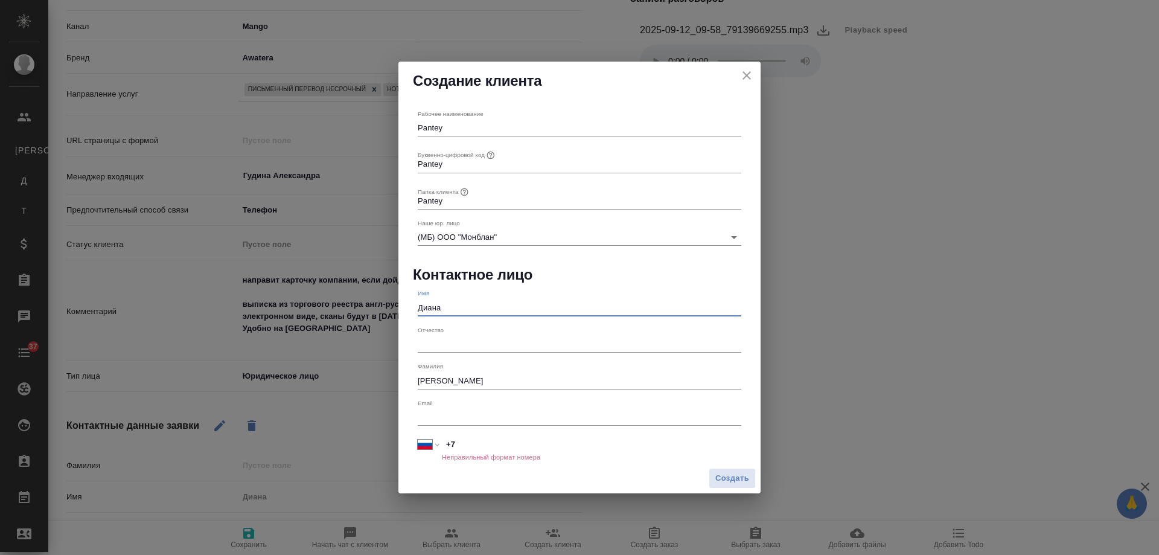
type input "Диана"
drag, startPoint x: 442, startPoint y: 380, endPoint x: 375, endPoint y: 375, distance: 67.7
click at [375, 375] on div "Создание клиента Рабочее наименование Pantey Буквенно-цифровой код [GEOGRAPHIC_…" at bounding box center [579, 277] width 1159 height 555
type input "Емкужева"
click at [733, 478] on span "Создать" at bounding box center [732, 478] width 34 height 14
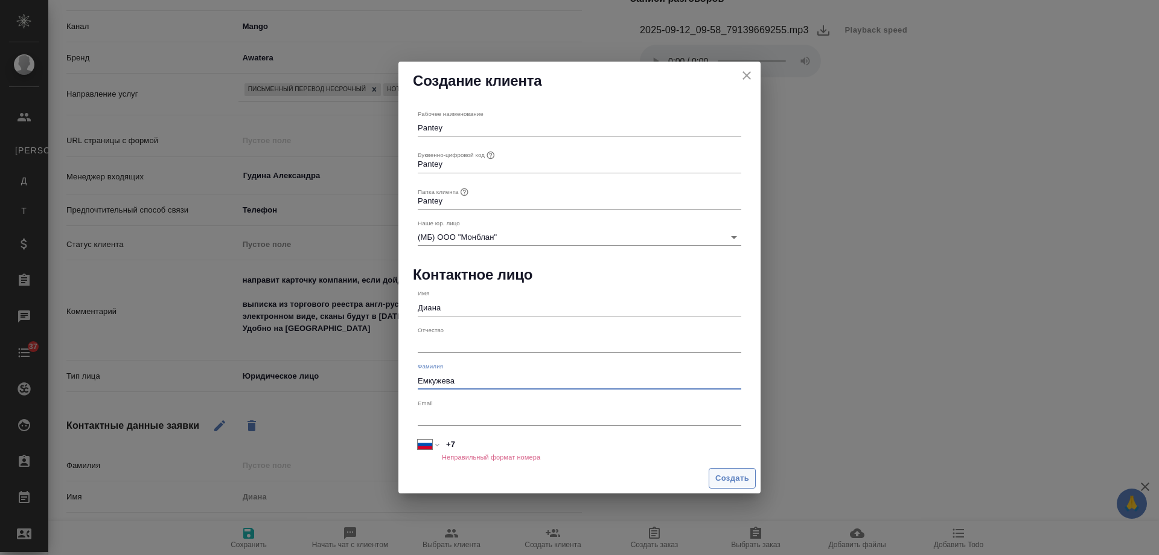
type textarea "x"
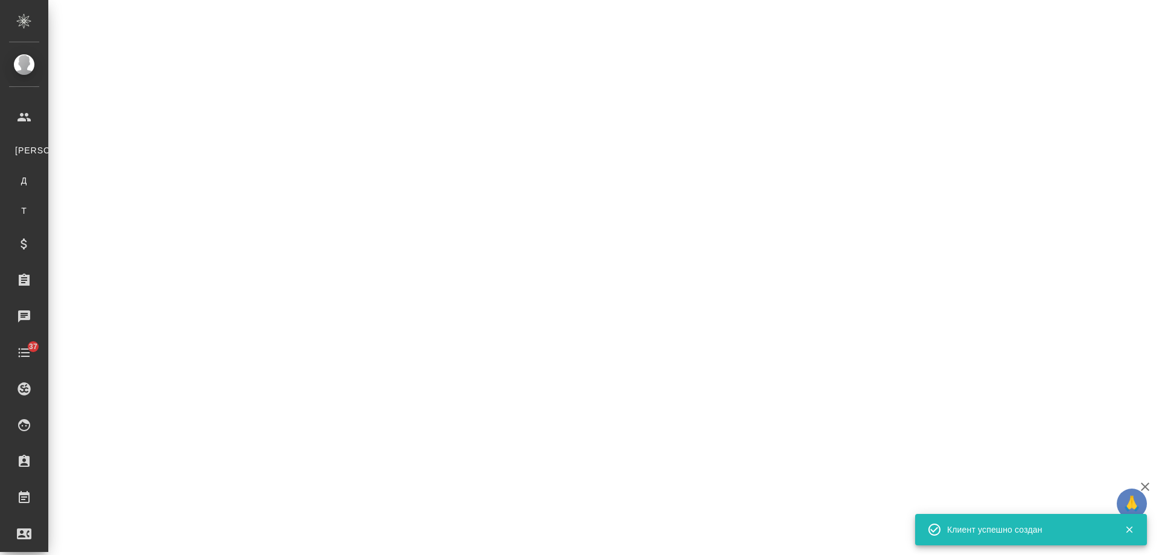
select select "RU"
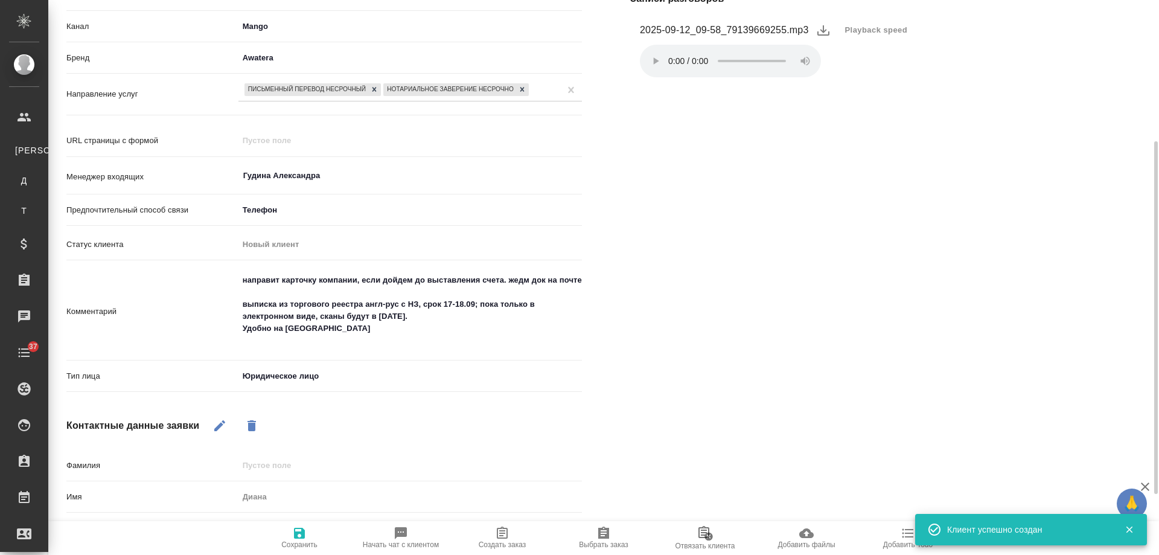
scroll to position [197, 0]
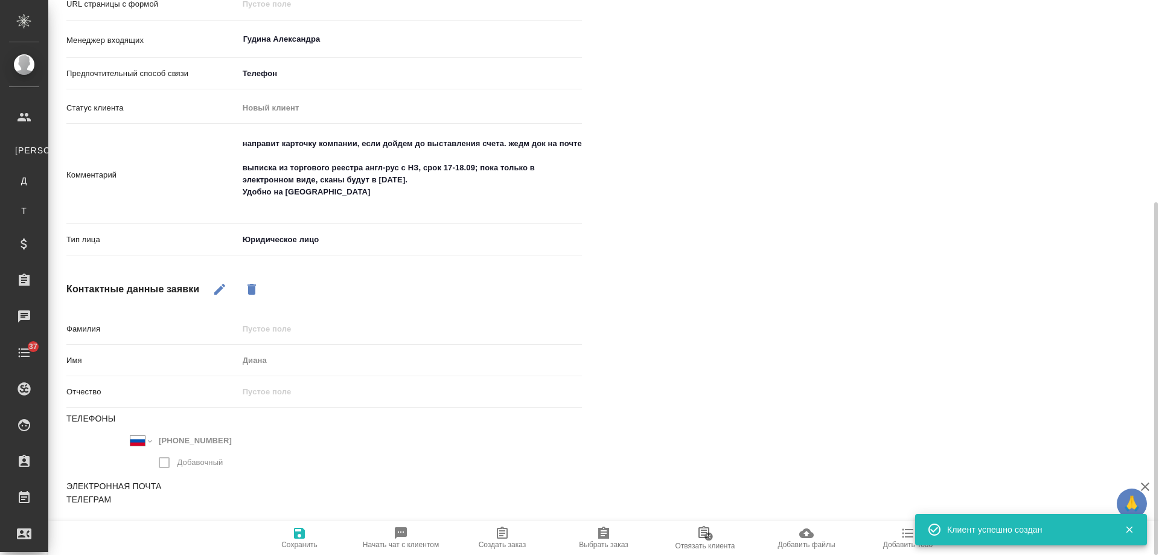
drag, startPoint x: 219, startPoint y: 281, endPoint x: 217, endPoint y: 344, distance: 62.8
click at [220, 284] on button "button" at bounding box center [219, 289] width 29 height 29
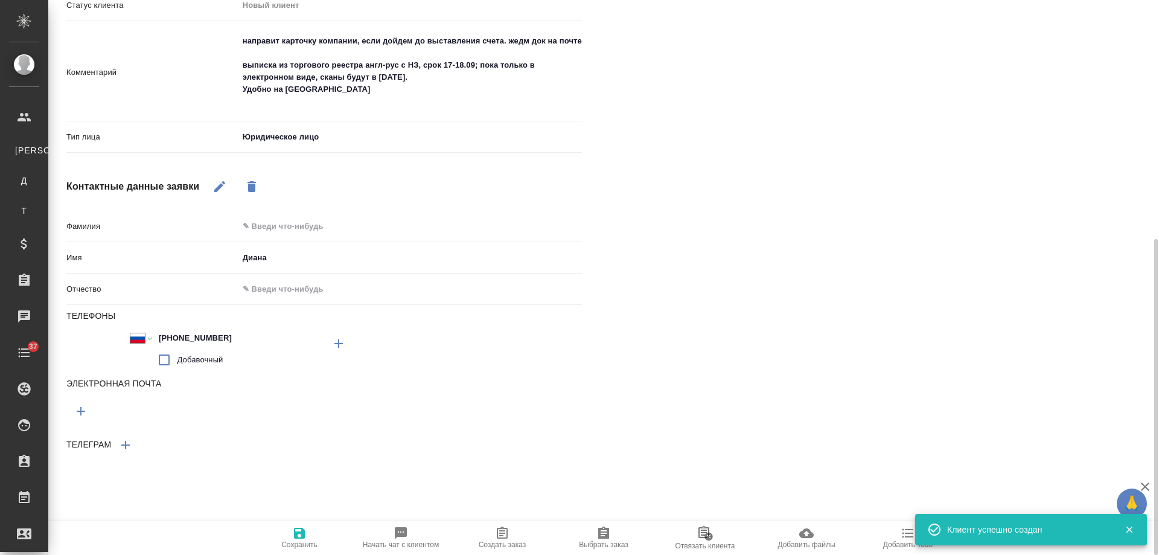
scroll to position [426, 0]
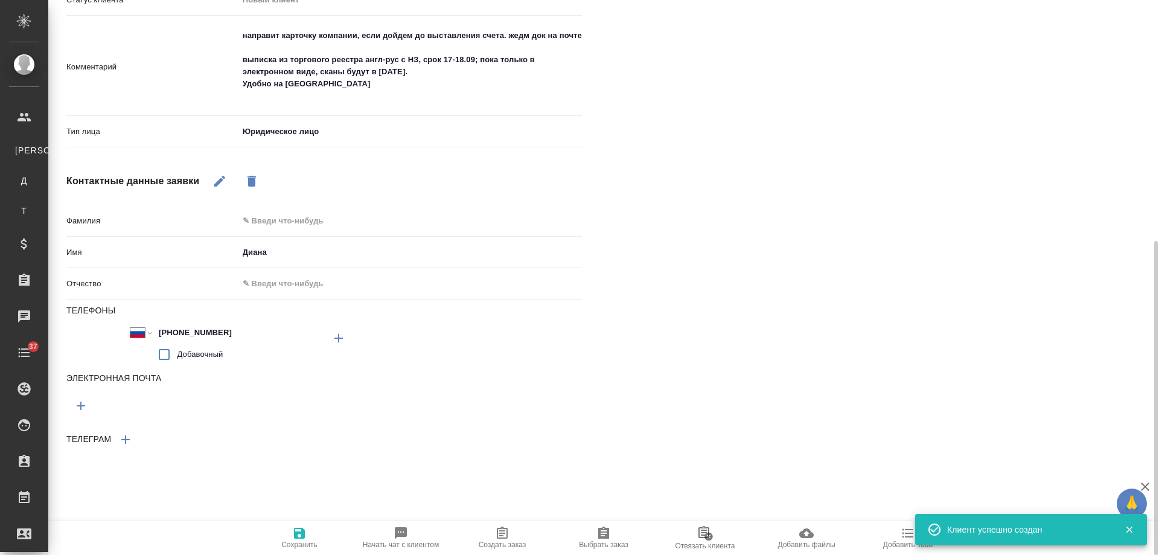
click at [78, 406] on icon "button" at bounding box center [81, 405] width 8 height 8
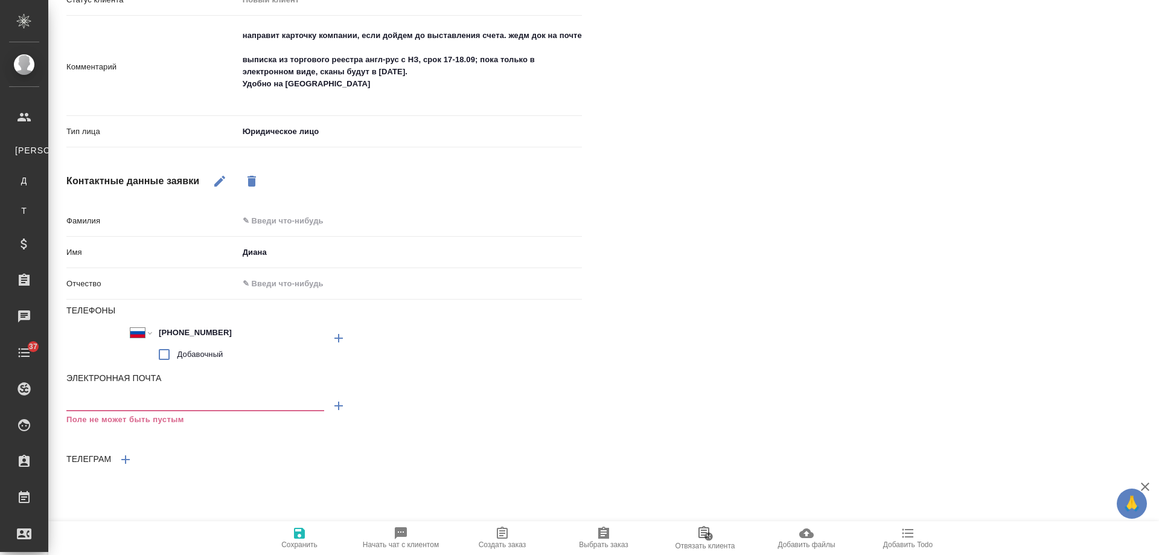
click at [133, 404] on input "text" at bounding box center [195, 403] width 258 height 15
paste input "[EMAIL_ADDRESS][DOMAIN_NAME]"
type textarea "x"
type input "[EMAIL_ADDRESS][DOMAIN_NAME]"
click at [289, 219] on input "text" at bounding box center [410, 221] width 342 height 18
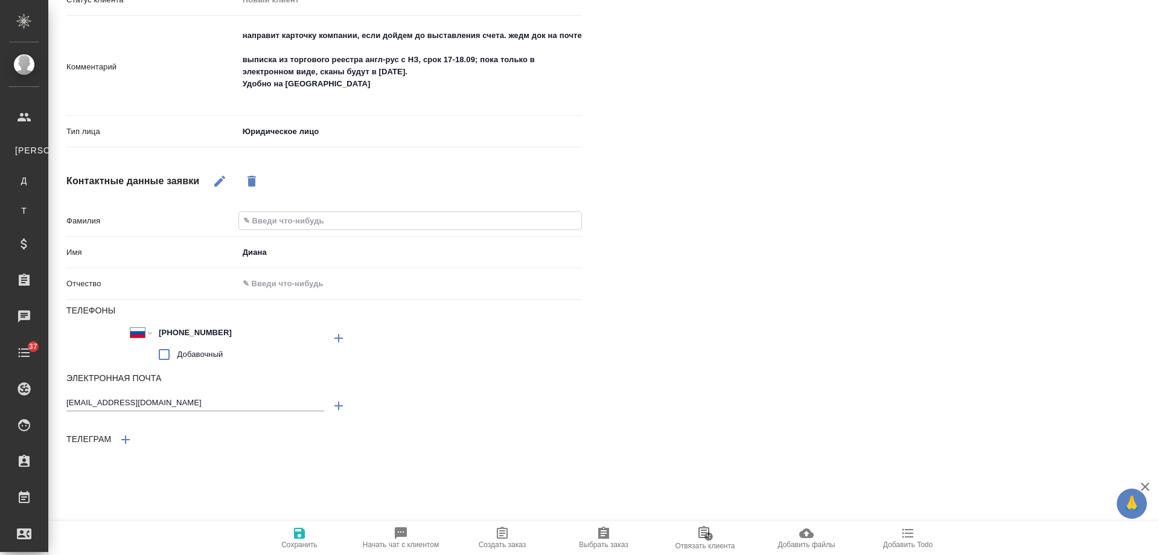
paste input "Емкужева"
type textarea "x"
type input "Емкужева"
click at [300, 535] on icon "button" at bounding box center [299, 533] width 14 height 14
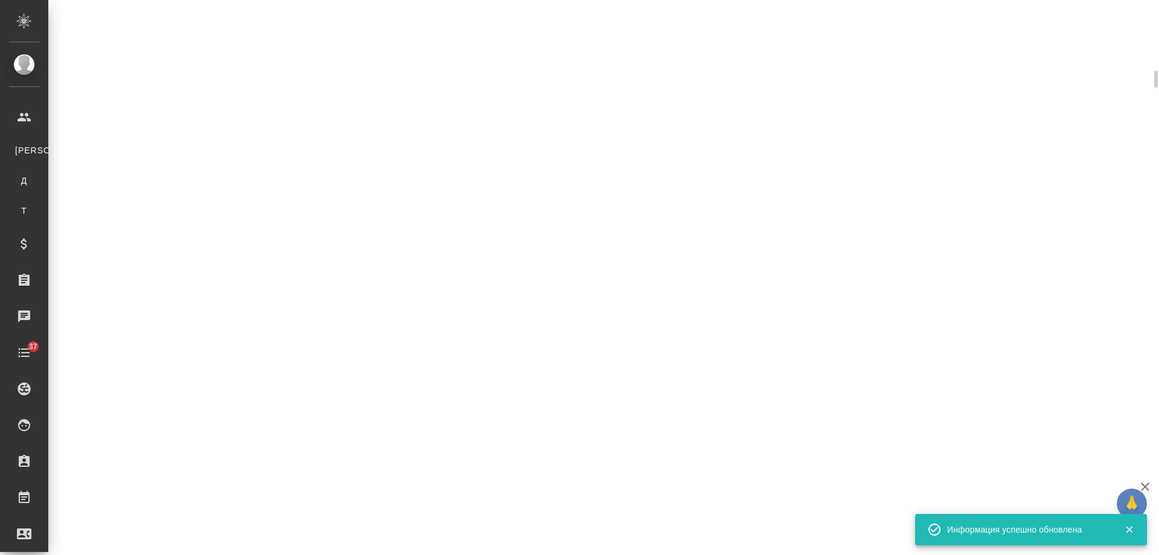
scroll to position [438, 0]
select select "RU"
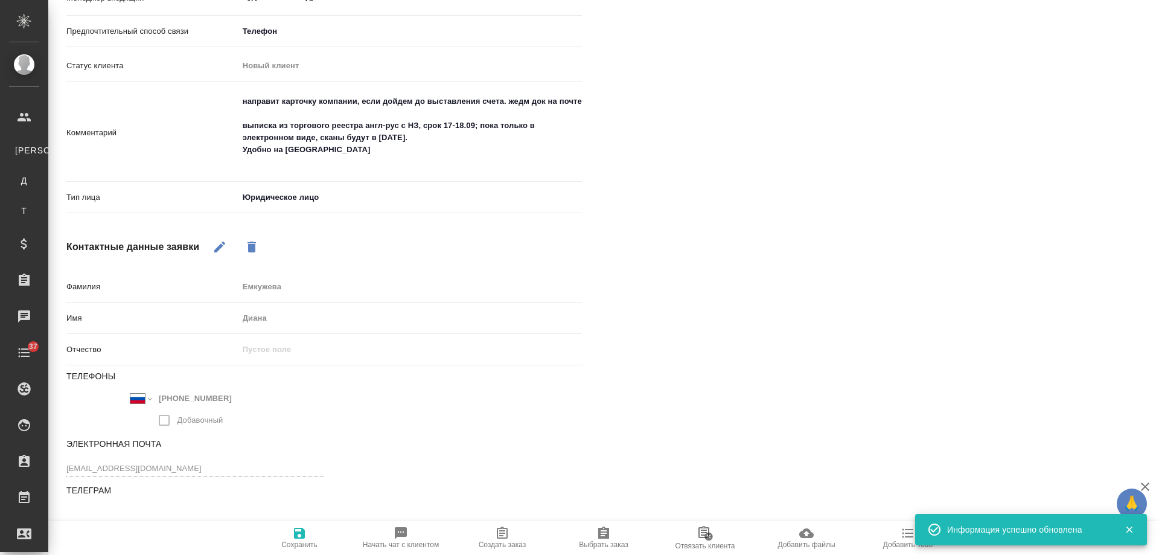
scroll to position [360, 0]
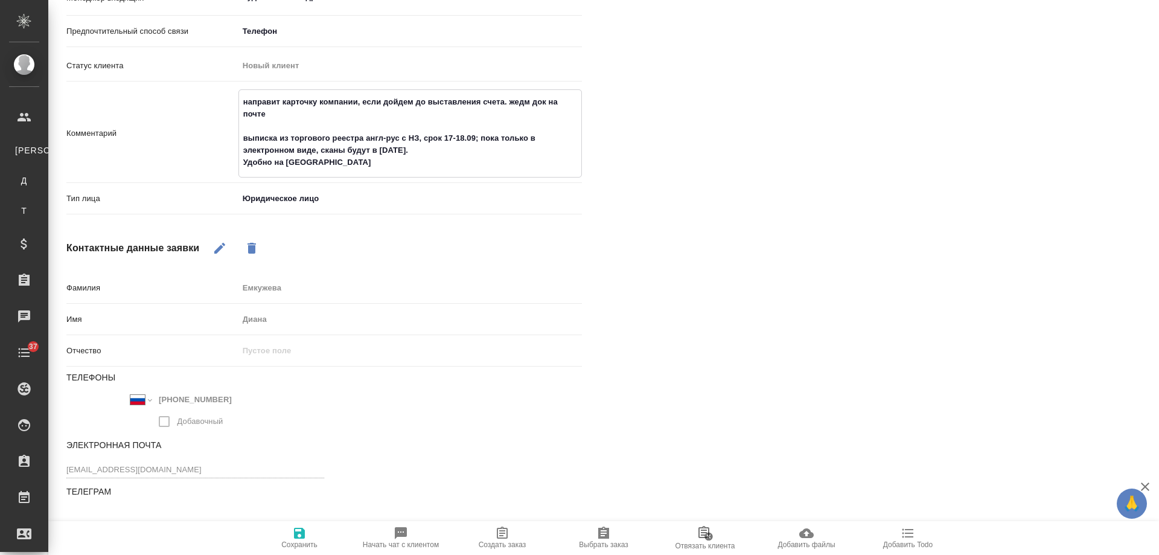
drag, startPoint x: 321, startPoint y: 164, endPoint x: 240, endPoint y: 142, distance: 83.2
click at [240, 142] on textarea "направит карточку компании, если дойдем до выставления счета. жедм док на почте…" at bounding box center [410, 132] width 342 height 81
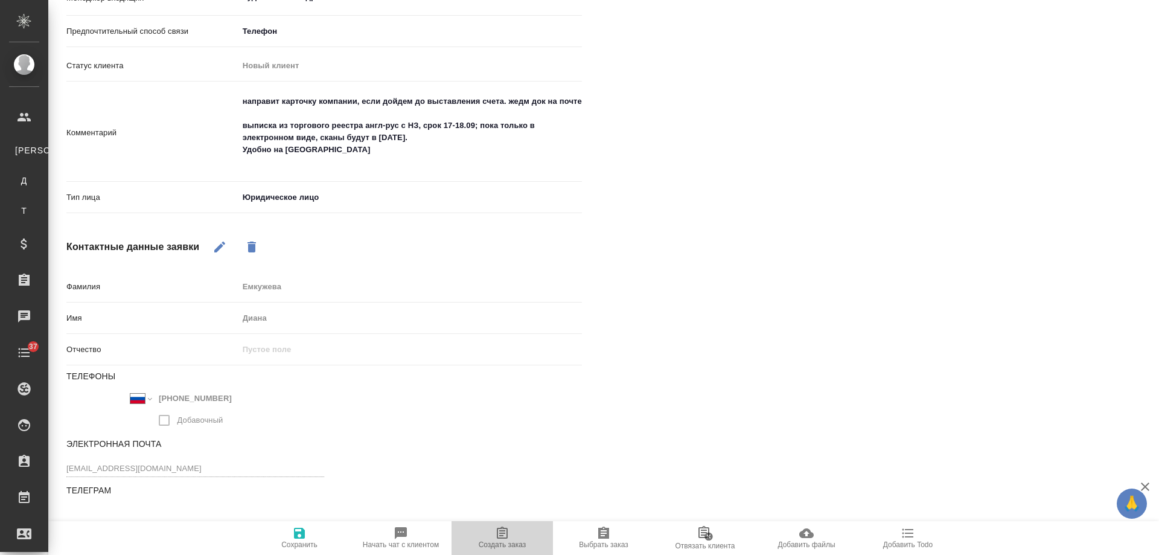
click at [503, 538] on icon "button" at bounding box center [502, 532] width 11 height 12
type textarea "x"
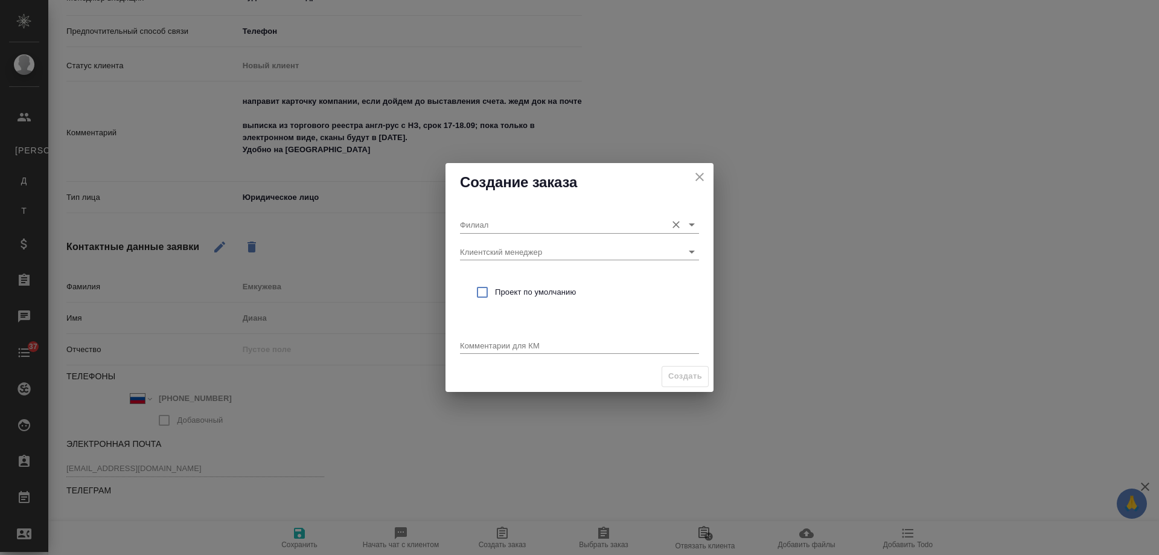
click at [506, 220] on input "Филиал" at bounding box center [560, 224] width 200 height 16
click at [516, 248] on p "Бабушкинская" at bounding box center [503, 250] width 66 height 12
type input "Бабушкинская"
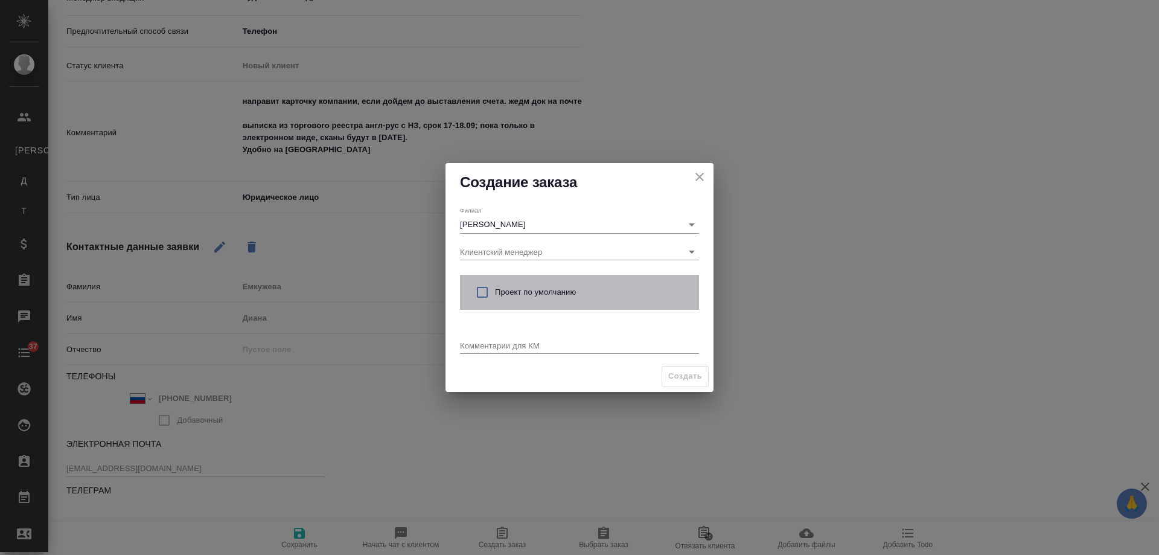
drag, startPoint x: 533, startPoint y: 293, endPoint x: 517, endPoint y: 348, distance: 57.9
click at [532, 293] on span "Проект по умолчанию" at bounding box center [592, 292] width 194 height 12
checkbox input "true"
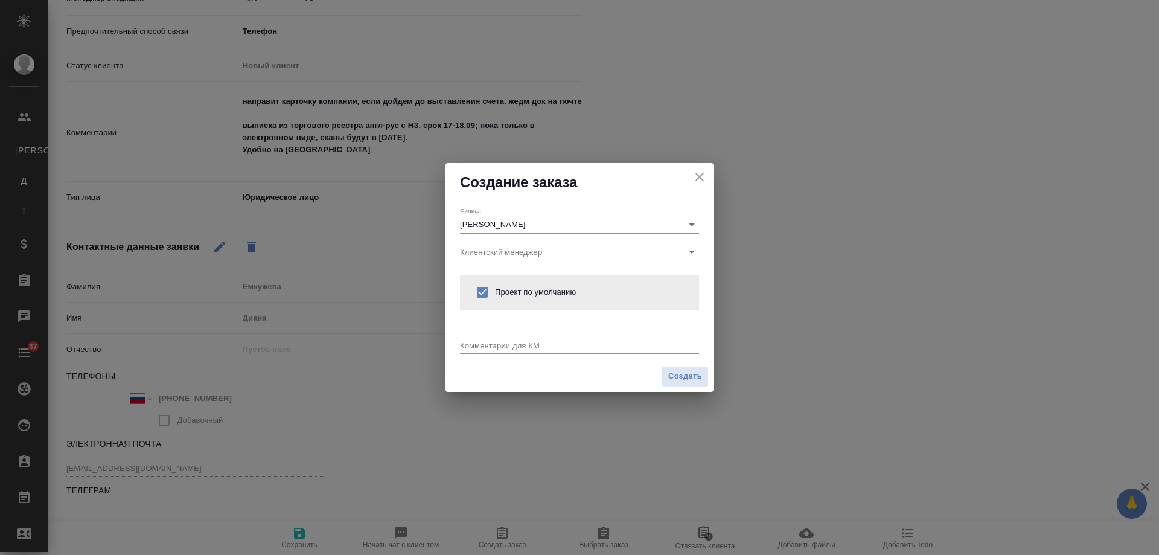
click at [512, 349] on textarea at bounding box center [579, 344] width 239 height 9
paste textarea "выписка из торгового реестра англ-рус с НЗ, срок 17-18.09; пока только в электр…"
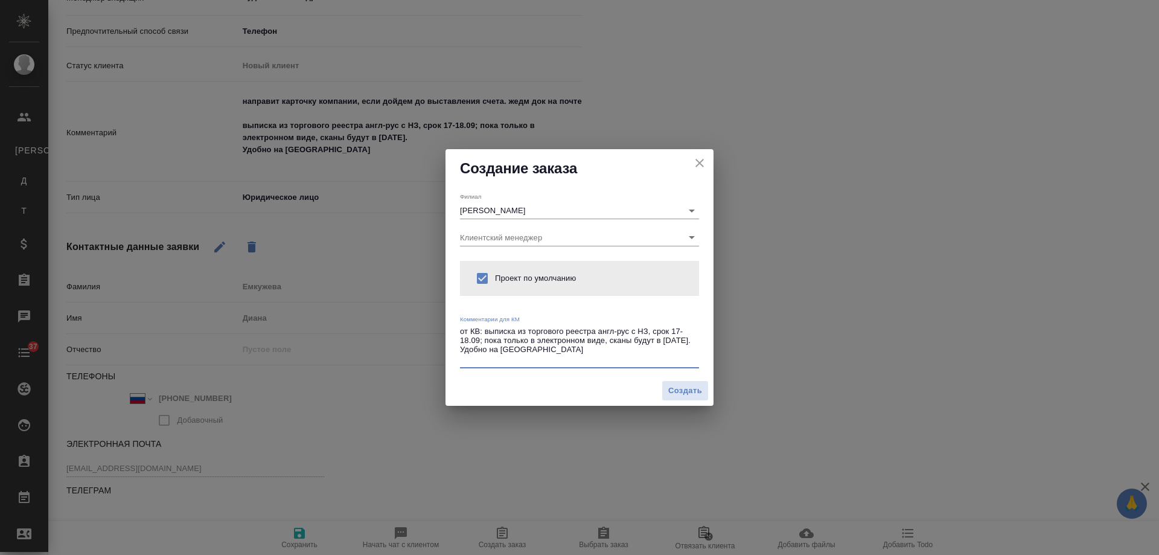
type textarea "от КВ: выписка из торгового реестра англ-рус с НЗ, срок 17-18.09; пока только в…"
click at [557, 359] on textarea "от КВ: выписка из торгового реестра англ-рус с НЗ, срок 17-18.09; пока только в…" at bounding box center [579, 345] width 239 height 37
click at [686, 387] on span "Создать" at bounding box center [685, 391] width 34 height 14
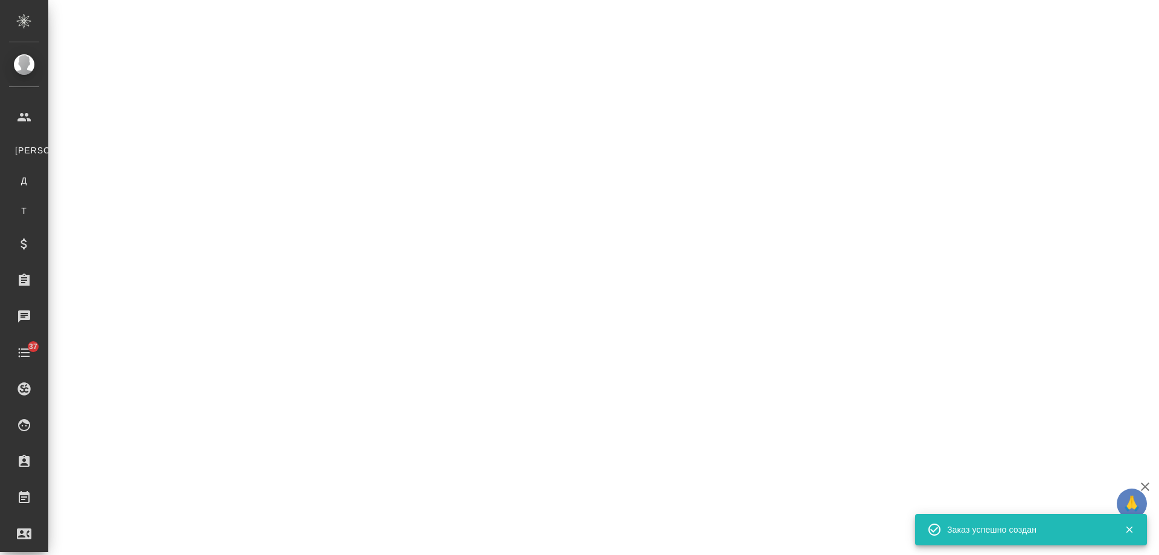
select select "RU"
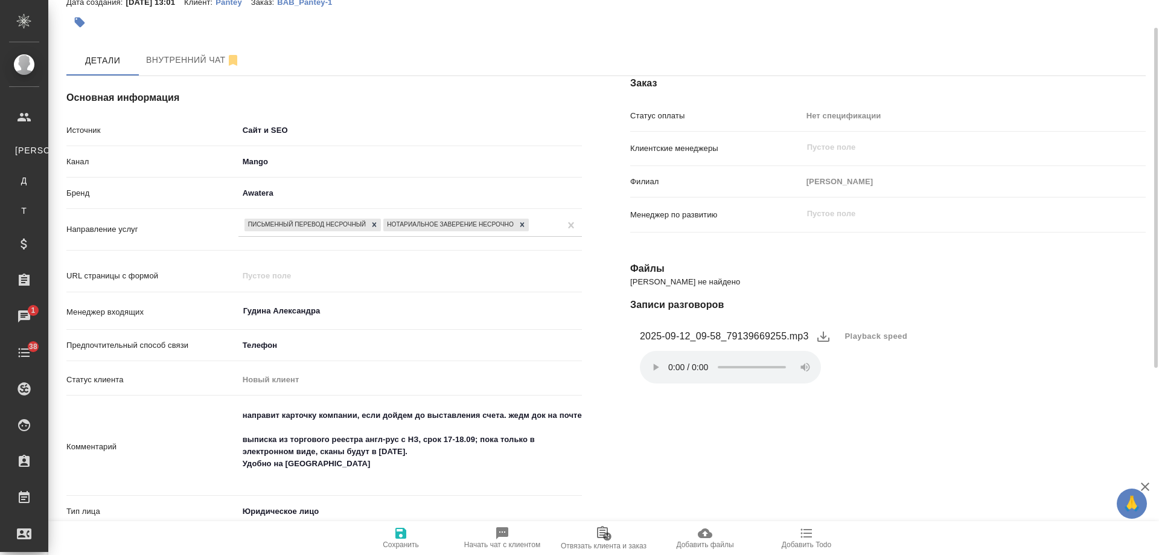
scroll to position [0, 0]
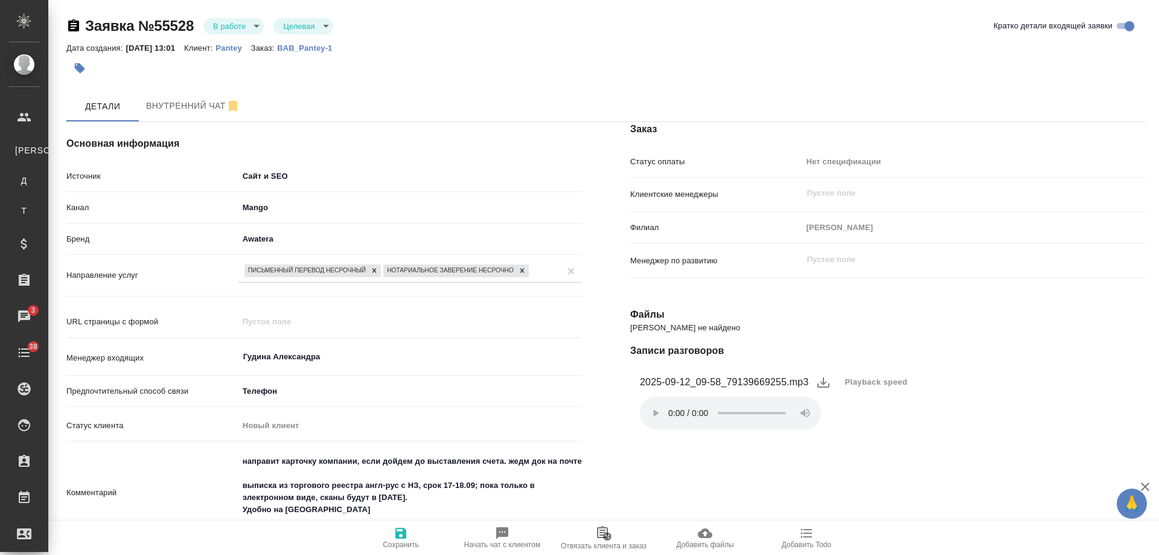
type textarea "x"
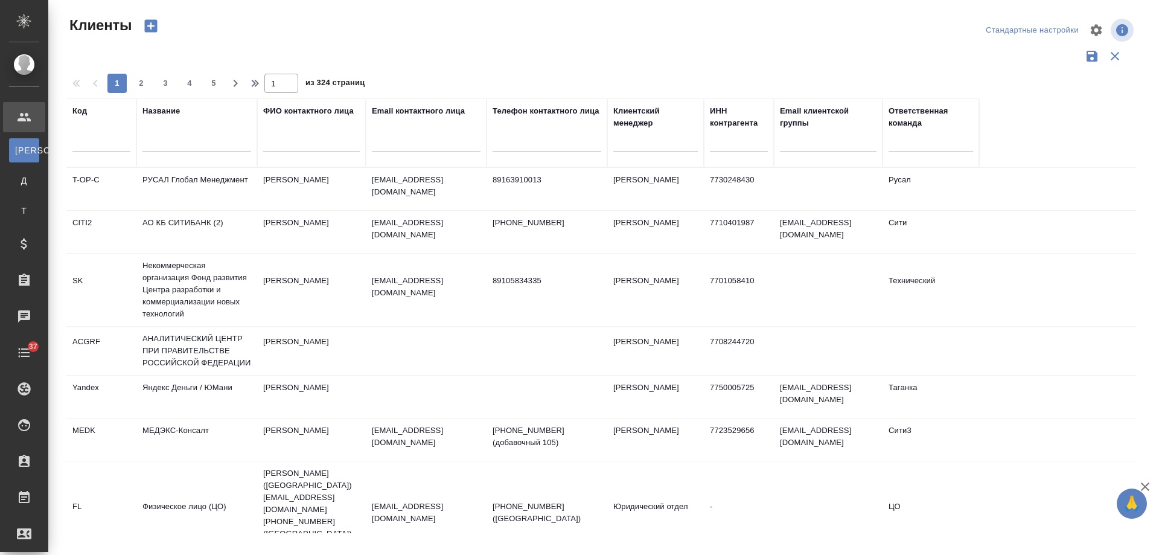
select select "RU"
click at [408, 144] on input "text" at bounding box center [426, 144] width 109 height 15
paste input "[EMAIL_ADDRESS][DOMAIN_NAME]"
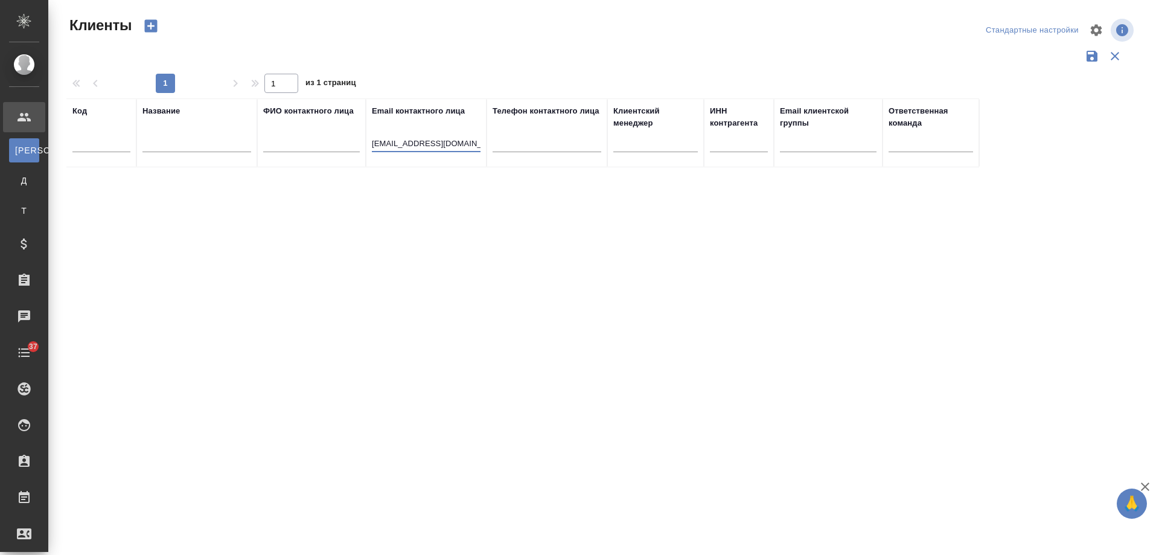
drag, startPoint x: 411, startPoint y: 145, endPoint x: 130, endPoint y: 136, distance: 281.5
click at [130, 136] on tr "Код Название ФИО контактного лица Email контактного лица [EMAIL_ADDRESS][DOMAIN…" at bounding box center [522, 132] width 913 height 69
type input "@[DOMAIN_NAME]"
click at [225, 146] on input "text" at bounding box center [196, 144] width 109 height 15
paste input "[EMAIL_ADDRESS][DOMAIN_NAME]"
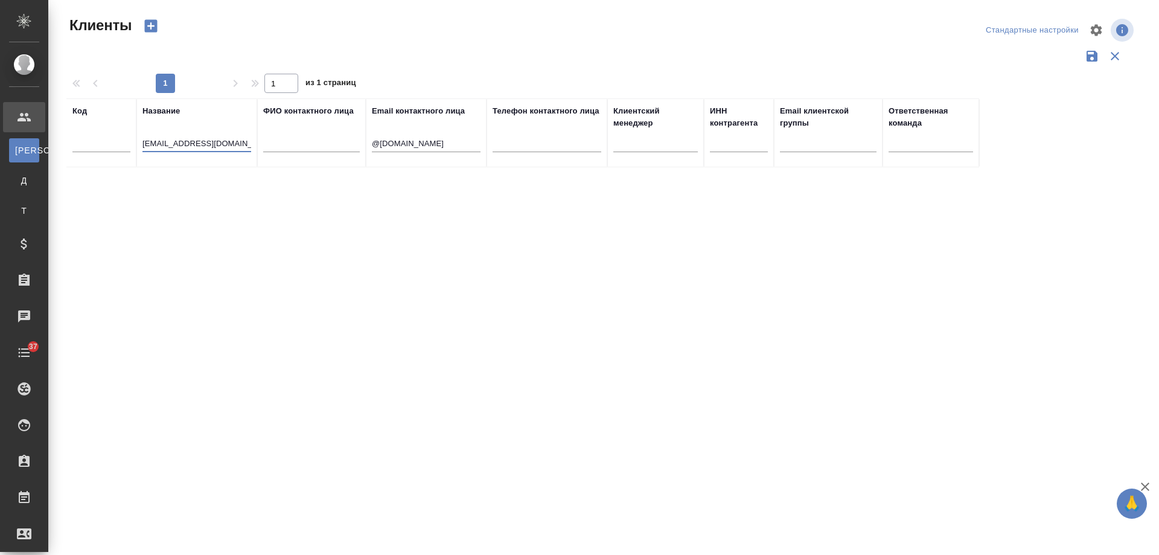
type input "[EMAIL_ADDRESS][DOMAIN_NAME]"
click at [227, 144] on tr "Код Название [EMAIL_ADDRESS][DOMAIN_NAME] ФИО контактного лица Email контактног…" at bounding box center [522, 132] width 913 height 69
drag, startPoint x: 214, startPoint y: 144, endPoint x: 244, endPoint y: 144, distance: 30.2
click at [244, 144] on input "[EMAIL_ADDRESS][DOMAIN_NAME]" at bounding box center [196, 144] width 109 height 15
drag, startPoint x: 191, startPoint y: 144, endPoint x: 109, endPoint y: 144, distance: 82.7
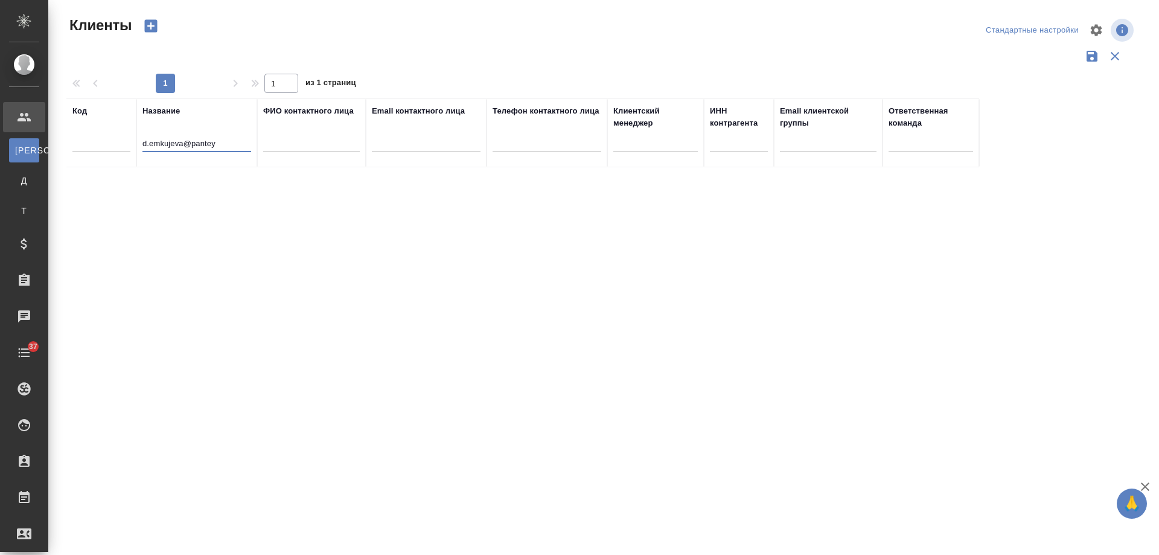
click at [109, 144] on tr "Код Название d.emkujeva@pantey ФИО контактного лица Email контактного лица Теле…" at bounding box center [522, 132] width 913 height 69
type input "pantey"
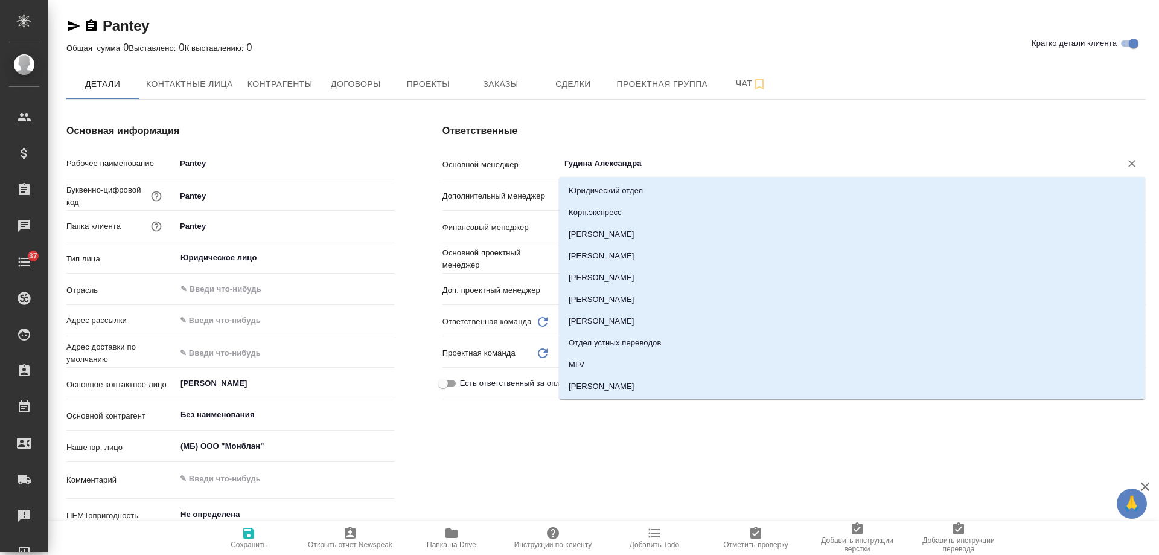
click at [424, 167] on div "Ответственные Основной менеджер Гудина Александра ​ Дополнительный менеджер ​ Ф…" at bounding box center [794, 348] width 752 height 496
drag, startPoint x: 632, startPoint y: 451, endPoint x: 354, endPoint y: 467, distance: 278.7
click at [624, 451] on div "Ответственные Основной менеджер ​ Дополнительный менеджер ​ Финансовый менеджер…" at bounding box center [794, 348] width 752 height 496
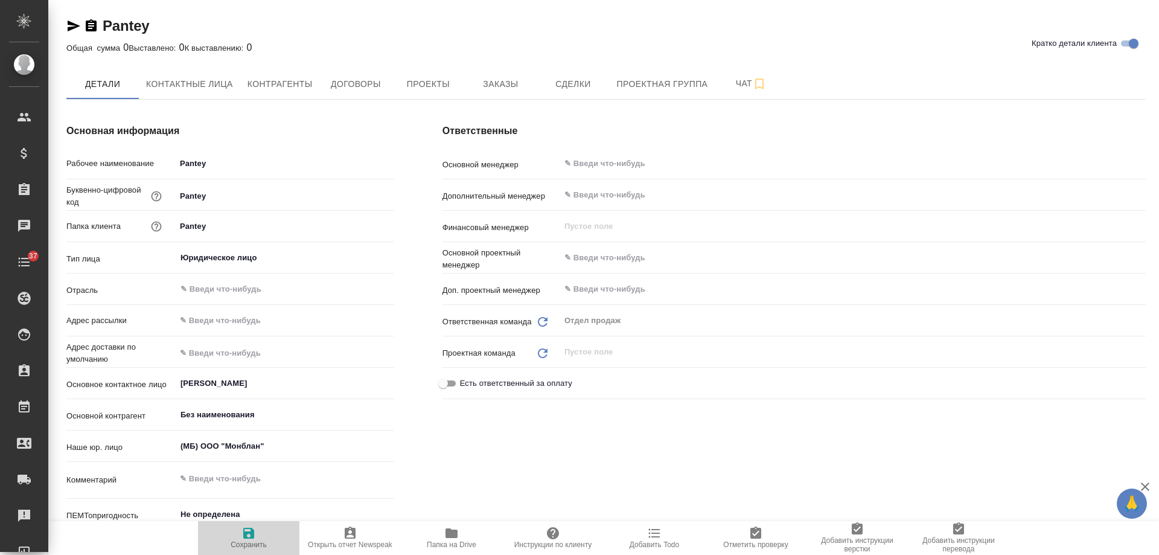
click at [255, 536] on icon "button" at bounding box center [248, 533] width 14 height 14
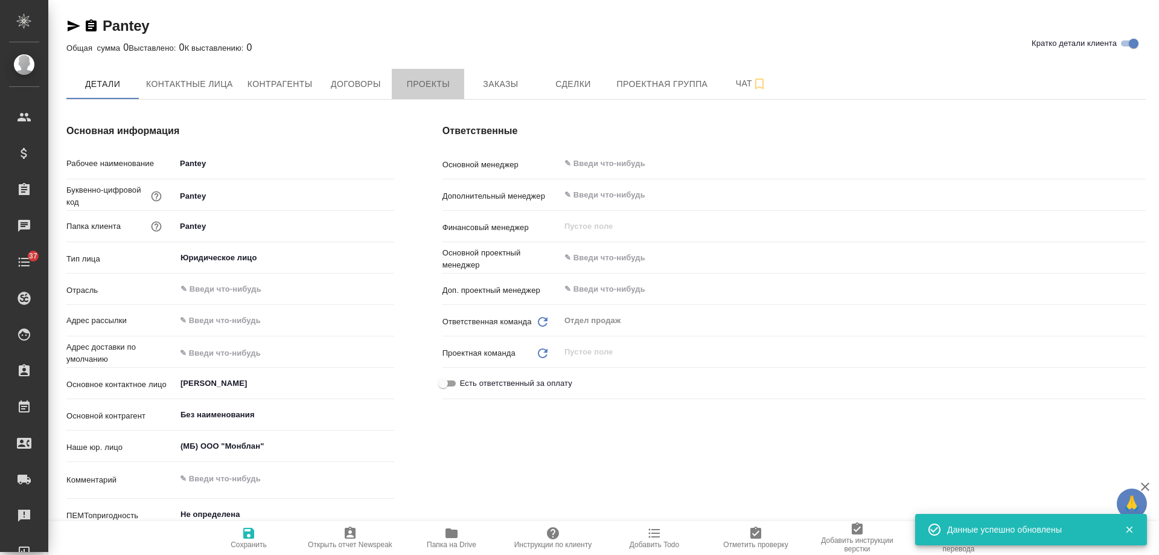
drag, startPoint x: 409, startPoint y: 92, endPoint x: 880, endPoint y: 220, distance: 488.1
click at [412, 92] on button "Проекты" at bounding box center [428, 84] width 72 height 30
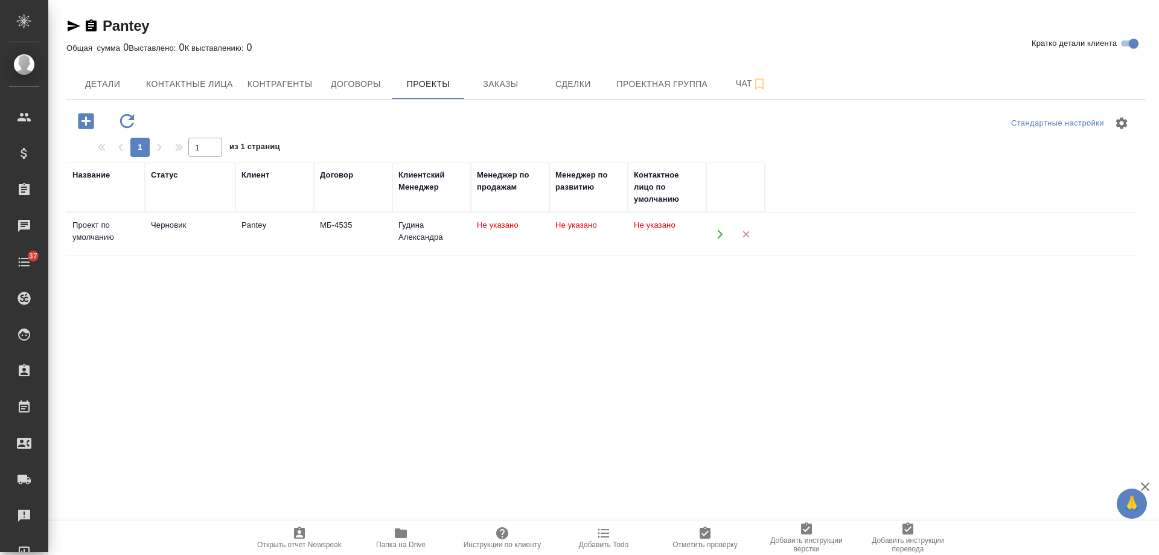
click at [712, 235] on button "button" at bounding box center [720, 234] width 25 height 25
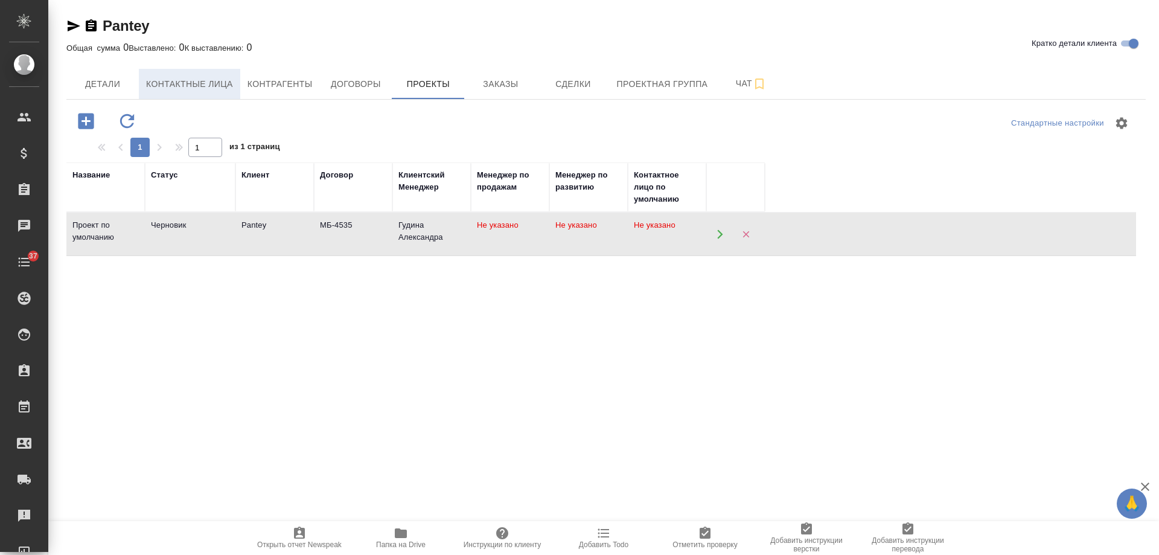
click at [193, 85] on span "Контактные лица" at bounding box center [189, 84] width 87 height 15
select select "RU"
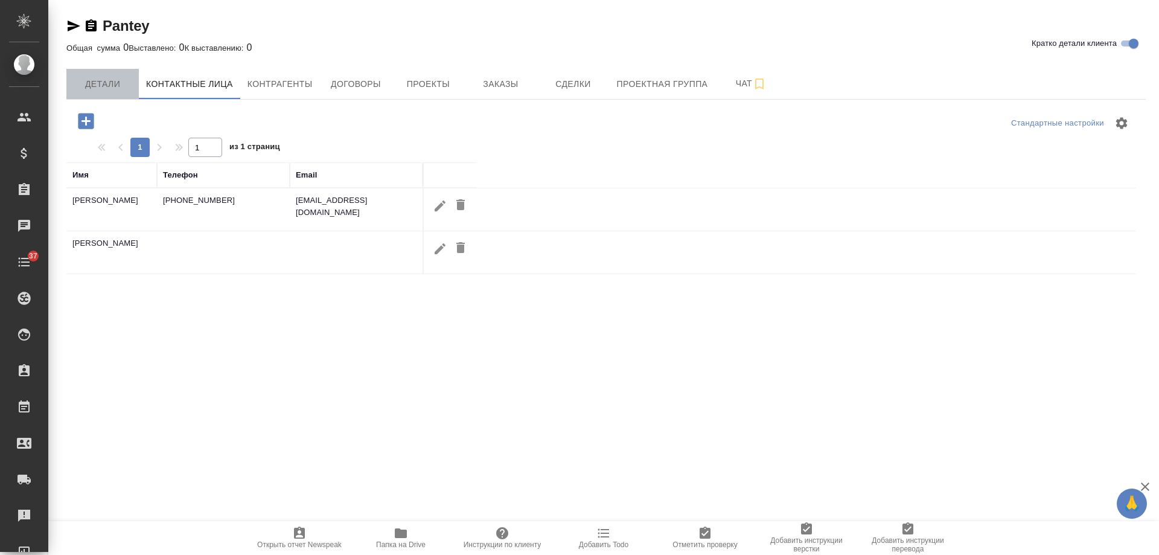
click at [107, 83] on span "Детали" at bounding box center [103, 84] width 58 height 15
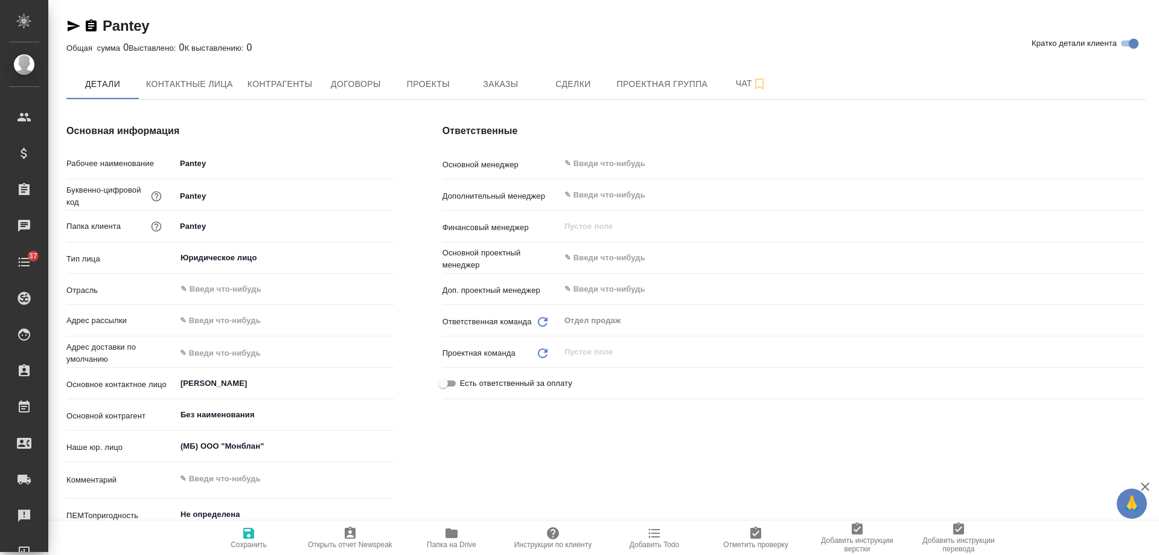
type textarea "x"
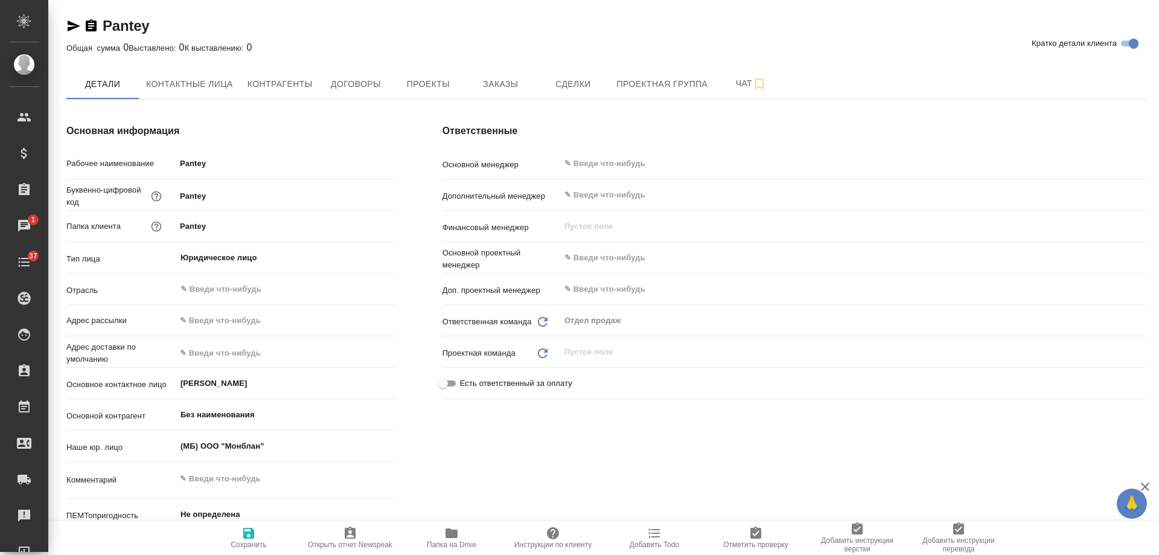
type textarea "x"
click at [94, 24] on icon "button" at bounding box center [91, 26] width 14 height 14
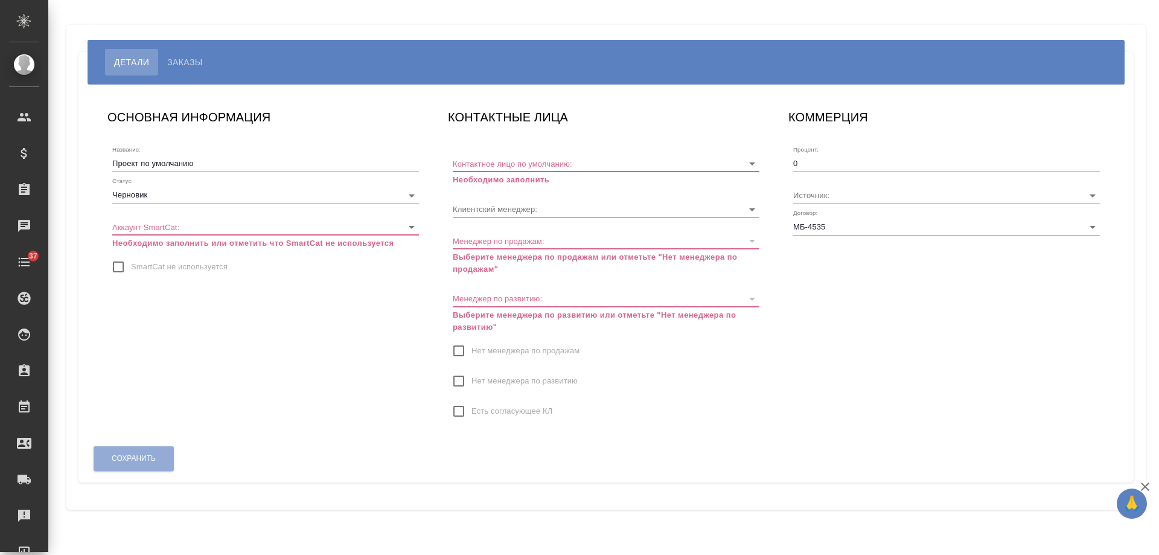
type input "Гудина Александра"
drag, startPoint x: 187, startPoint y: 267, endPoint x: 540, endPoint y: 327, distance: 357.6
click at [188, 267] on span "SmartCat не используется" at bounding box center [179, 267] width 97 height 12
click at [131, 267] on input "SmartCat не используется" at bounding box center [118, 266] width 25 height 25
checkbox input "true"
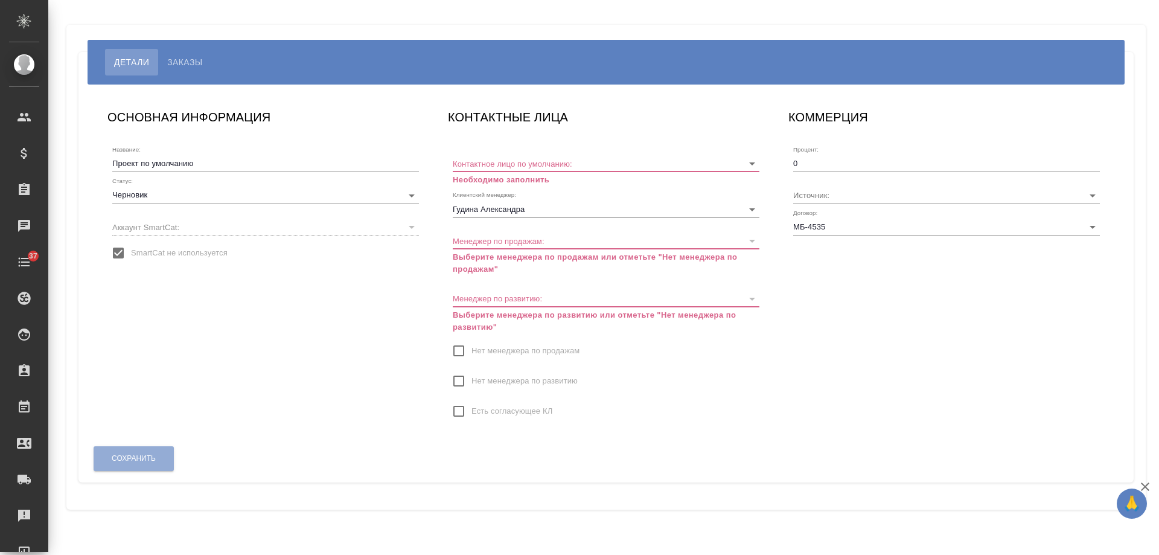
click at [492, 345] on label "Нет менеджера по продажам" at bounding box center [512, 350] width 133 height 25
click at [471, 345] on input "Нет менеджера по продажам" at bounding box center [458, 350] width 25 height 25
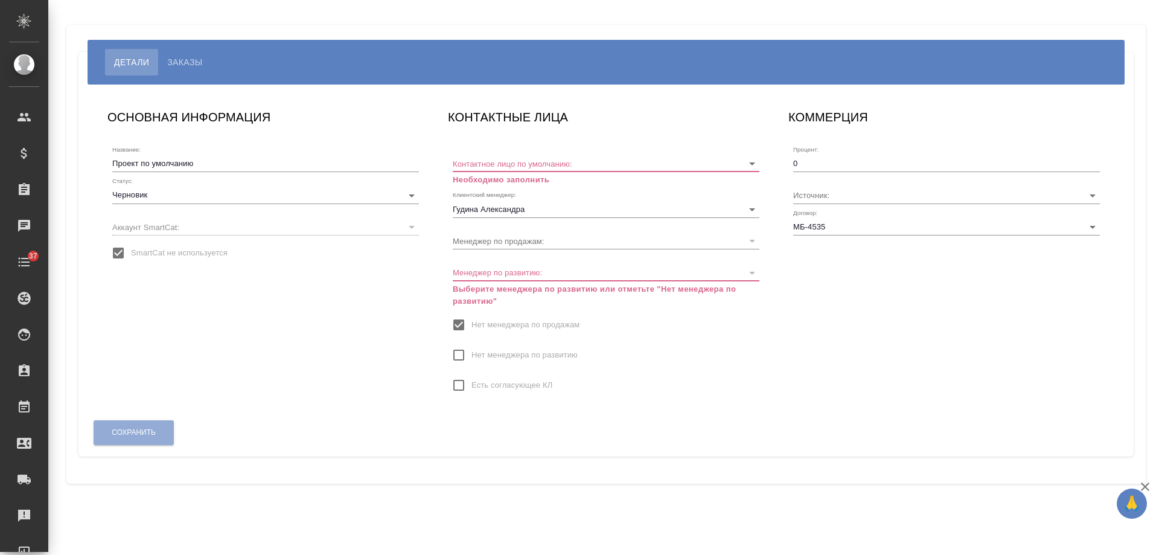
click at [486, 353] on span "Нет менеджера по развитию" at bounding box center [524, 355] width 106 height 12
click at [471, 353] on input "Нет менеджера по развитию" at bounding box center [458, 354] width 25 height 25
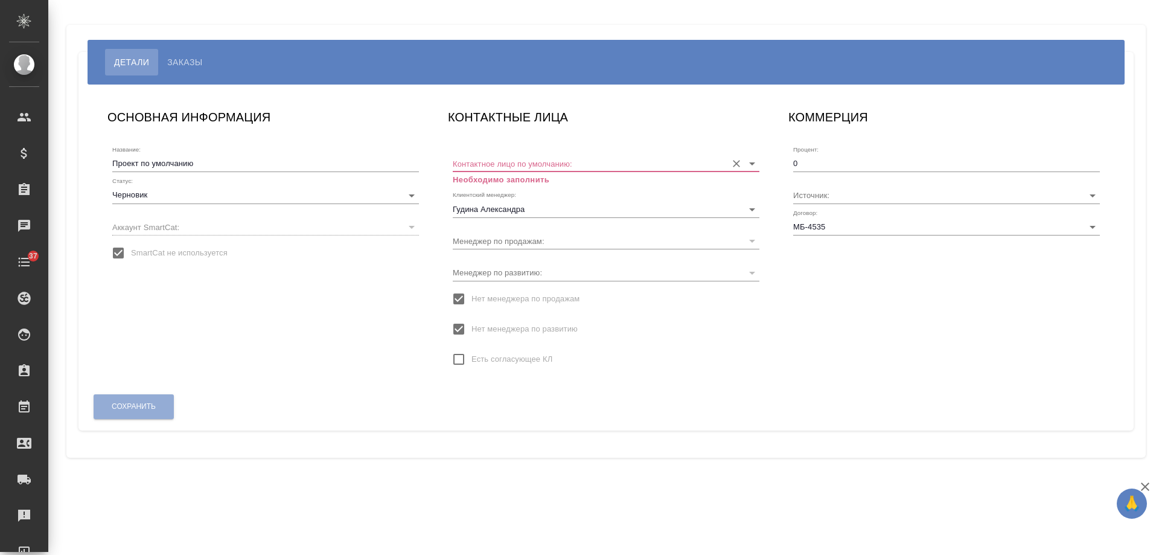
click at [496, 165] on input "Контактное лицо по умолчанию:" at bounding box center [587, 163] width 268 height 16
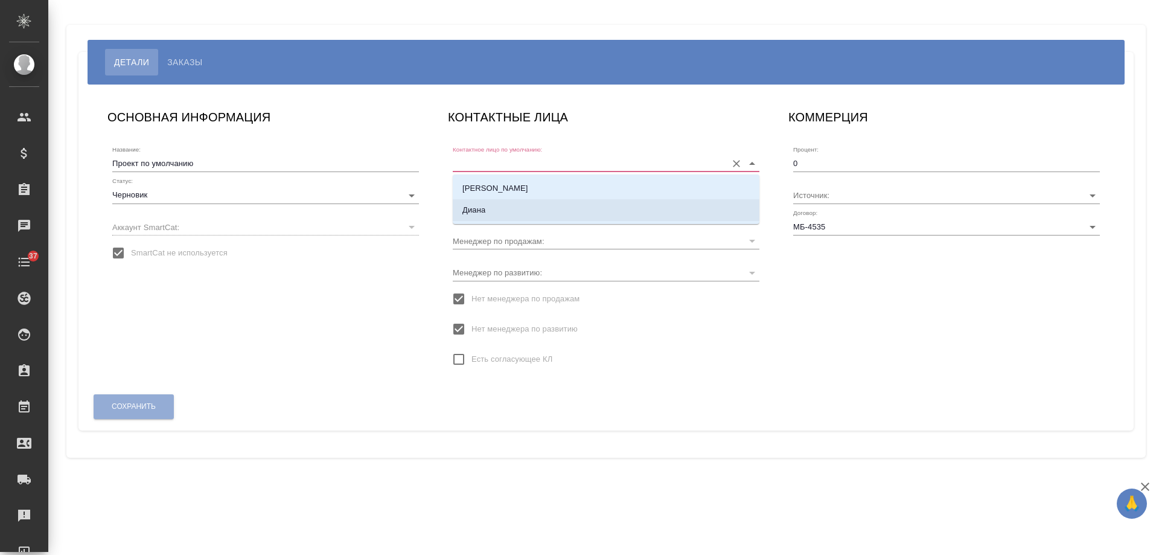
click at [485, 206] on p "Диана" at bounding box center [473, 210] width 23 height 12
type input "Диана"
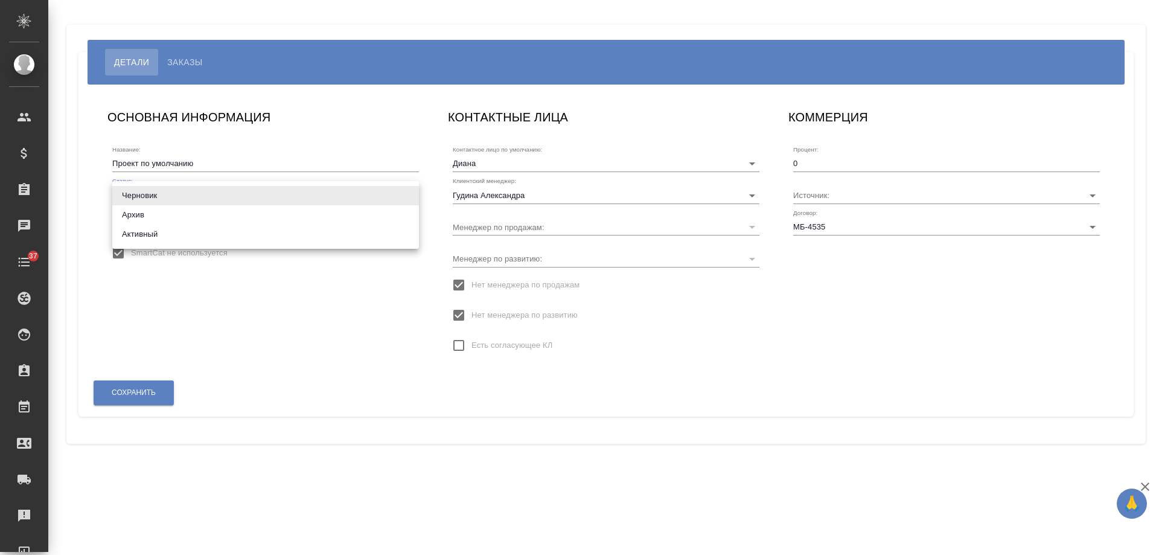
click at [165, 199] on body "🙏 .cls-1 fill:#fff; AWATERA [PERSON_NAME] Спецификации Заказы 0 Чаты 37 Todo Пр…" at bounding box center [579, 277] width 1159 height 555
click at [150, 231] on li "Активный" at bounding box center [265, 234] width 307 height 19
type input "active"
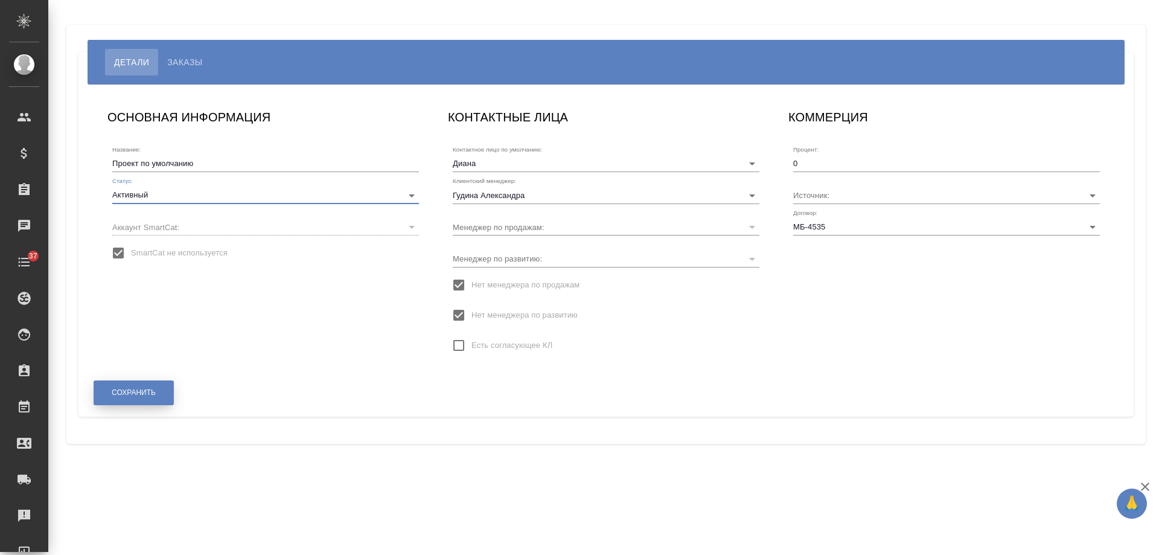
click at [148, 392] on span "Сохранить" at bounding box center [134, 393] width 44 height 10
click at [135, 394] on span "Сохранить" at bounding box center [134, 393] width 44 height 10
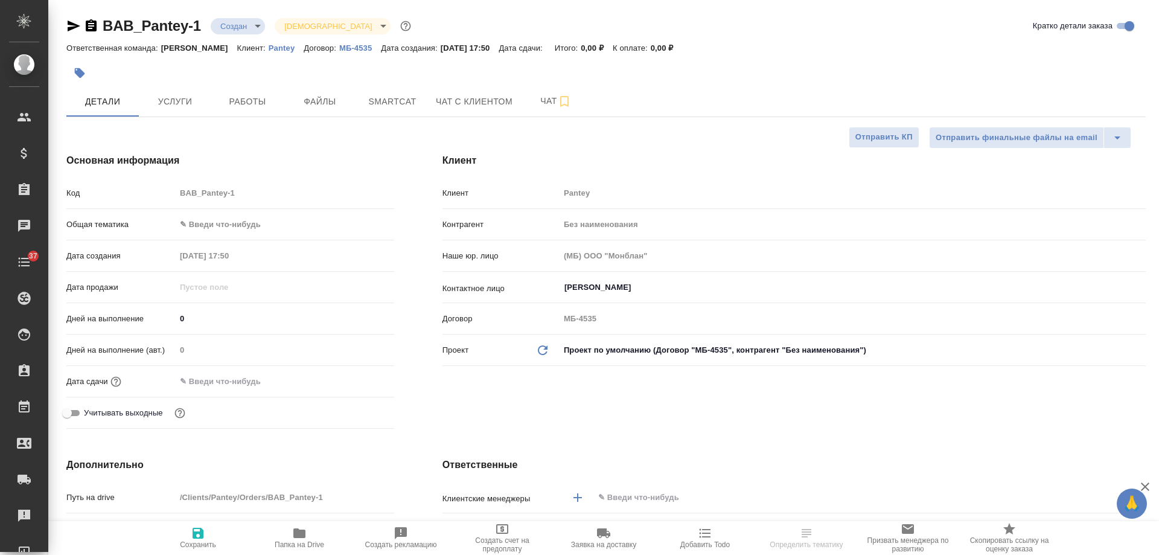
select select "RU"
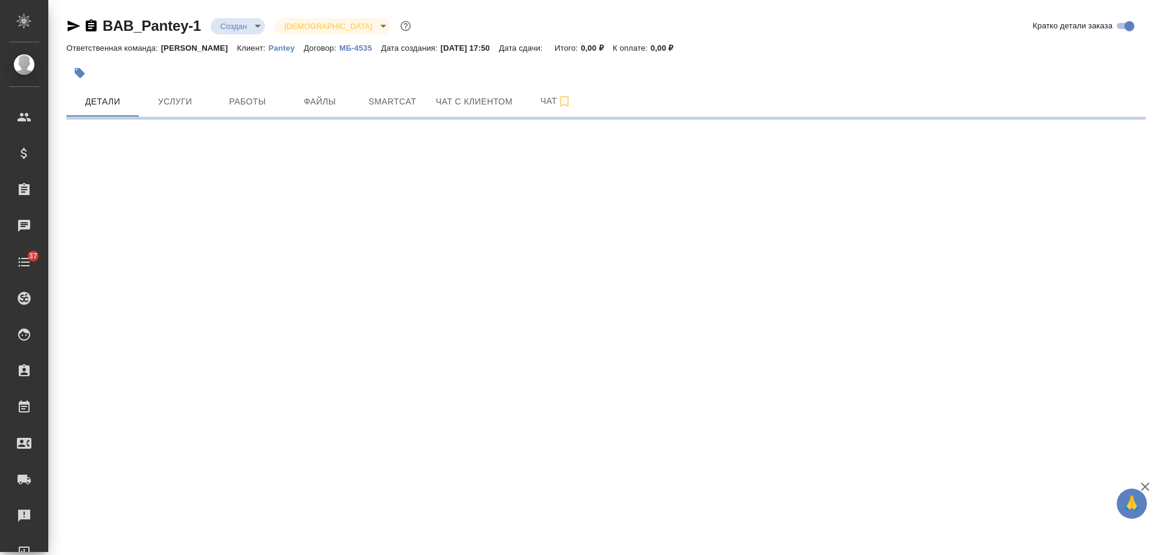
select select "RU"
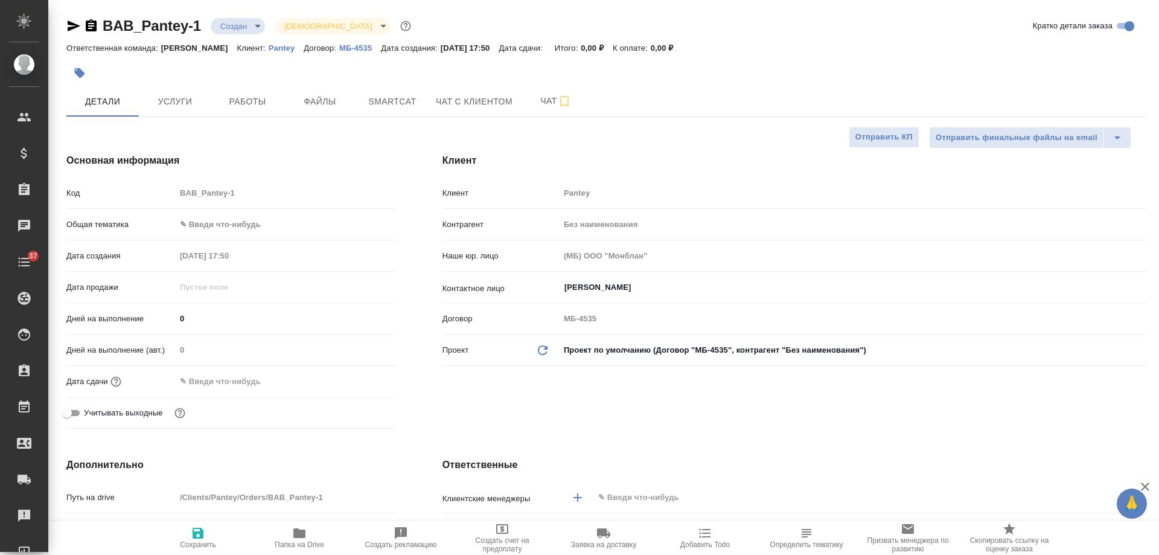
type textarea "x"
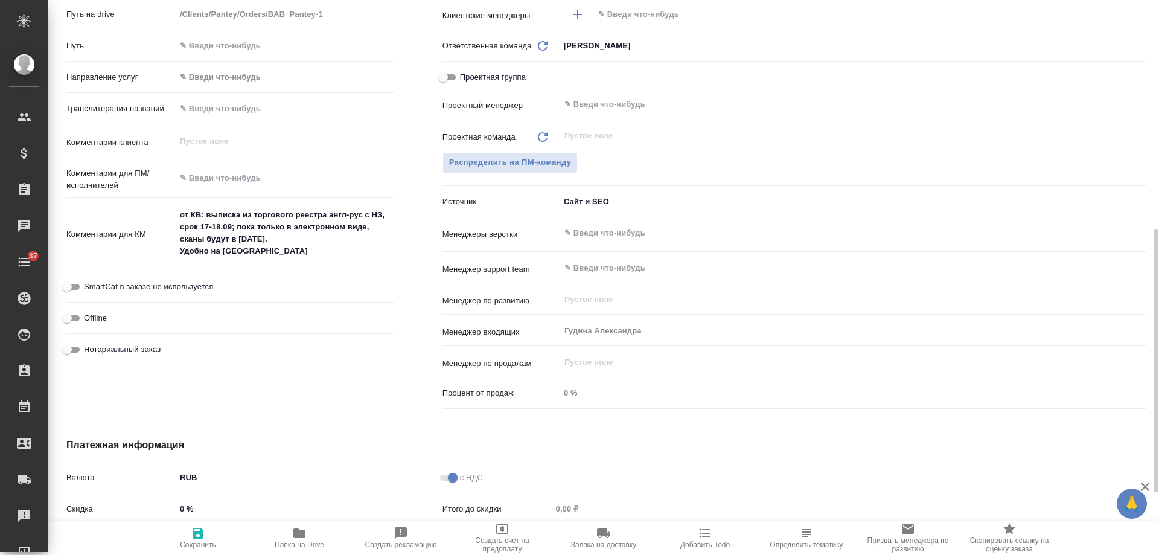
click at [135, 347] on span "Нотариальный заказ" at bounding box center [122, 349] width 77 height 12
click at [89, 347] on input "Нотариальный заказ" at bounding box center [66, 349] width 43 height 14
checkbox input "true"
type textarea "x"
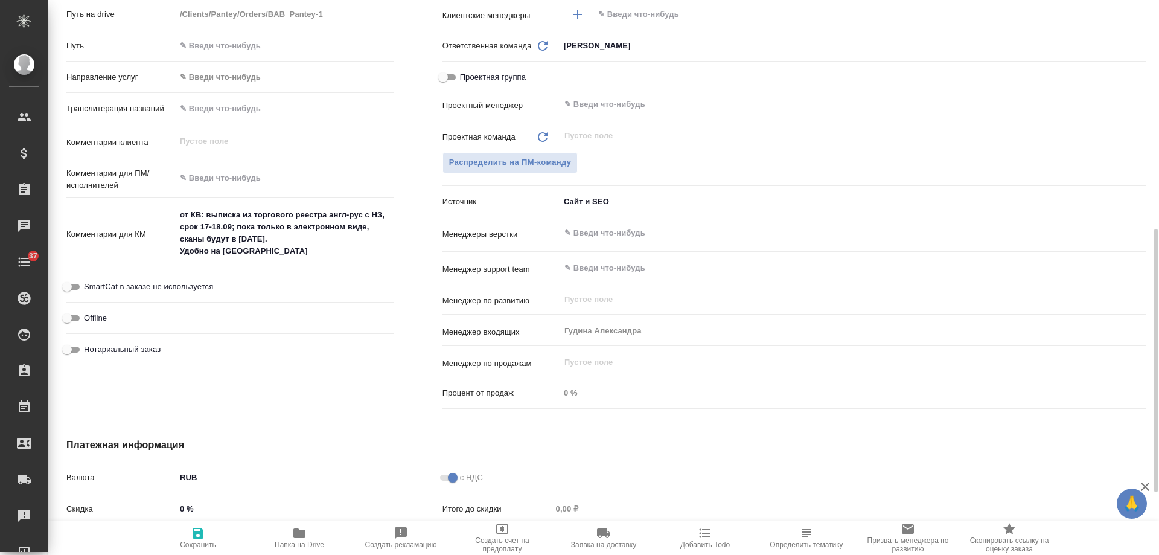
type textarea "x"
click at [202, 539] on icon "button" at bounding box center [198, 533] width 14 height 14
type textarea "x"
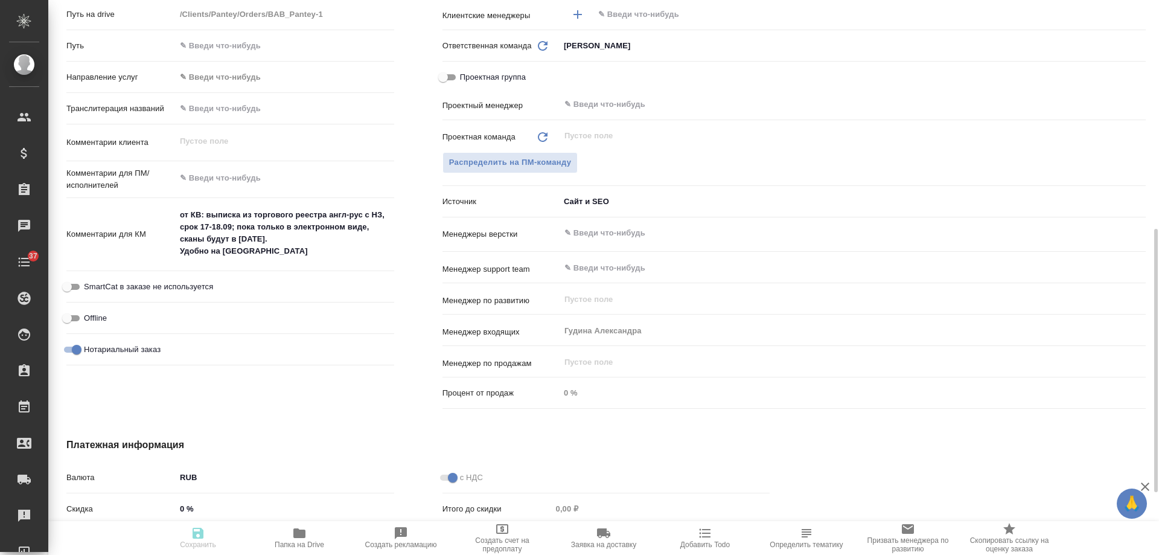
type textarea "x"
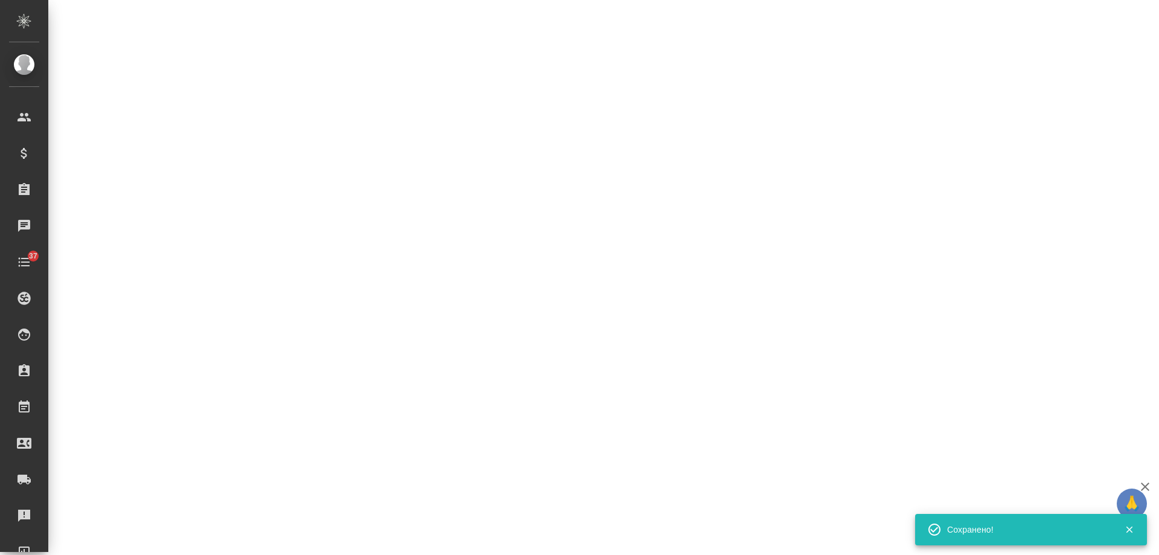
select select "RU"
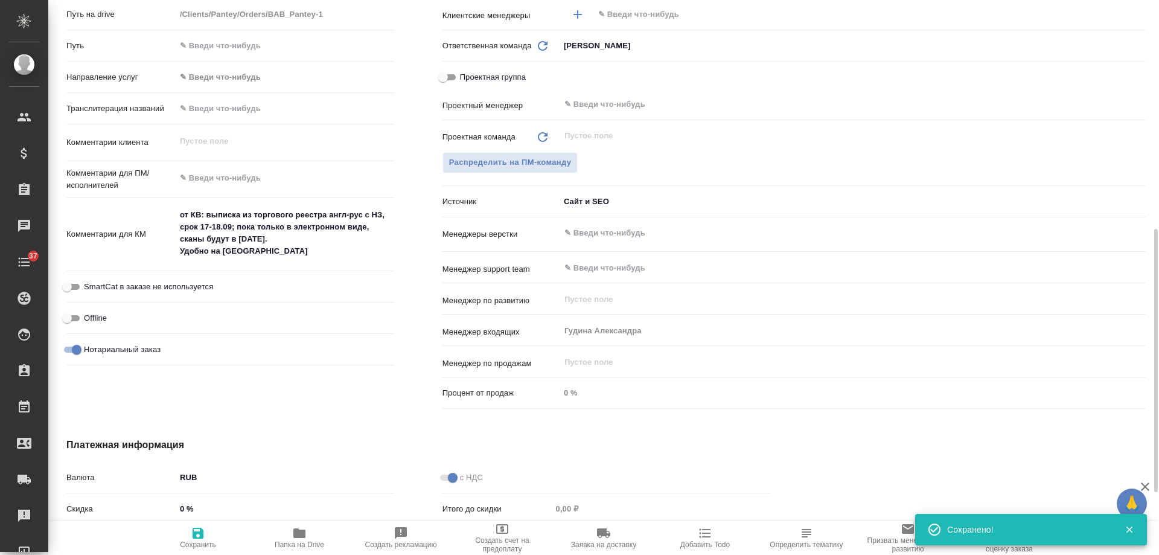
type textarea "x"
click at [701, 543] on span "Добавить Todo" at bounding box center [705, 544] width 50 height 8
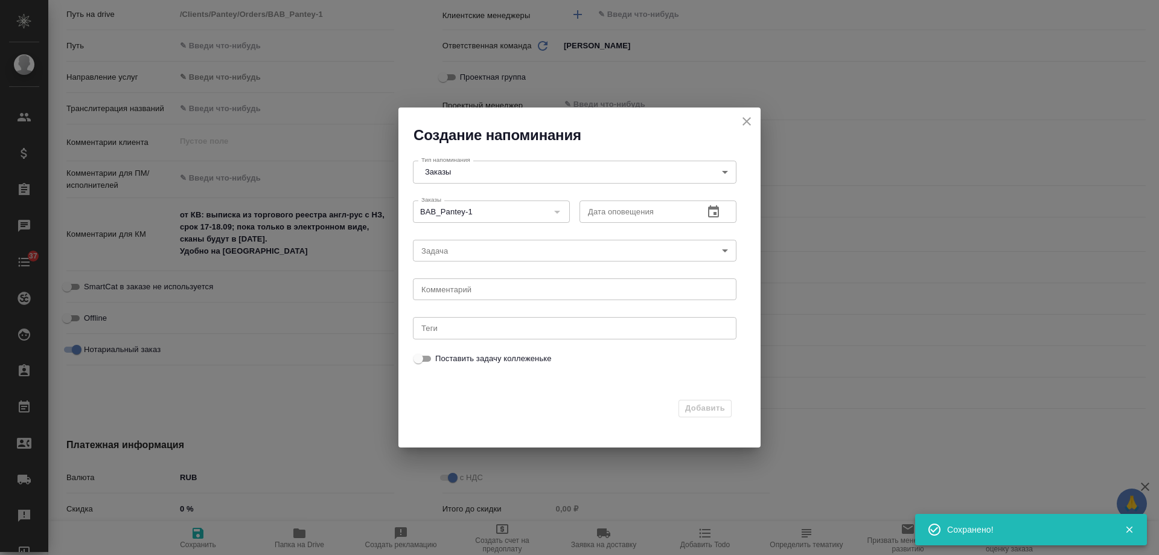
click at [715, 211] on icon "button" at bounding box center [713, 212] width 14 height 14
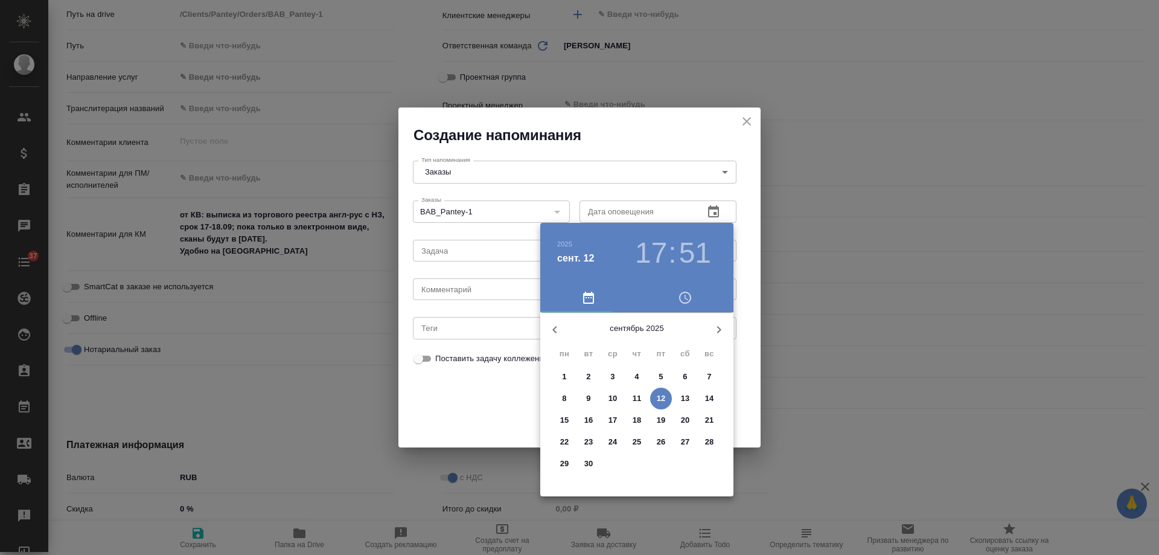
drag, startPoint x: 590, startPoint y: 417, endPoint x: 487, endPoint y: 333, distance: 133.5
click at [590, 417] on p "16" at bounding box center [588, 420] width 9 height 12
type input "16.09.2025 17:51"
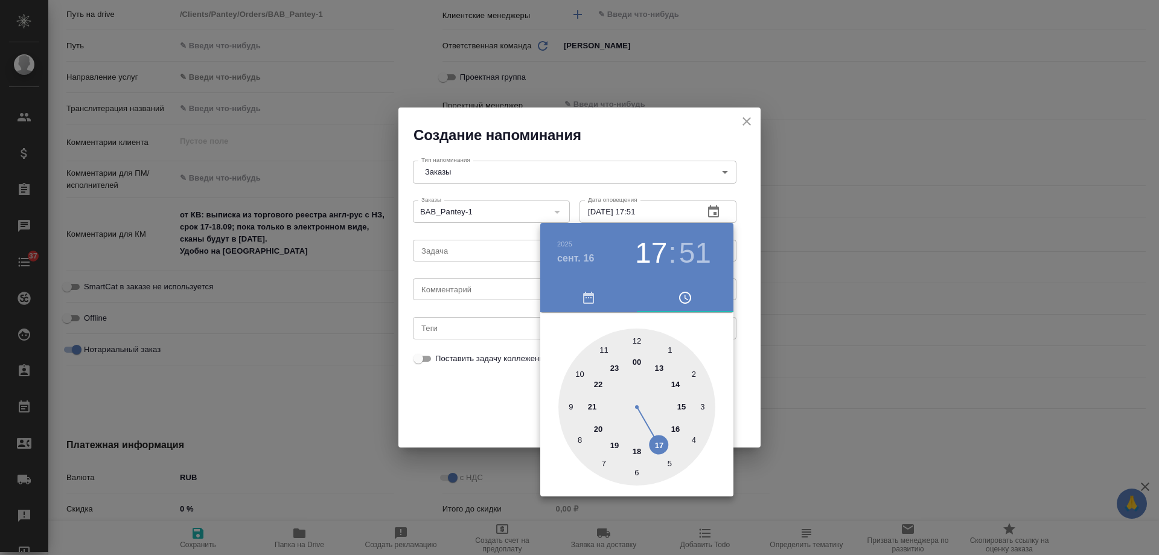
click at [426, 284] on div at bounding box center [579, 277] width 1159 height 555
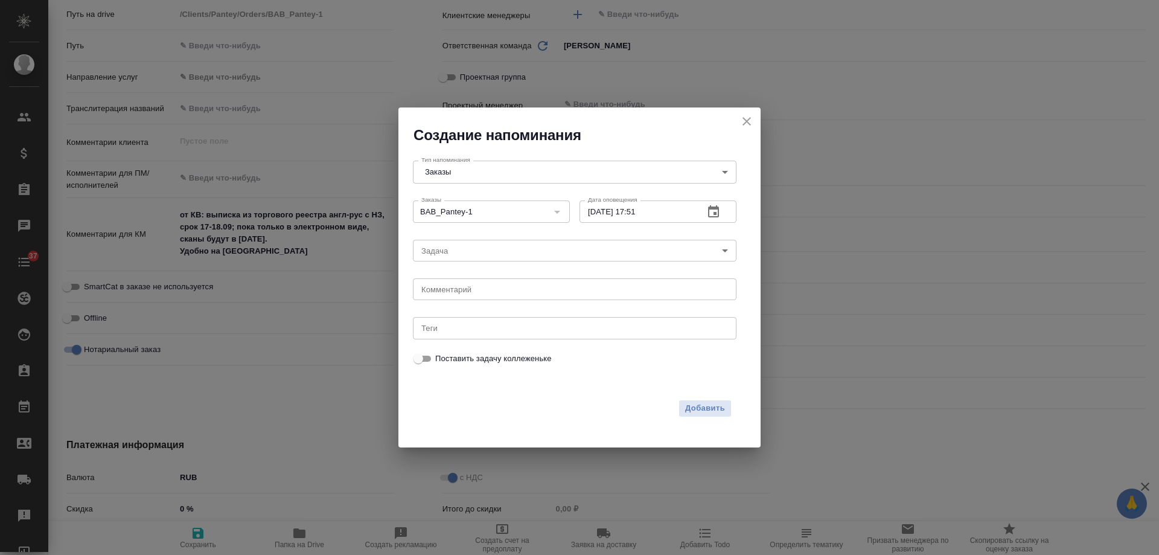
click at [441, 289] on div "2025 сент. 16 17 : 51 00 1 2 3 4 5 6 7 8 9 10 11 12 13 14 15 16 17 18 19 20 21 …" at bounding box center [579, 277] width 1159 height 555
click at [441, 290] on div "2025 сент. 16 17 : 51 00 1 2 3 4 5 6 7 8 9 10 11 12 13 14 15 16 17 18 19 20 21 …" at bounding box center [579, 277] width 1159 height 555
click at [441, 290] on textarea at bounding box center [574, 289] width 307 height 9
type textarea "инфа"
click at [695, 407] on span "Добавить" at bounding box center [705, 408] width 40 height 14
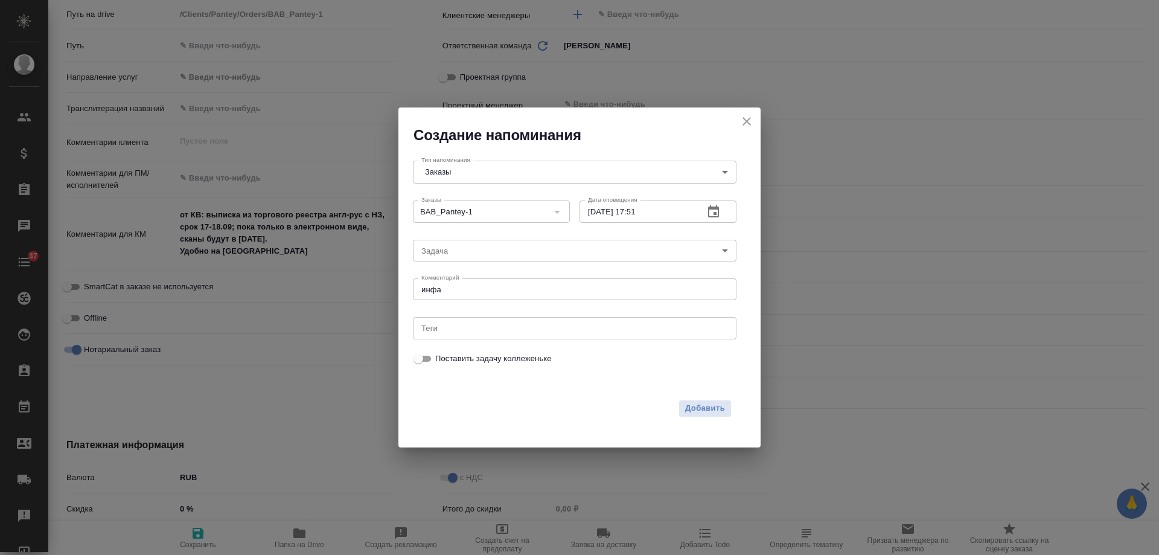
type textarea "x"
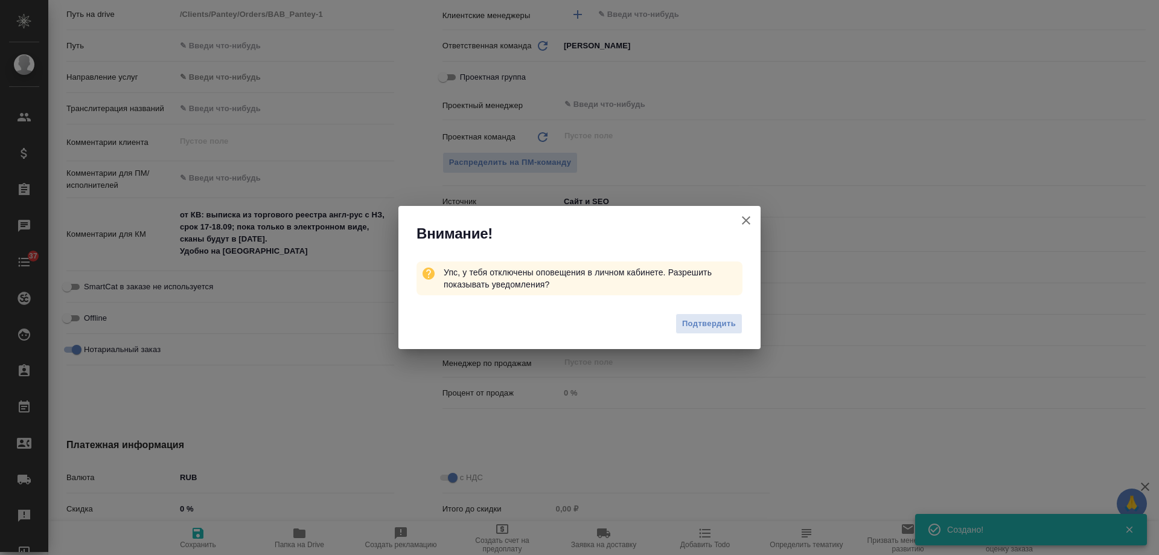
type textarea "x"
click at [746, 220] on icon "button" at bounding box center [746, 220] width 8 height 8
type textarea "x"
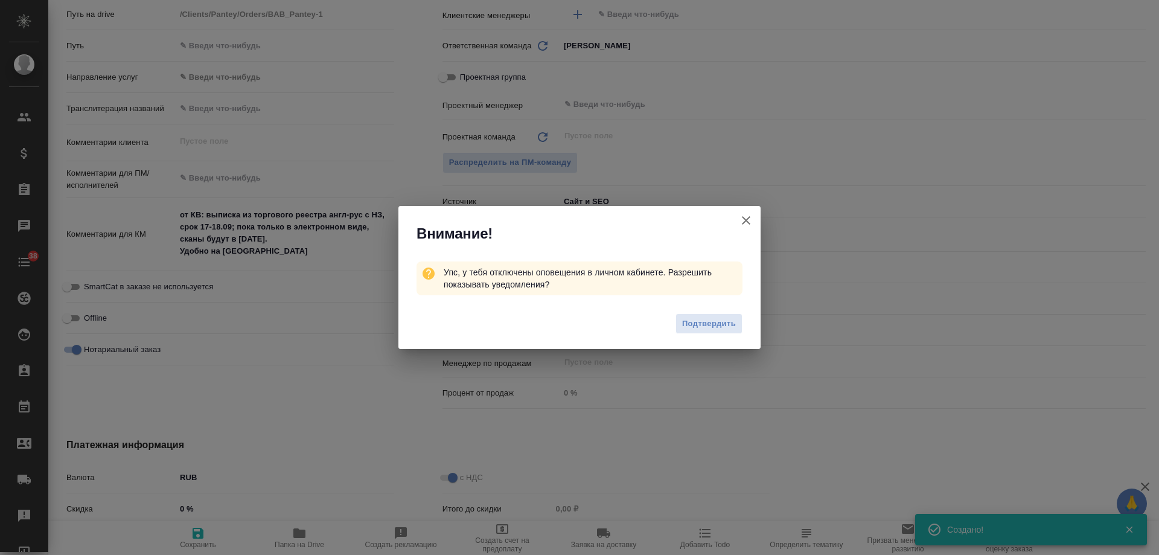
type textarea "x"
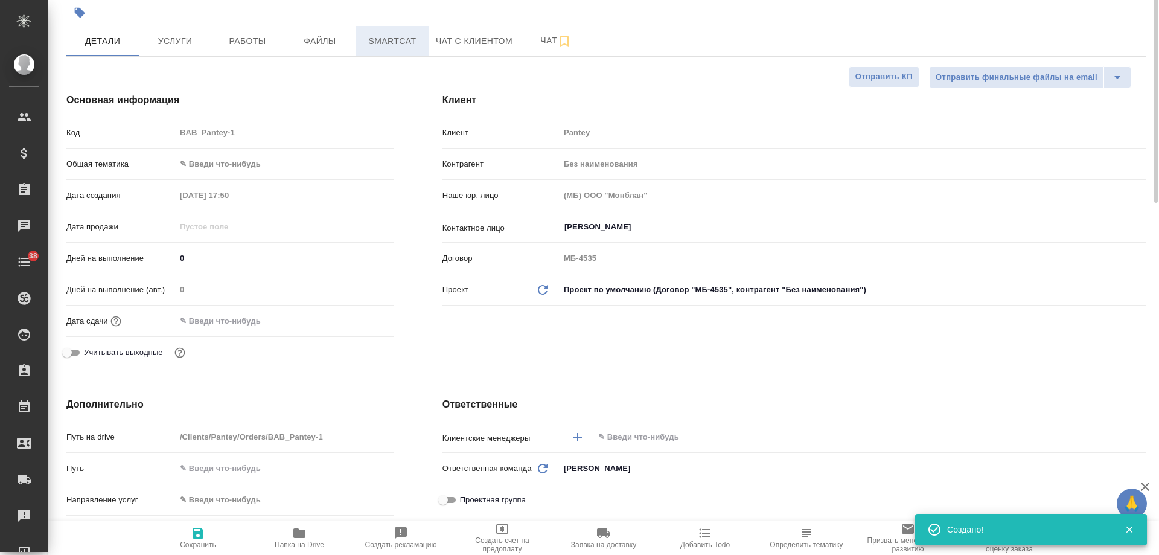
scroll to position [0, 0]
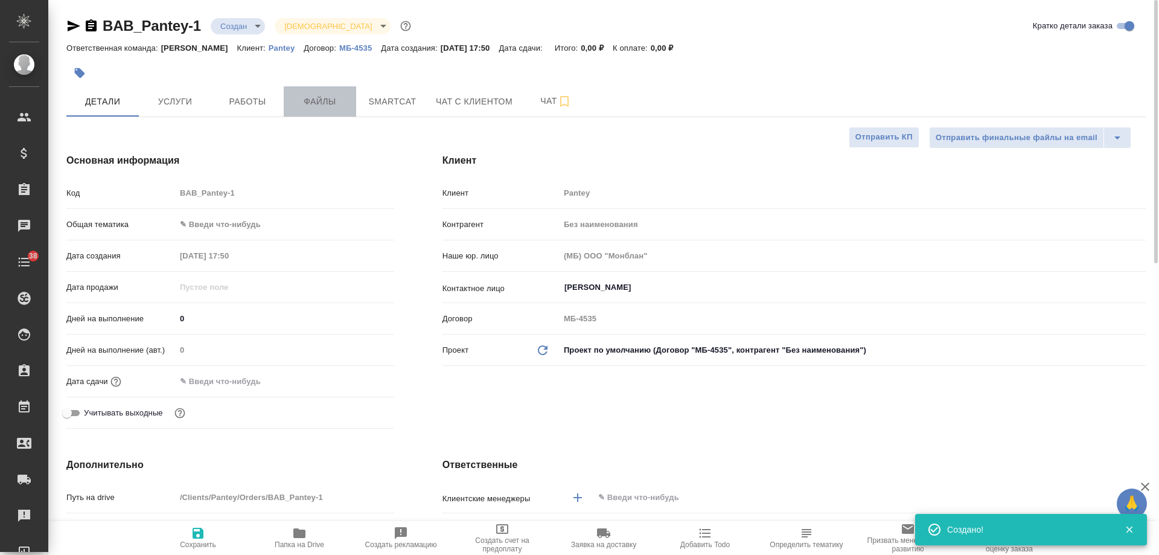
click at [324, 101] on span "Файлы" at bounding box center [320, 101] width 58 height 15
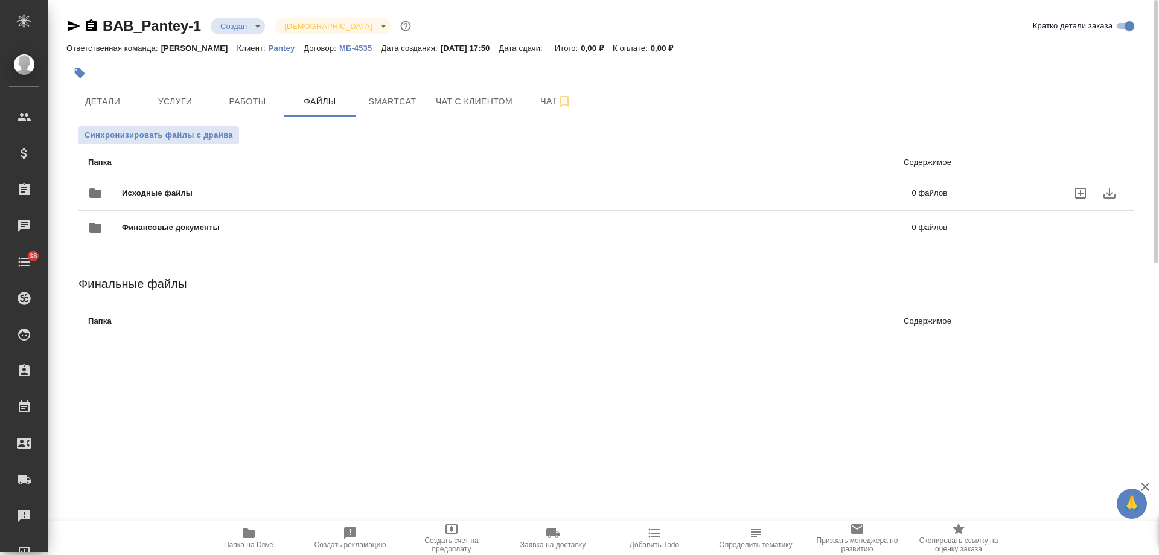
click at [135, 185] on div "Исходные файлы 0 файлов" at bounding box center [517, 193] width 859 height 29
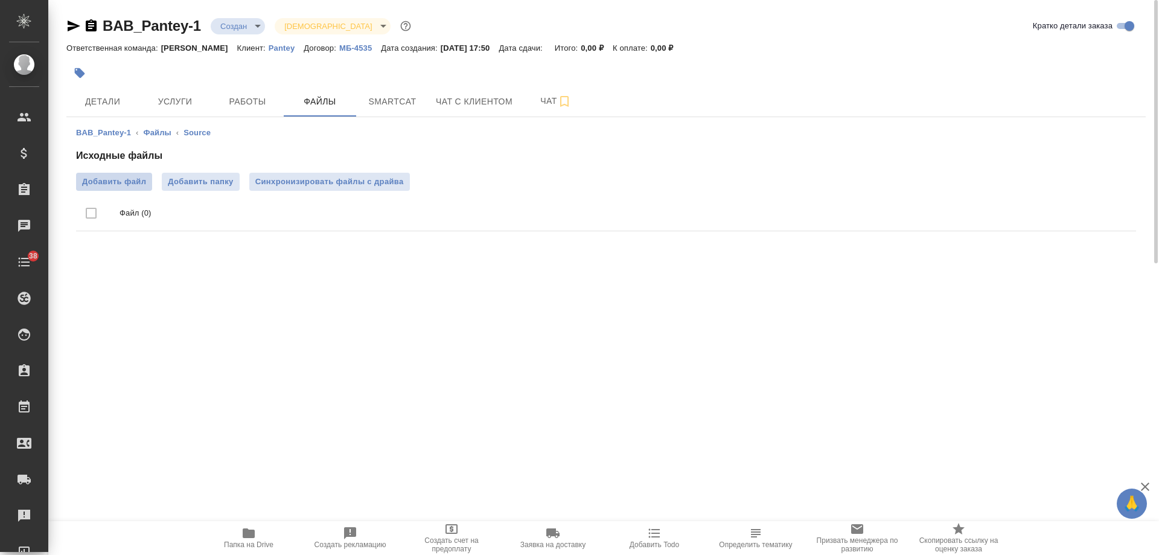
click at [114, 180] on span "Добавить файл" at bounding box center [114, 182] width 64 height 12
click at [0, 0] on input "Добавить файл" at bounding box center [0, 0] width 0 height 0
click at [67, 30] on icon "button" at bounding box center [73, 26] width 14 height 14
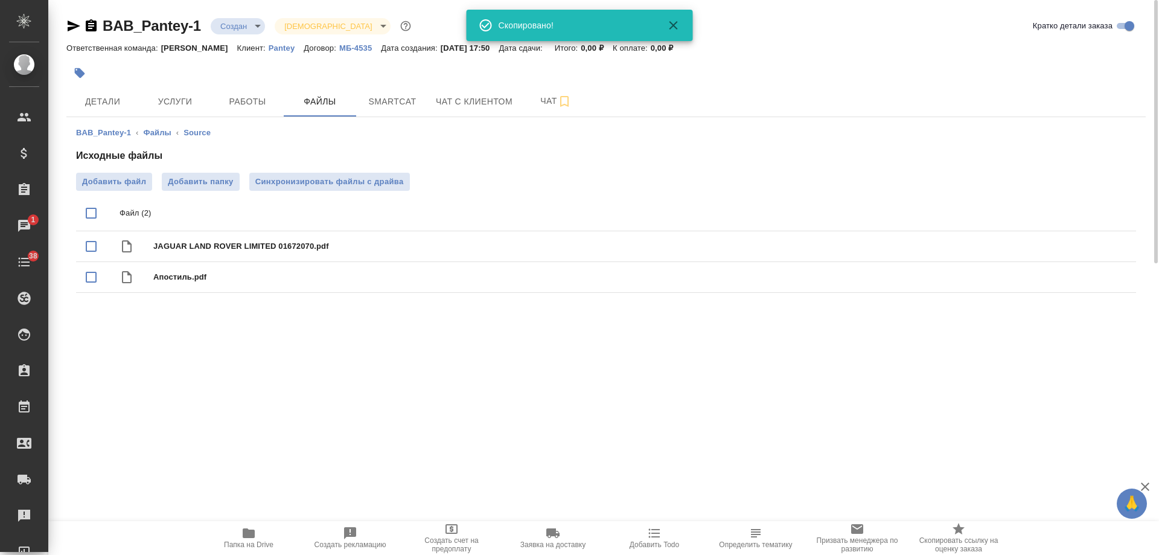
drag, startPoint x: 90, startPoint y: 25, endPoint x: 159, endPoint y: 7, distance: 71.7
click at [91, 24] on icon "button" at bounding box center [91, 25] width 11 height 12
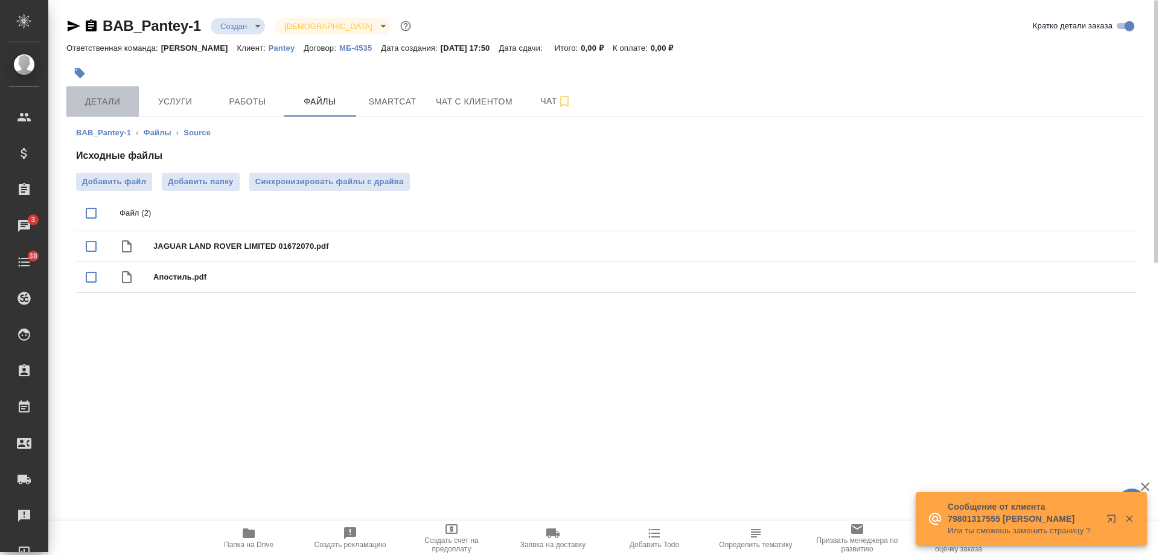
click at [94, 88] on button "Детали" at bounding box center [102, 101] width 72 height 30
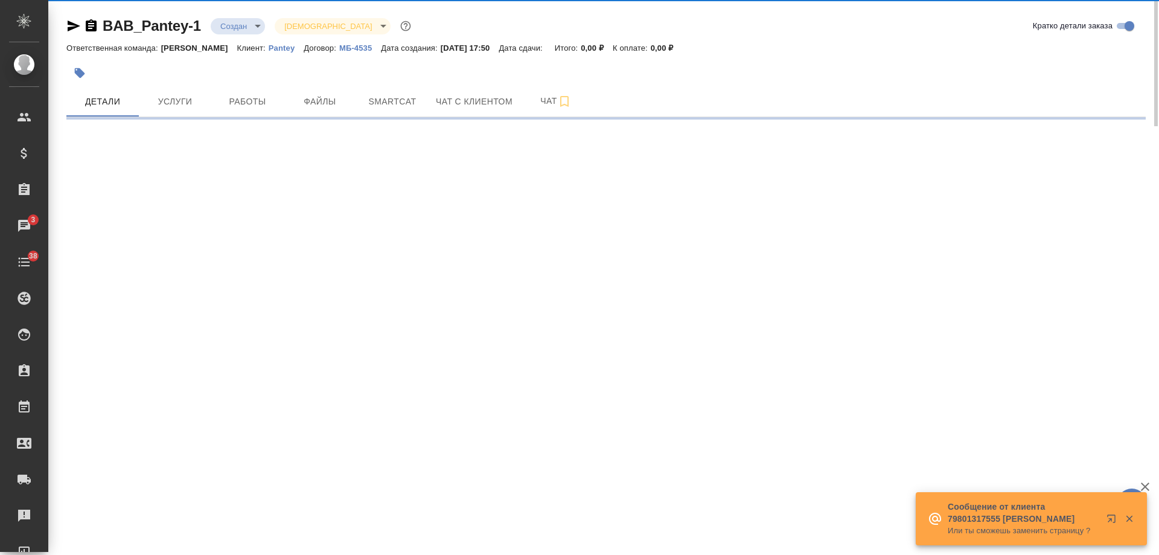
select select "RU"
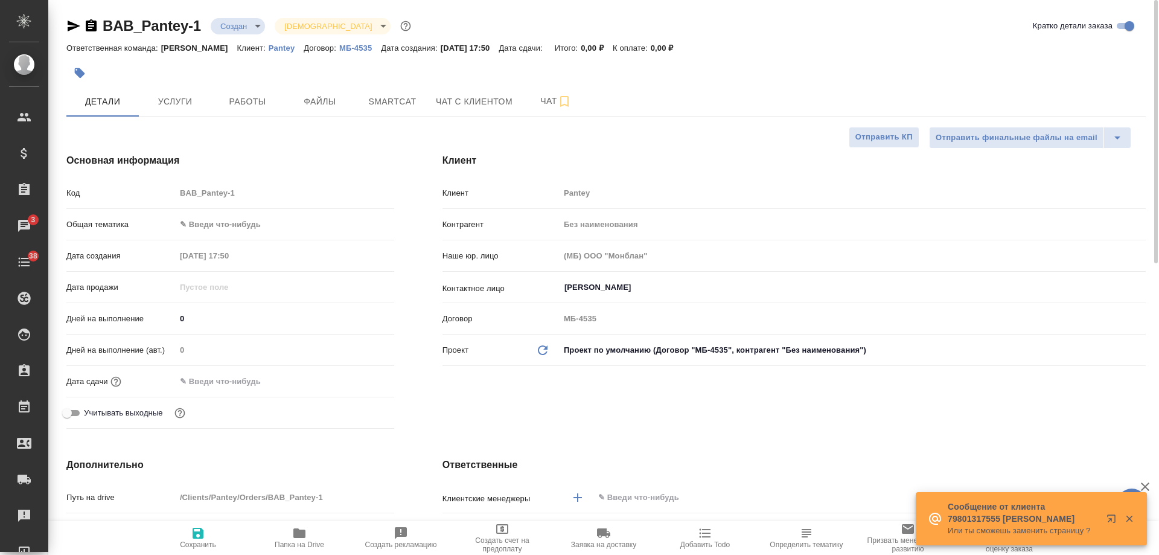
type textarea "x"
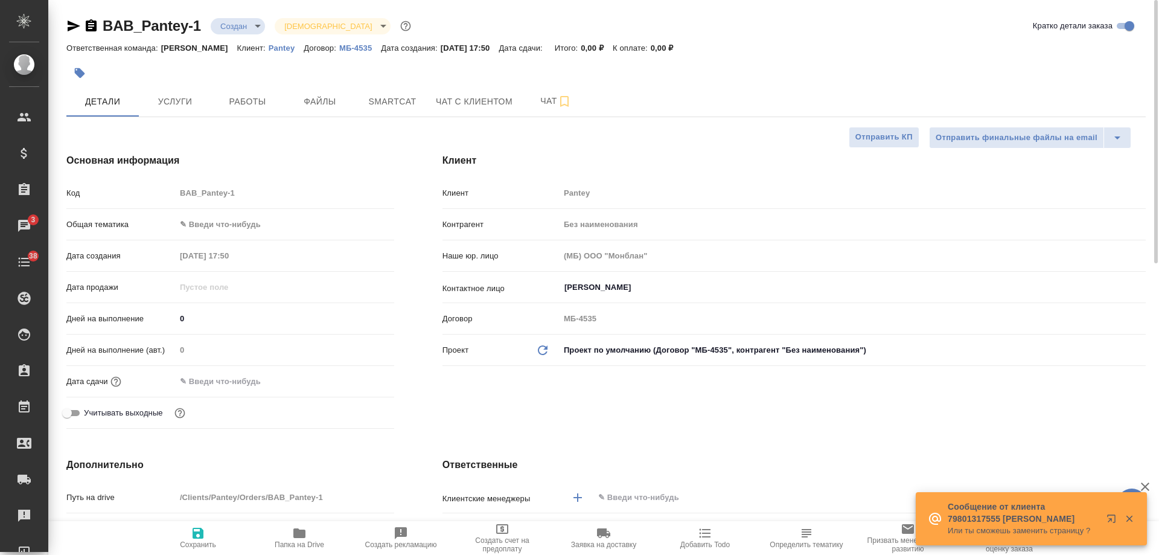
type textarea "x"
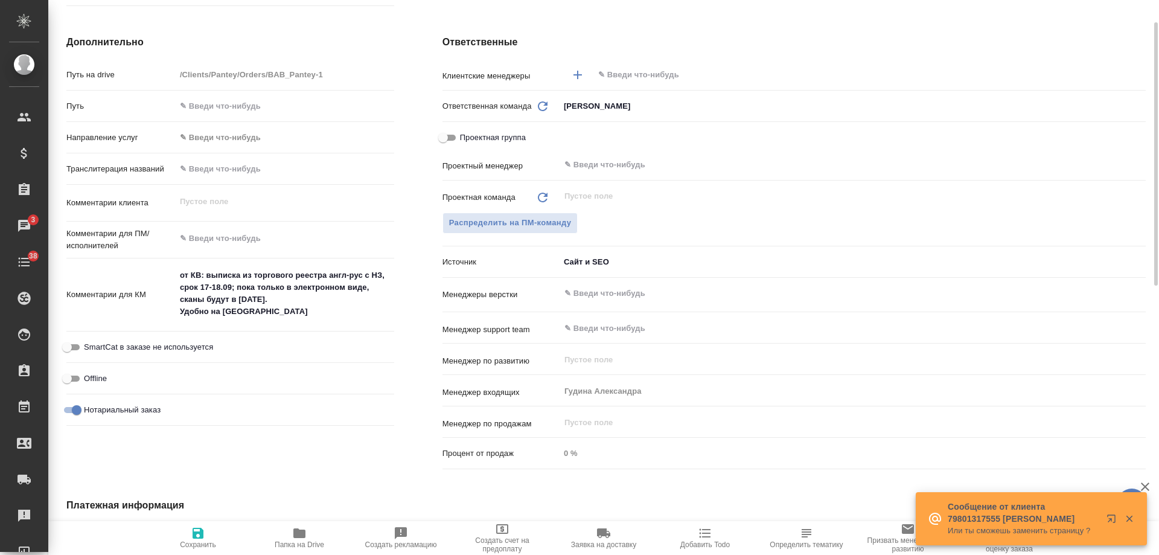
scroll to position [483, 0]
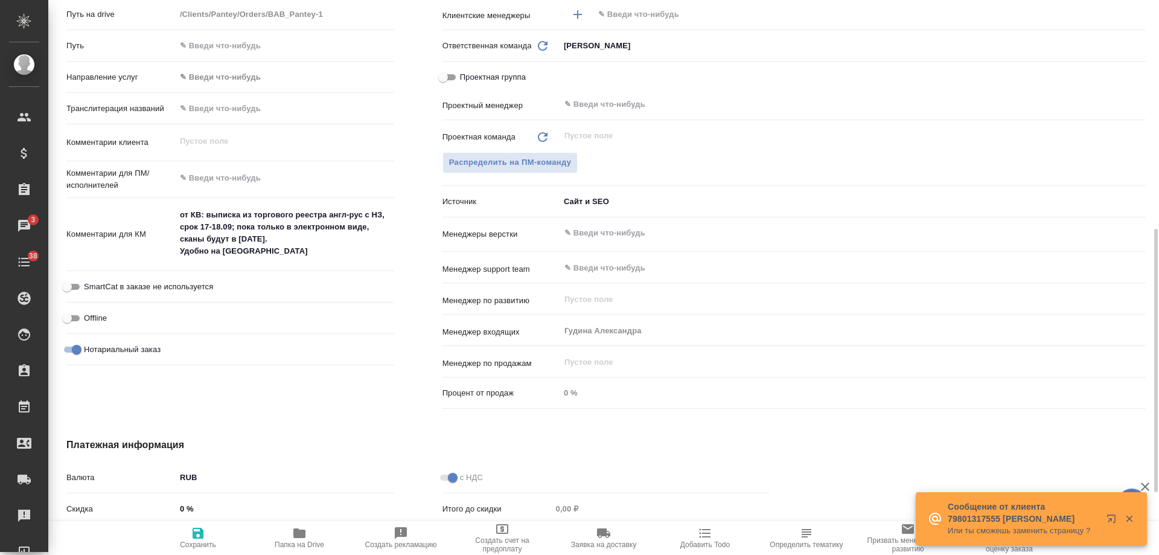
click at [703, 532] on icon "button" at bounding box center [705, 533] width 11 height 9
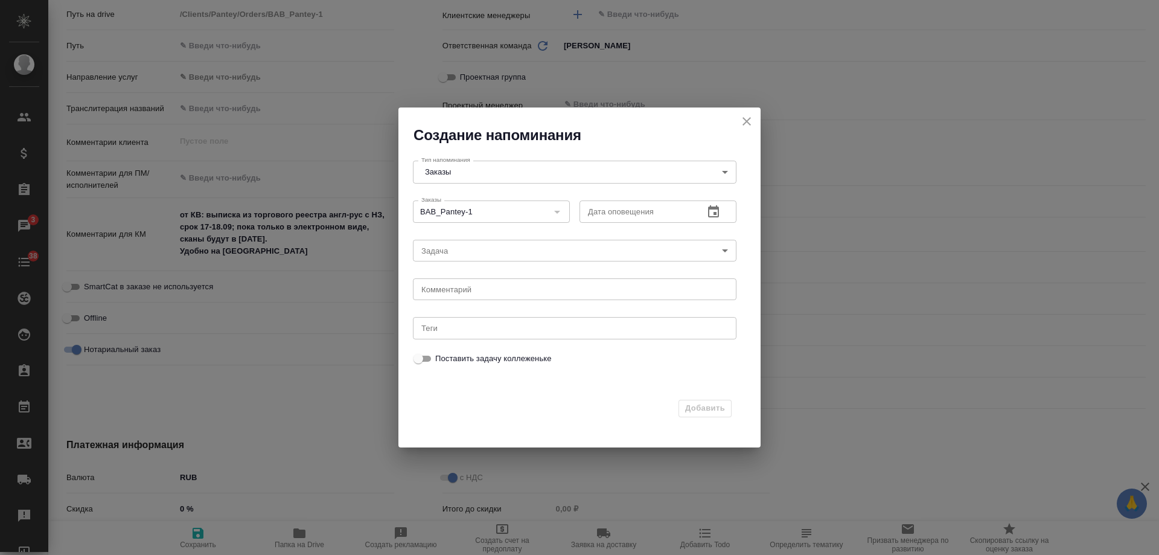
click at [718, 217] on icon "button" at bounding box center [713, 211] width 11 height 12
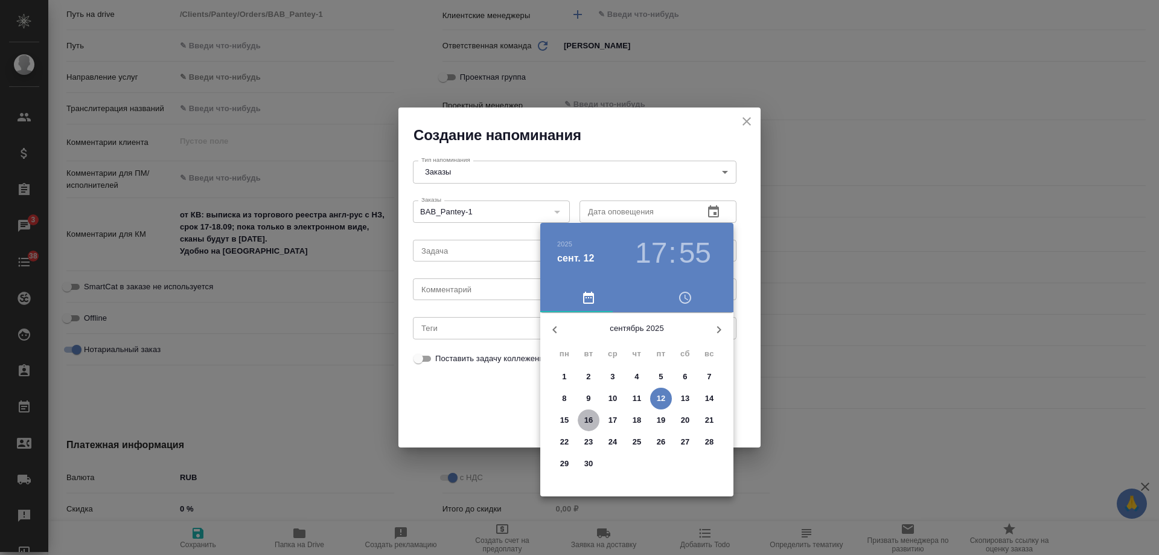
click at [593, 418] on span "16" at bounding box center [589, 420] width 22 height 12
type input "16.09.2025 17:55"
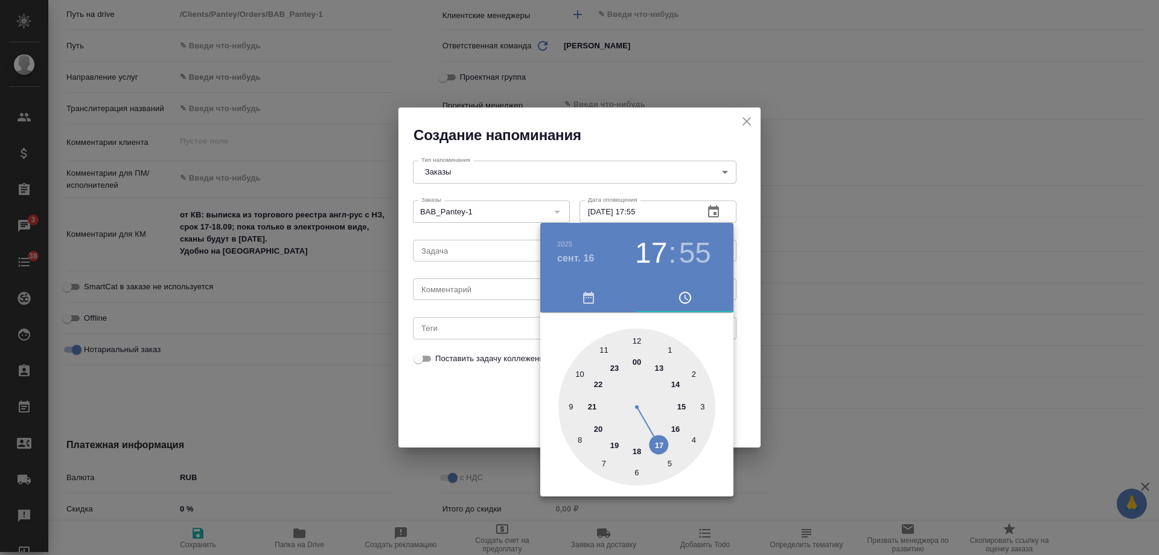
drag, startPoint x: 746, startPoint y: 115, endPoint x: 756, endPoint y: 138, distance: 24.9
click at [746, 120] on div at bounding box center [579, 277] width 1159 height 555
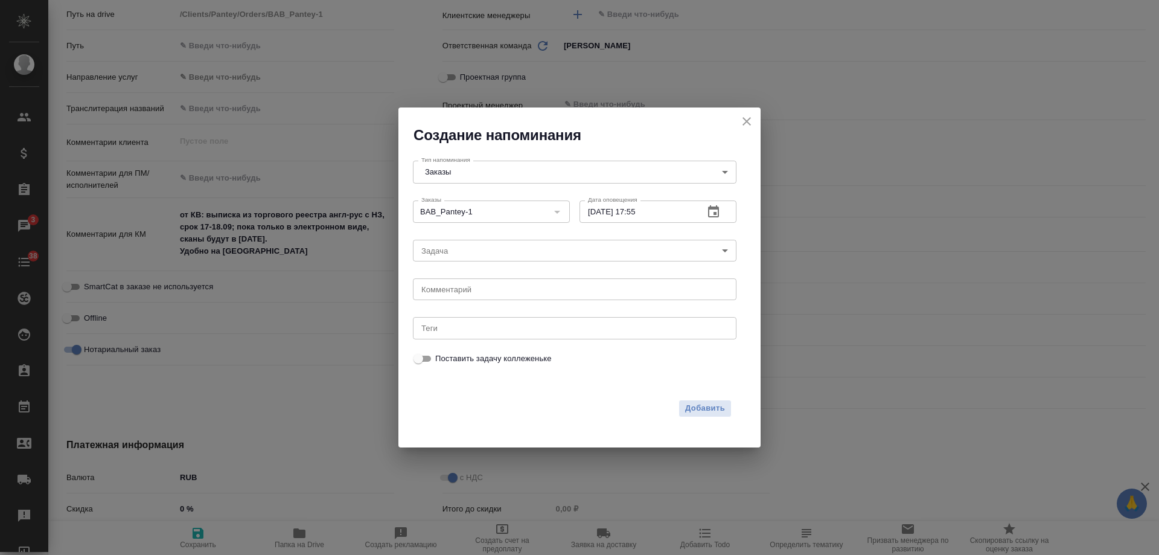
click at [750, 121] on icon "close" at bounding box center [747, 121] width 14 height 14
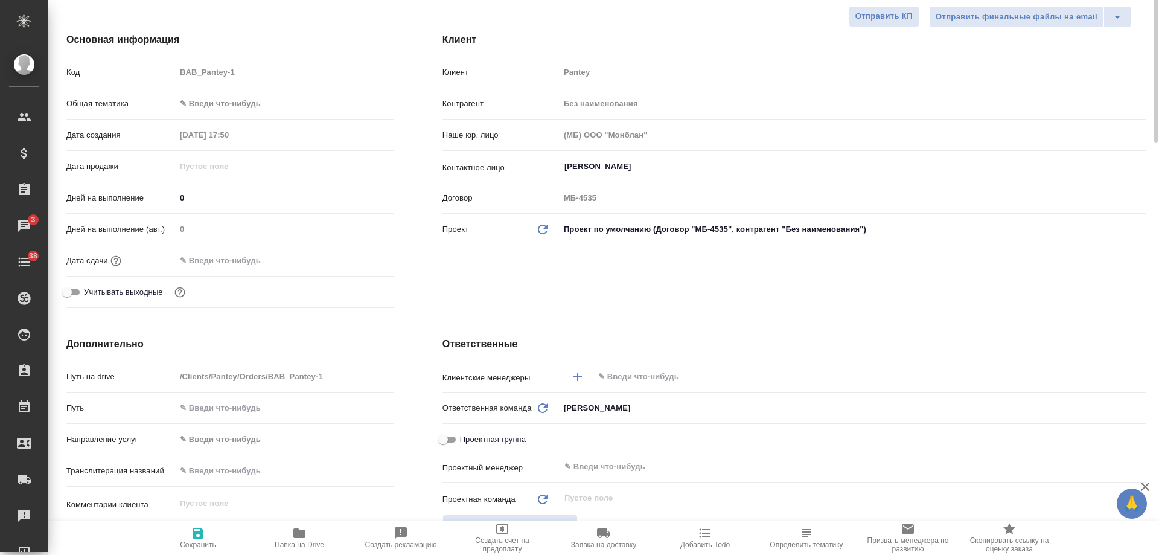
scroll to position [0, 0]
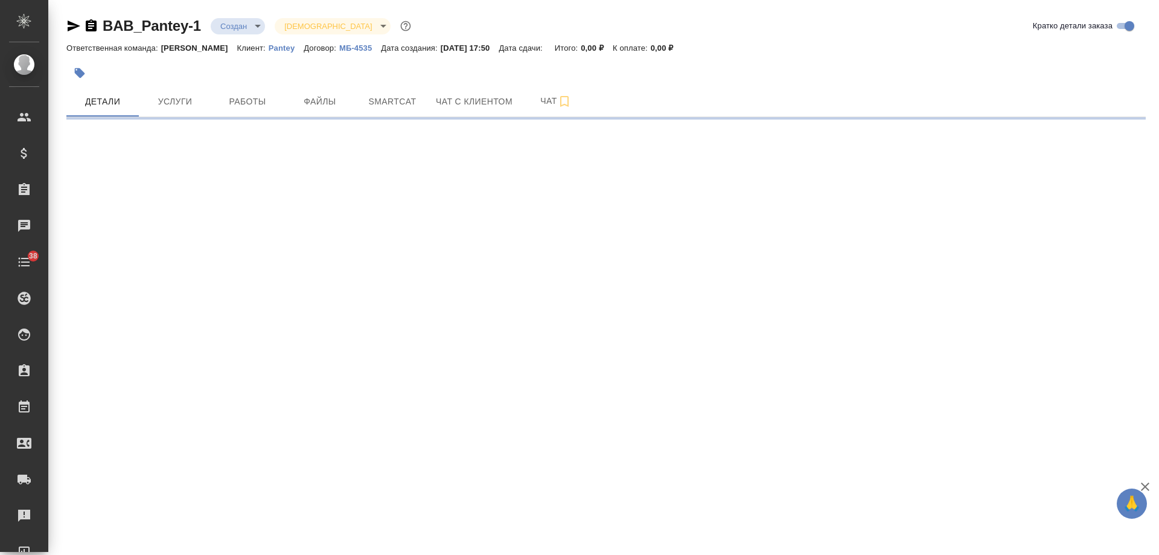
select select "RU"
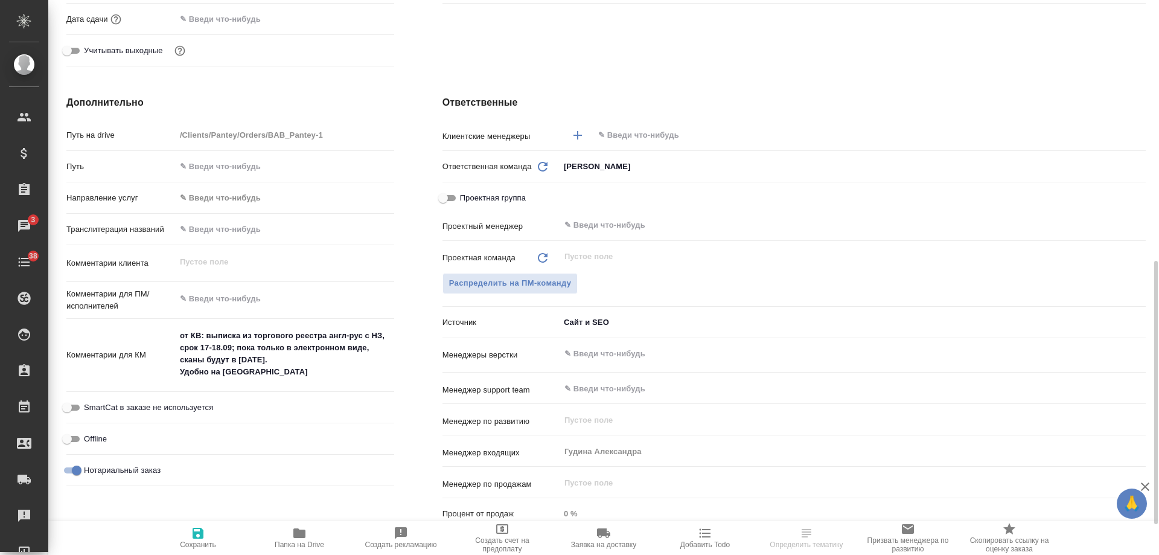
scroll to position [483, 0]
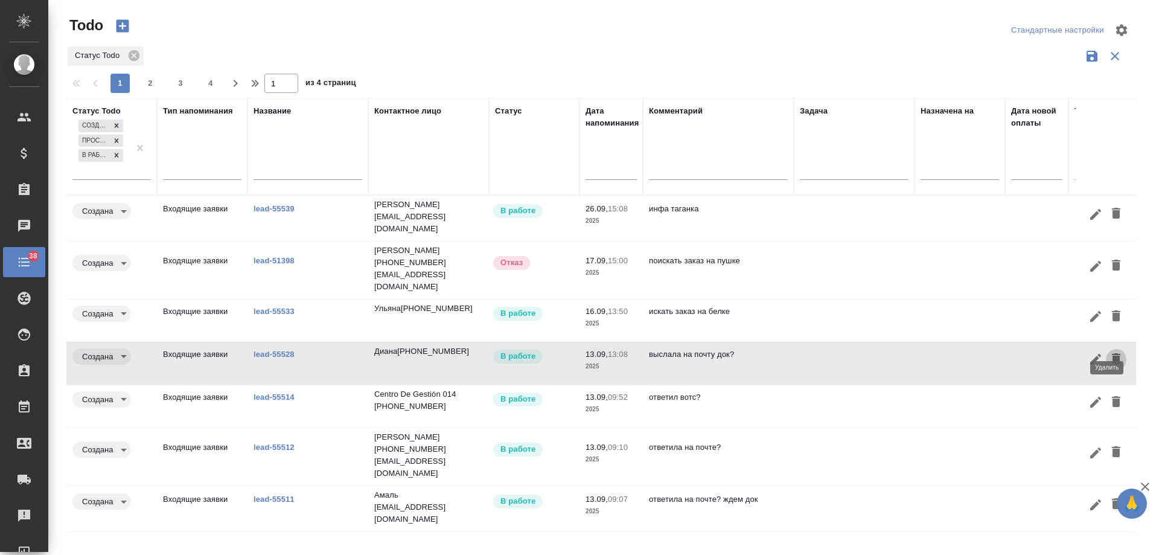
click at [1113, 351] on icon "button" at bounding box center [1116, 358] width 14 height 14
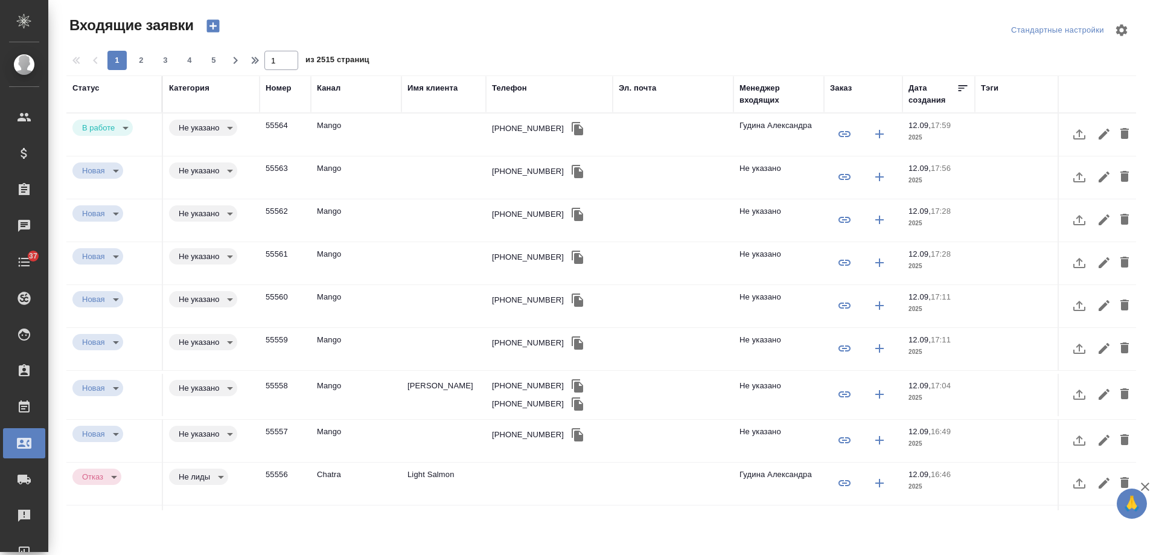
select select "RU"
click at [519, 131] on div "+79311069585" at bounding box center [528, 129] width 72 height 12
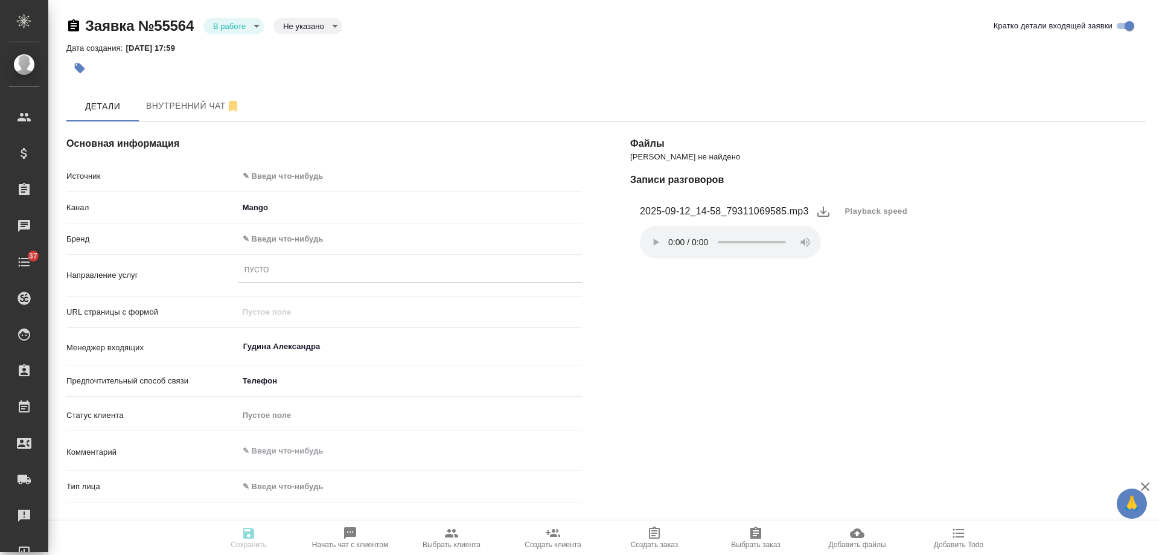
select select "RU"
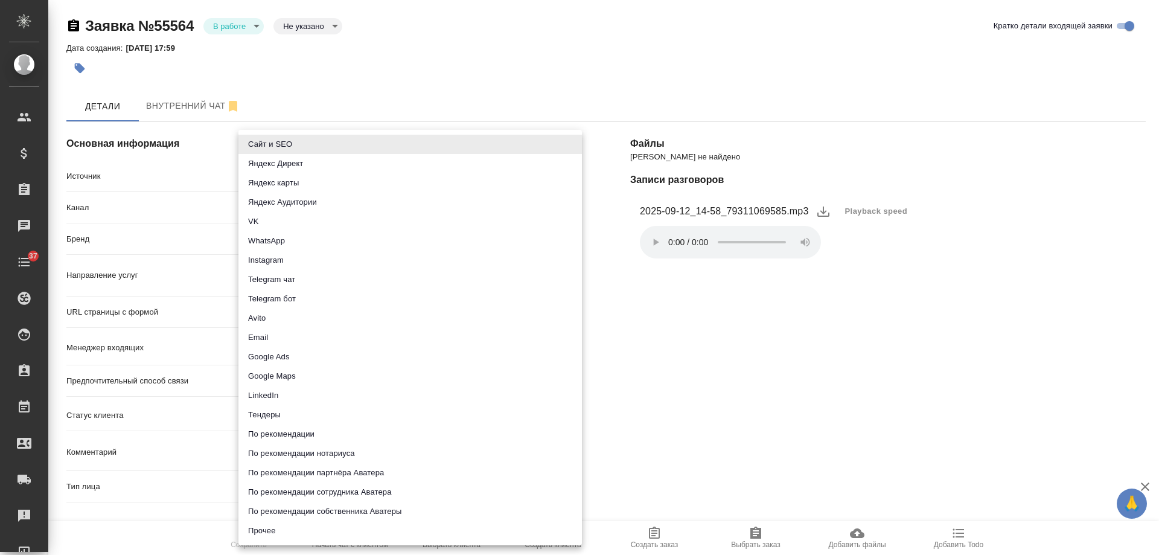
click at [264, 177] on body "🙏 .cls-1 fill:#fff; AWATERA [PERSON_NAME] Спецификации Заказы 0 Чаты 37 Todo Пр…" at bounding box center [579, 277] width 1159 height 555
click at [266, 147] on li "Сайт и SEO" at bounding box center [409, 144] width 343 height 19
type input "seo"
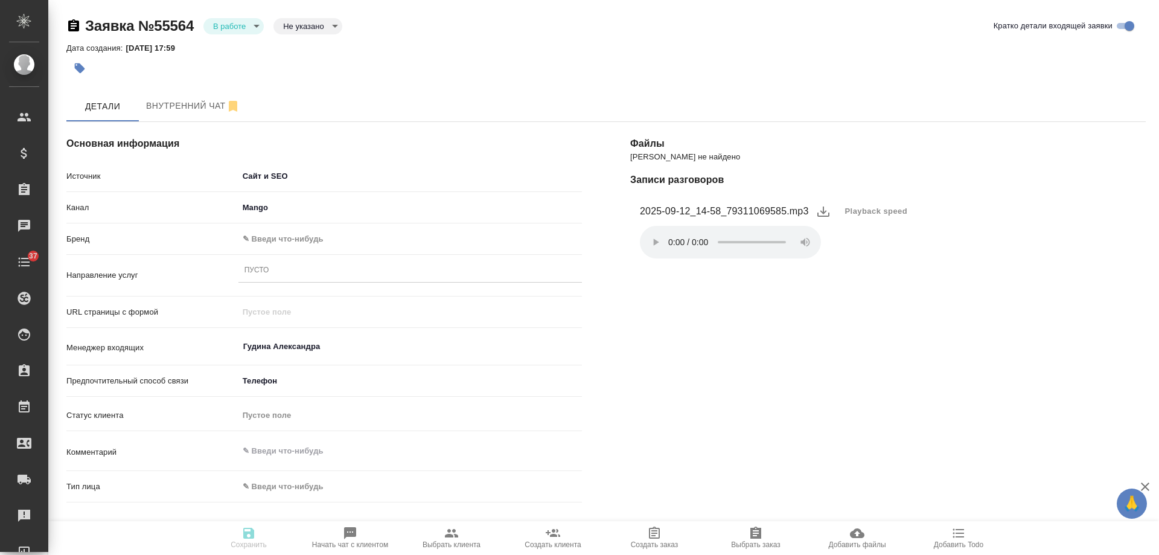
click at [269, 237] on body "🙏 .cls-1 fill:#fff; AWATERA Gudina Alexandra Клиенты Спецификации Заказы 0 Чаты…" at bounding box center [579, 277] width 1159 height 555
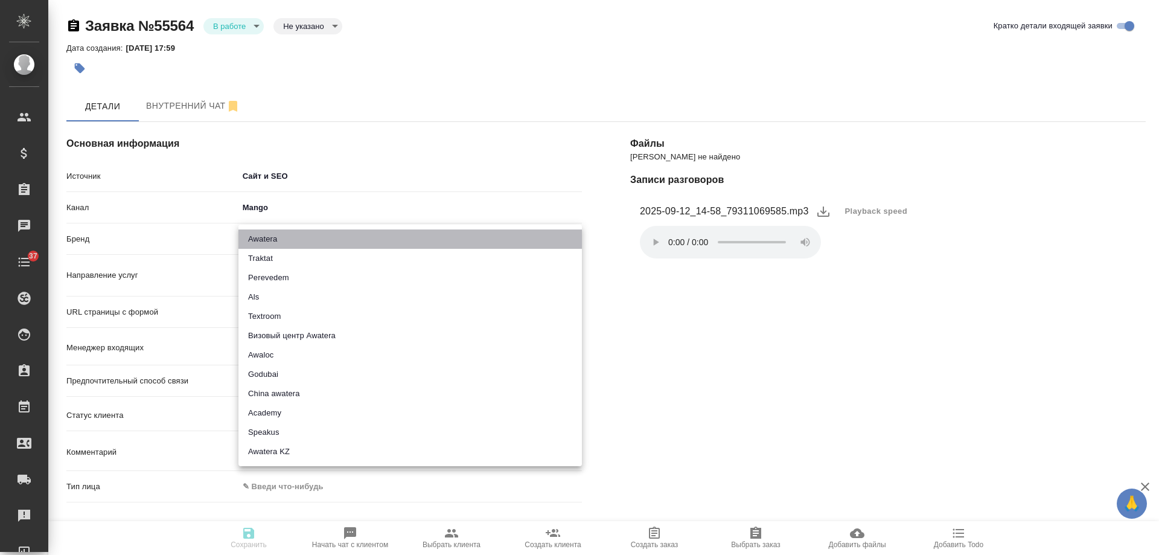
click at [273, 241] on li "Awatera" at bounding box center [409, 238] width 343 height 19
type input "awatera"
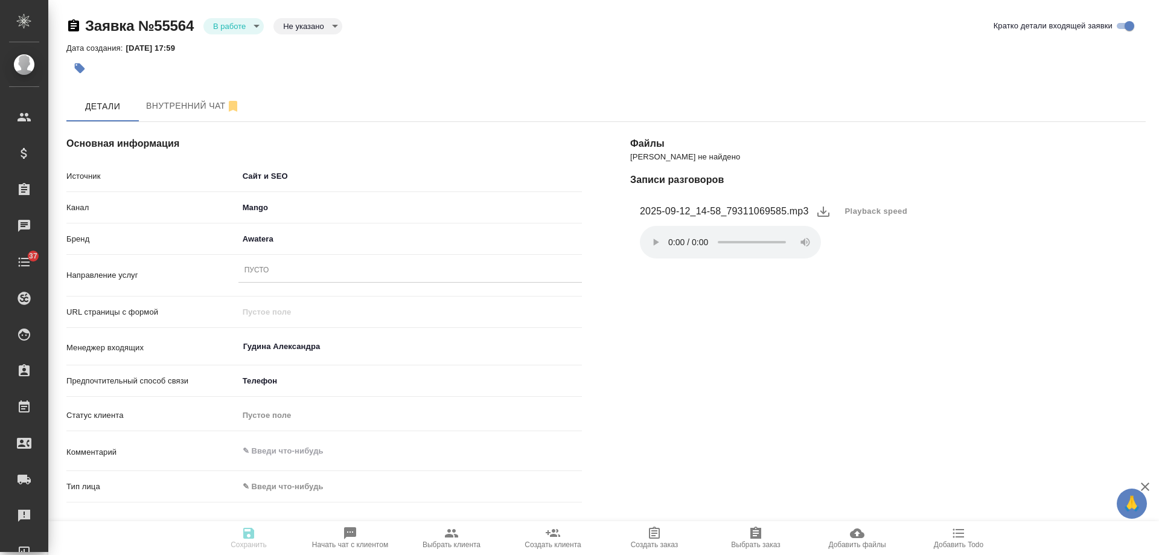
click at [273, 266] on div "Пусто" at bounding box center [409, 271] width 343 height 18
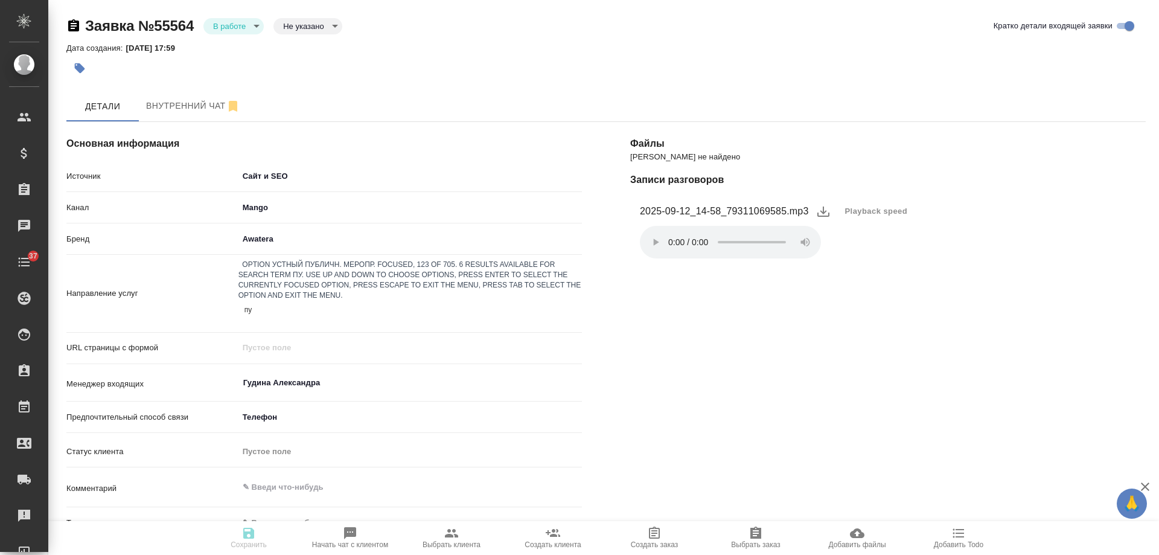
type input "пус"
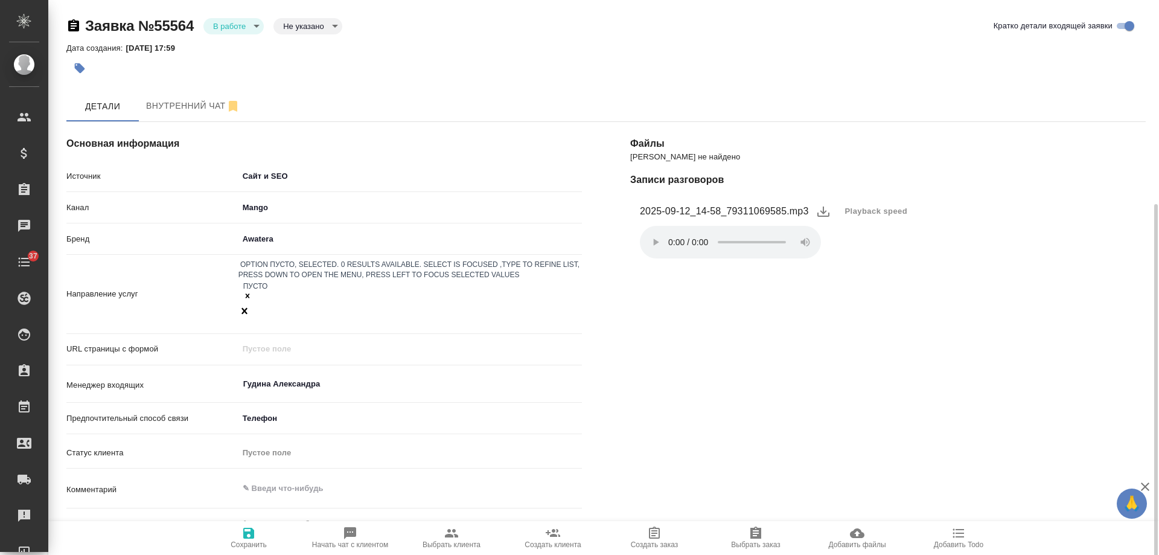
scroll to position [181, 0]
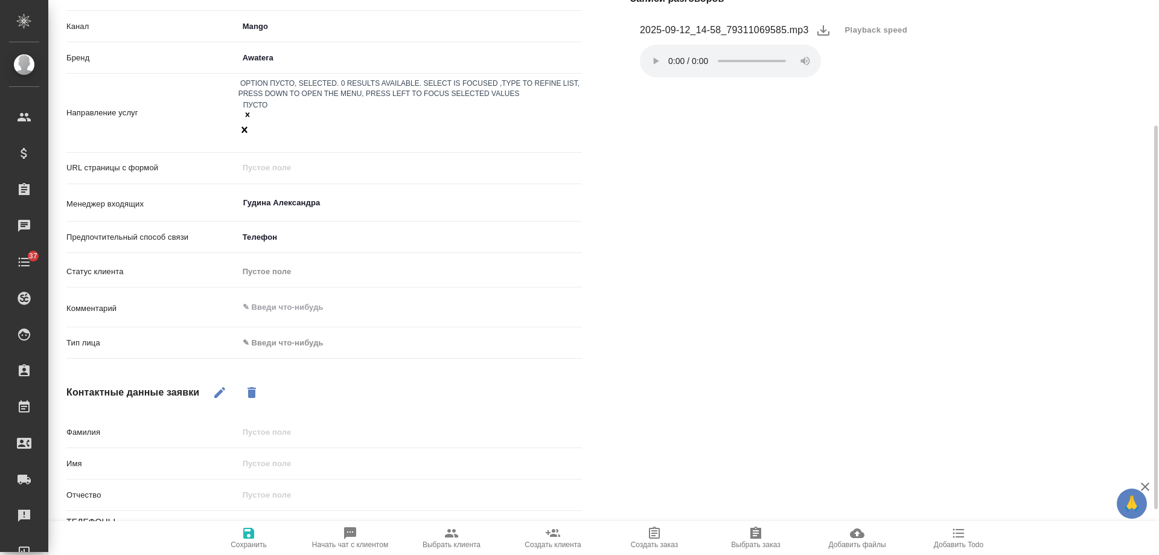
click at [283, 307] on body "🙏 .cls-1 fill:#fff; AWATERA Gudina Alexandra Клиенты Спецификации Заказы 0 Чаты…" at bounding box center [579, 277] width 1159 height 555
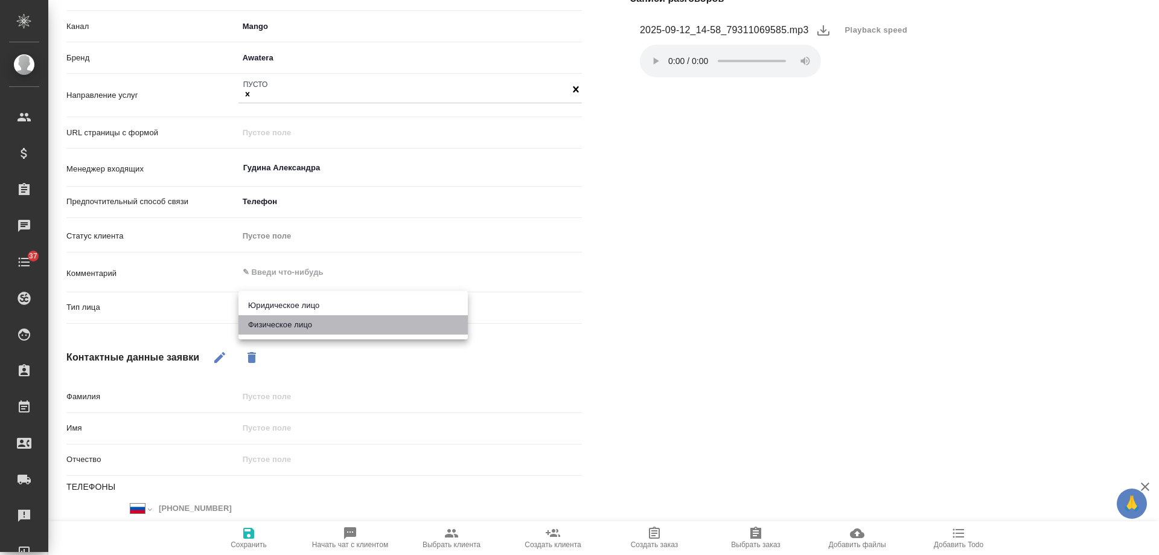
click at [280, 325] on li "Физическое лицо" at bounding box center [352, 324] width 229 height 19
type input "private"
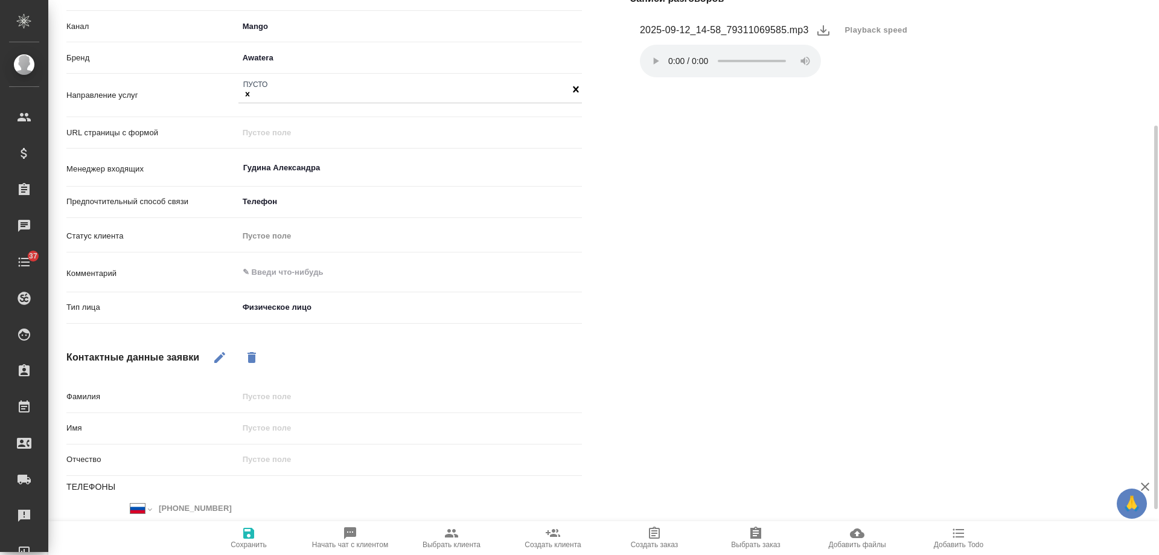
click at [253, 537] on icon "button" at bounding box center [248, 533] width 11 height 11
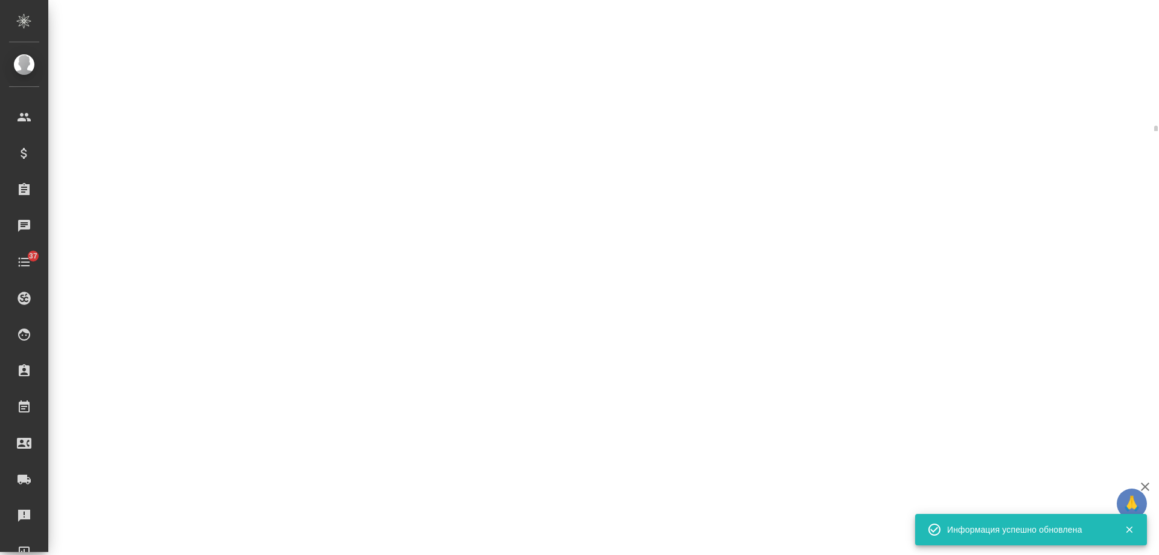
select select "RU"
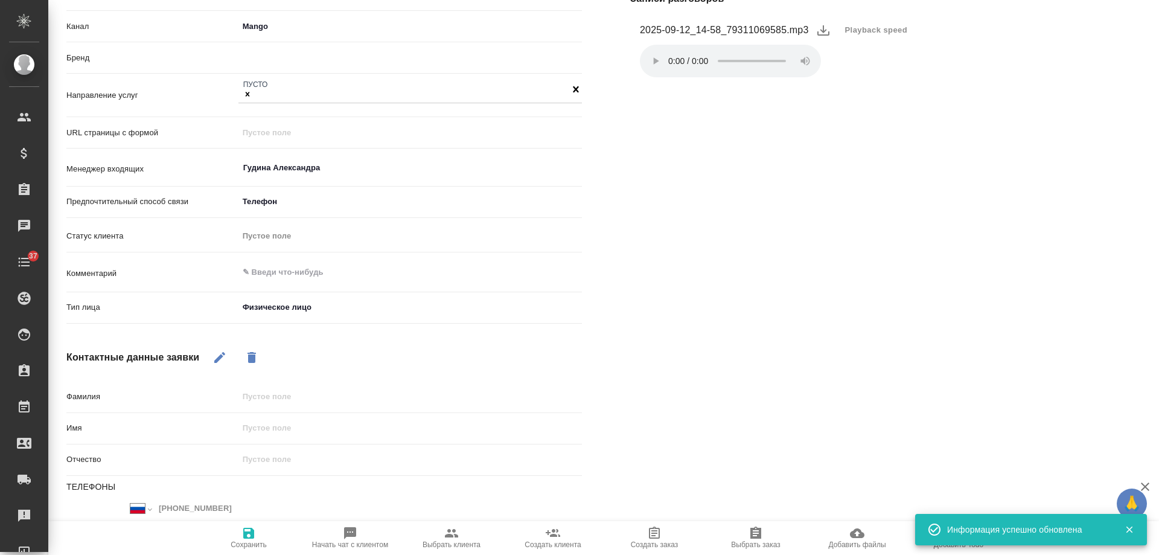
type textarea "x"
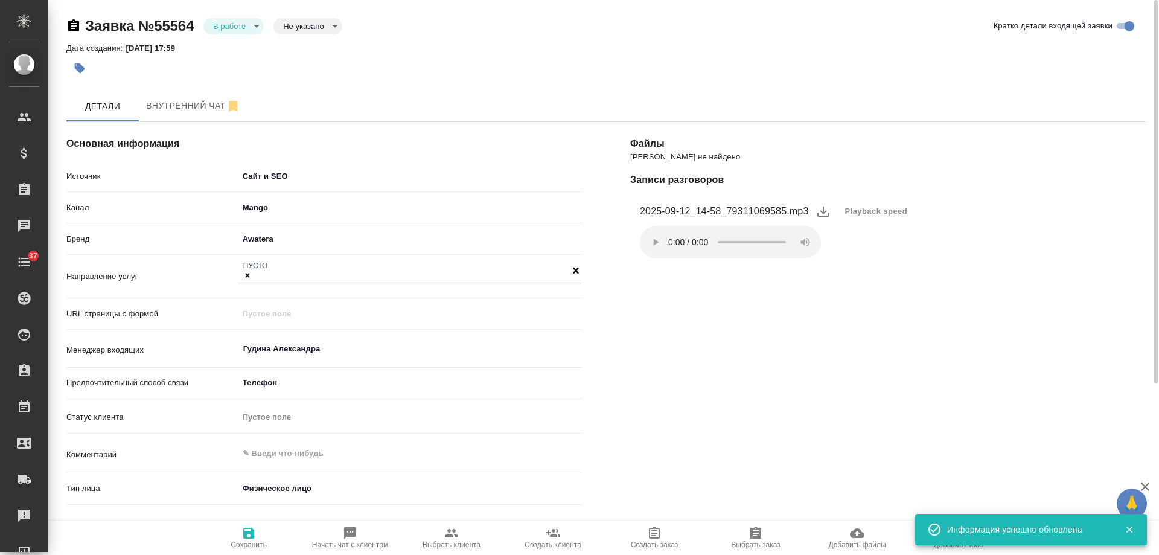
click at [225, 28] on body "🙏 .cls-1 fill:#fff; AWATERA Gudina Alexandra Клиенты Спецификации Заказы 0 Чаты…" at bounding box center [579, 277] width 1159 height 555
click at [225, 54] on li "Отказ" at bounding box center [233, 46] width 60 height 21
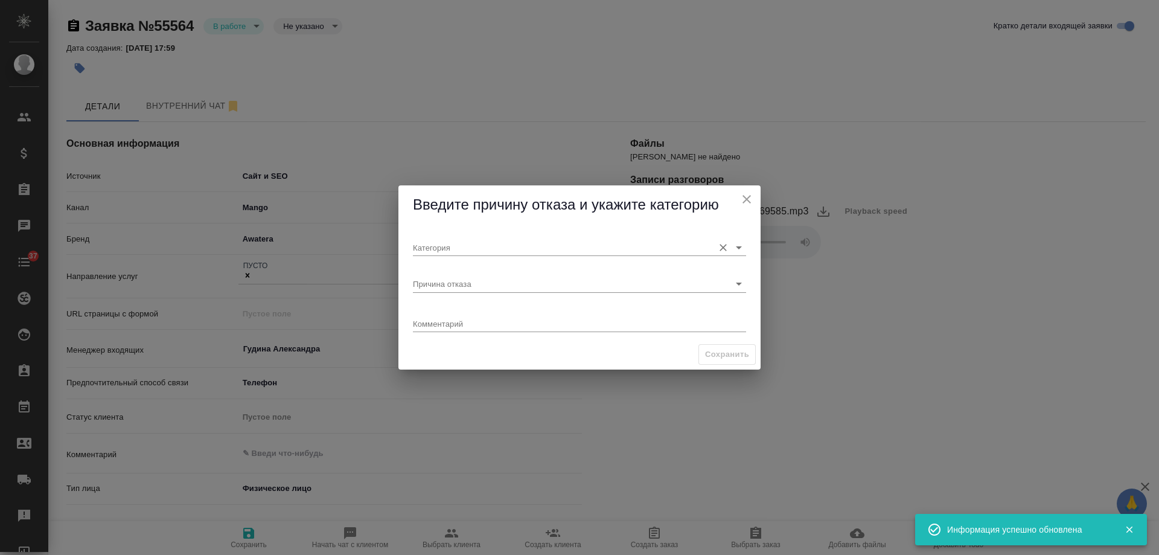
click at [455, 248] on input "Категория" at bounding box center [560, 247] width 295 height 16
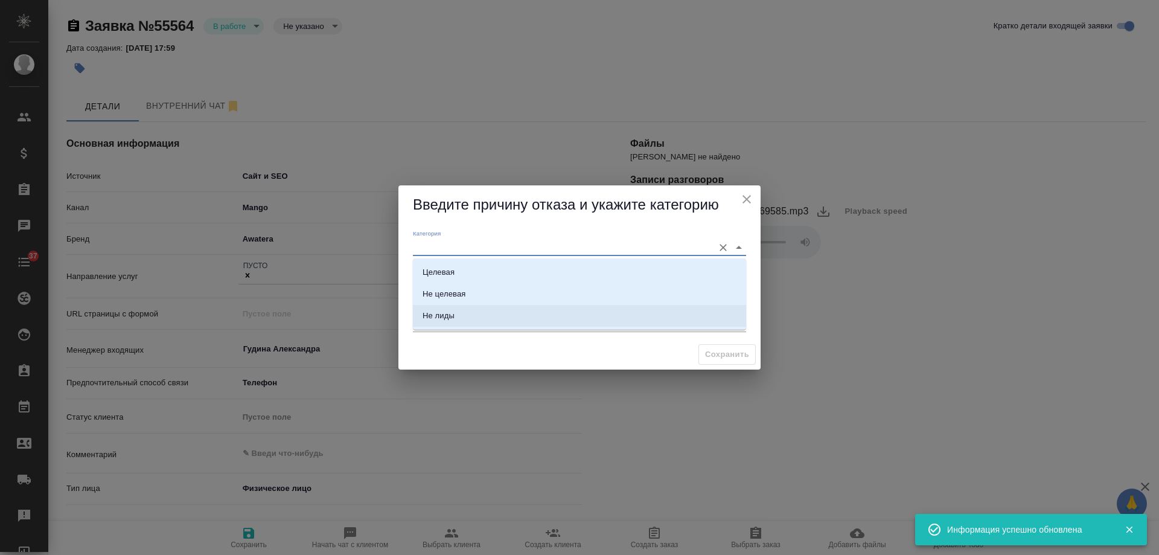
click at [436, 319] on div "Не лиды" at bounding box center [439, 316] width 32 height 12
type input "Не лиды"
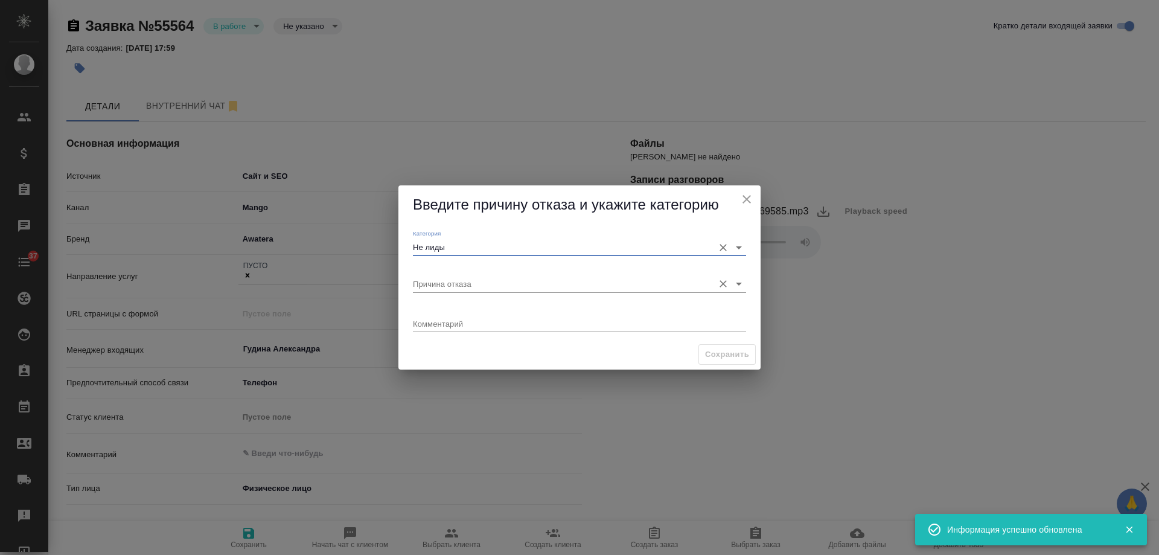
click at [449, 285] on input "Причина отказа" at bounding box center [560, 283] width 295 height 16
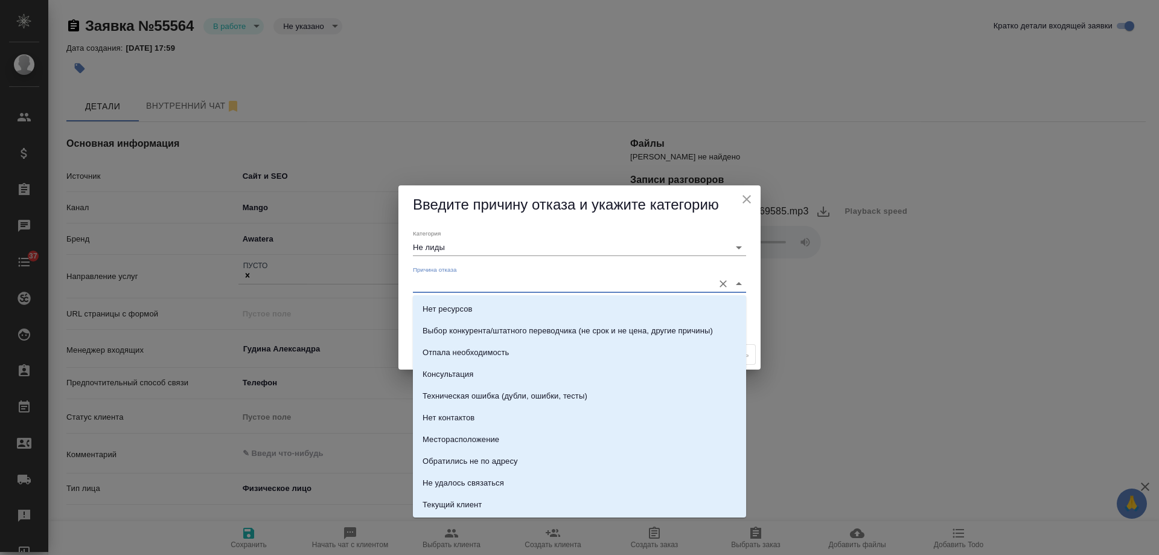
scroll to position [173, 0]
click at [459, 475] on li "Trash" at bounding box center [579, 484] width 333 height 22
type input "Trash"
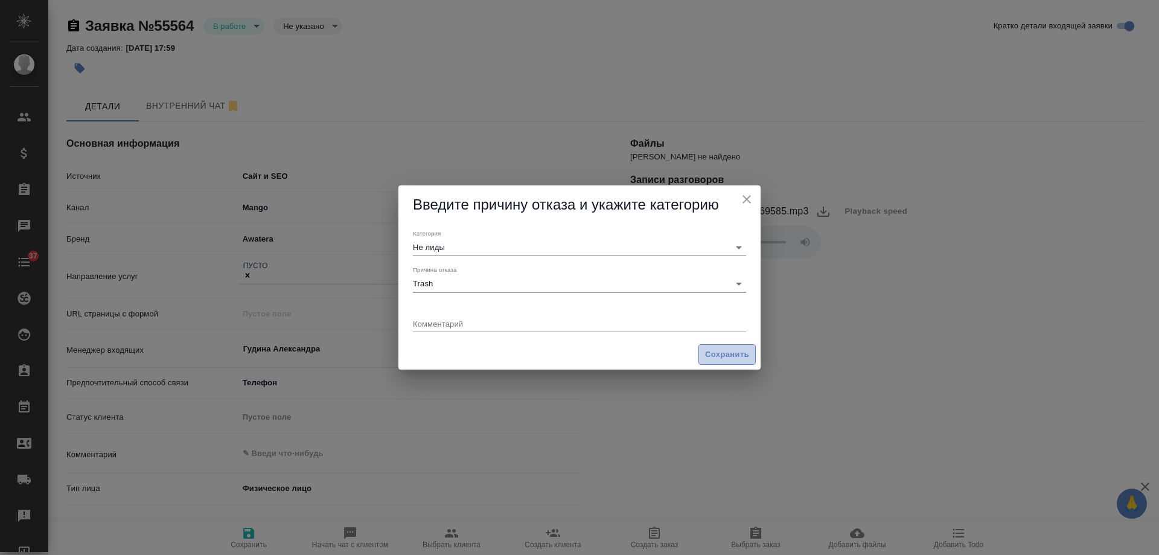
click at [724, 350] on span "Сохранить" at bounding box center [727, 355] width 44 height 14
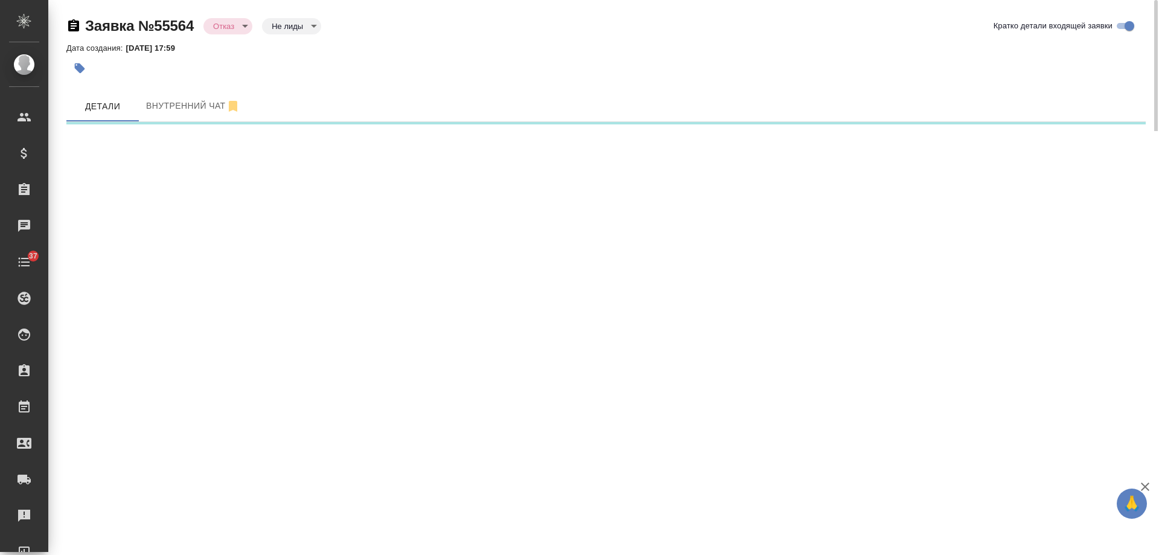
select select "RU"
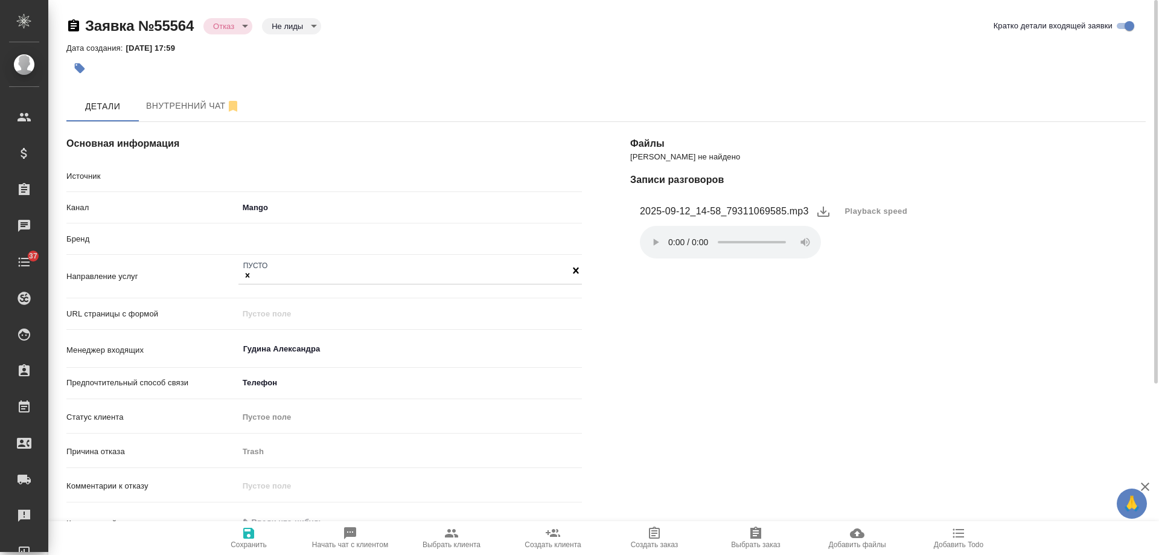
type textarea "x"
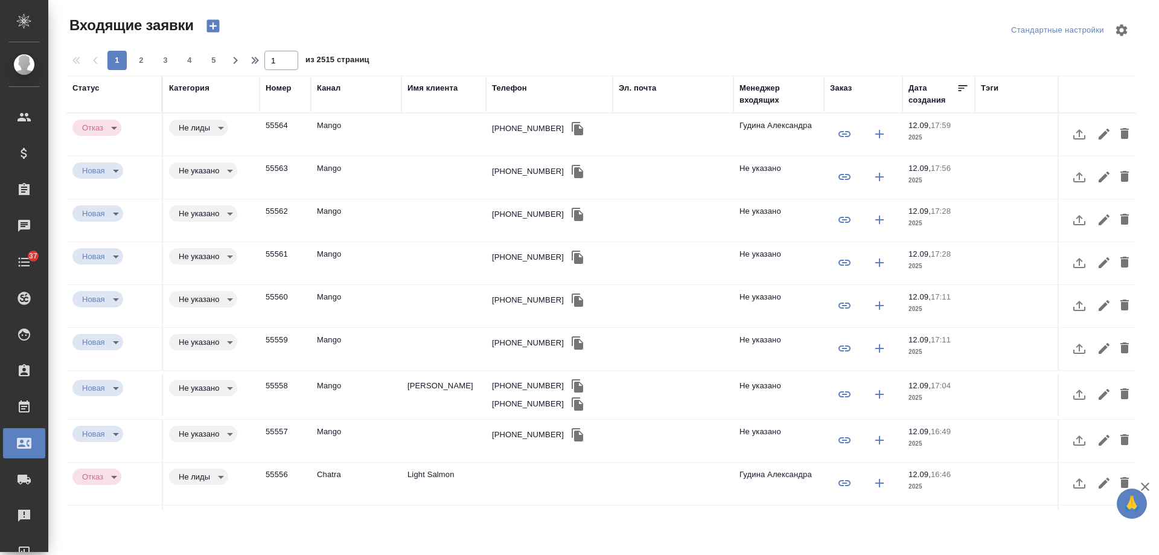
select select "RU"
